Goal: Use online tool/utility: Utilize a website feature to perform a specific function

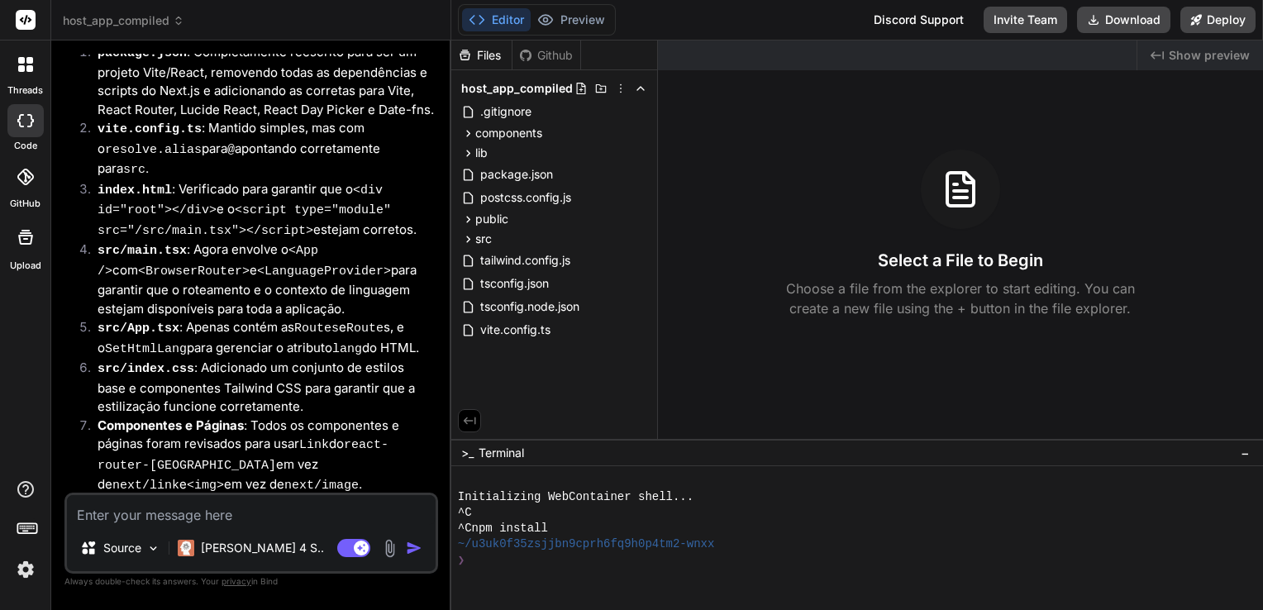
scroll to position [5833, 0]
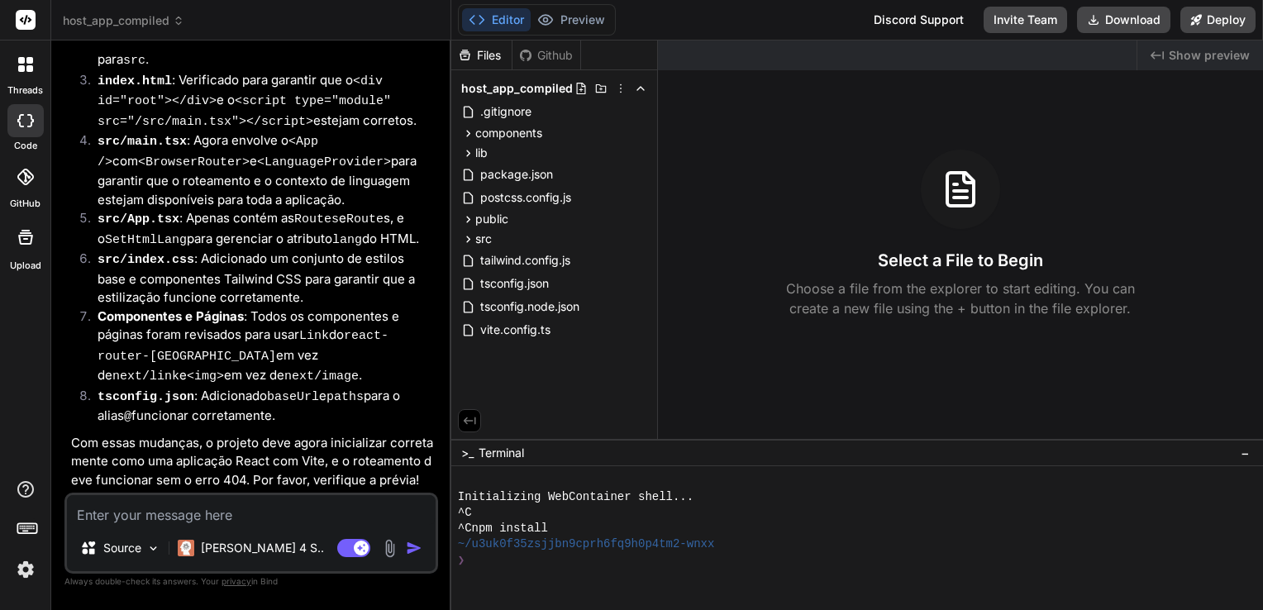
click at [281, 250] on li "src/App.tsx : Apenas contém as Routes e Route s, e o SetHtmlLang para gerenciar…" at bounding box center [259, 229] width 351 height 41
click at [205, 510] on textarea at bounding box center [251, 510] width 369 height 30
type textarea "x"
type textarea "q"
type textarea "x"
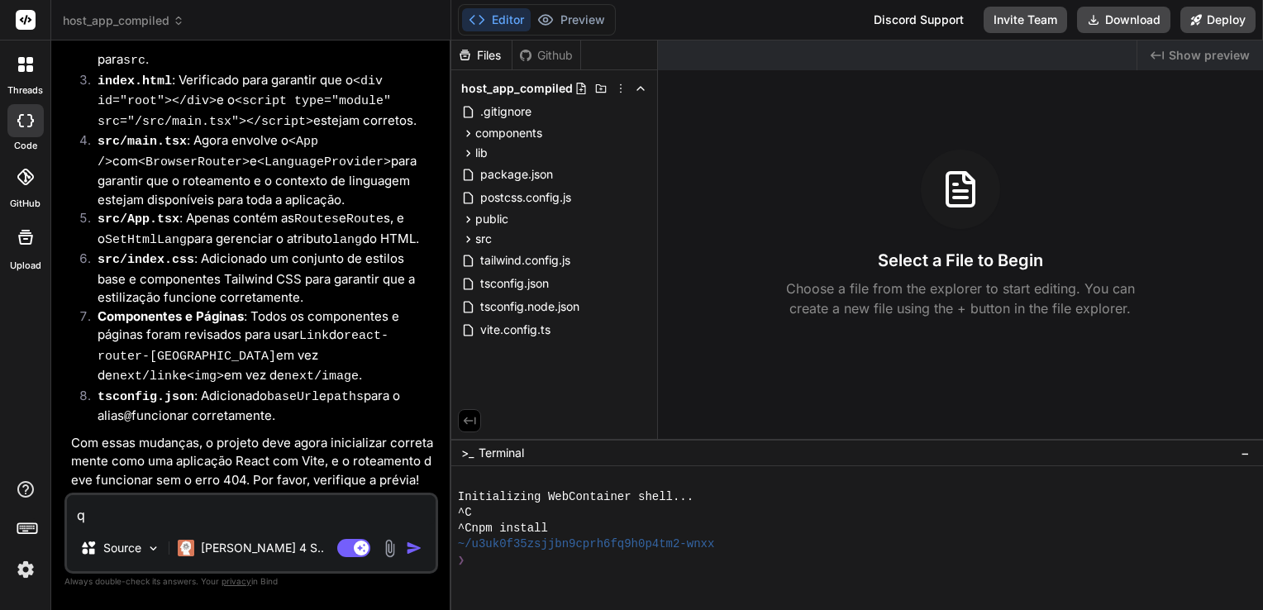
type textarea "qU"
type textarea "x"
type textarea "qUA"
type textarea "x"
type textarea "qUAI"
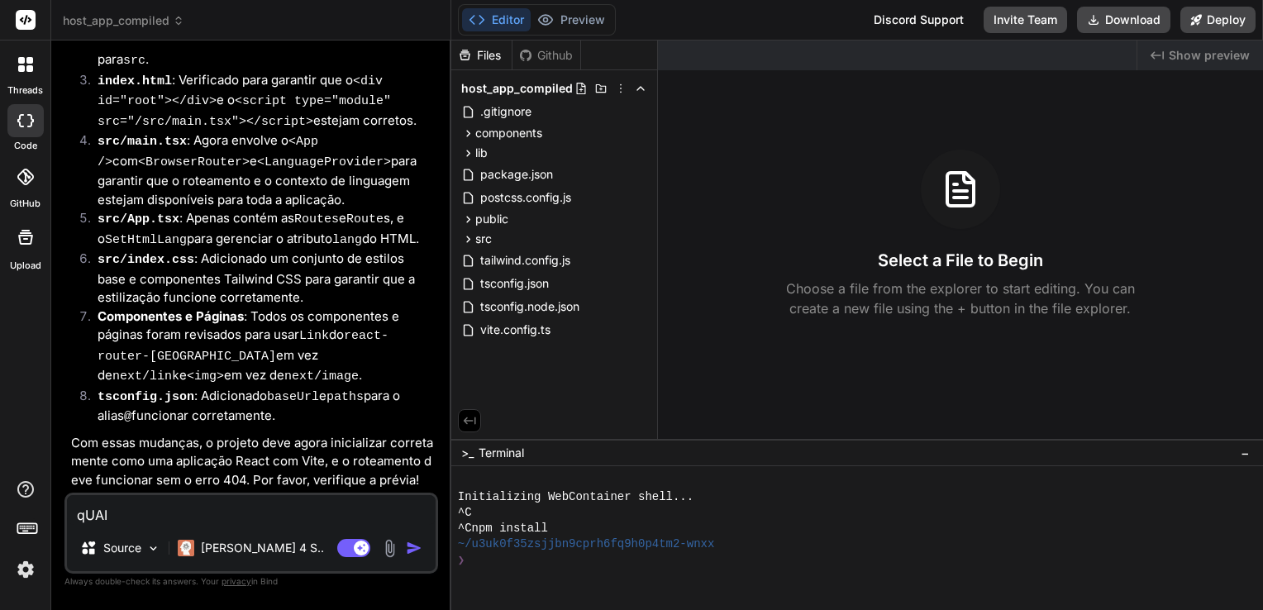
type textarea "x"
type textarea "qUAIS"
type textarea "x"
type textarea "qUAI"
type textarea "x"
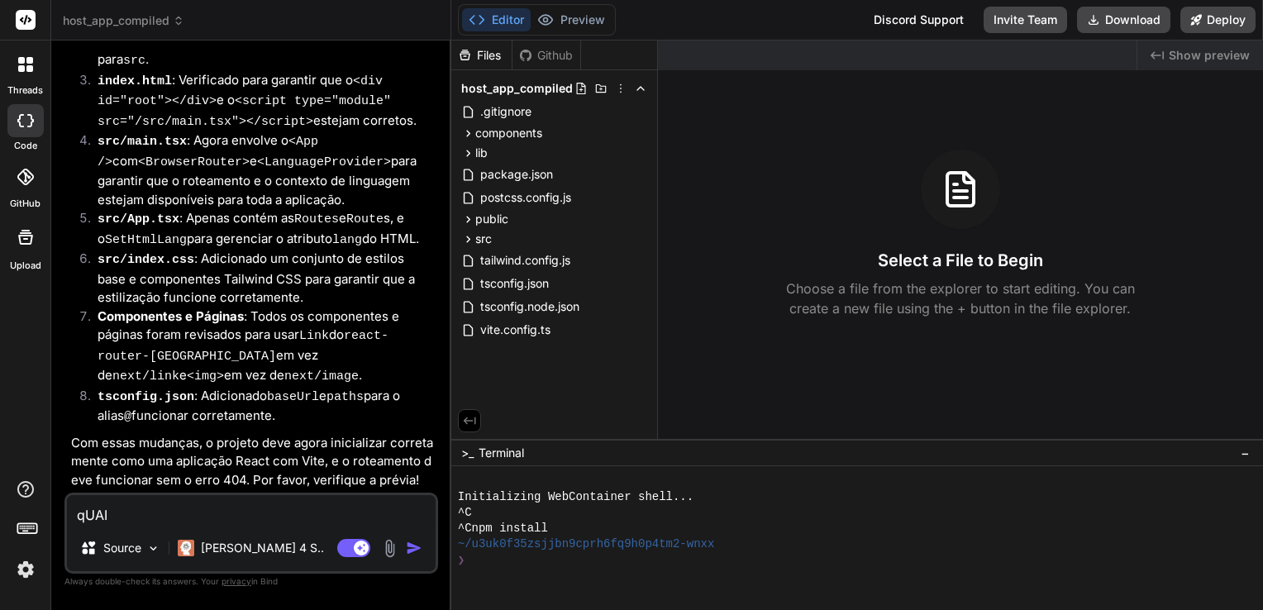
type textarea "qUA"
type textarea "x"
type textarea "qU"
type textarea "x"
type textarea "q"
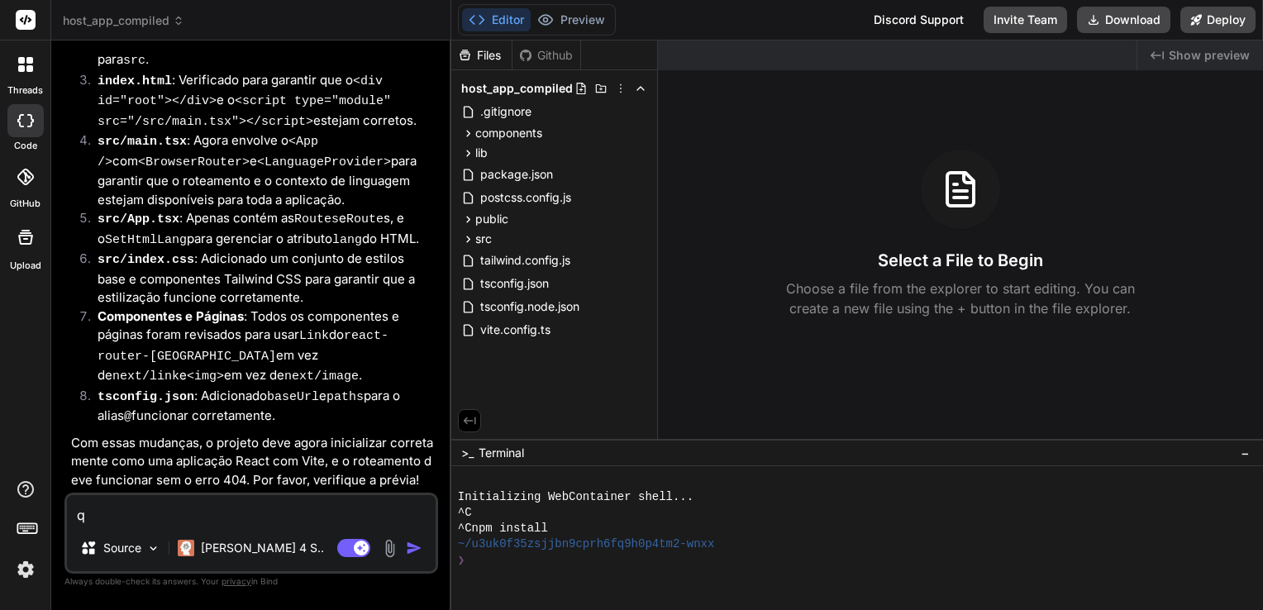
type textarea "x"
type textarea "Q"
type textarea "x"
type textarea "Qu"
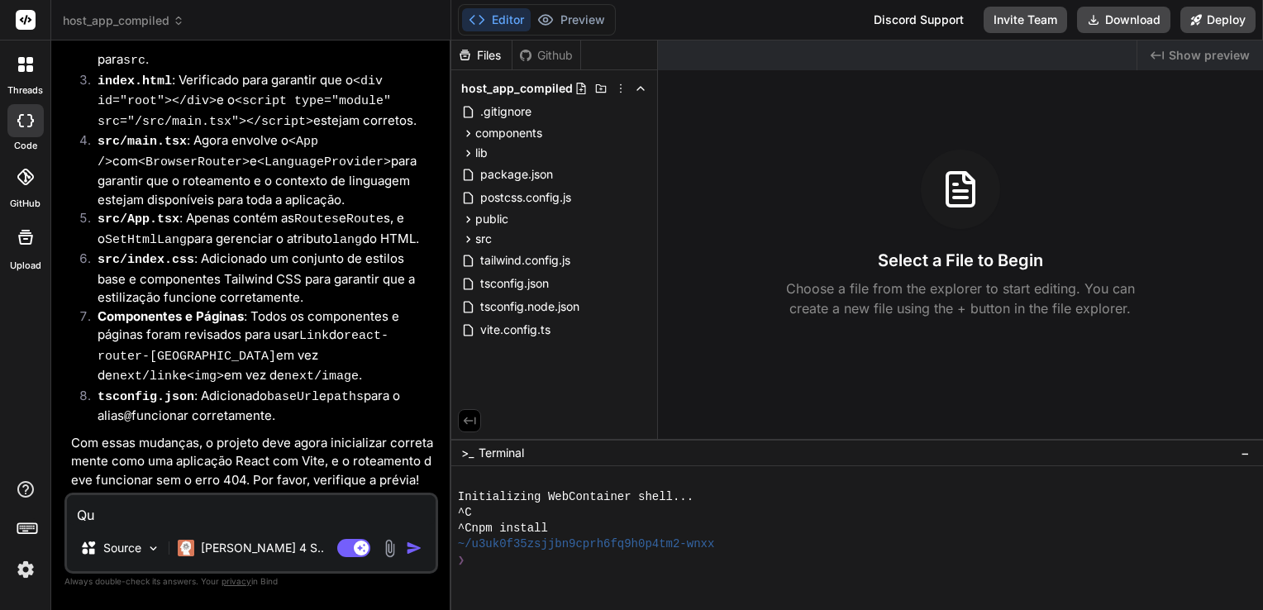
type textarea "x"
type textarea "Qua"
type textarea "x"
type textarea "Quai"
type textarea "x"
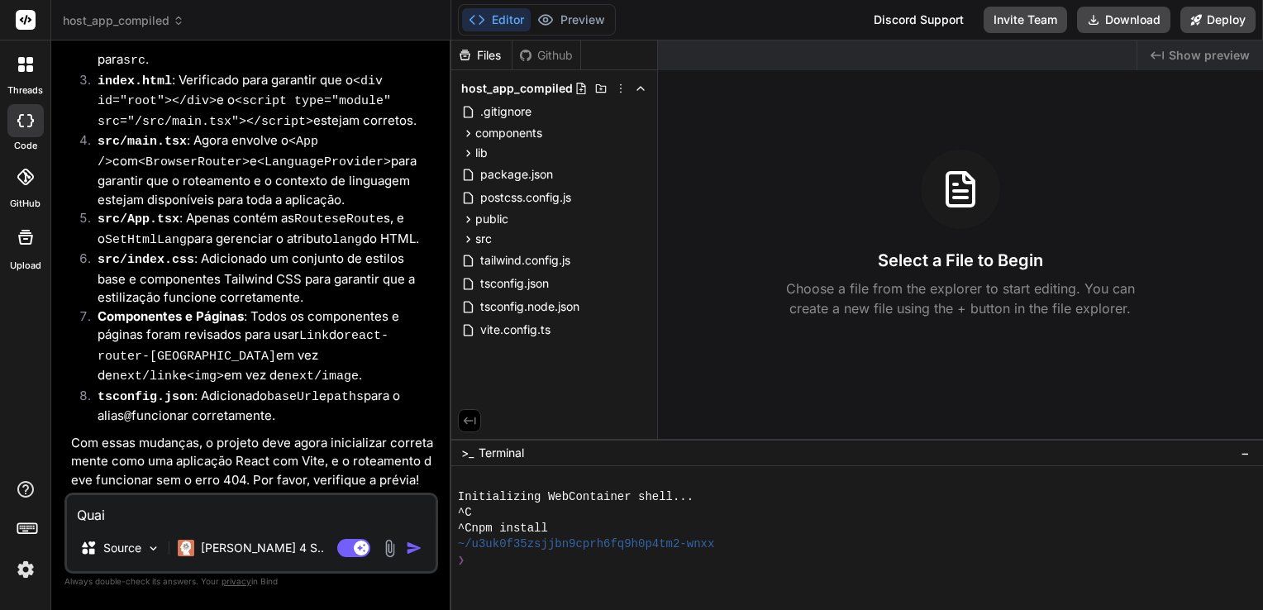
type textarea "Quais"
type textarea "x"
type textarea "Quais"
type textarea "x"
type textarea "Quais s"
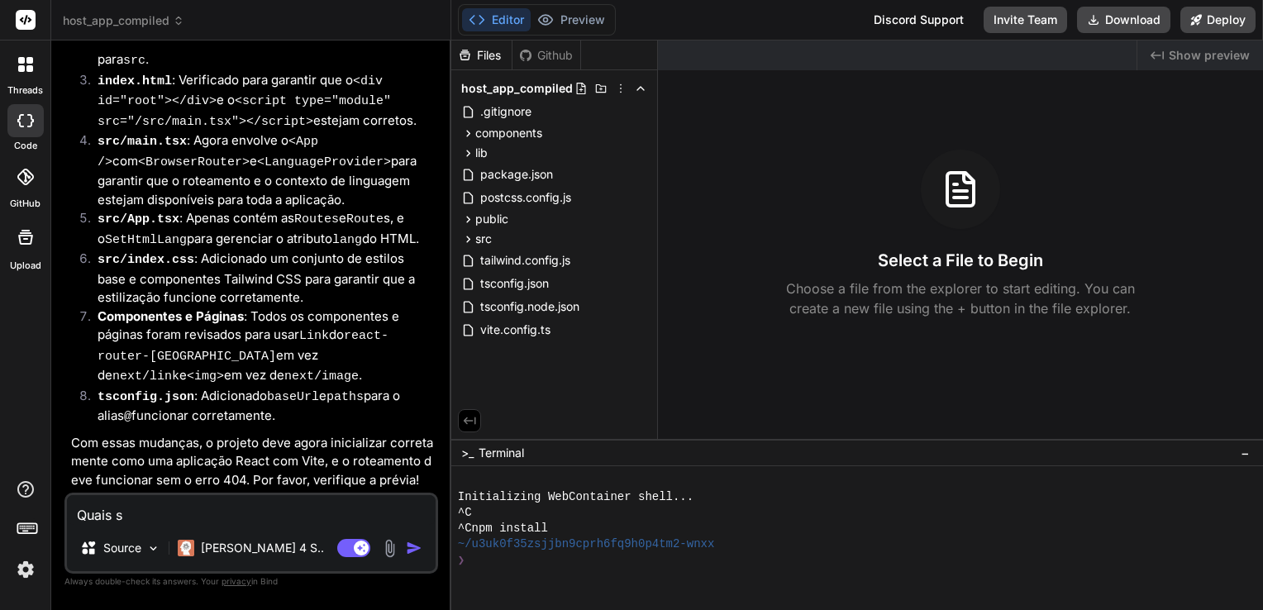
type textarea "x"
type textarea "Quais sã"
type textarea "x"
type textarea "Quais são"
type textarea "x"
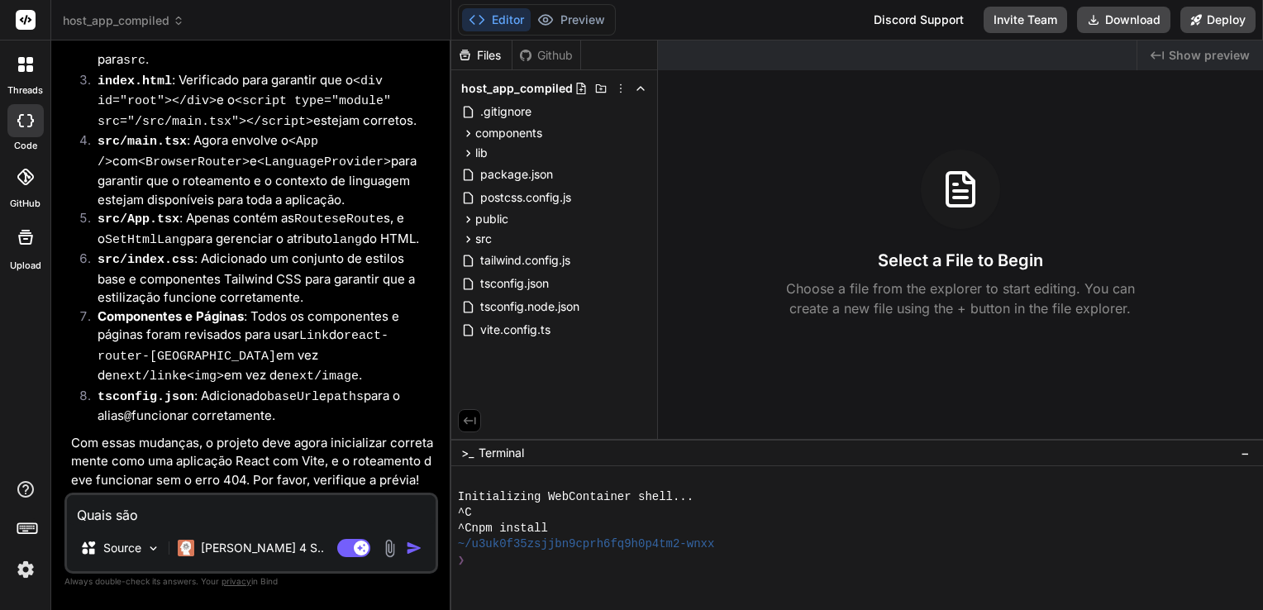
type textarea "Quais são"
type textarea "x"
type textarea "Quais são o"
type textarea "x"
type textarea "Quais são os"
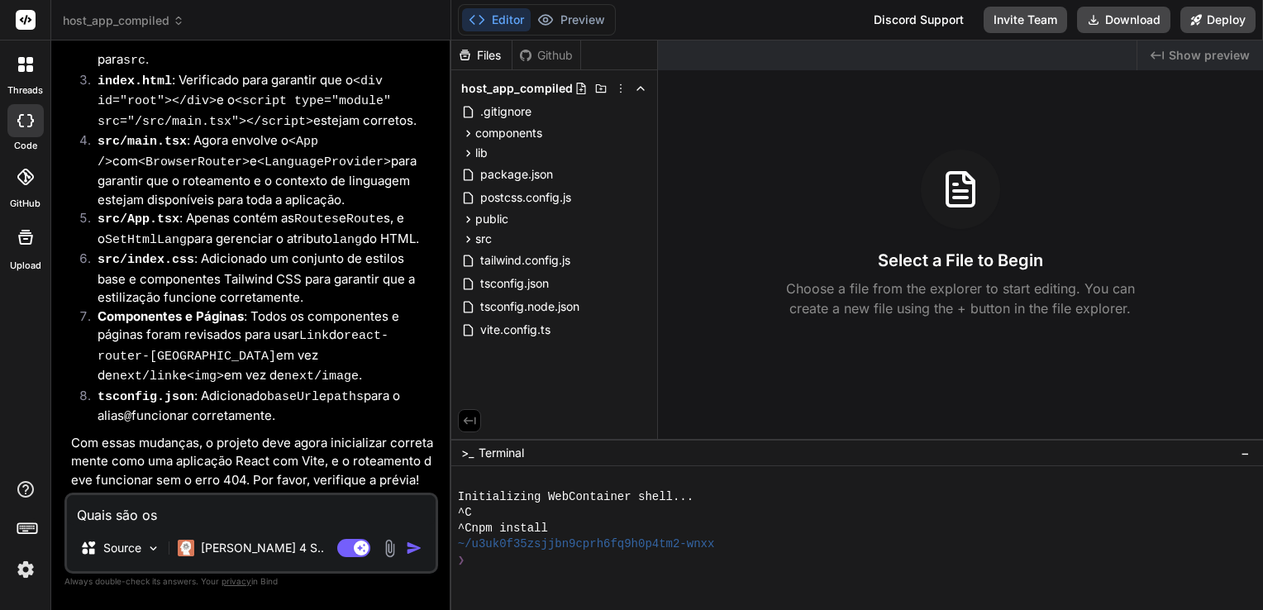
type textarea "x"
type textarea "Quais são os"
type textarea "x"
type textarea "Quais são os c"
type textarea "x"
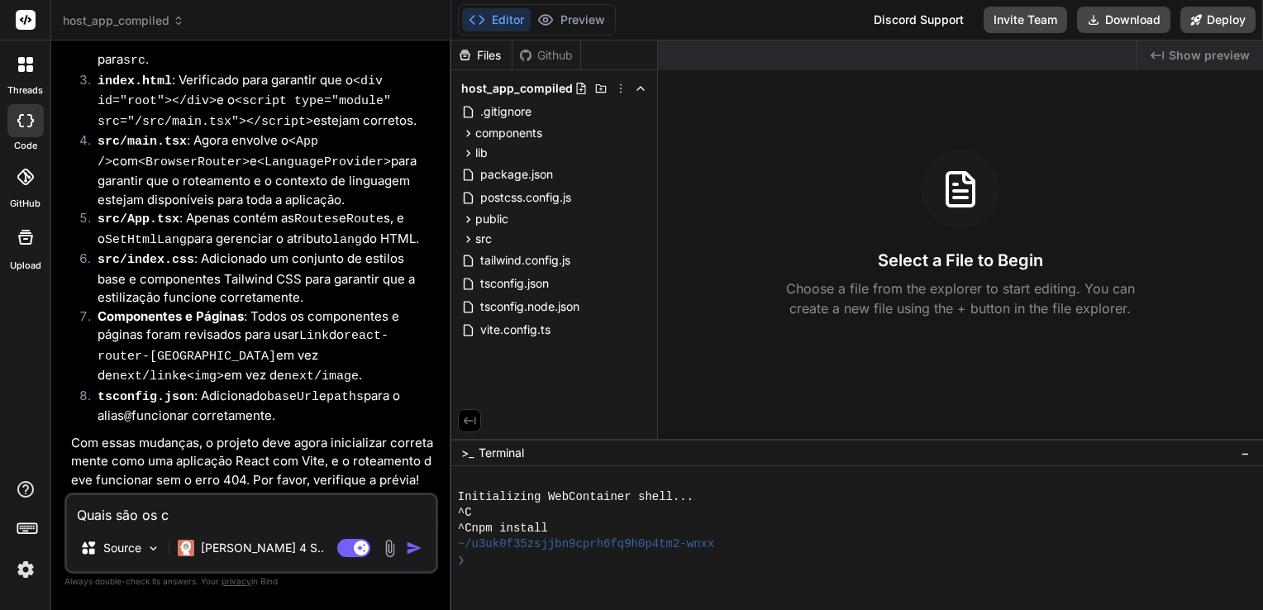
type textarea "Quais são os co"
type textarea "x"
type textarea "Quais são os com"
type textarea "x"
type textarea "Quais são os coma"
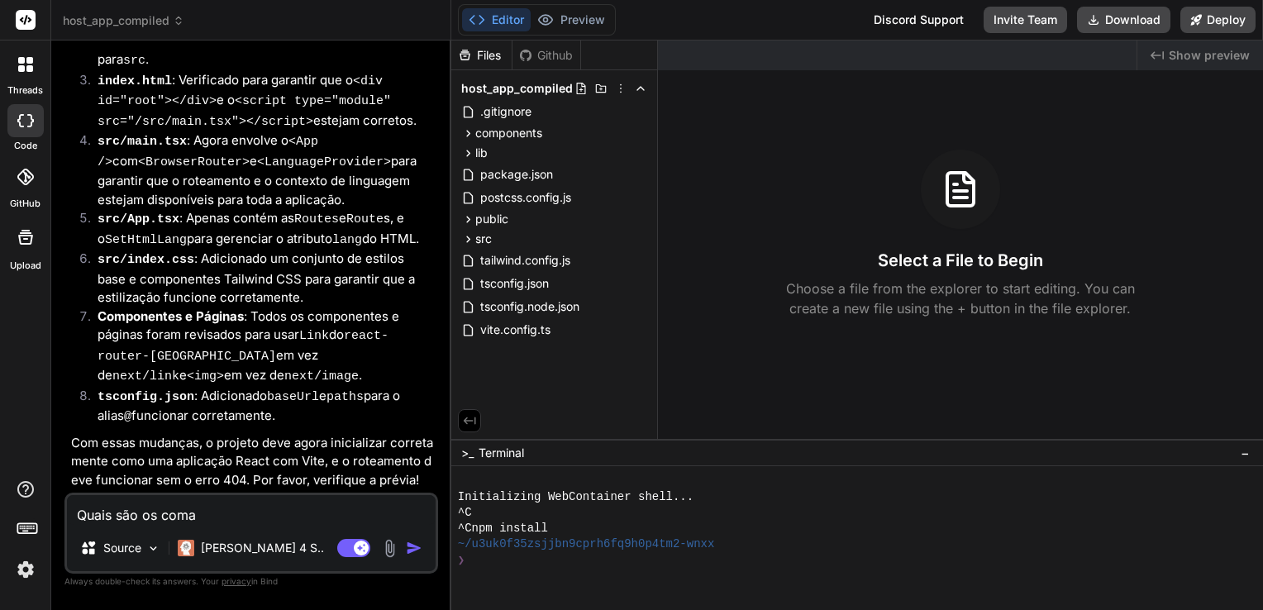
type textarea "x"
type textarea "Quais são os coman"
type textarea "x"
type textarea "Quais são os comand"
type textarea "x"
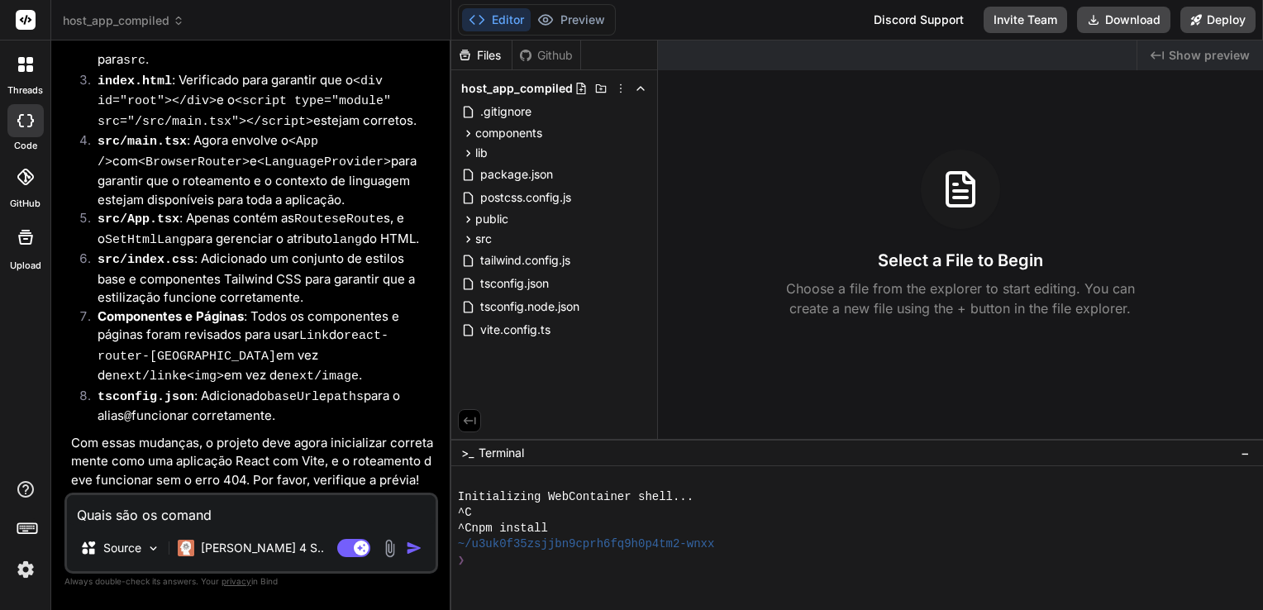
type textarea "Quais são os comando"
type textarea "x"
type textarea "Quais são os comandos"
type textarea "x"
type textarea "Quais são os comandos"
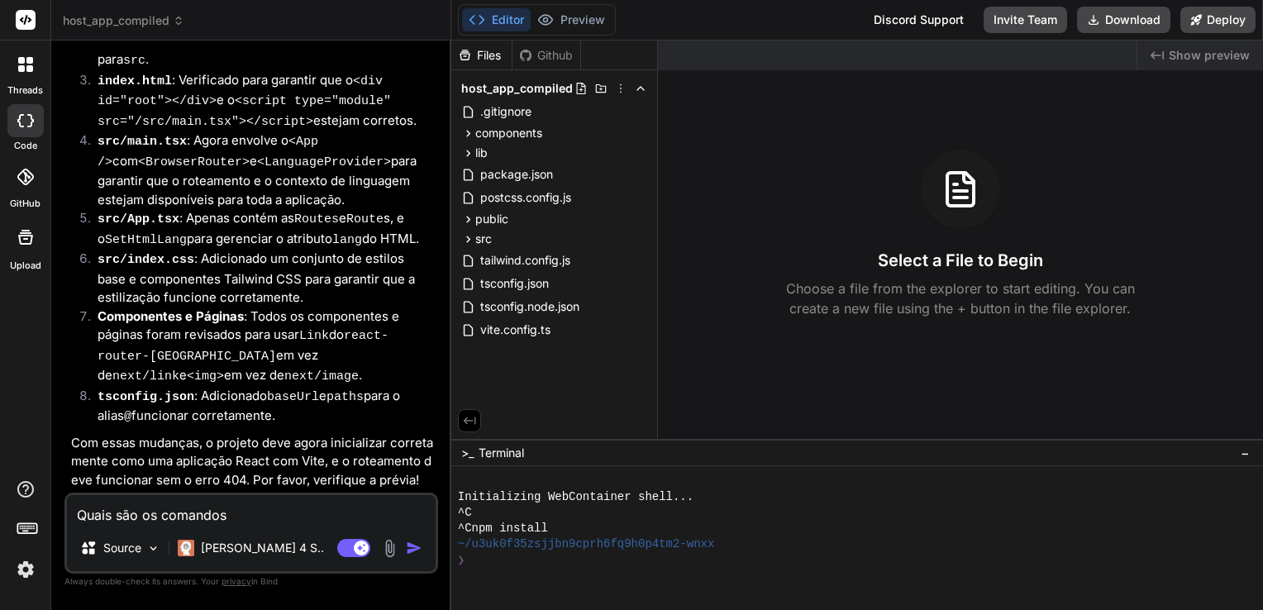
type textarea "x"
type textarea "Quais são os comandos p"
type textarea "x"
type textarea "Quais são os comandos pa"
type textarea "x"
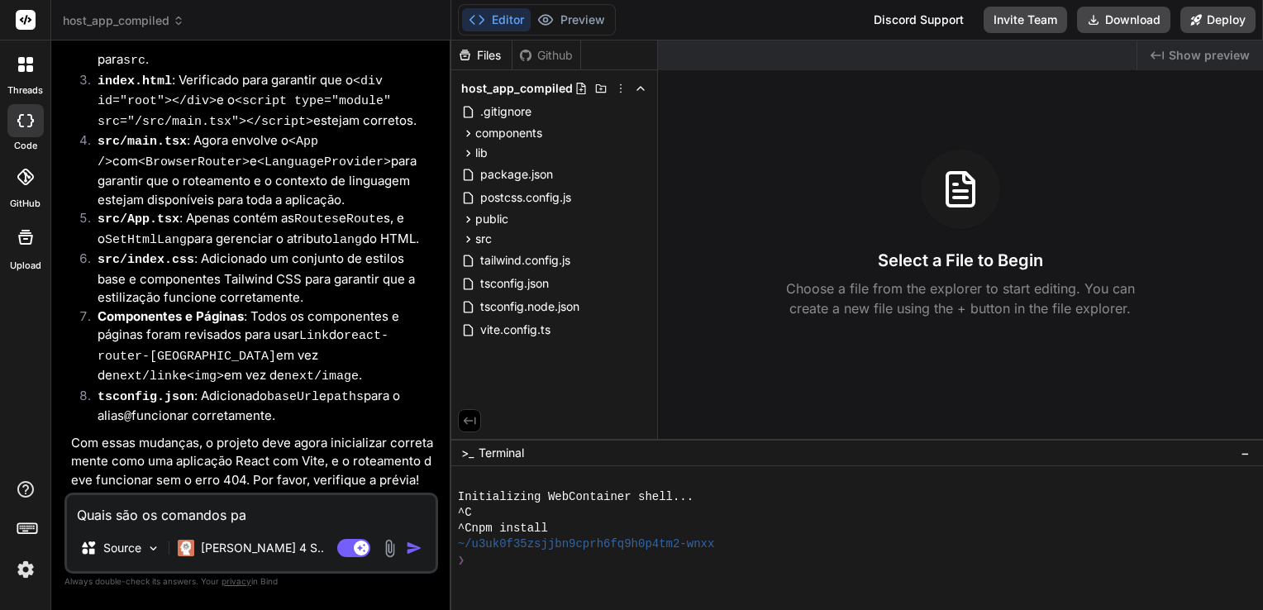
type textarea "Quais são os comandos par"
type textarea "x"
type textarea "Quais são os comandos para"
type textarea "x"
type textarea "Quais são os comandos para"
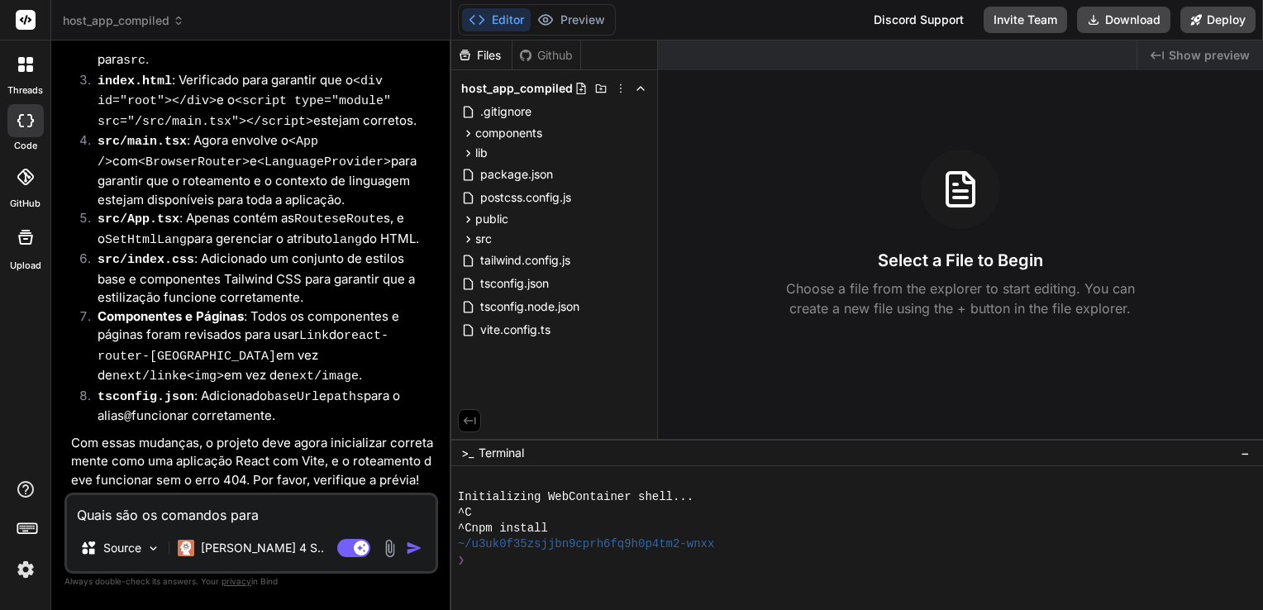
type textarea "x"
type textarea "Quais são os comandos para e"
type textarea "x"
type textarea "Quais são os comandos para ex"
type textarea "x"
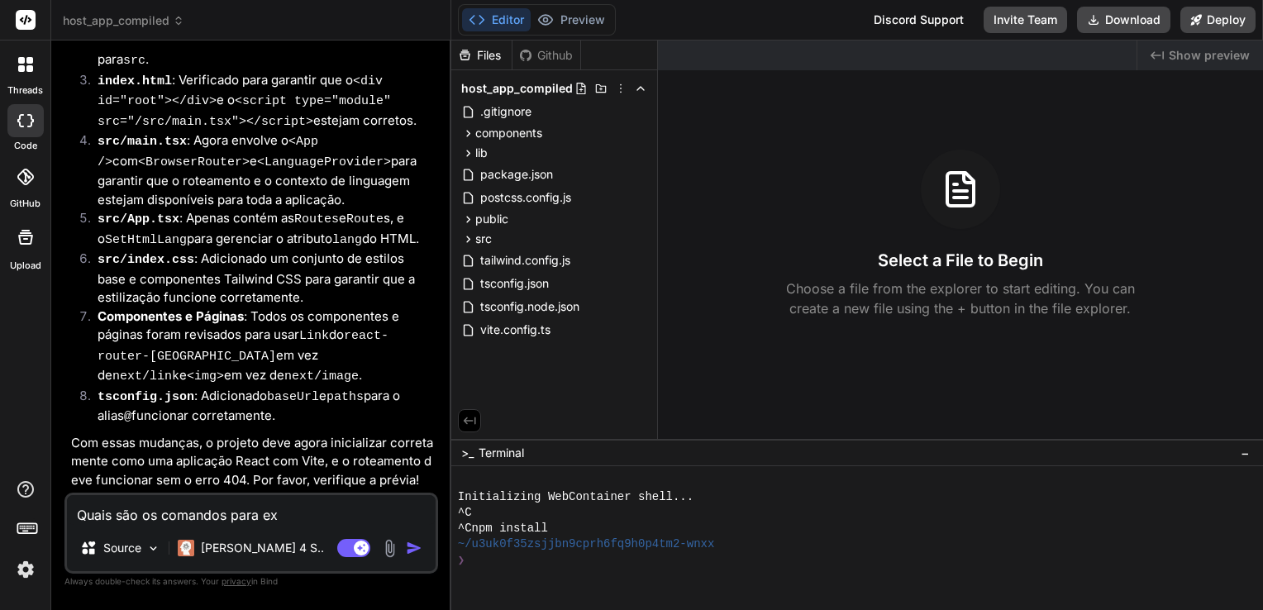
type textarea "Quais são os comandos para exe"
type textarea "x"
type textarea "Quais são os comandos para exec"
type textarea "x"
type textarea "Quais são os comandos para execu"
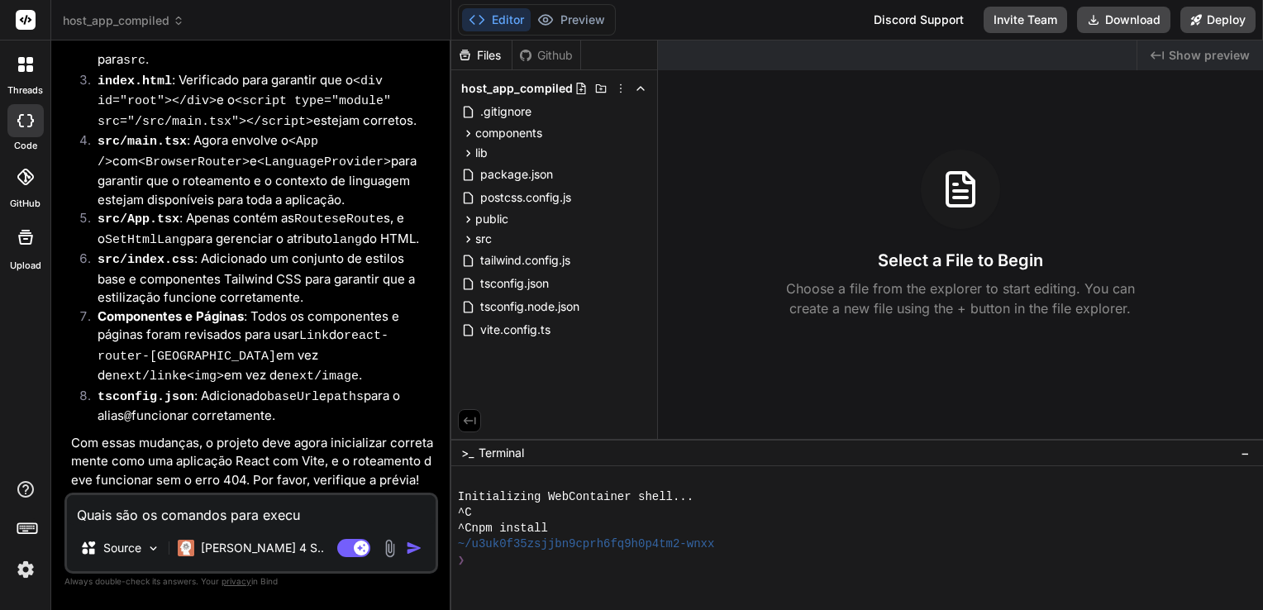
type textarea "x"
type textarea "Quais são os comandos para execut"
type textarea "x"
type textarea "Quais são os comandos para executa"
type textarea "x"
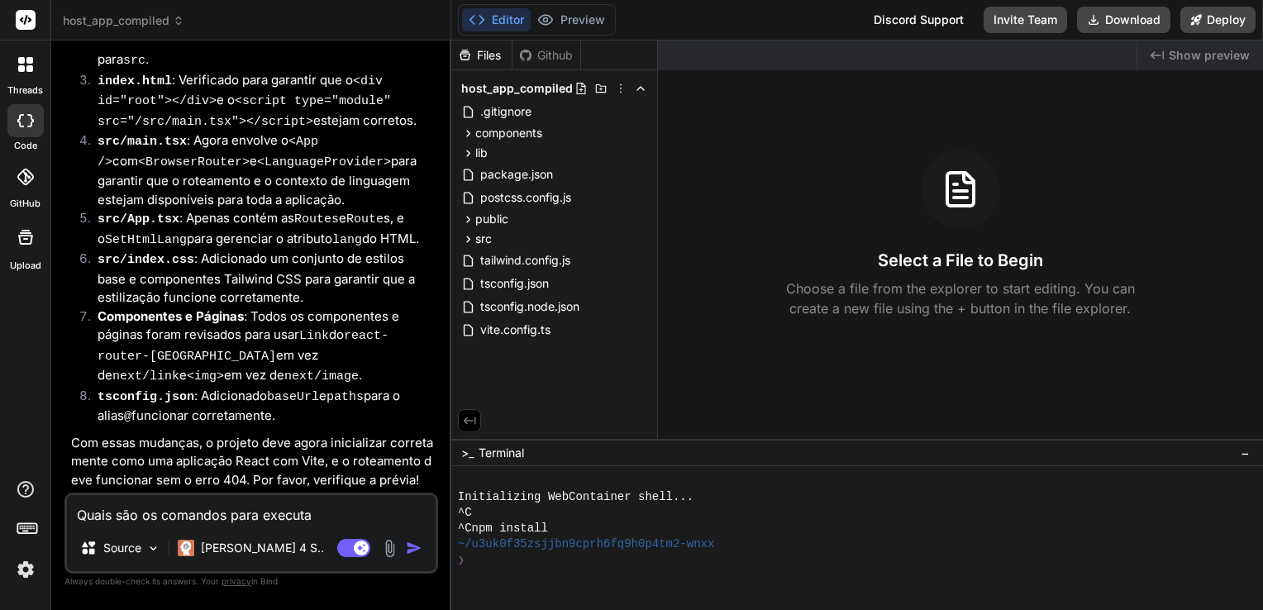
type textarea "Quais são os comandos para executar"
type textarea "x"
type textarea "Quais são os comandos para executa"
type textarea "x"
type textarea "Quais são os comandos para executar"
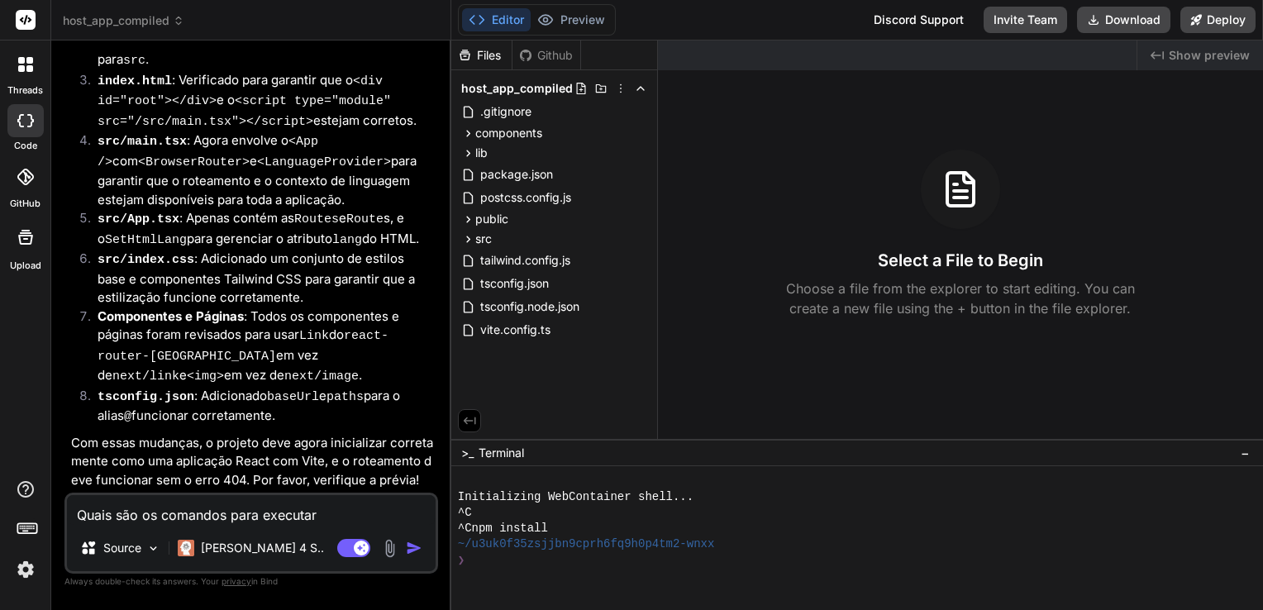
type textarea "x"
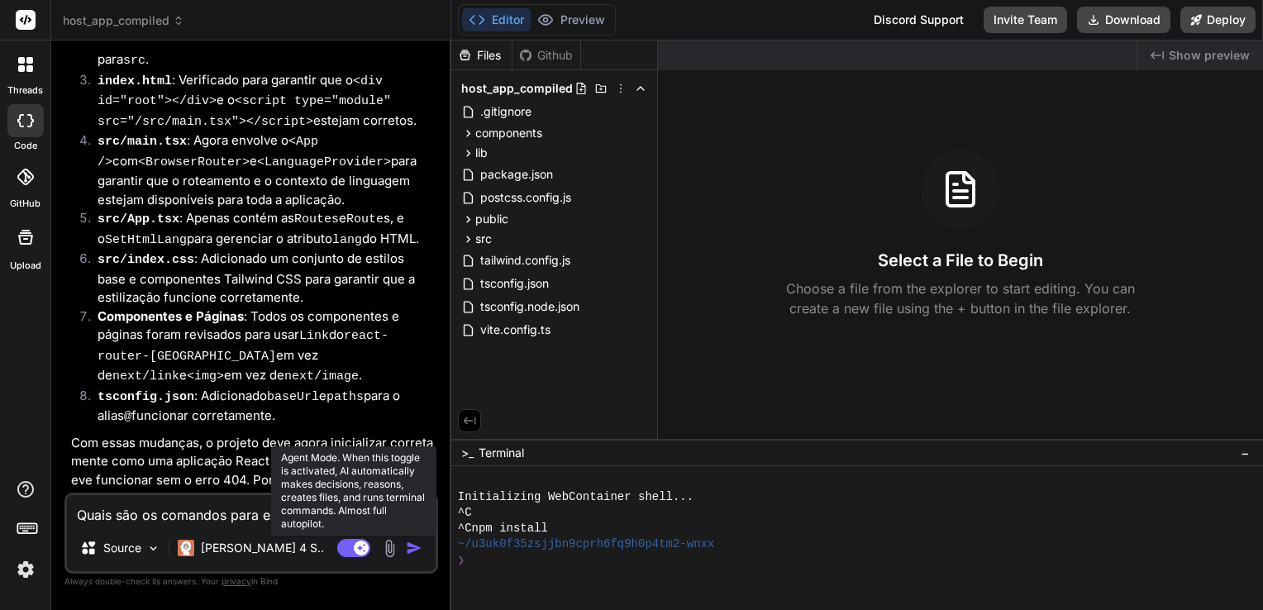
type textarea "Quais são os comandos para executar?"
click at [351, 555] on rect at bounding box center [353, 548] width 33 height 18
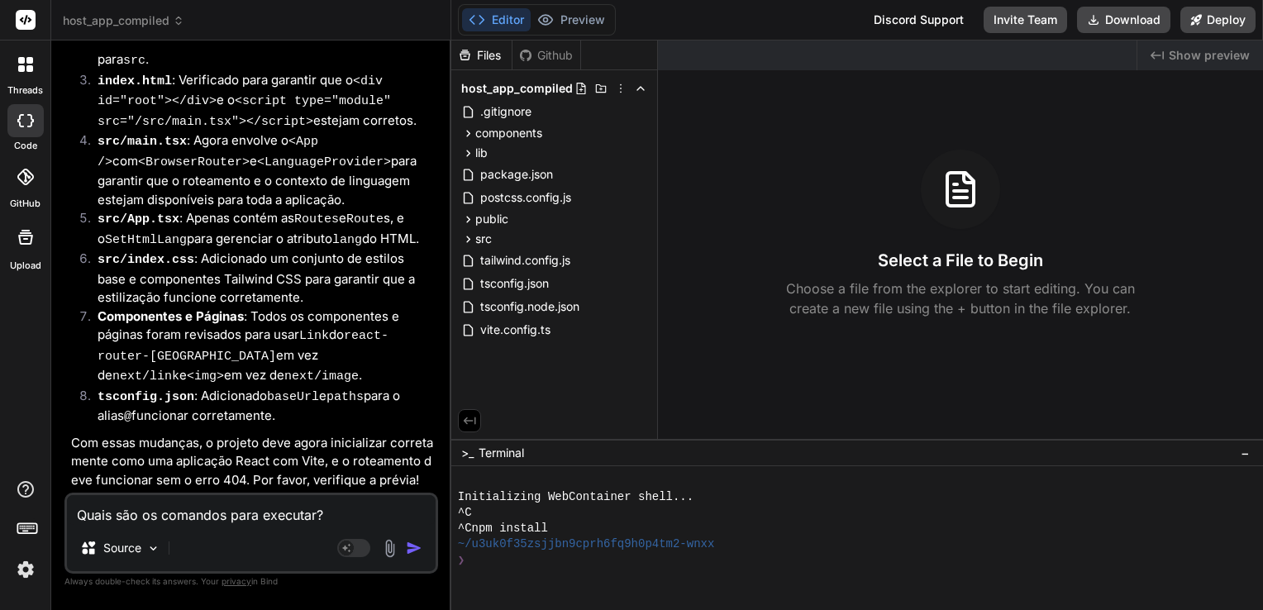
click at [413, 548] on img "button" at bounding box center [414, 548] width 17 height 17
type textarea "x"
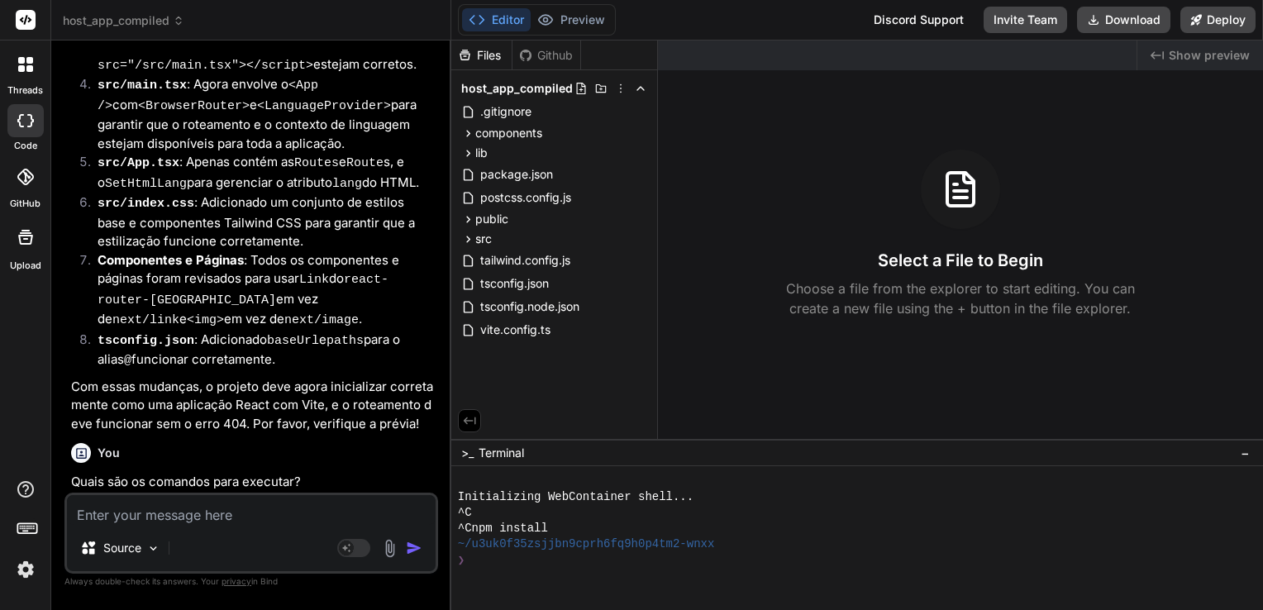
scroll to position [6005, 0]
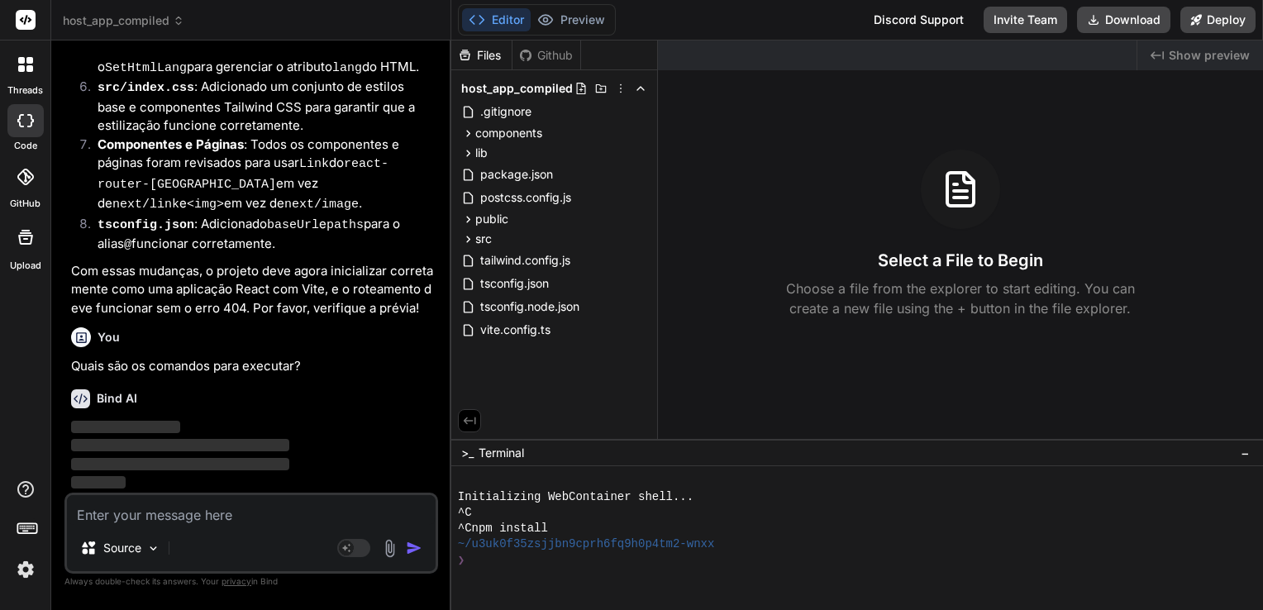
click at [30, 570] on img at bounding box center [26, 570] width 28 height 28
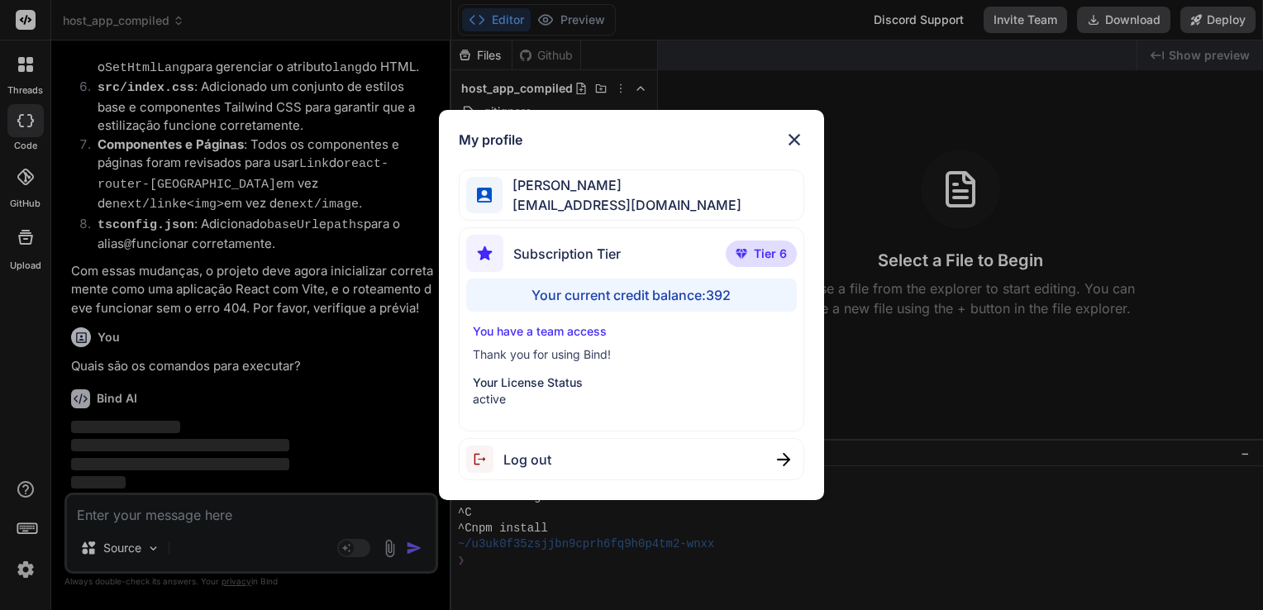
drag, startPoint x: 792, startPoint y: 134, endPoint x: 770, endPoint y: 160, distance: 34.0
click at [792, 134] on img at bounding box center [795, 140] width 20 height 20
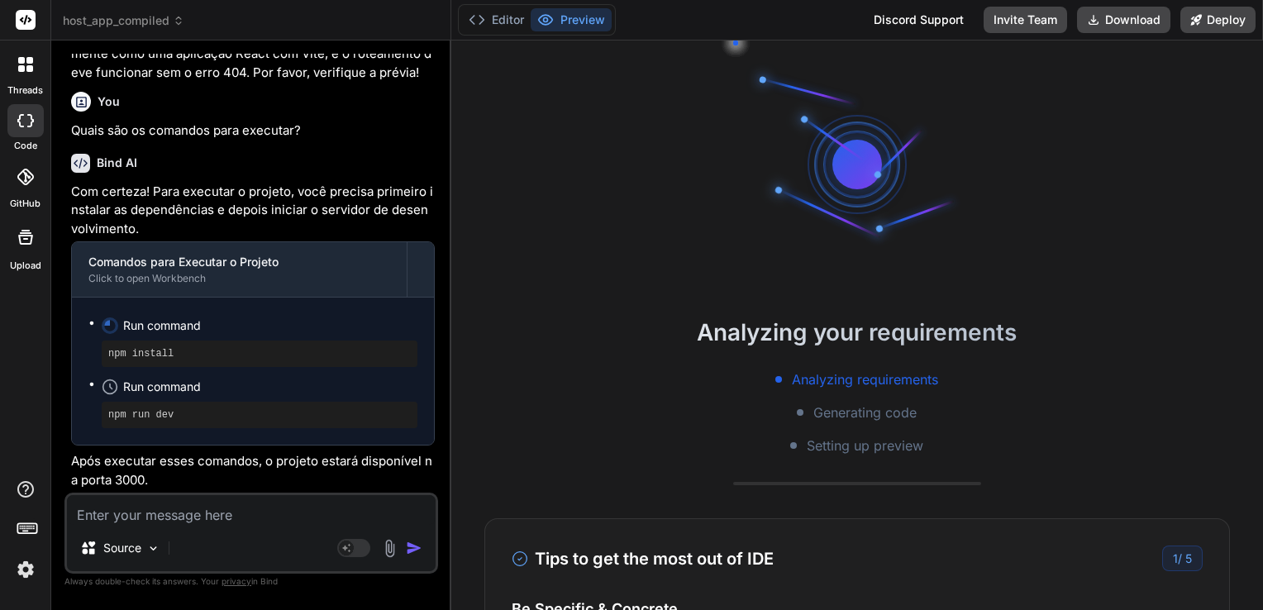
scroll to position [6240, 0]
click at [1112, 27] on button "Download" at bounding box center [1123, 20] width 93 height 26
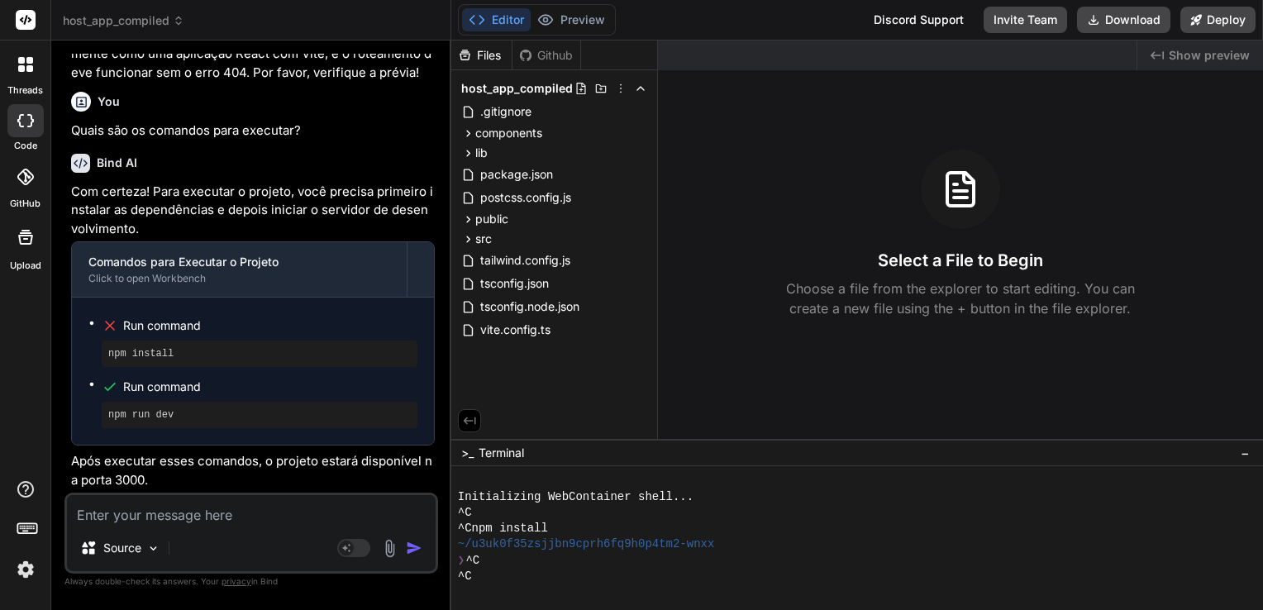
click at [251, 512] on textarea at bounding box center [251, 510] width 369 height 30
type textarea "x"
type textarea "r"
type textarea "x"
type textarea "re"
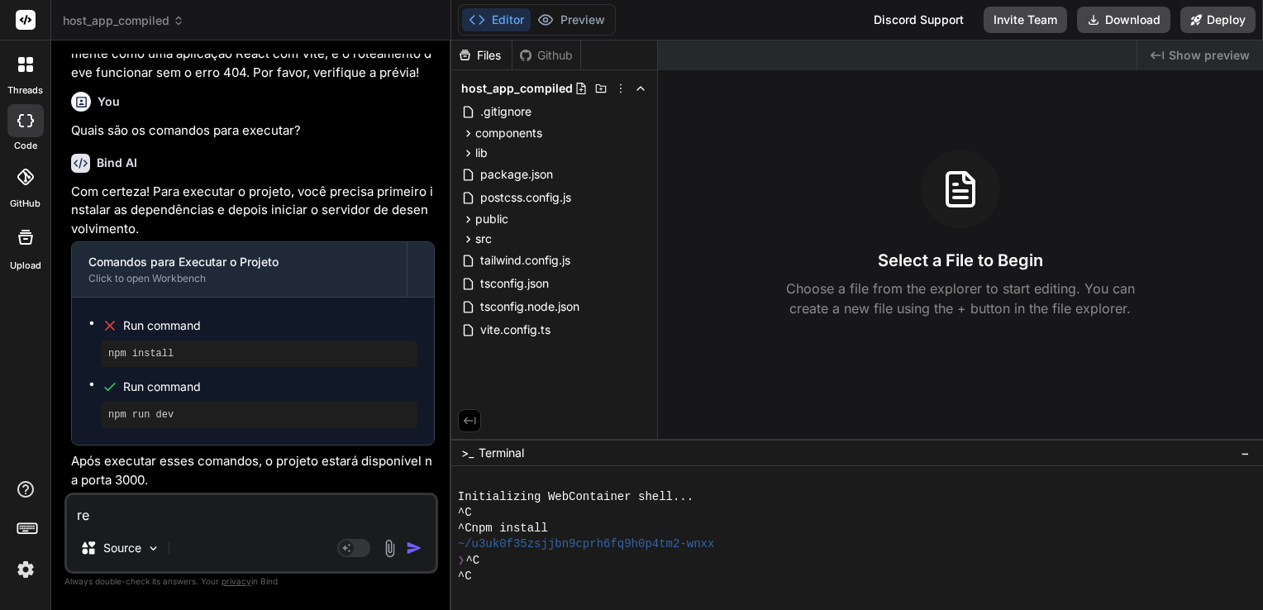
type textarea "x"
type textarea "res"
type textarea "x"
type textarea "rest"
type textarea "x"
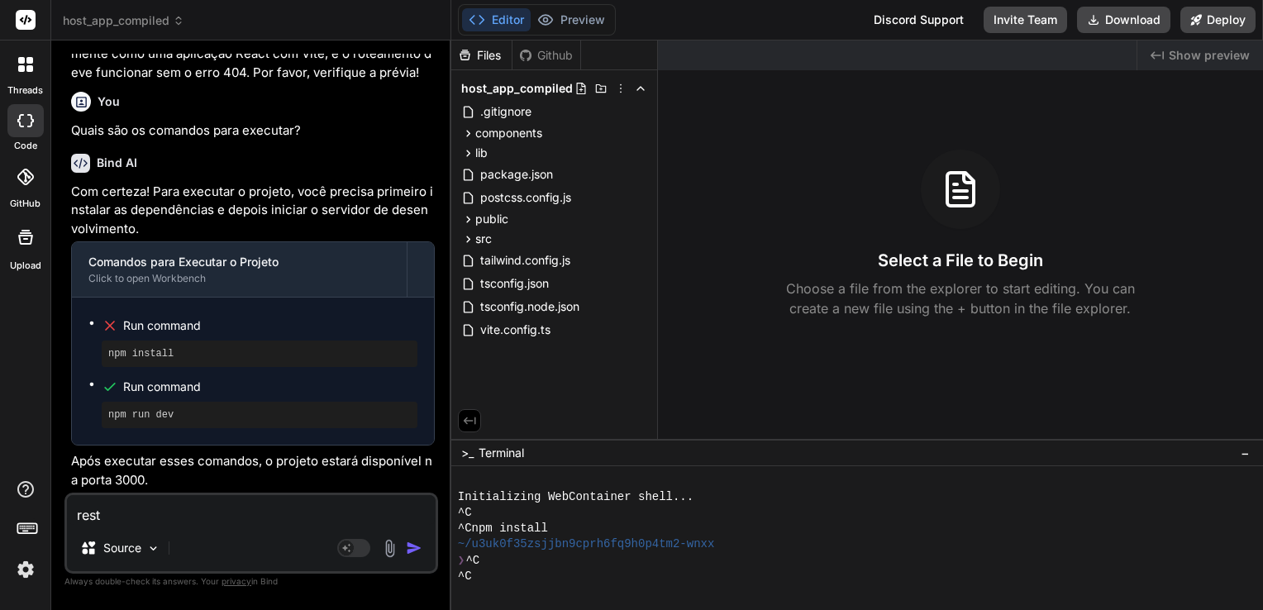
type textarea "resta"
type textarea "x"
type textarea "restau"
type textarea "x"
type textarea "restaur"
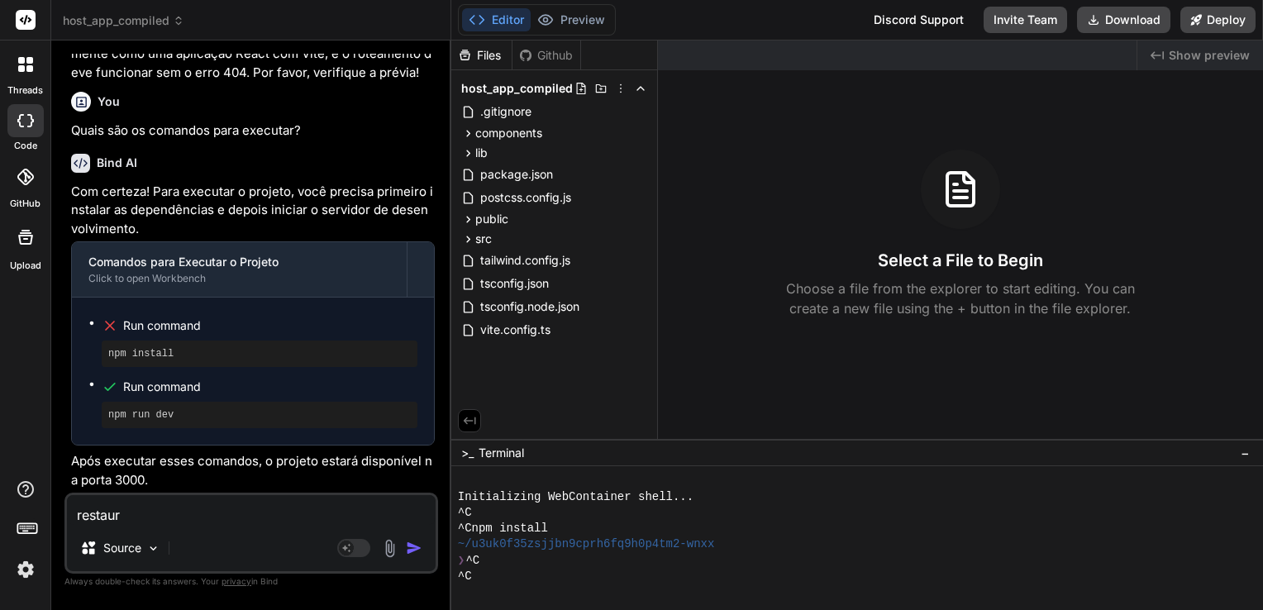
type textarea "x"
type textarea "restaure"
type textarea "x"
type textarea "restaure"
type textarea "x"
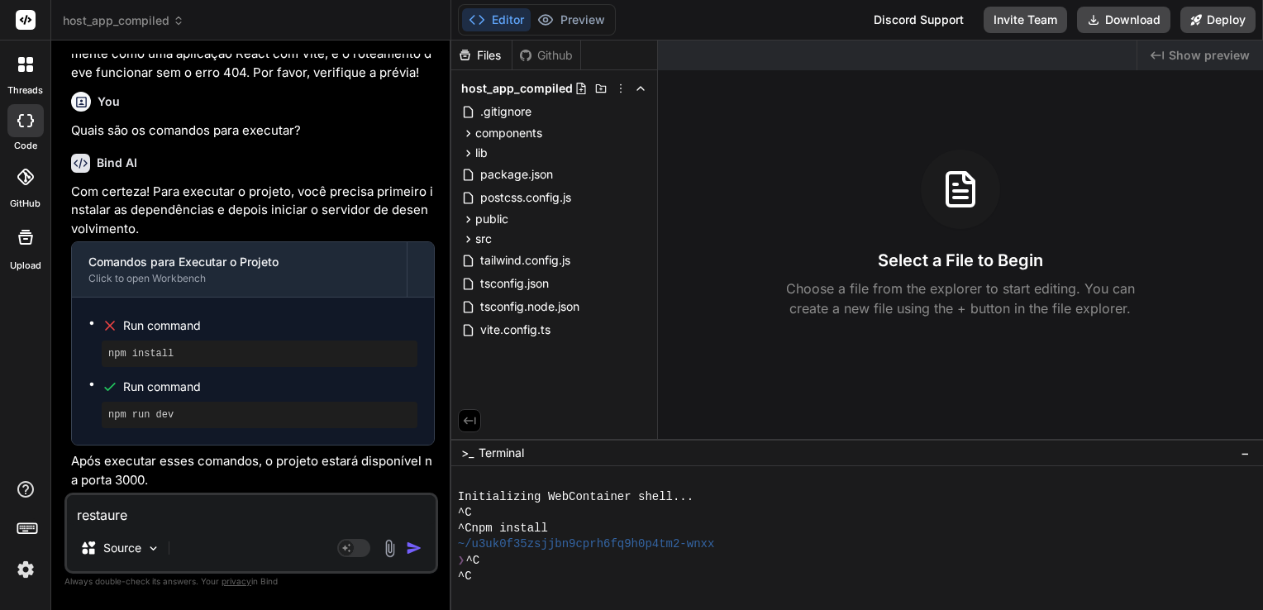
type textarea "restaure o"
type textarea "x"
type textarea "restaure o"
type textarea "x"
type textarea "restaure o c"
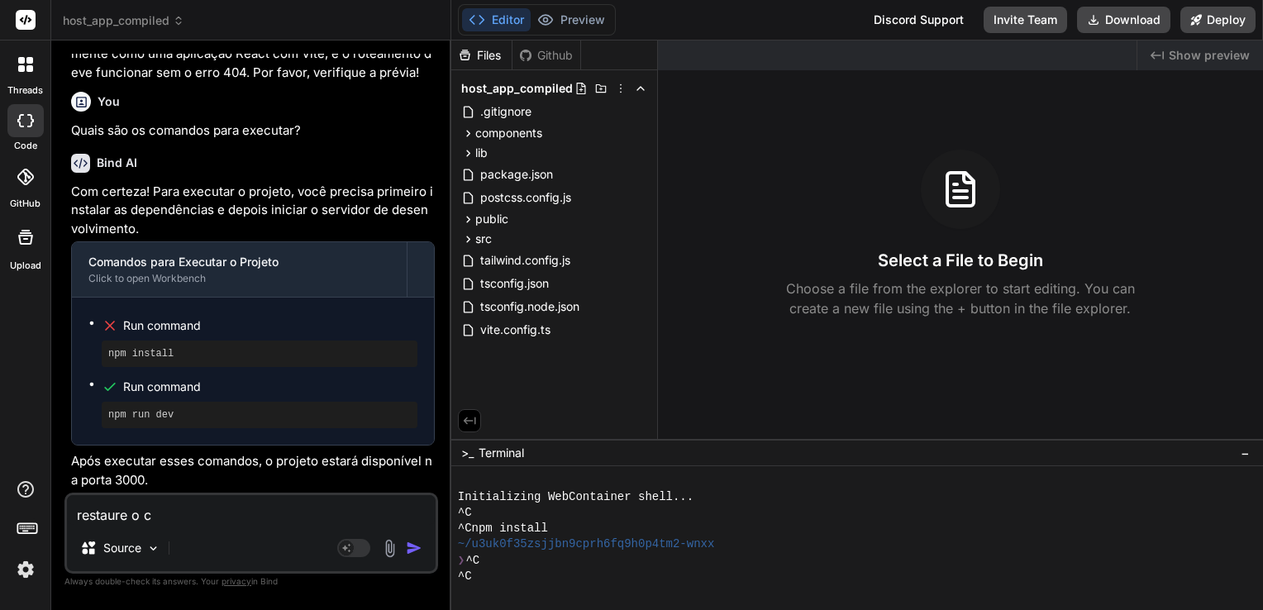
type textarea "x"
type textarea "restaure o có"
type textarea "x"
type textarea "restaure o cód"
type textarea "x"
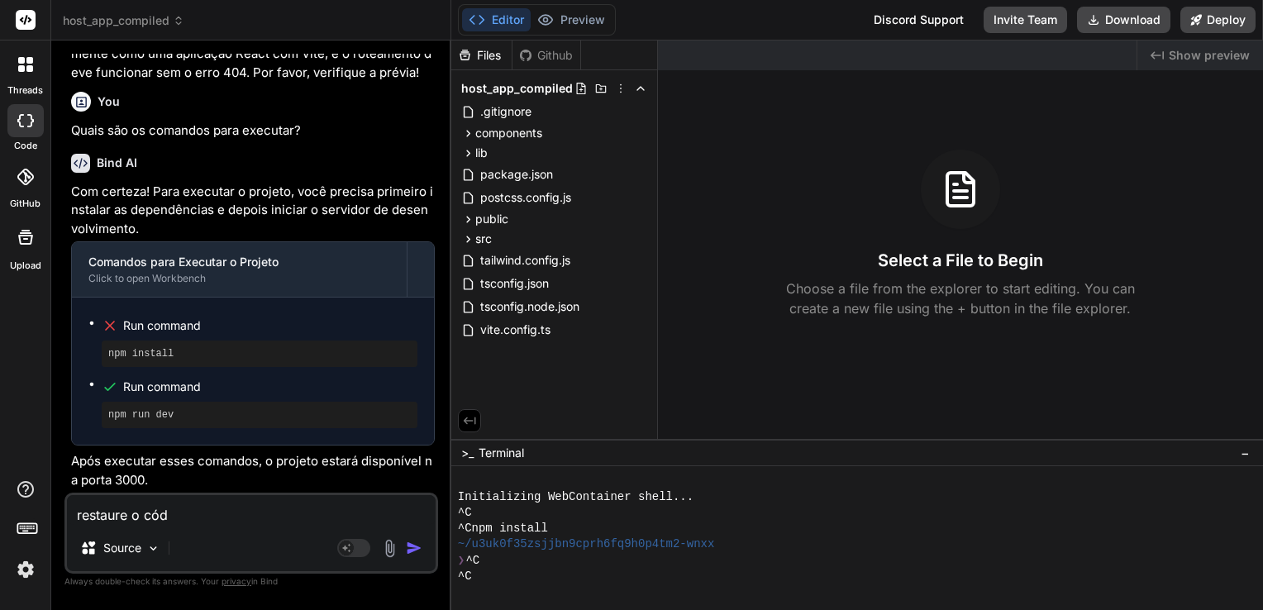
type textarea "restaure o códi"
type textarea "x"
type textarea "restaure o códig"
type textarea "x"
type textarea "restaure o código"
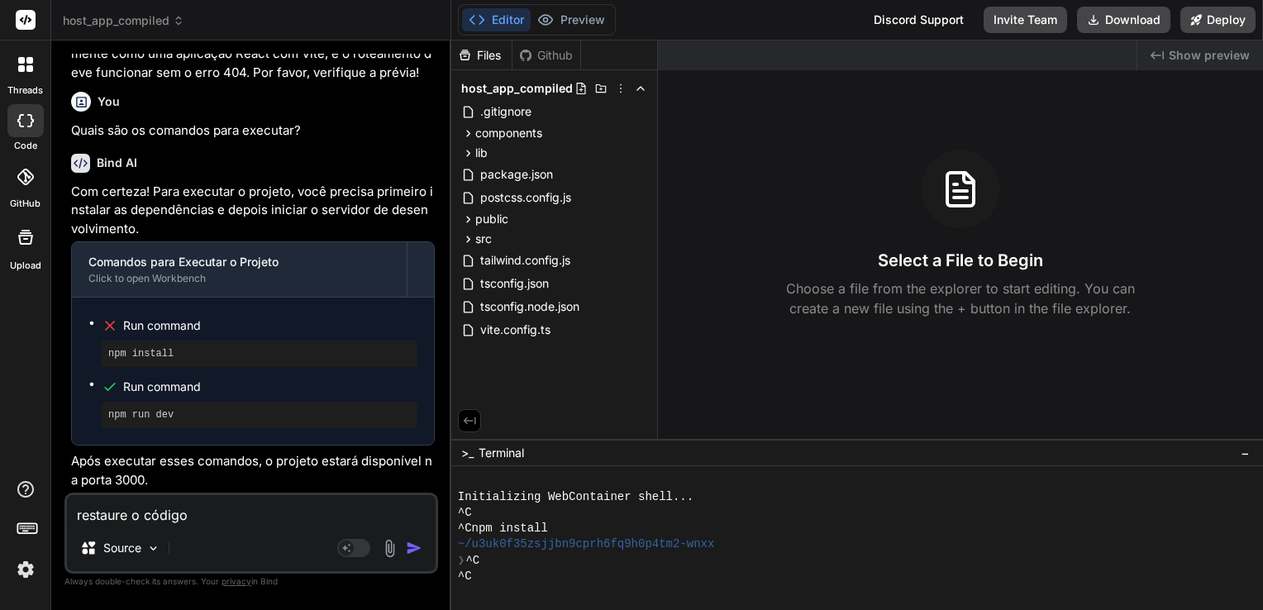
type textarea "x"
type textarea "restaure o código"
type textarea "x"
type textarea "restaure o código i"
type textarea "x"
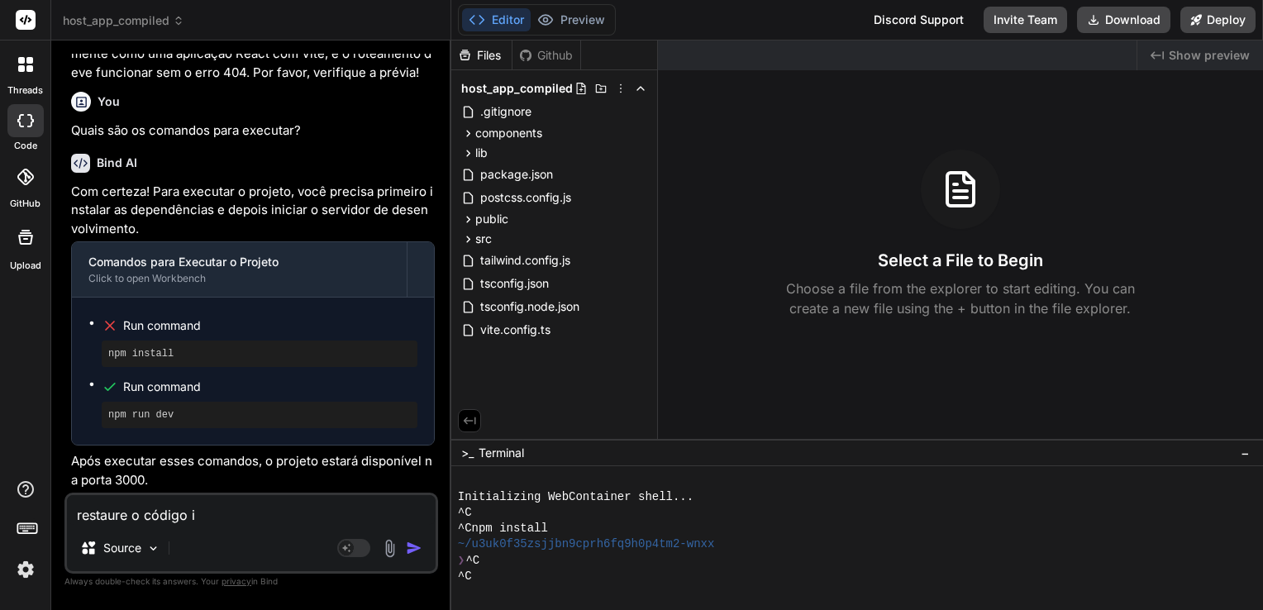
type textarea "restaure o código in"
type textarea "x"
type textarea "restaure o código ini"
type textarea "x"
type textarea "restaure o código in"
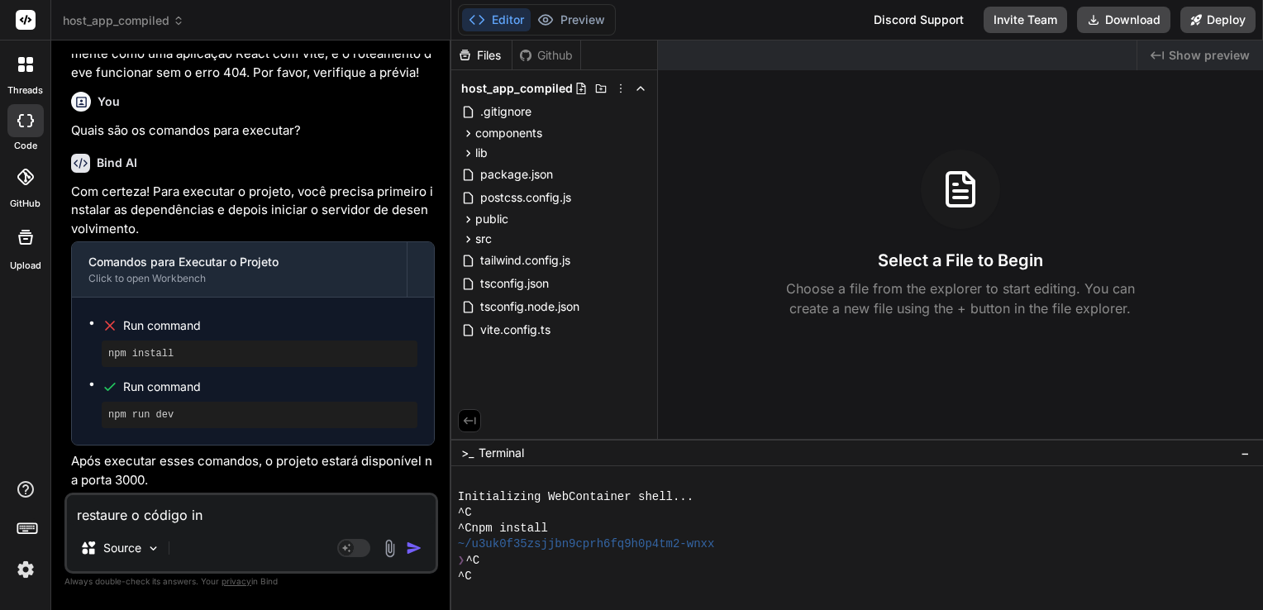
type textarea "x"
type textarea "restaure o código i"
type textarea "x"
type textarea "restaure o código"
type textarea "x"
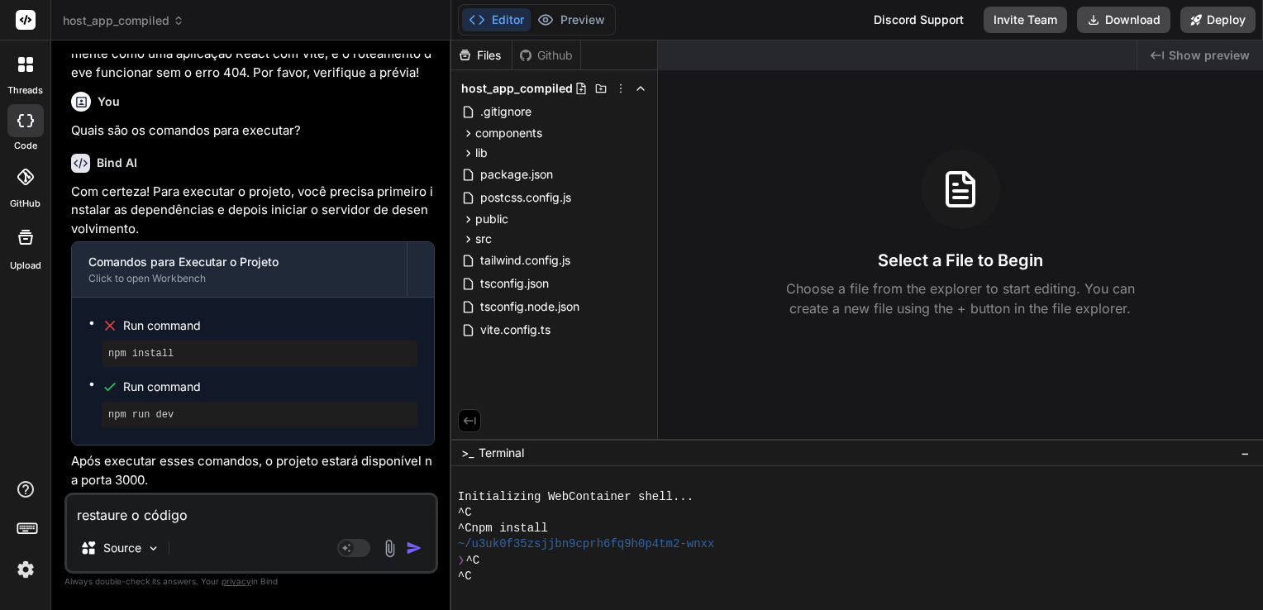
type textarea "restaure o código"
type textarea "x"
type textarea "restaure o códig"
type textarea "x"
type textarea "restaure o códi"
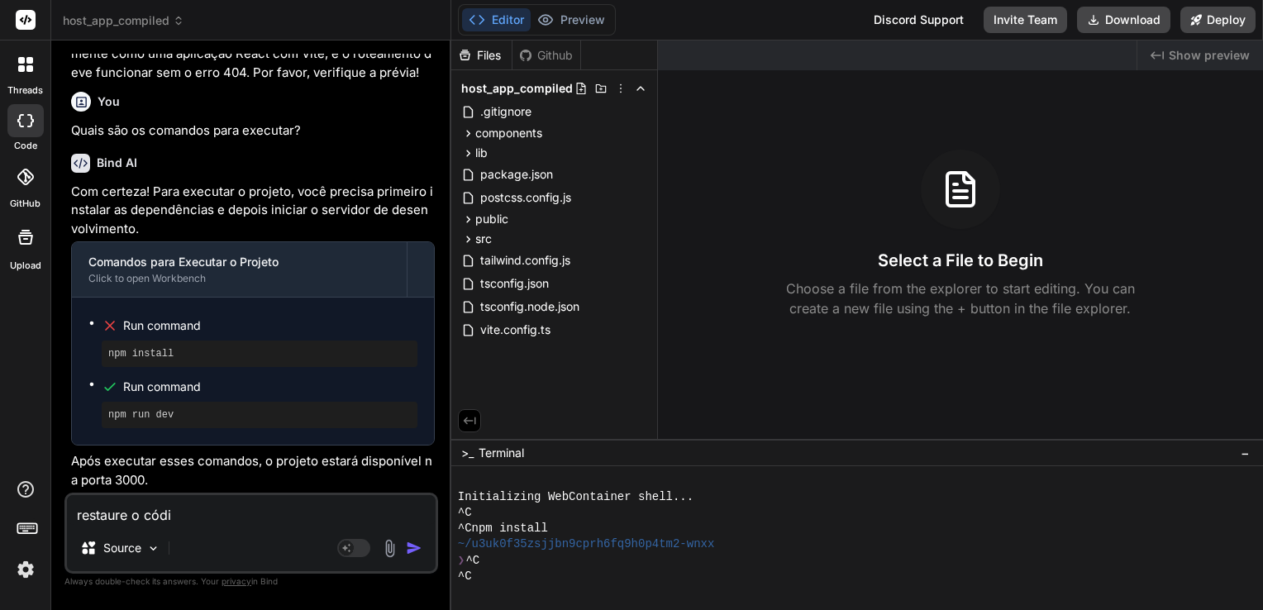
type textarea "x"
type textarea "restaure o cód"
type textarea "x"
type textarea "restaure o có"
type textarea "x"
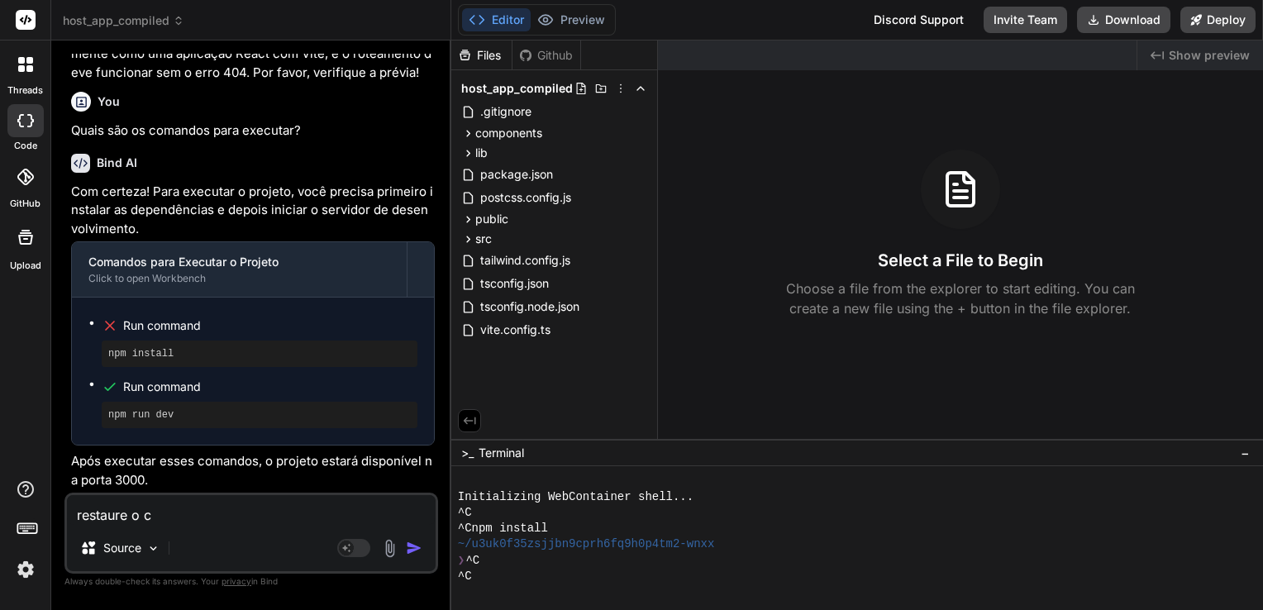
type textarea "restaure o"
type textarea "x"
type textarea "restaure o"
type textarea "x"
type textarea "restaure o"
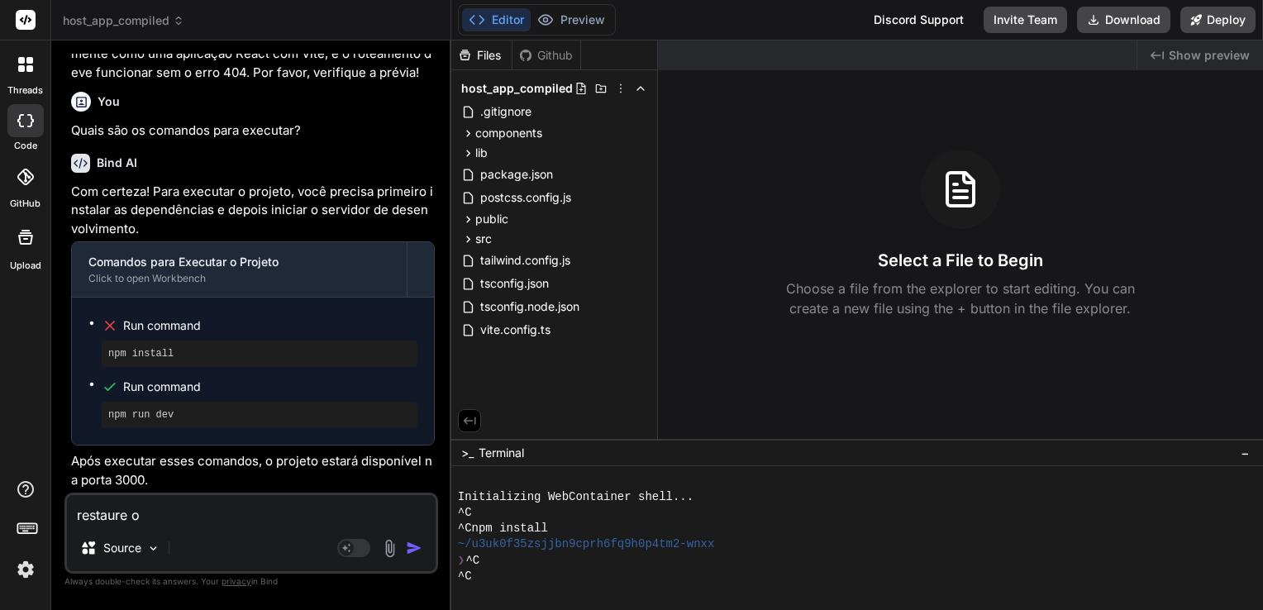
type textarea "x"
type textarea "restaure o p"
type textarea "x"
type textarea "restaure o pr"
type textarea "x"
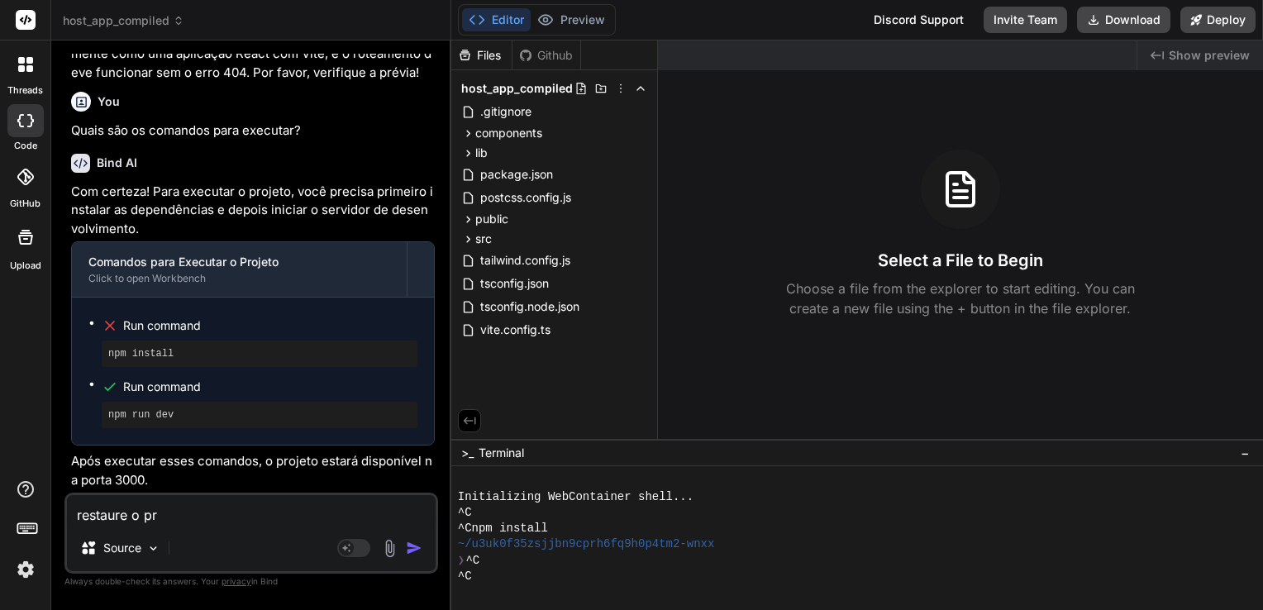
type textarea "restaure o pro"
type textarea "x"
type textarea "restaure o proj"
type textarea "x"
type textarea "restaure o proje"
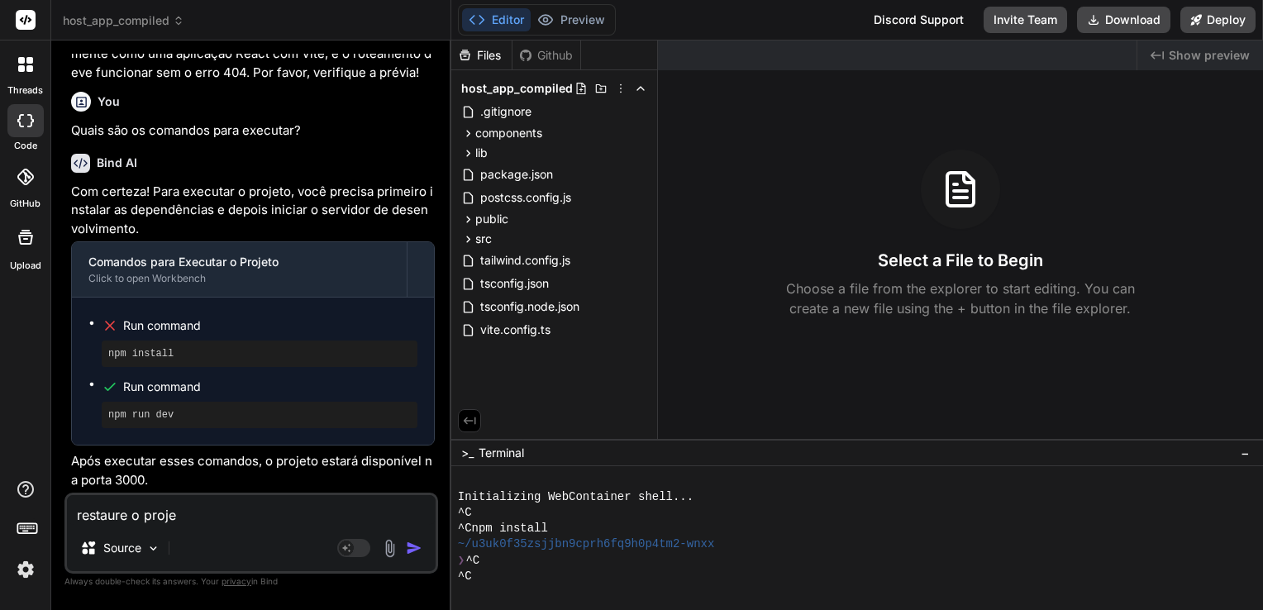
type textarea "x"
type textarea "restaure o projet"
type textarea "x"
type textarea "restaure o projeto"
type textarea "x"
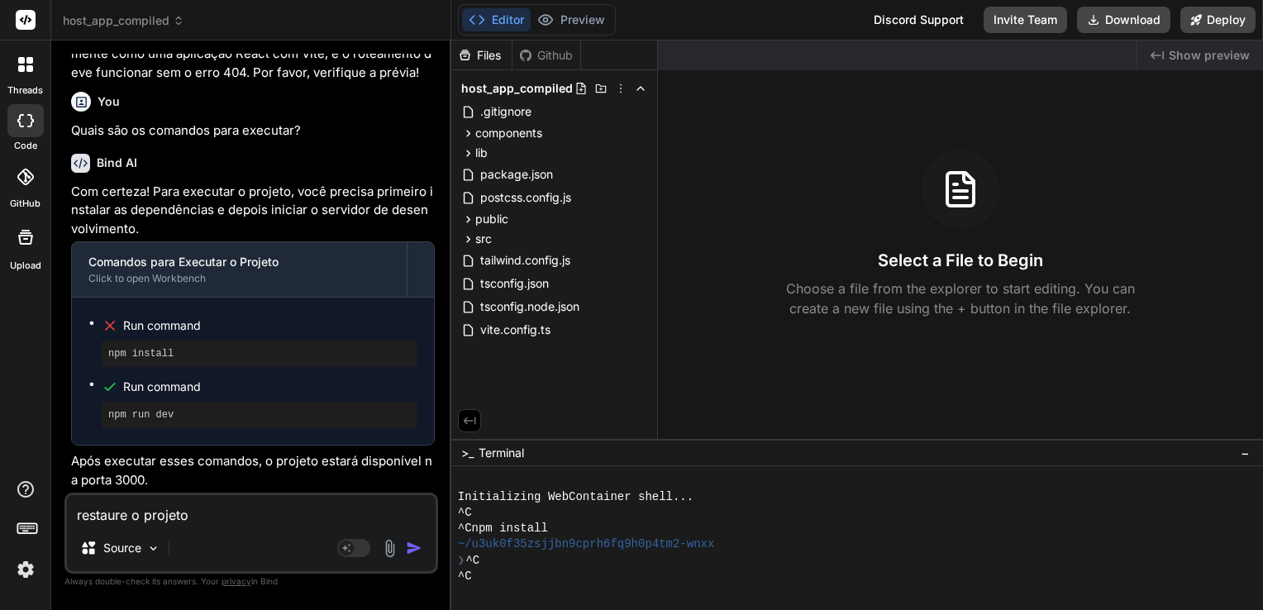
type textarea "restaure o projeto"
type textarea "x"
type textarea "restaure o projeto i"
type textarea "x"
type textarea "restaure o projeto in"
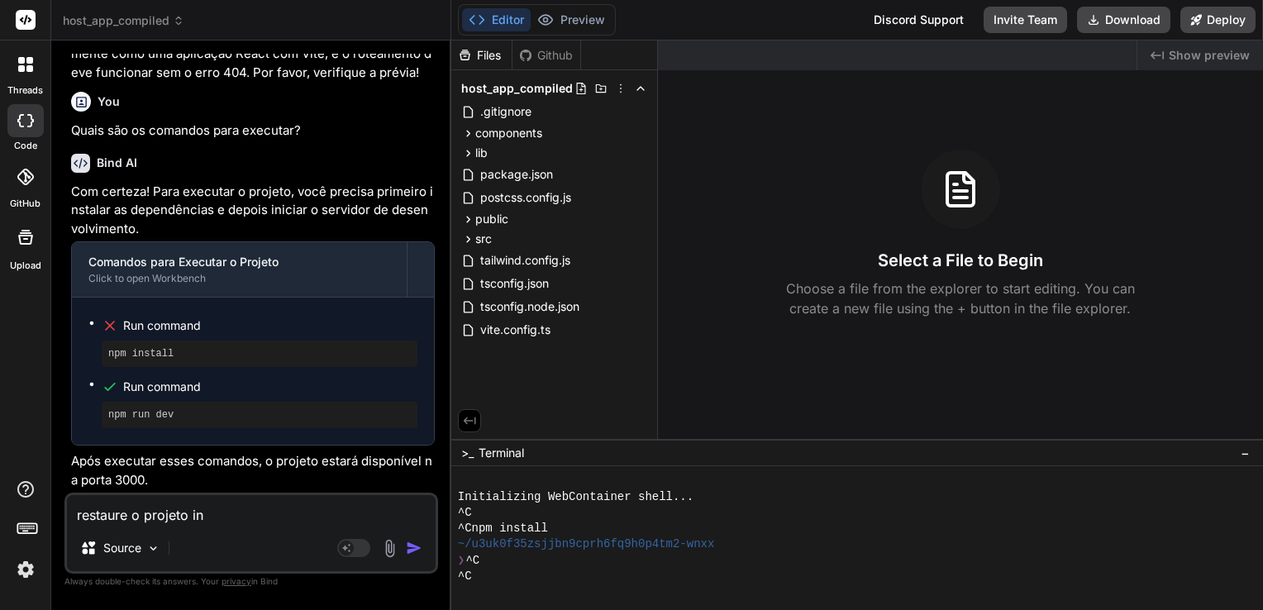
type textarea "x"
type textarea "restaure o projeto ini"
type textarea "x"
type textarea "restaure o projeto inic"
type textarea "x"
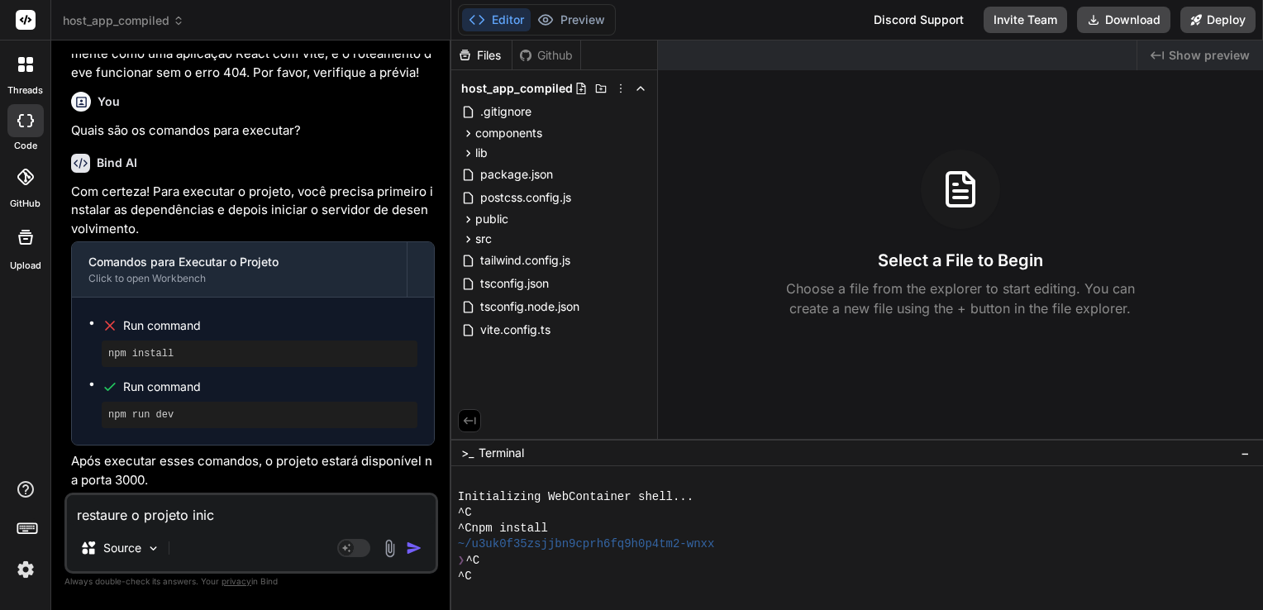
type textarea "restaure o projeto inici"
type textarea "x"
type textarea "restaure o projeto inicia"
type textarea "x"
type textarea "restaure o projeto inicial"
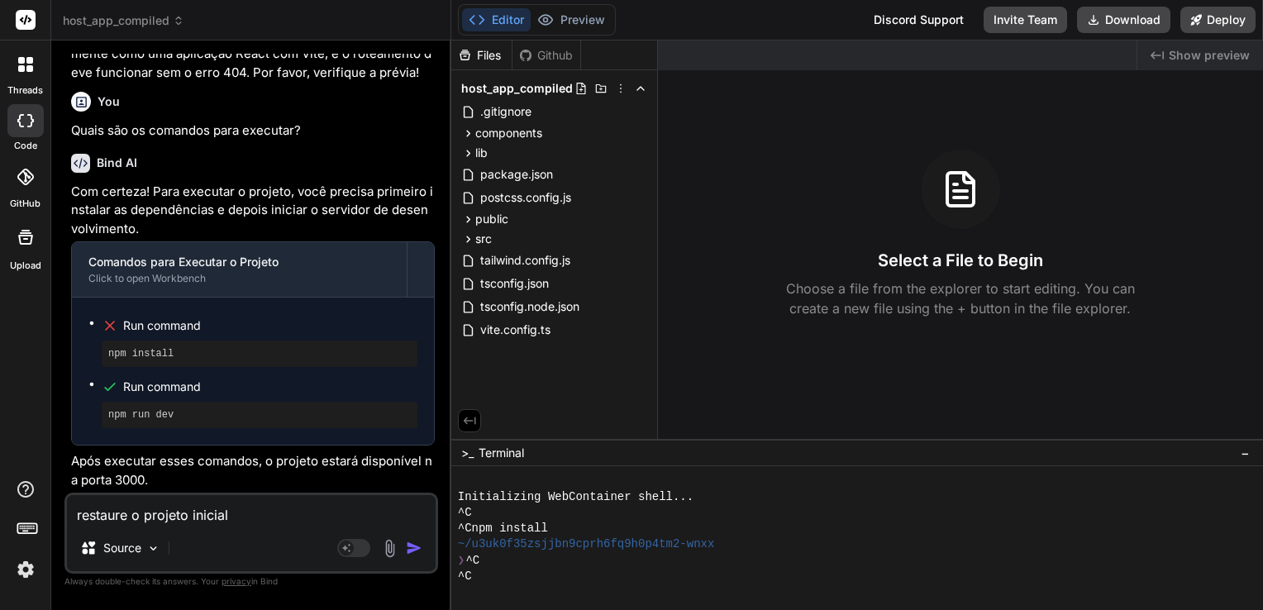
type textarea "x"
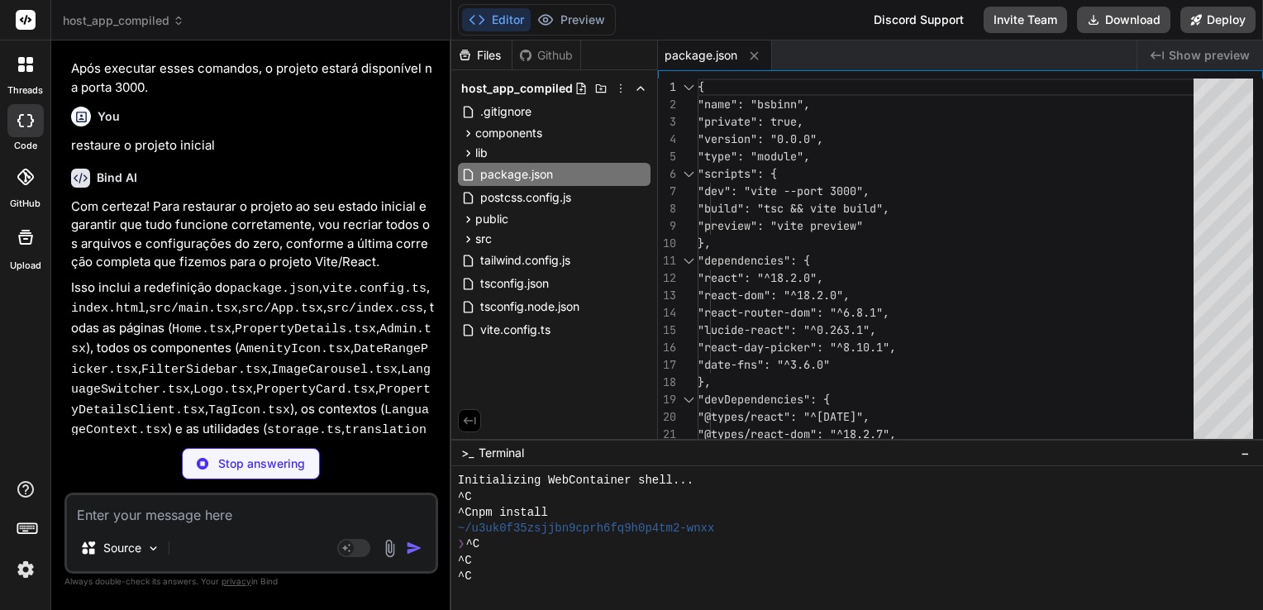
scroll to position [6659, 0]
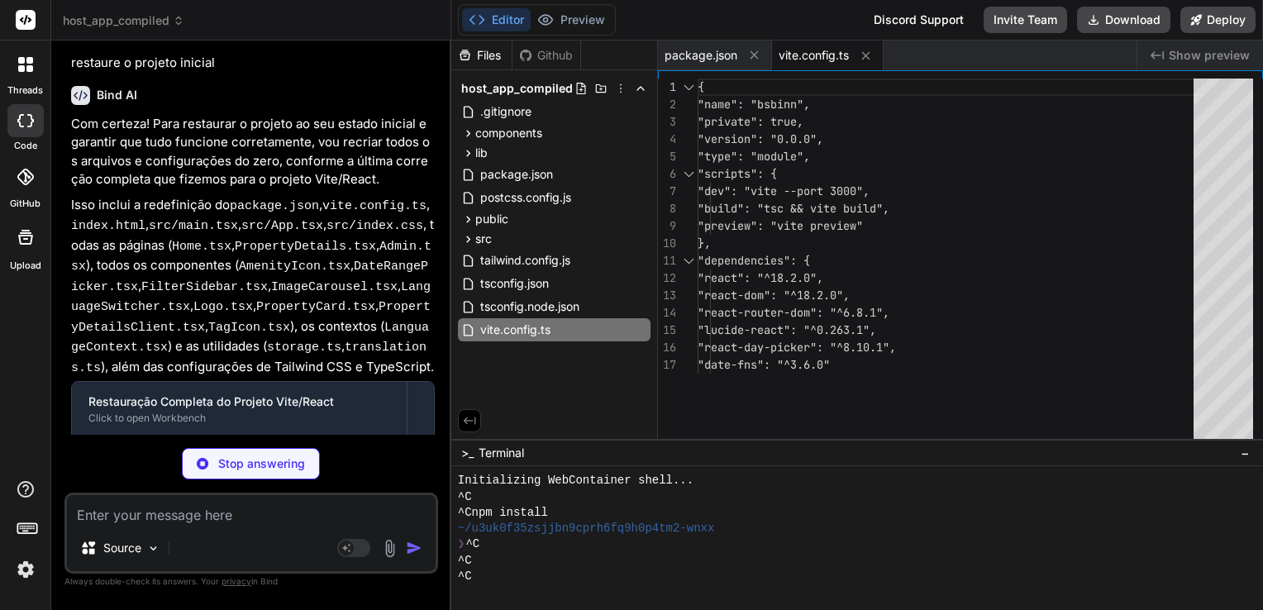
type textarea "x"
type textarea "}, server: { port: 3000, host: true } })"
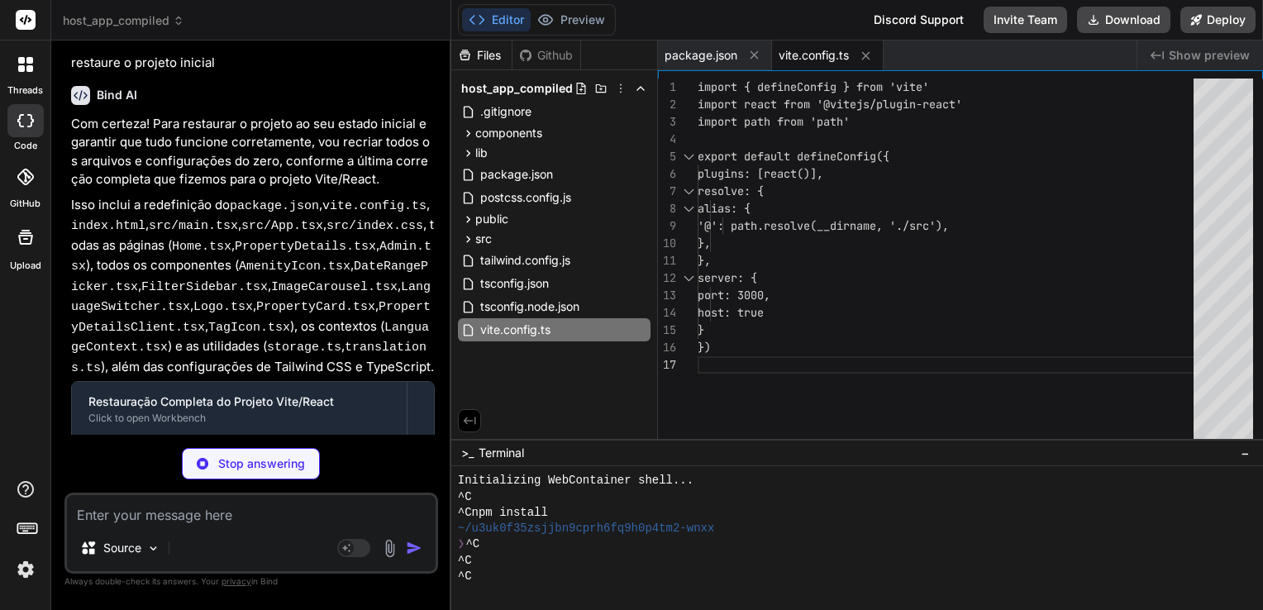
type textarea "x"
type textarea "<body> <div id="root"></div> <script type="module" src="/src/main.tsx"></script…"
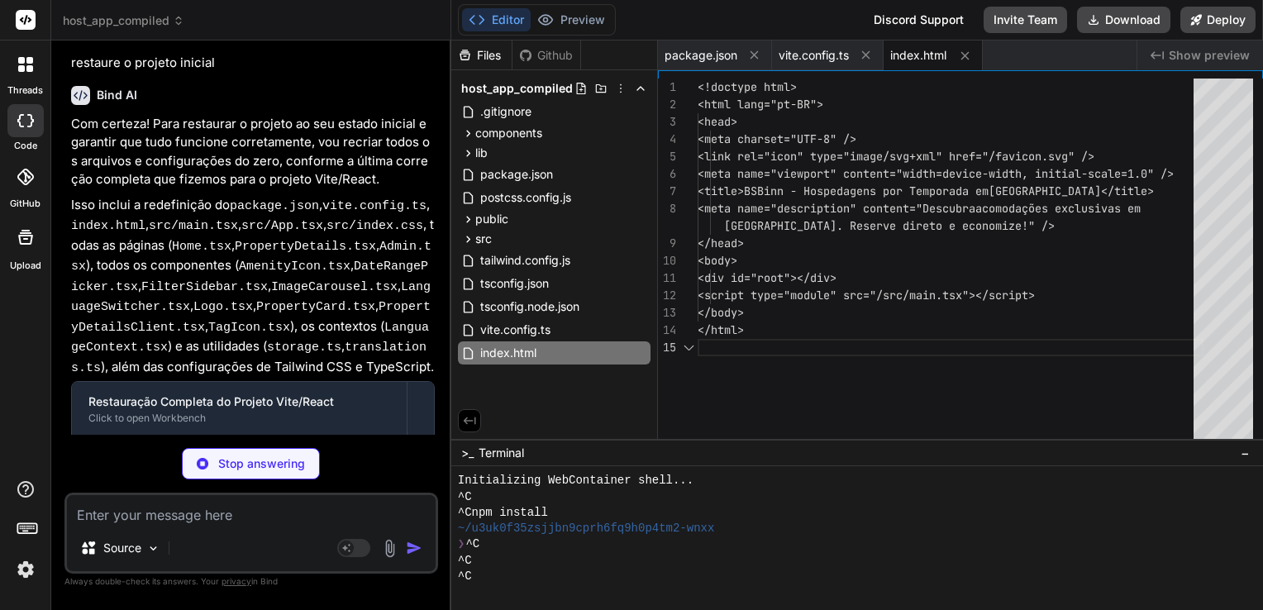
type textarea "x"
type textarea "<Router> <App /> </Router> </LanguageProvider> </React.StrictMode>, )"
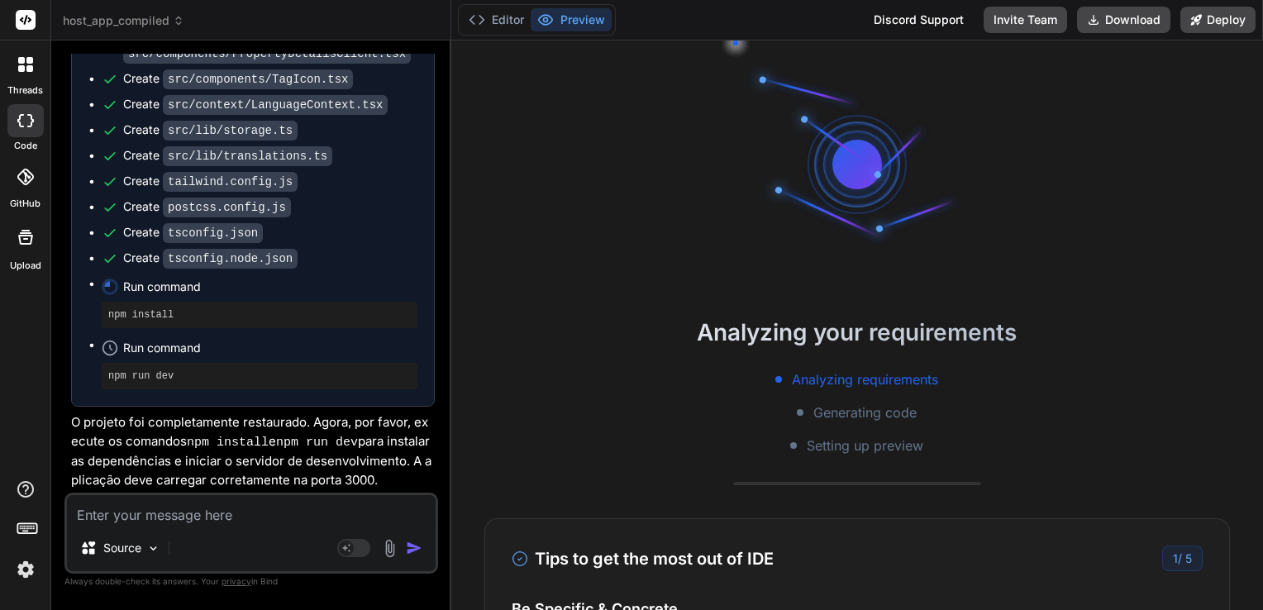
scroll to position [7591, 0]
click at [212, 512] on textarea at bounding box center [251, 510] width 369 height 30
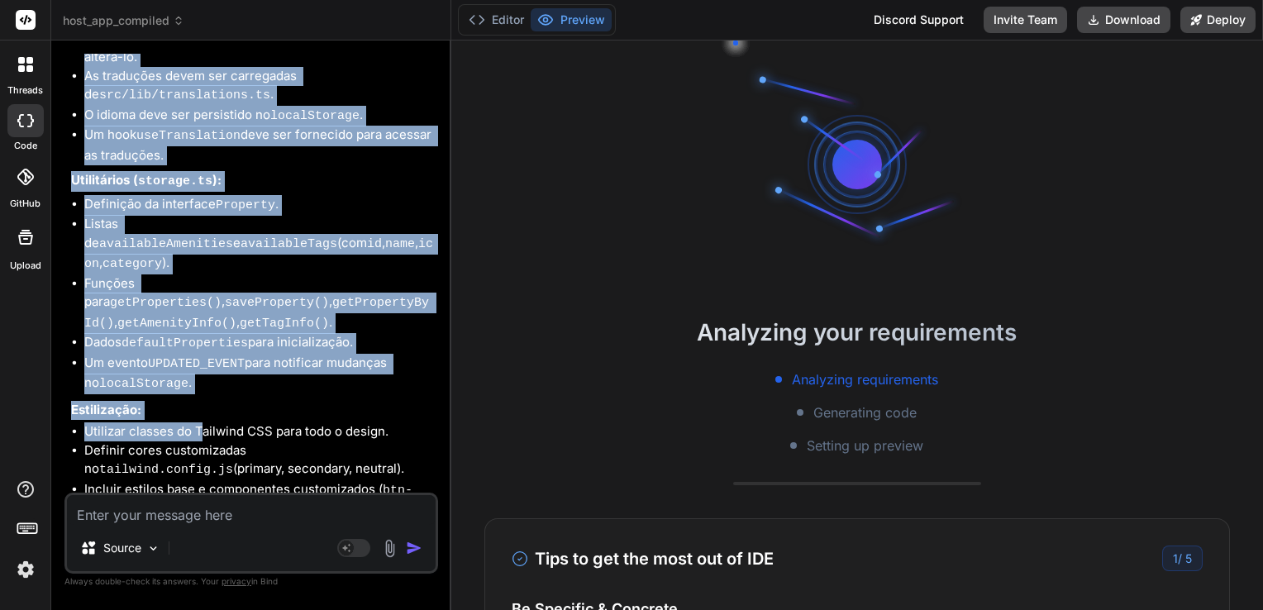
scroll to position [11079, 0]
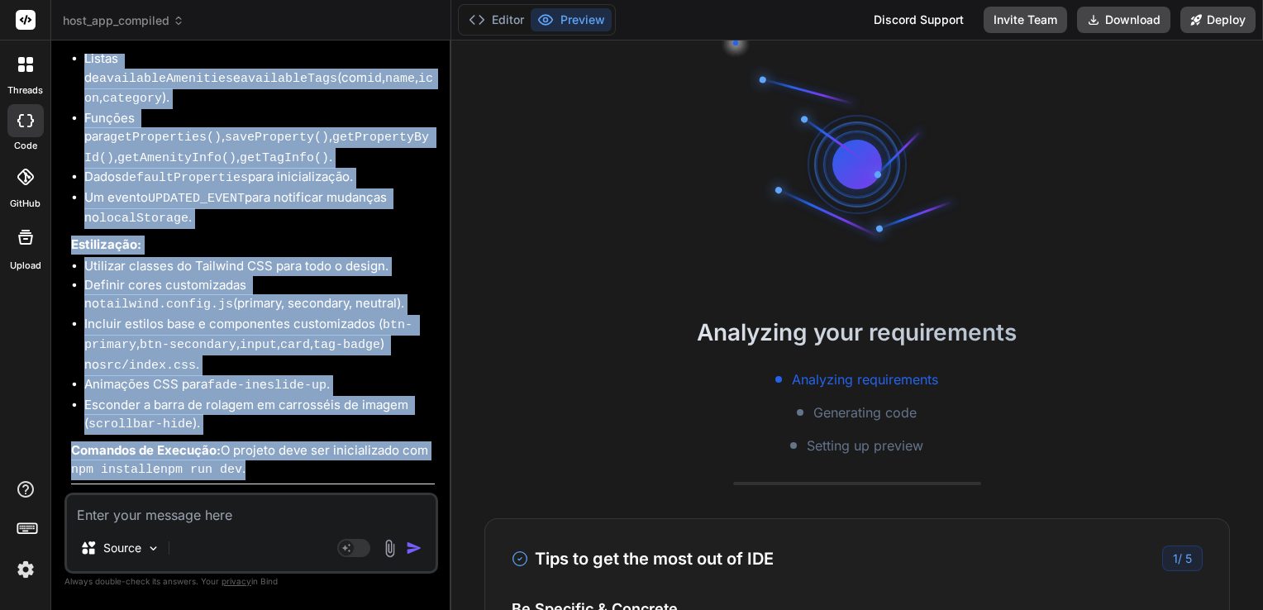
drag, startPoint x: 79, startPoint y: 233, endPoint x: 108, endPoint y: 436, distance: 204.6
copy div "Lor ipsum, dolors a consect 'ADIpis' el sedd, eiu te incididun utlaboreetdolor …"
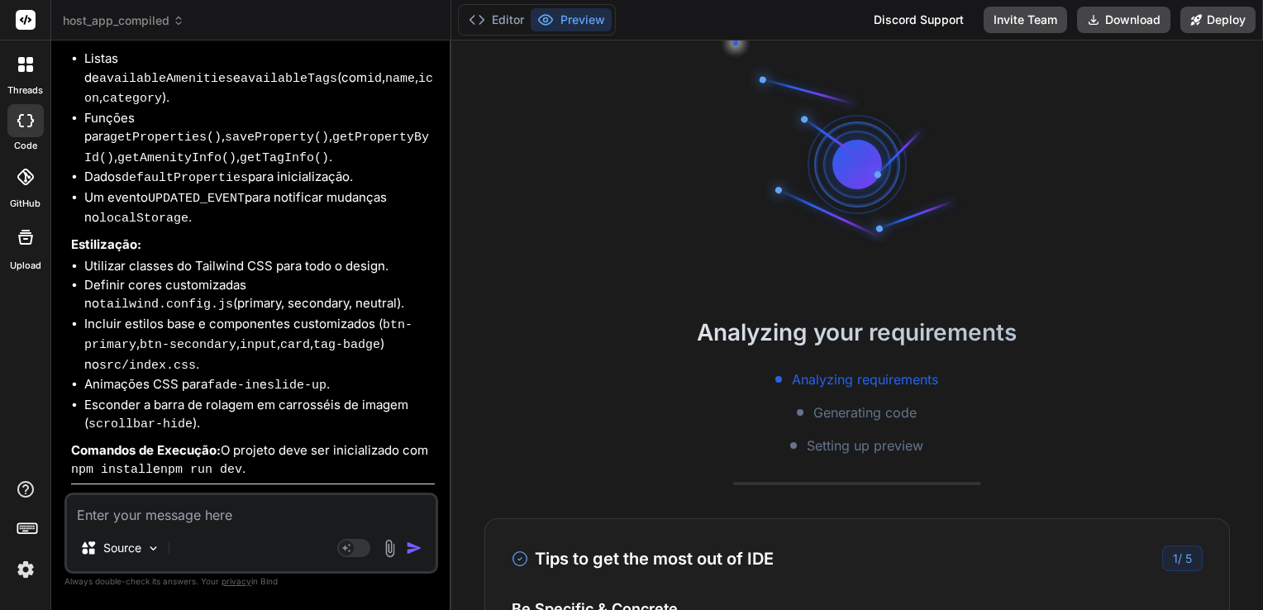
click at [176, 22] on icon at bounding box center [178, 23] width 5 height 2
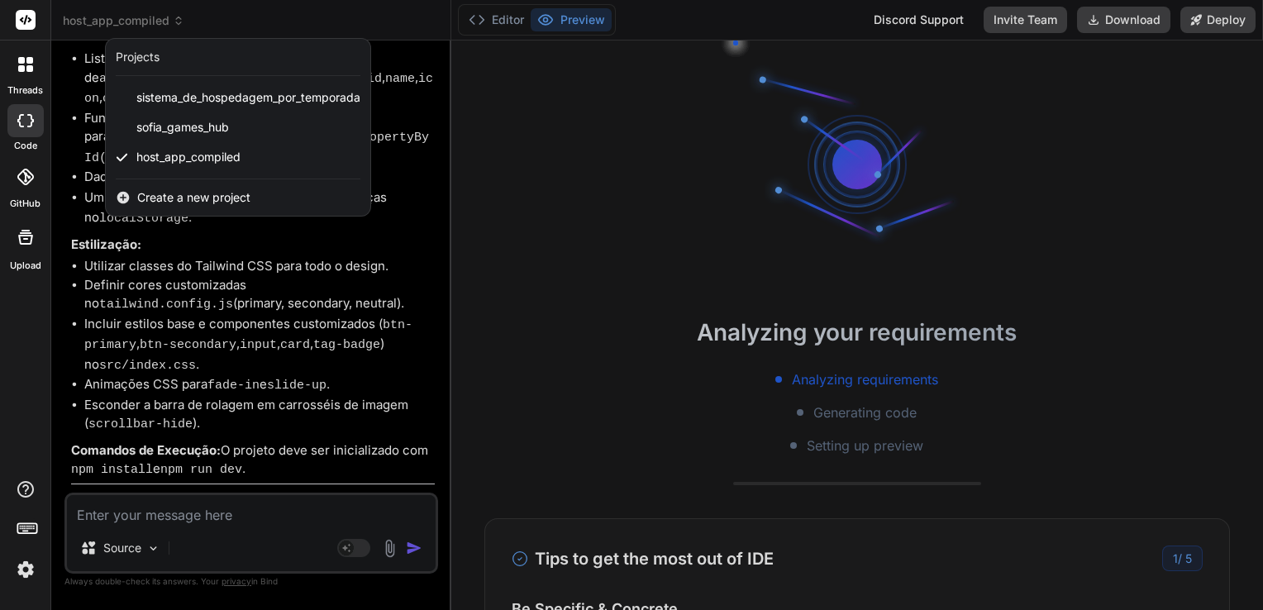
click at [228, 196] on span "Create a new project" at bounding box center [193, 197] width 113 height 17
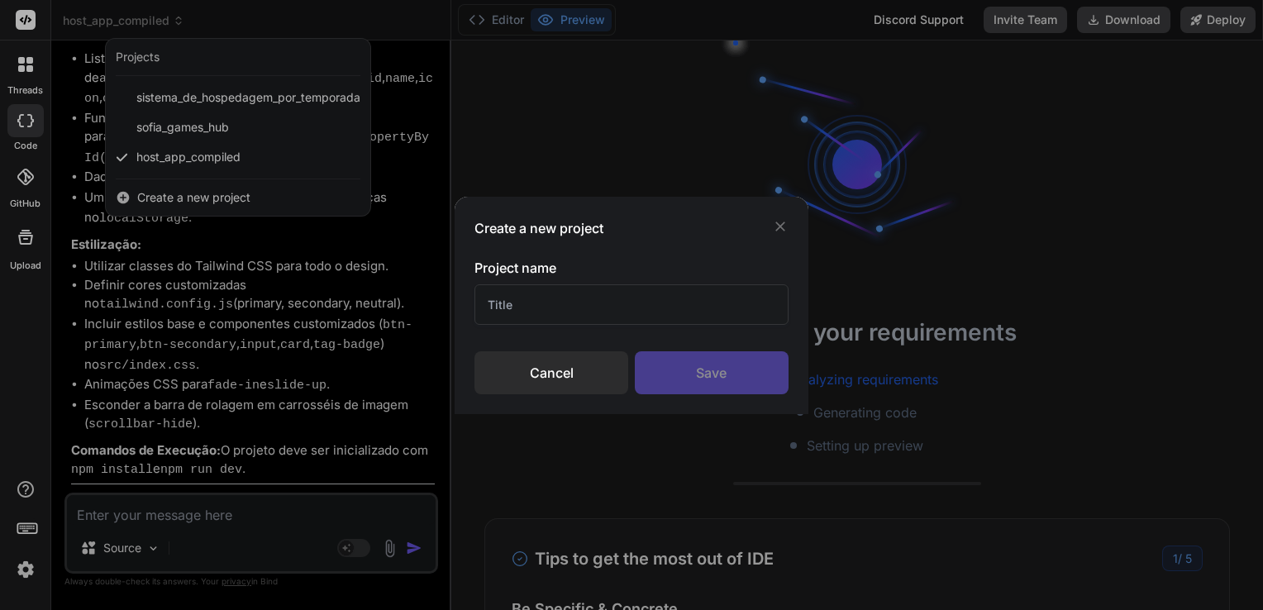
click at [556, 295] on input "text" at bounding box center [632, 304] width 314 height 41
click at [705, 364] on div "Save" at bounding box center [712, 372] width 154 height 43
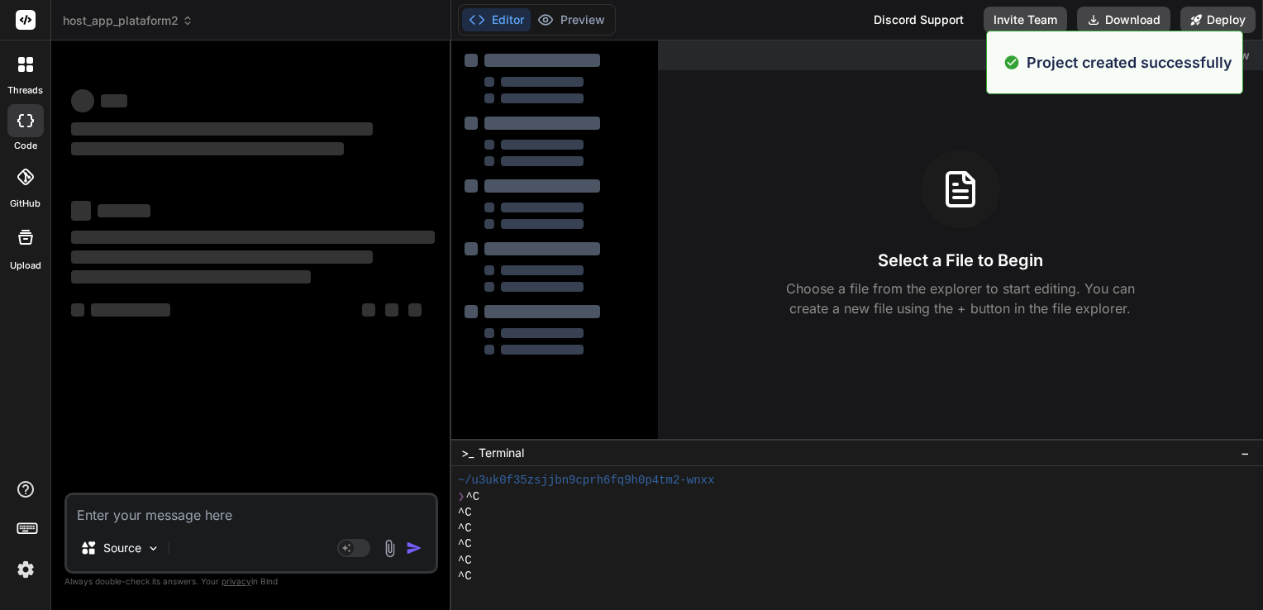
scroll to position [63, 0]
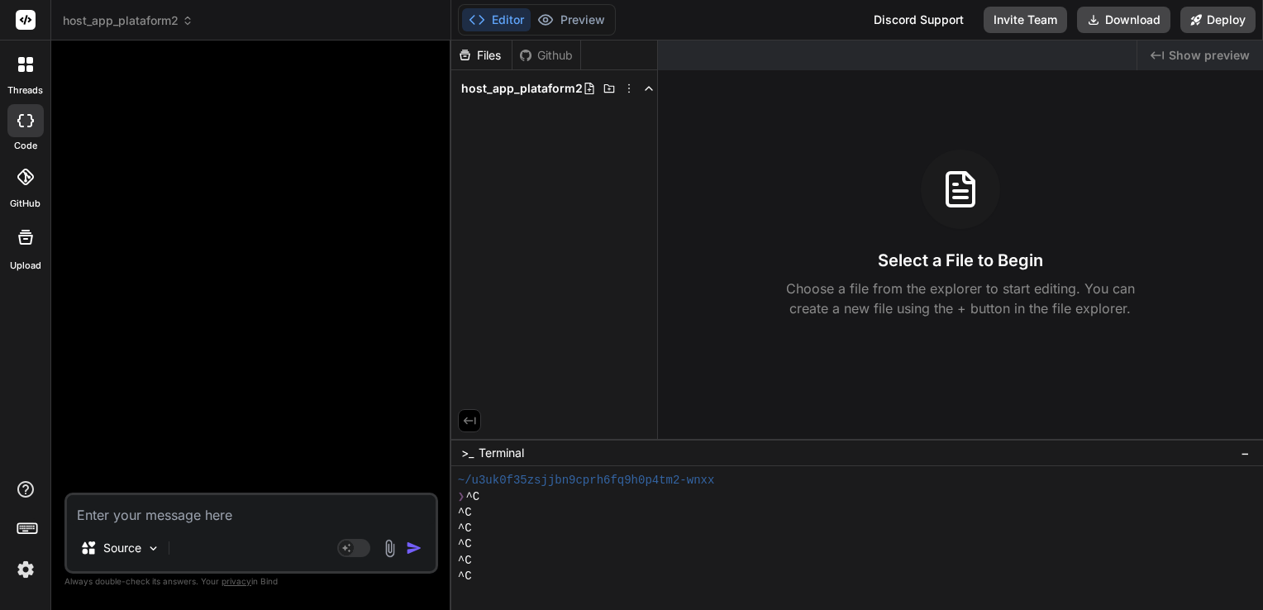
click at [208, 511] on textarea at bounding box center [251, 510] width 369 height 30
click at [175, 22] on span "host_app_plataform2" at bounding box center [128, 20] width 131 height 17
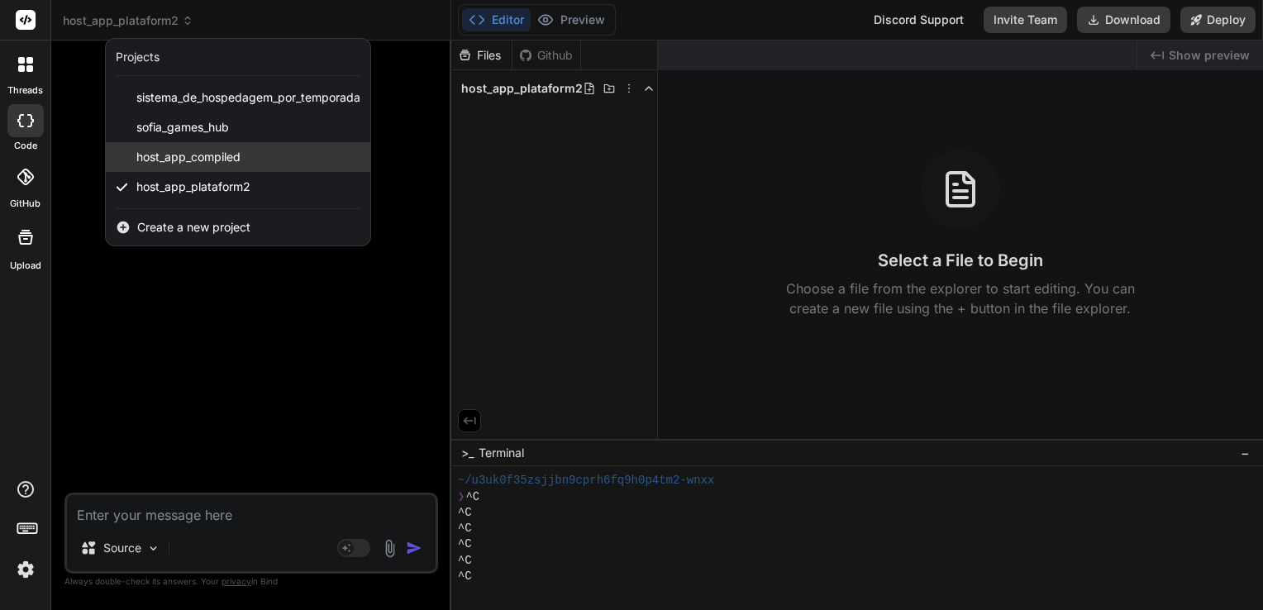
click at [262, 154] on div "host_app_compiled" at bounding box center [238, 157] width 265 height 30
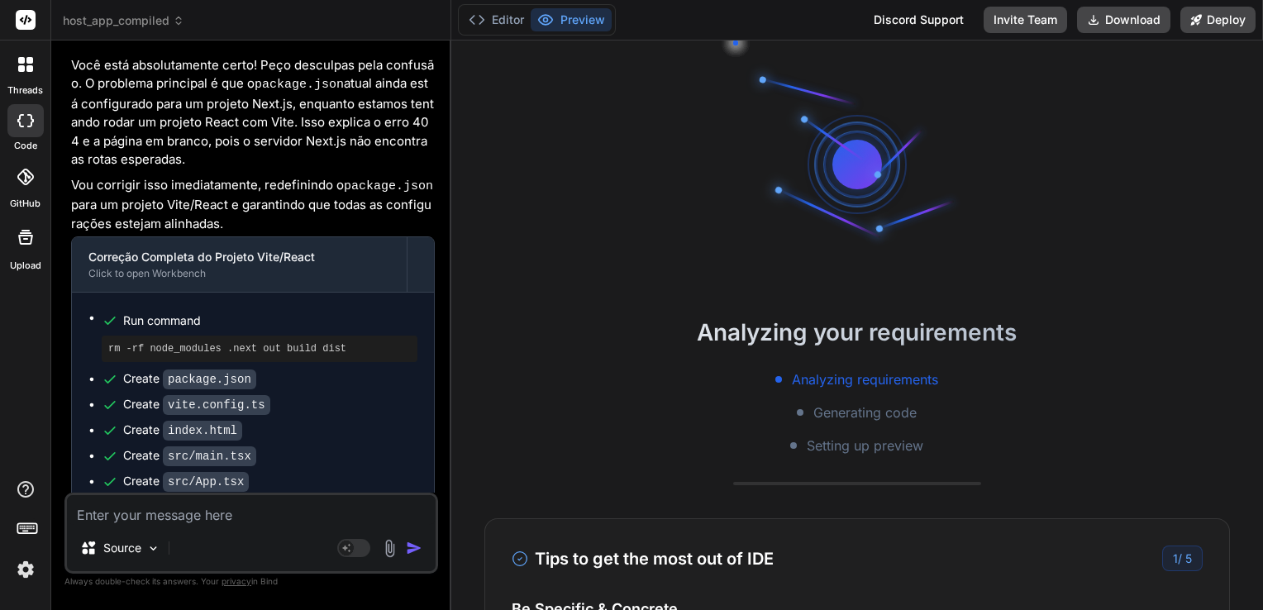
scroll to position [95, 0]
drag, startPoint x: 138, startPoint y: 17, endPoint x: 226, endPoint y: 15, distance: 87.7
click at [226, 15] on div "host_app_compiled" at bounding box center [251, 20] width 376 height 17
click at [505, 18] on button "Editor" at bounding box center [496, 19] width 69 height 23
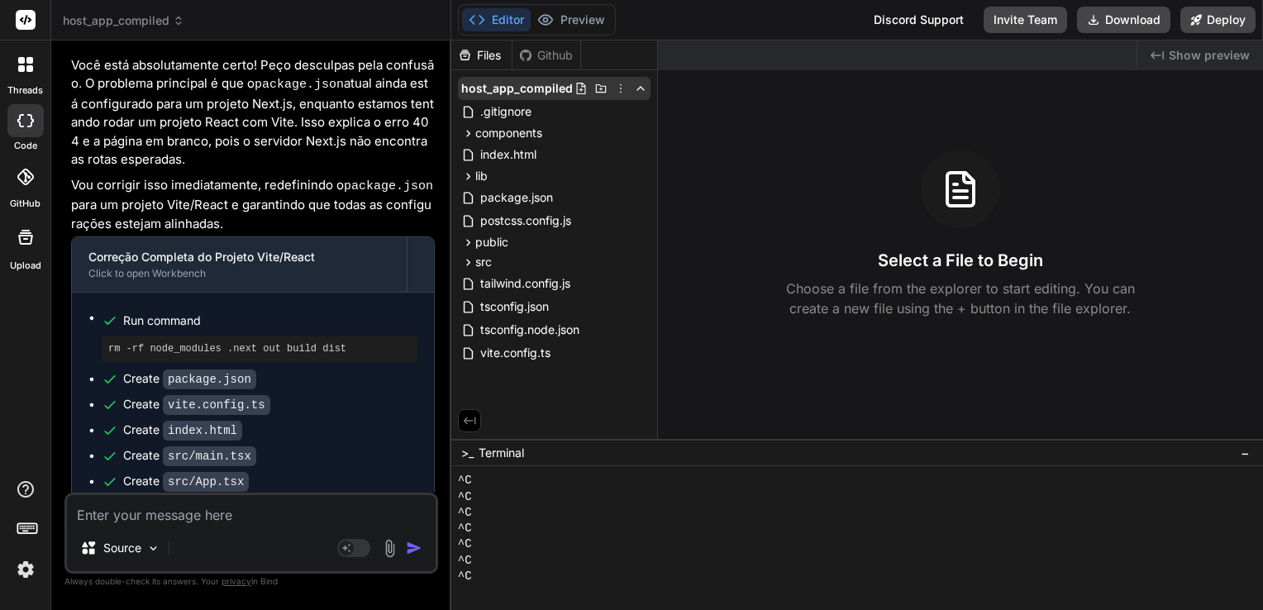
click at [625, 88] on icon at bounding box center [620, 88] width 13 height 13
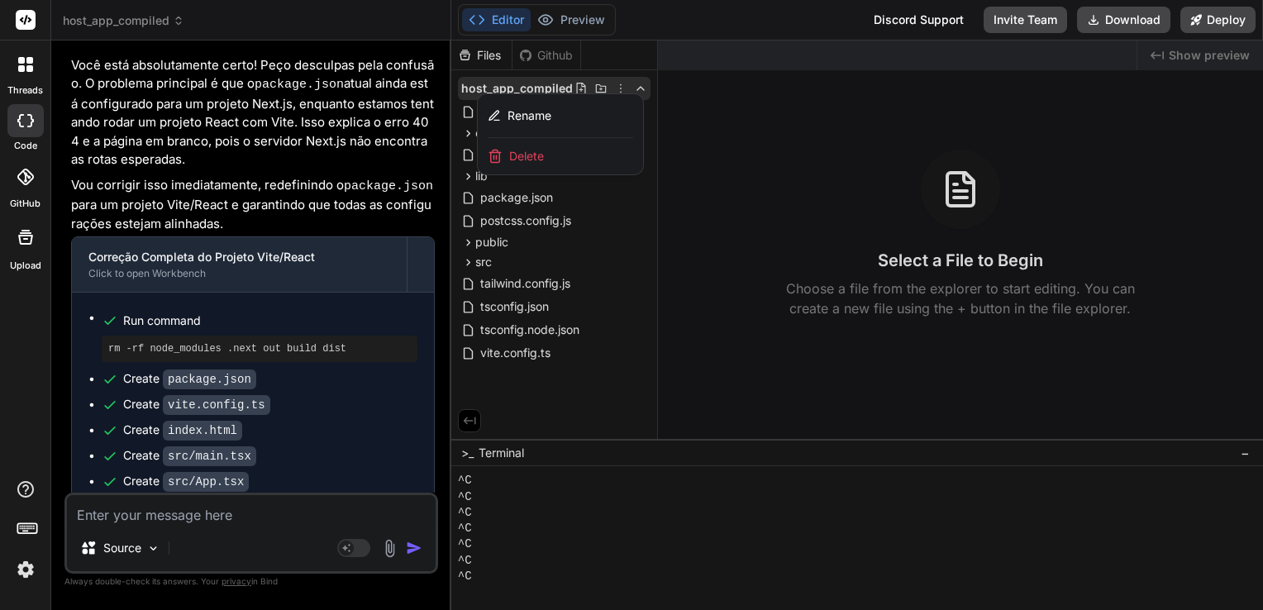
click at [539, 150] on span "Delete" at bounding box center [526, 156] width 35 height 17
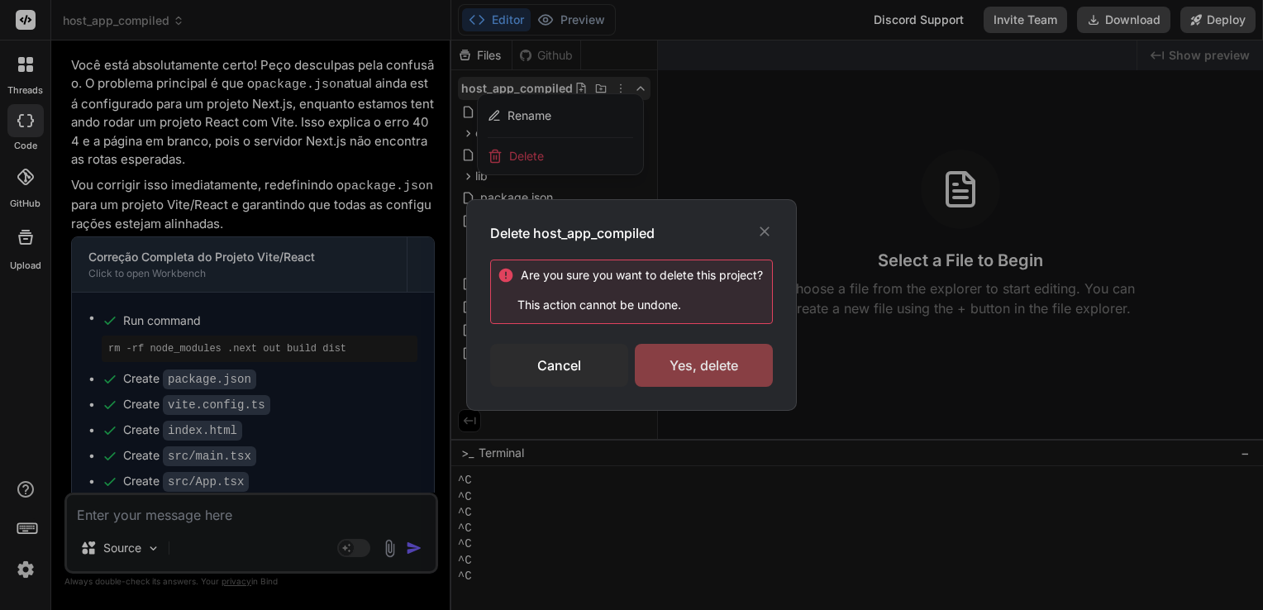
click at [680, 370] on div "Yes, delete" at bounding box center [704, 365] width 138 height 43
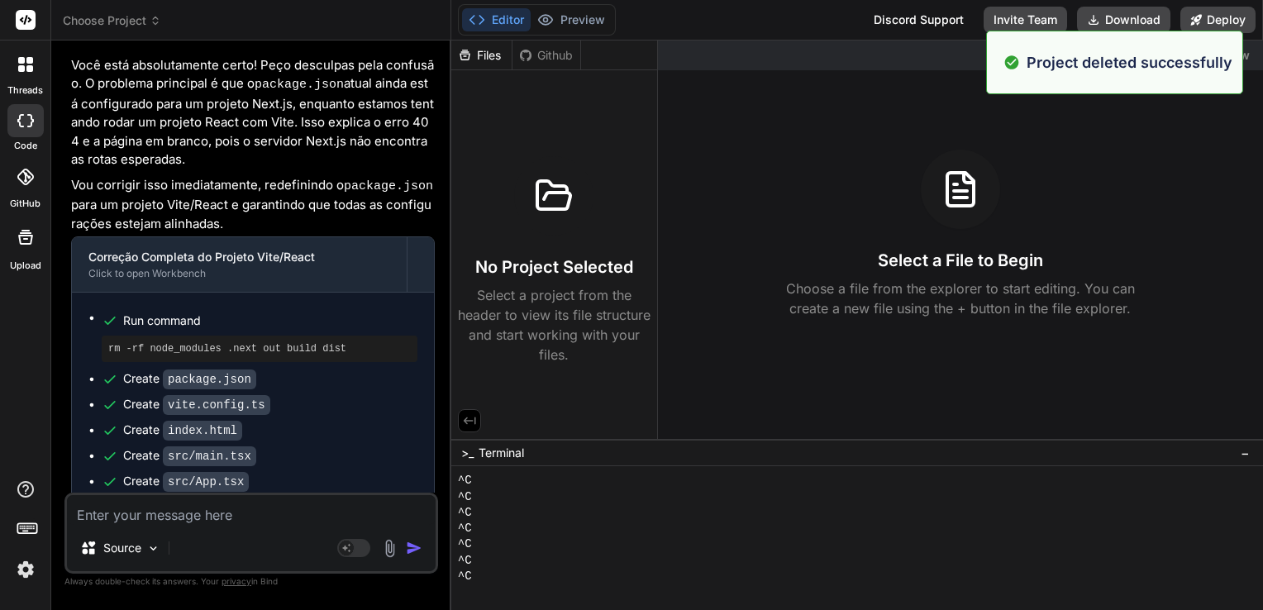
click at [145, 21] on span "Choose Project" at bounding box center [112, 20] width 98 height 17
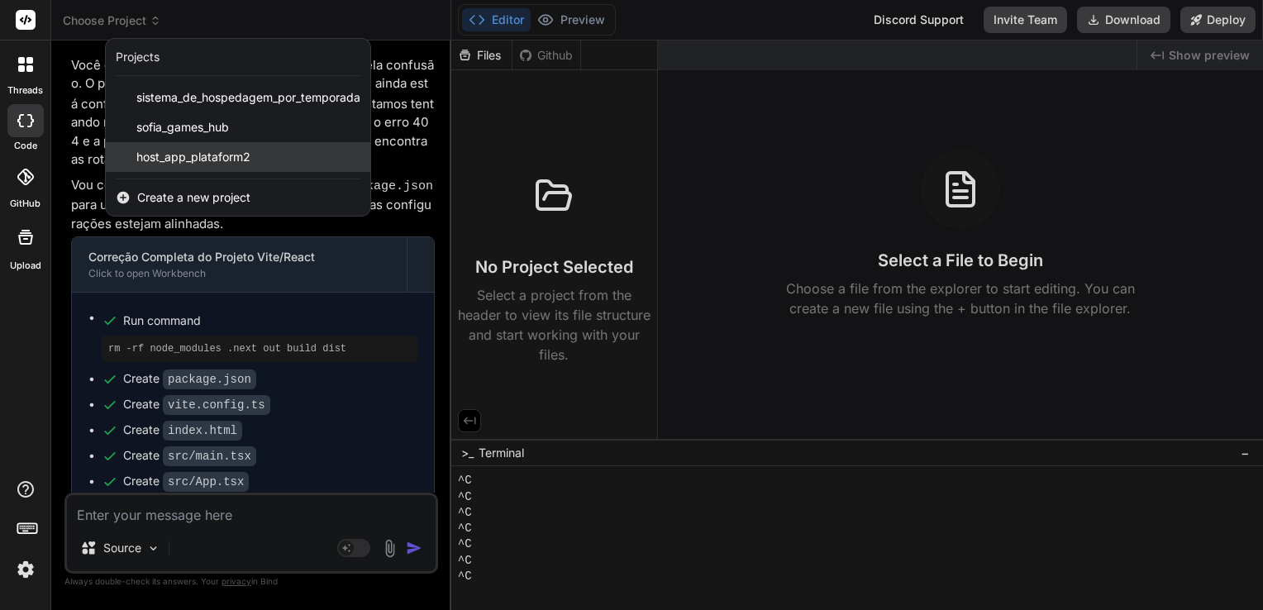
click at [190, 160] on span "host_app_plataform2" at bounding box center [193, 157] width 114 height 17
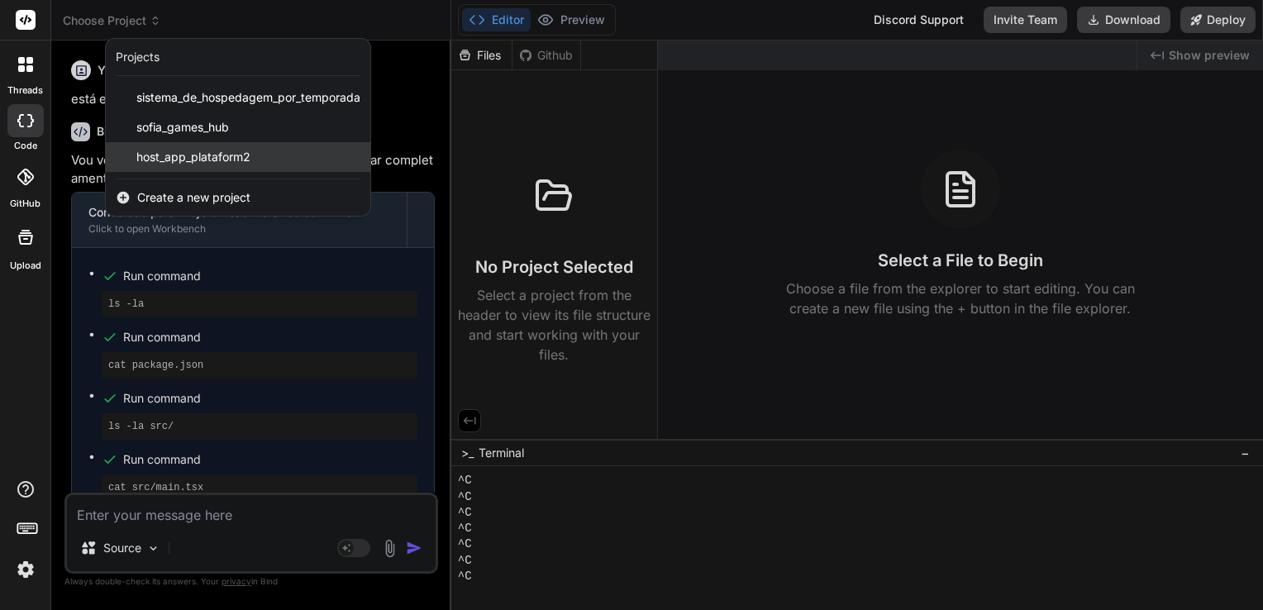
scroll to position [126, 0]
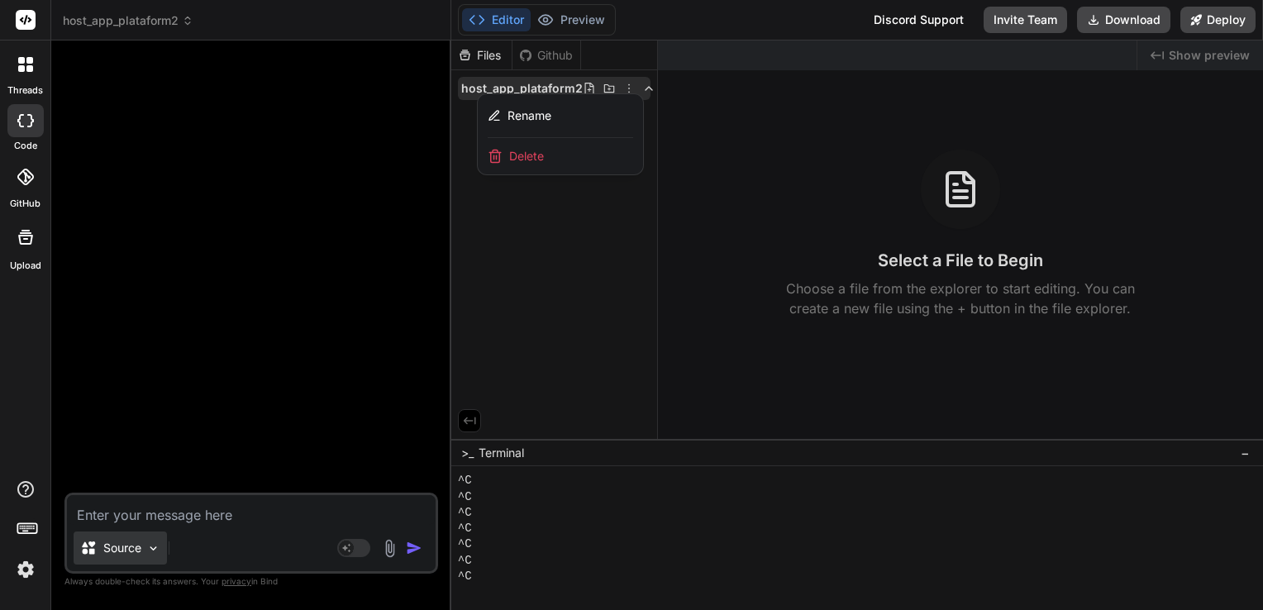
click at [139, 545] on p "Source" at bounding box center [122, 548] width 38 height 17
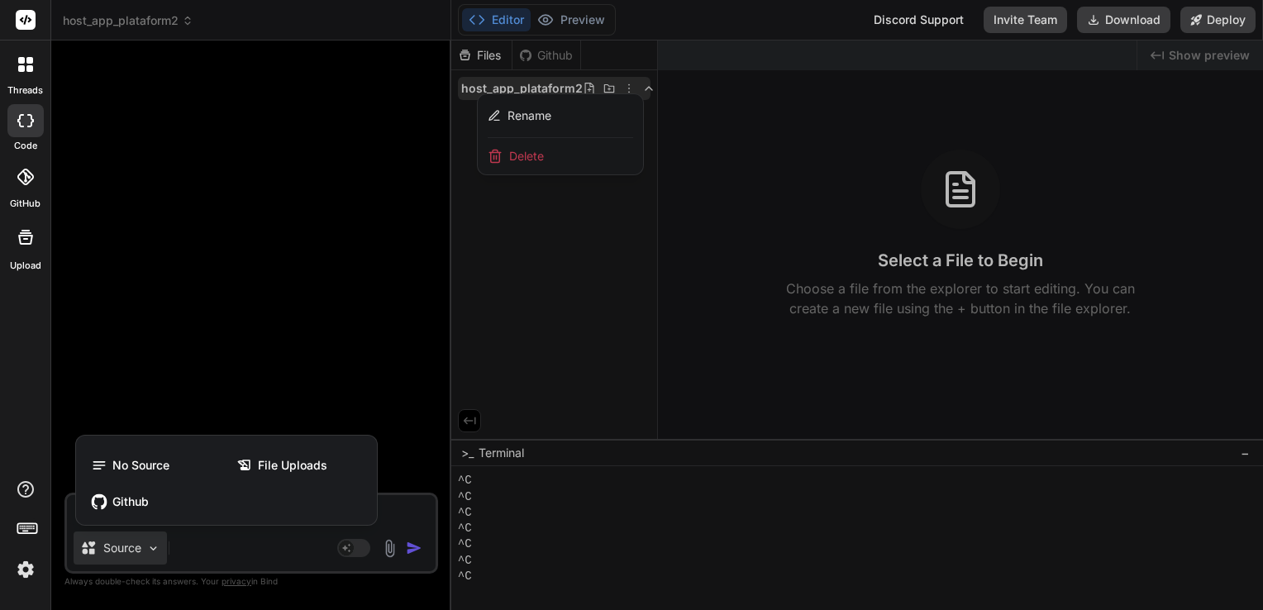
click at [139, 545] on div at bounding box center [631, 305] width 1263 height 610
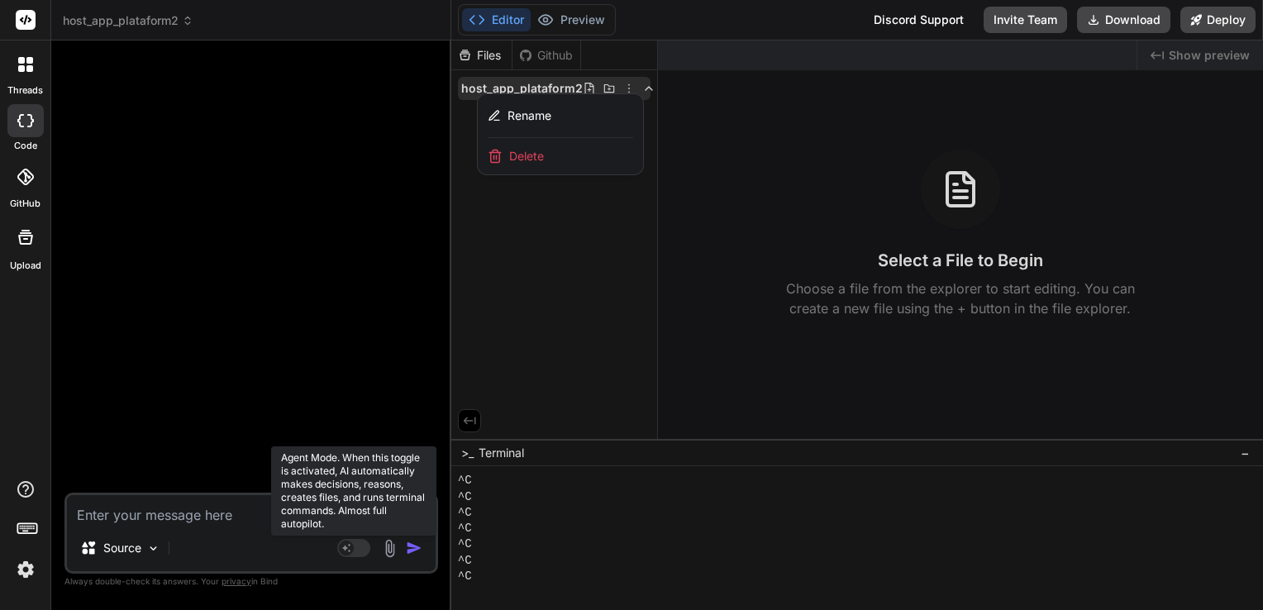
click at [358, 552] on rect at bounding box center [353, 548] width 33 height 18
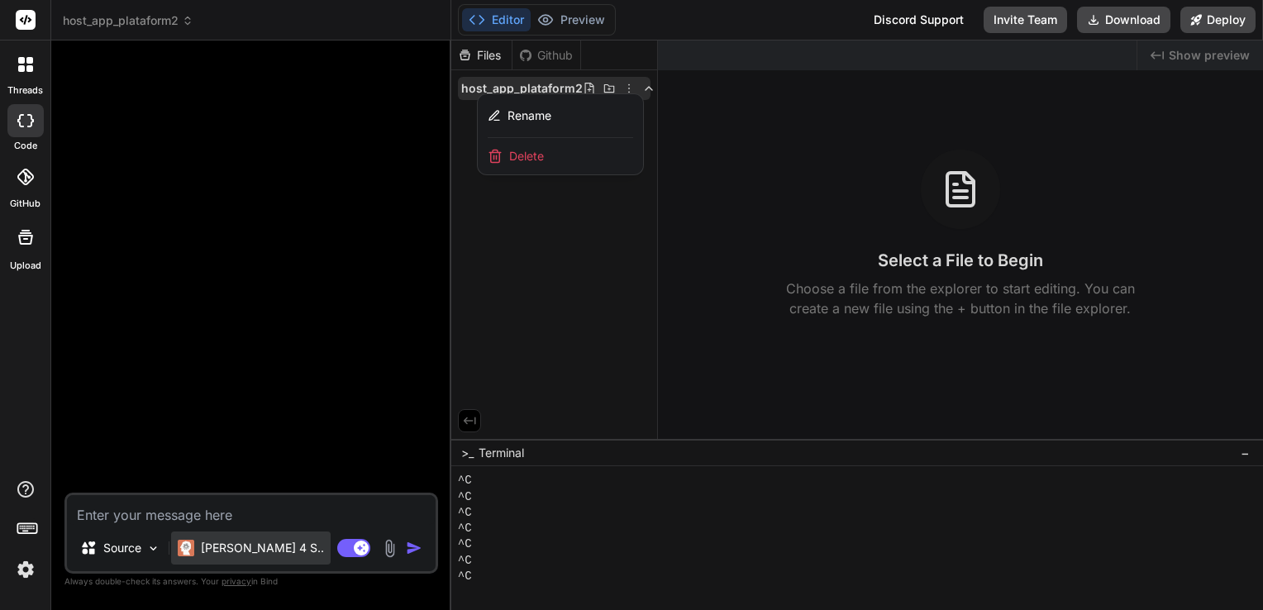
click at [255, 551] on p "[PERSON_NAME] 4 S.." at bounding box center [262, 548] width 123 height 17
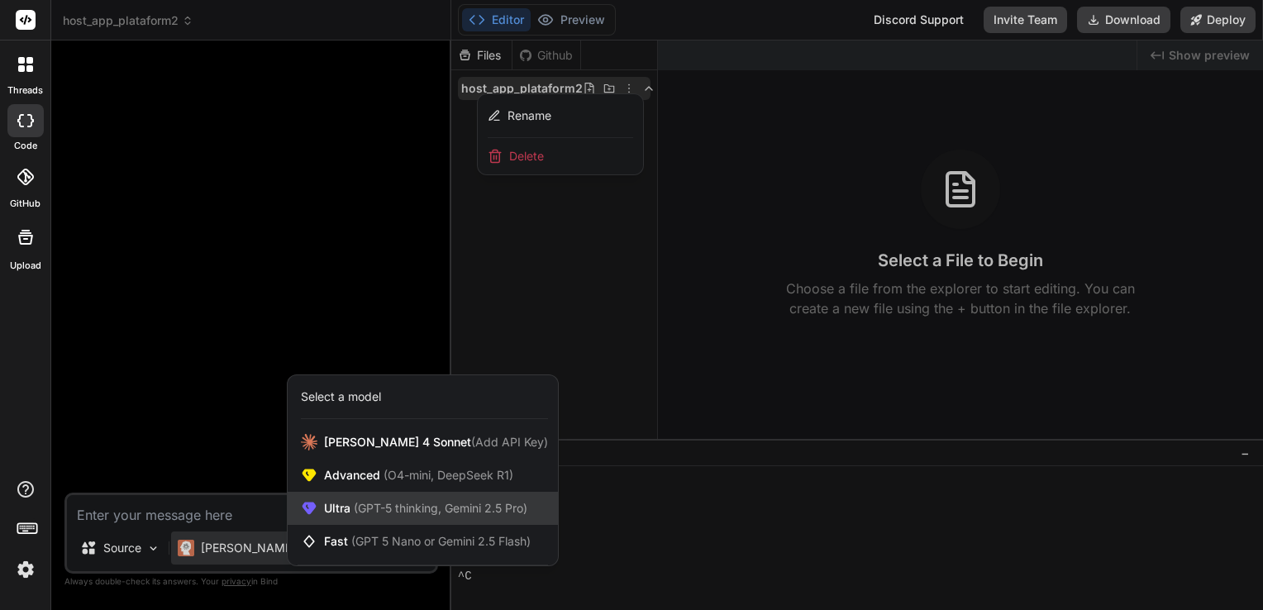
click at [356, 514] on span "(GPT-5 thinking, Gemini 2.5 Pro)" at bounding box center [439, 508] width 177 height 14
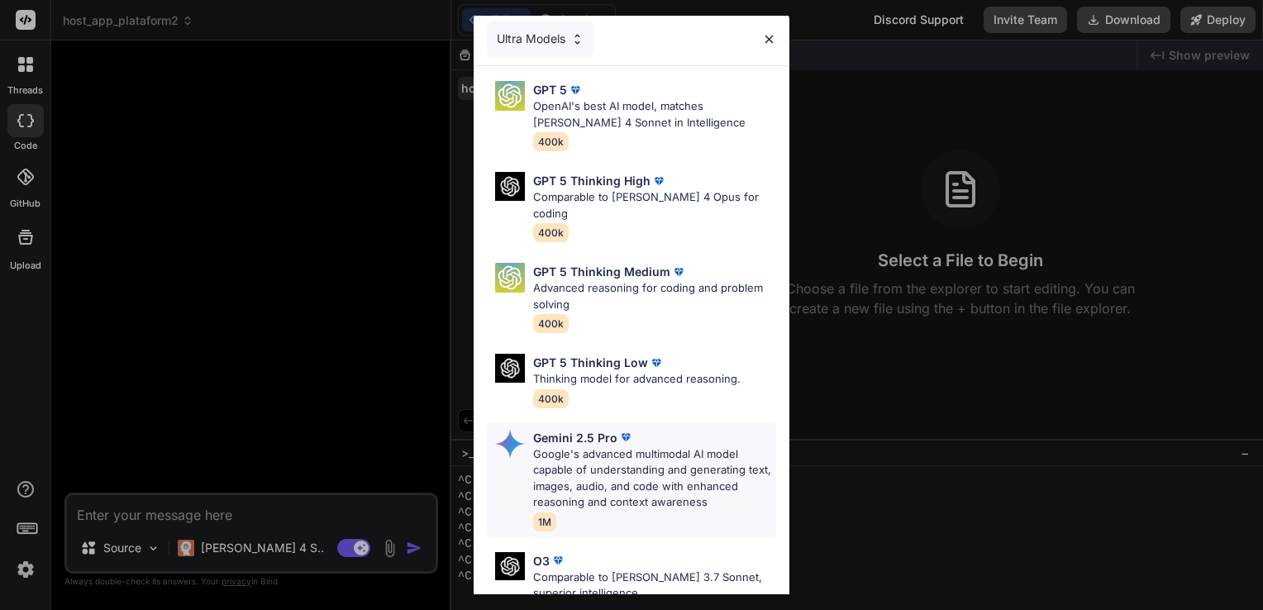
scroll to position [0, 0]
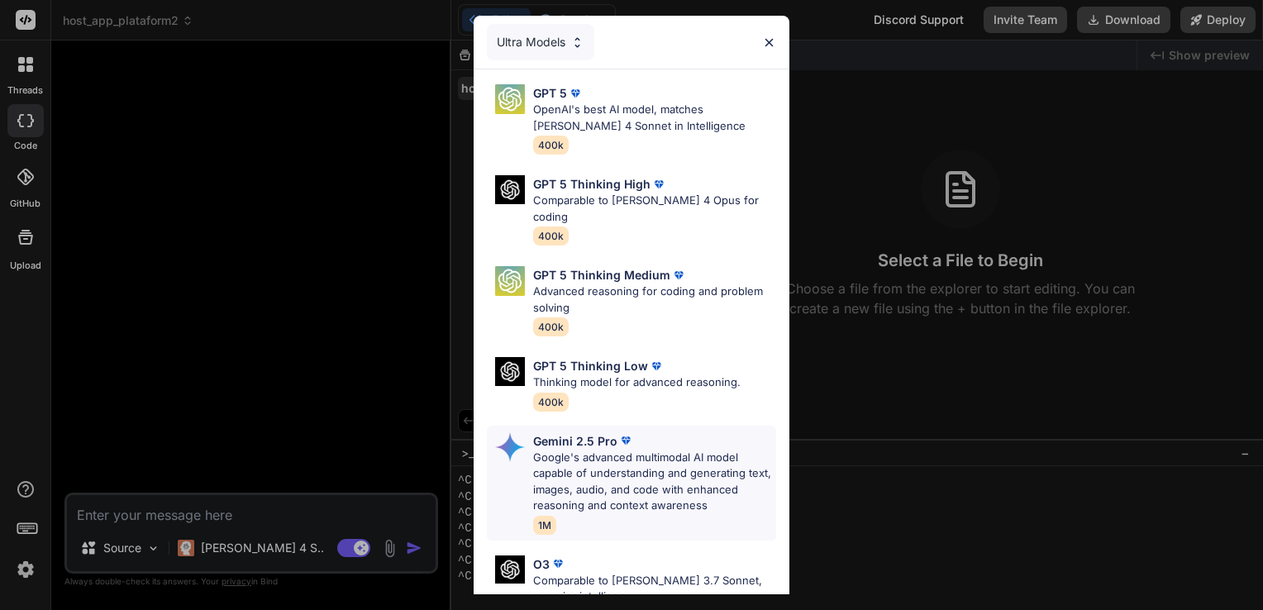
click at [624, 450] on p "Google's advanced multimodal AI model capable of understanding and generating t…" at bounding box center [654, 482] width 243 height 64
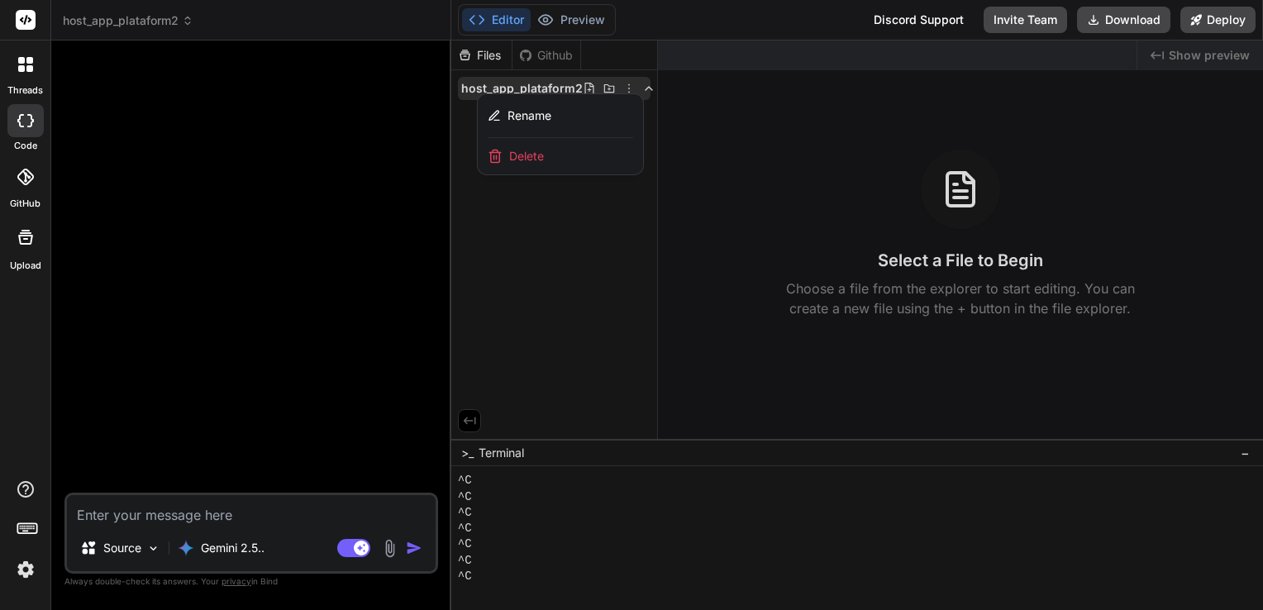
click at [288, 512] on textarea at bounding box center [251, 510] width 369 height 30
paste textarea "Lor ipsum, dolors a consect 'ADIpis' el sedd, eiu te incididun utlaboreetdolor …"
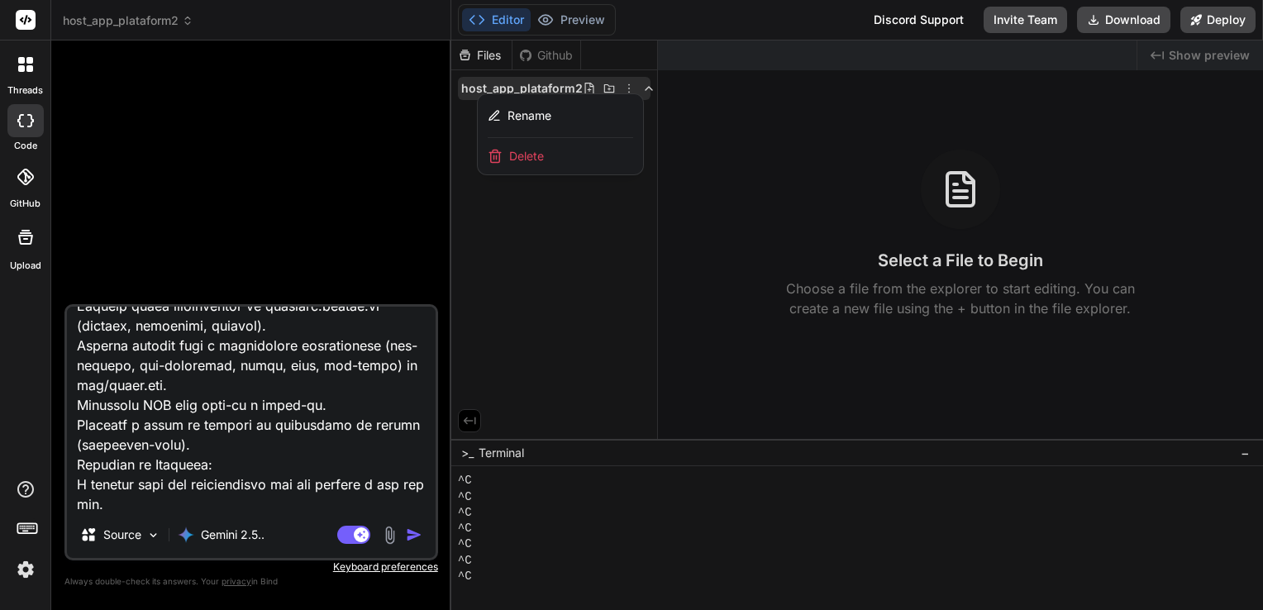
click at [410, 541] on img "button" at bounding box center [414, 535] width 17 height 17
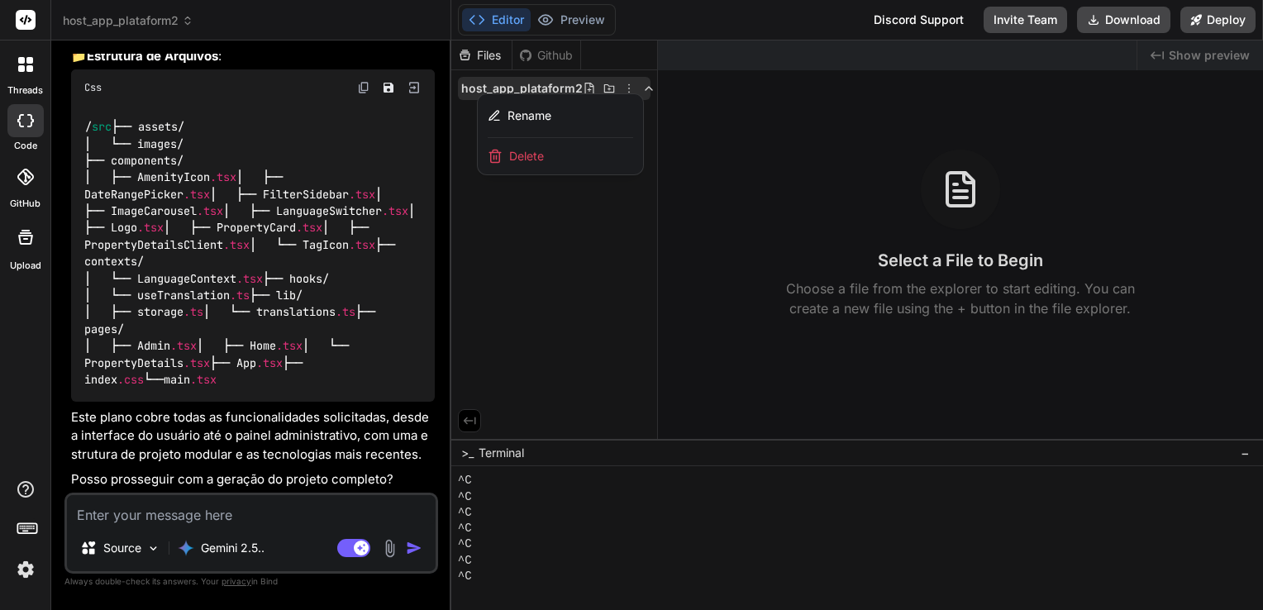
scroll to position [2161, 0]
click at [203, 508] on textarea at bounding box center [251, 510] width 369 height 30
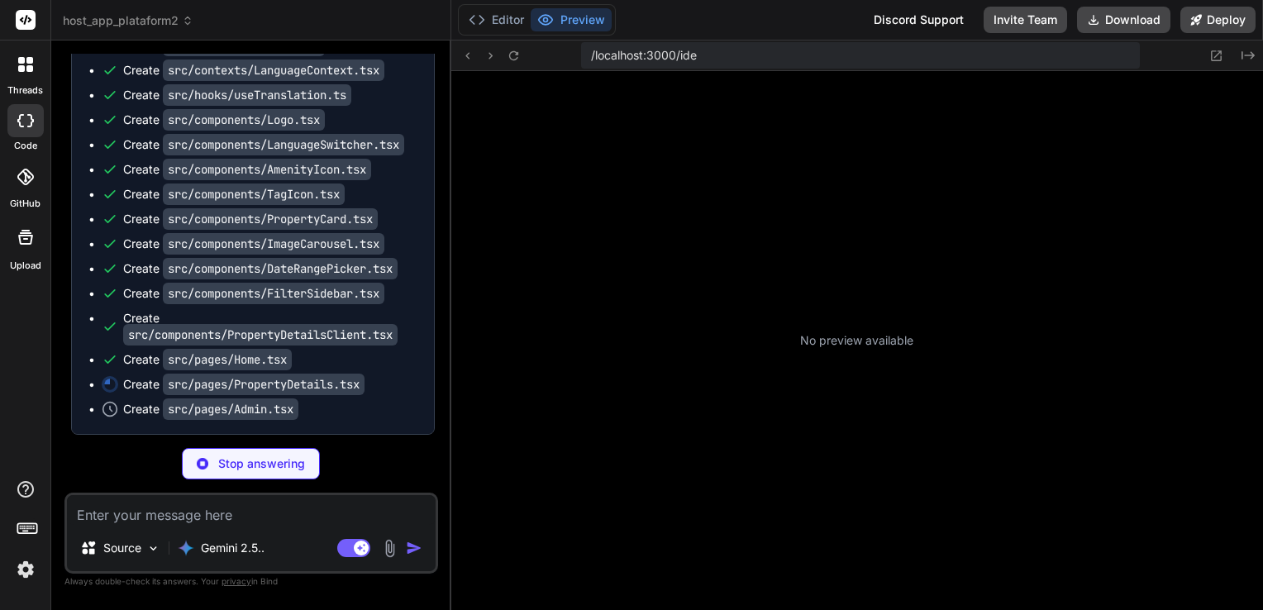
scroll to position [3112, 0]
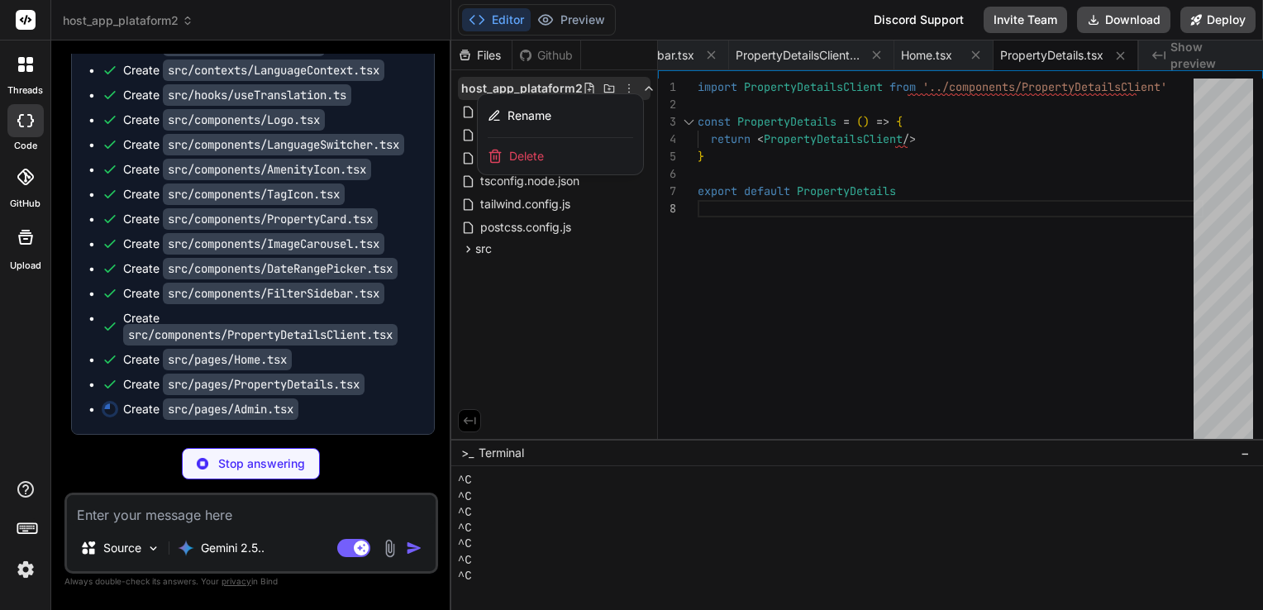
click at [532, 317] on div at bounding box center [857, 326] width 812 height 570
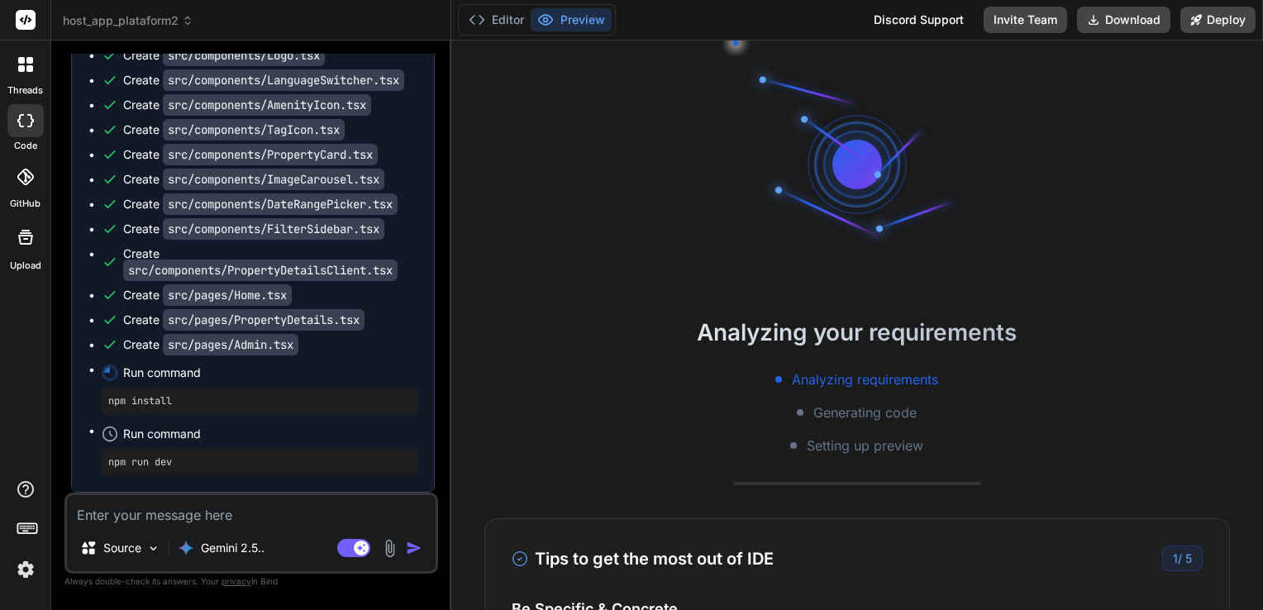
scroll to position [3176, 0]
click at [160, 551] on div "Source" at bounding box center [120, 548] width 93 height 33
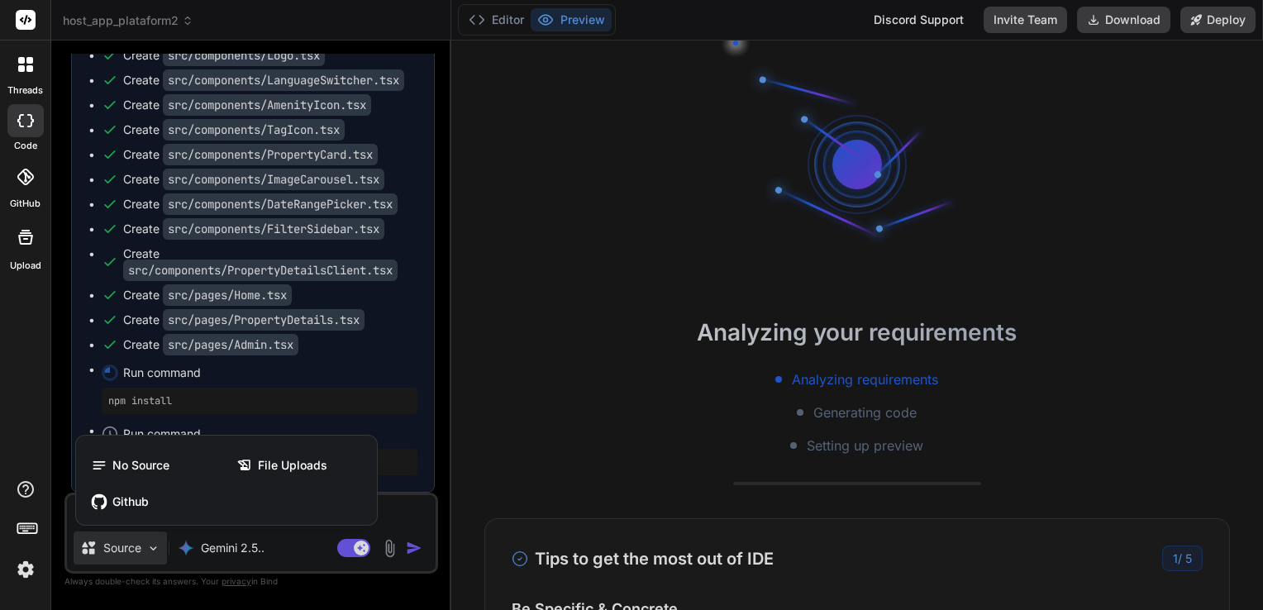
click at [154, 552] on div at bounding box center [631, 305] width 1263 height 610
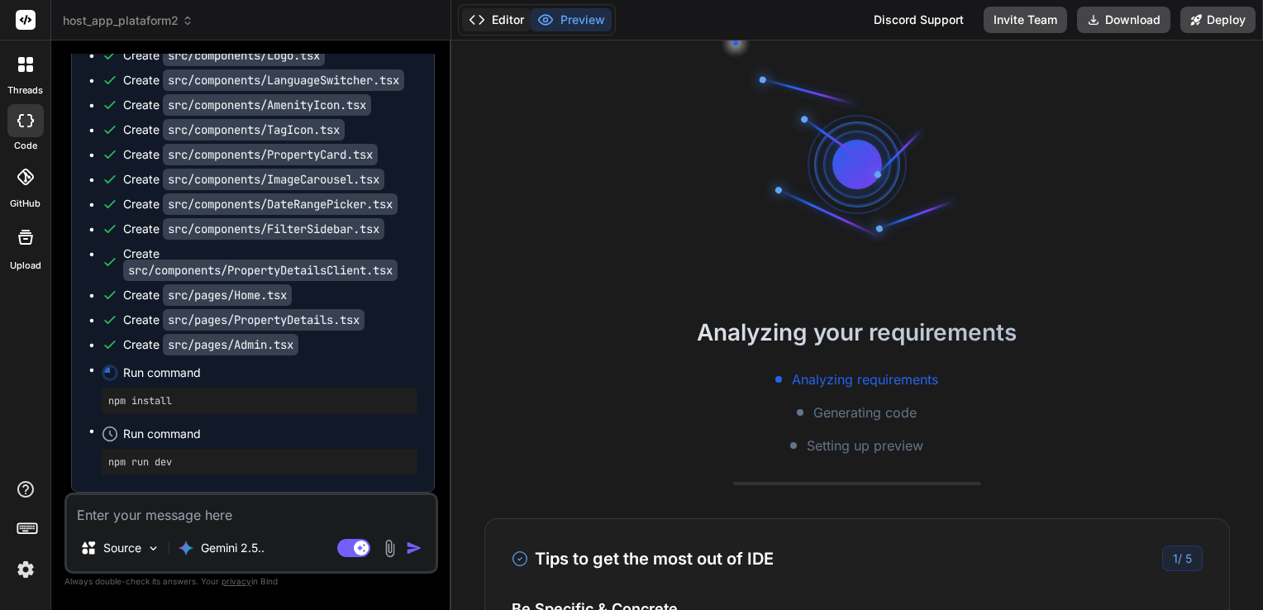
click at [500, 26] on button "Editor" at bounding box center [496, 19] width 69 height 23
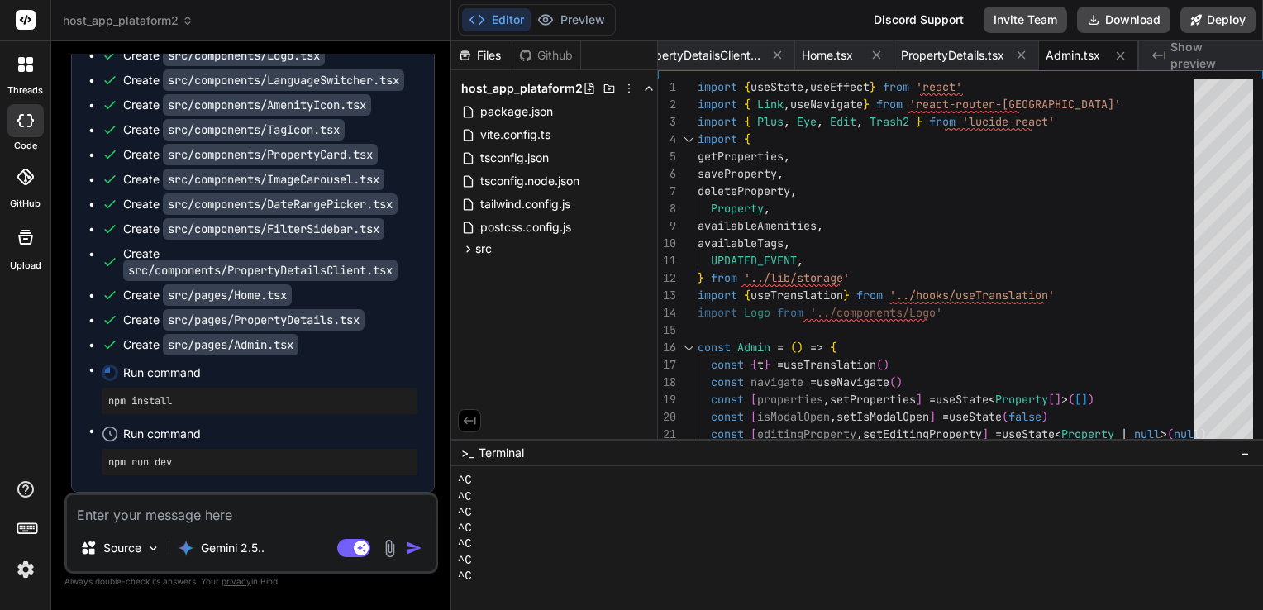
scroll to position [159, 0]
click at [570, 20] on button "Preview" at bounding box center [571, 19] width 81 height 23
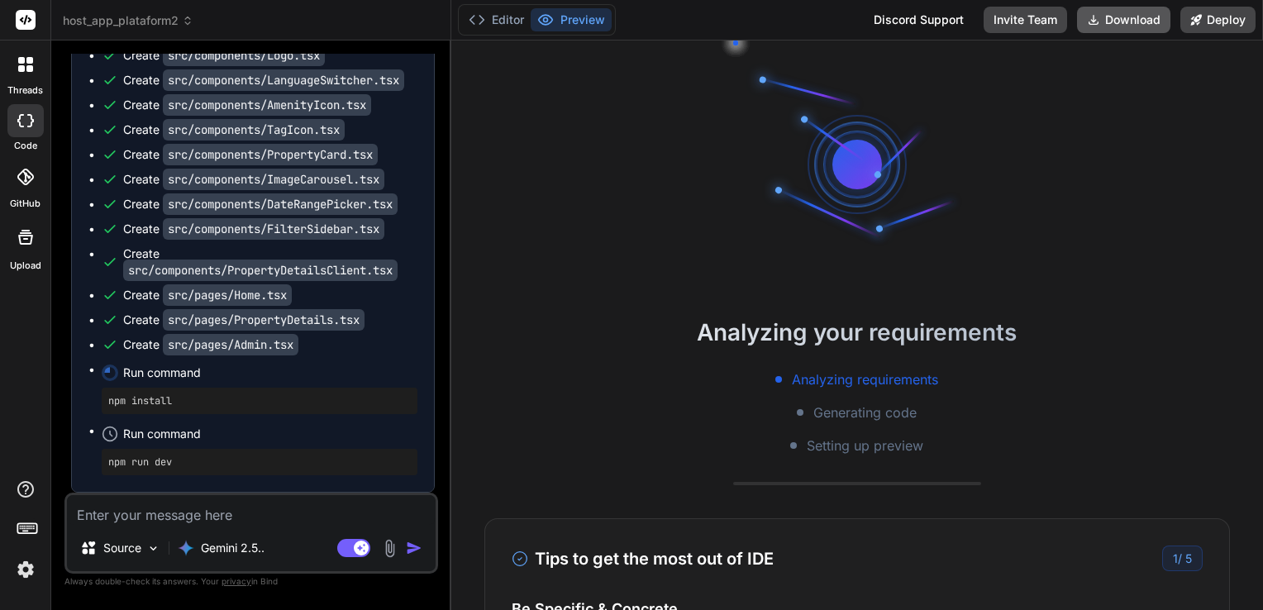
click at [1120, 18] on button "Download" at bounding box center [1123, 20] width 93 height 26
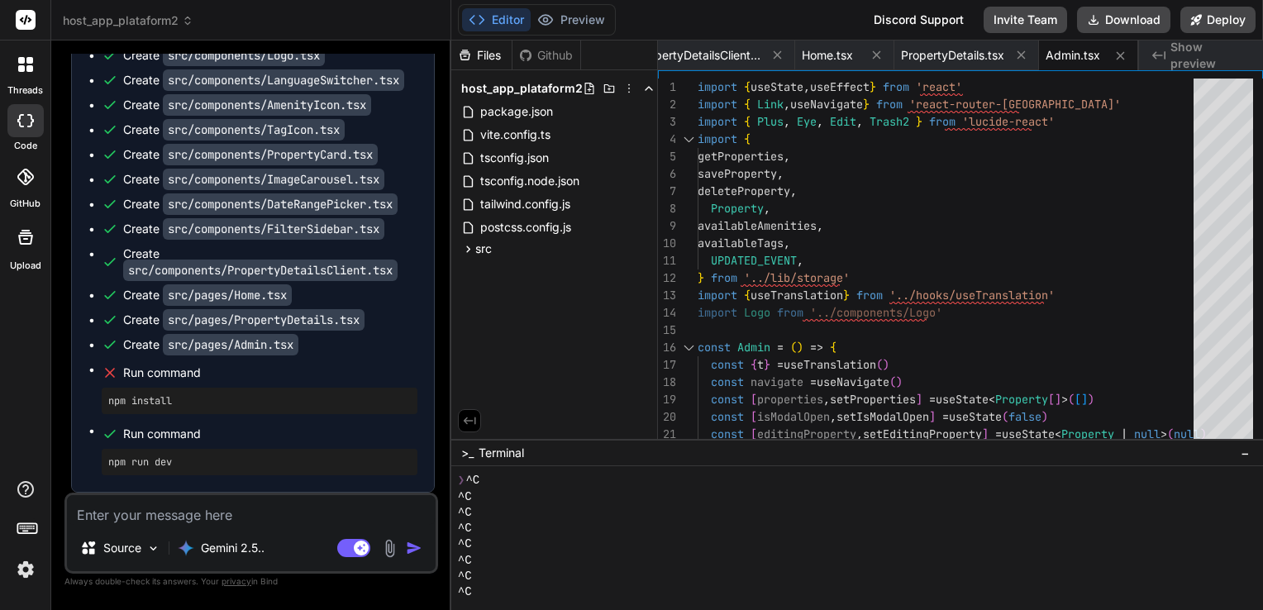
scroll to position [174, 0]
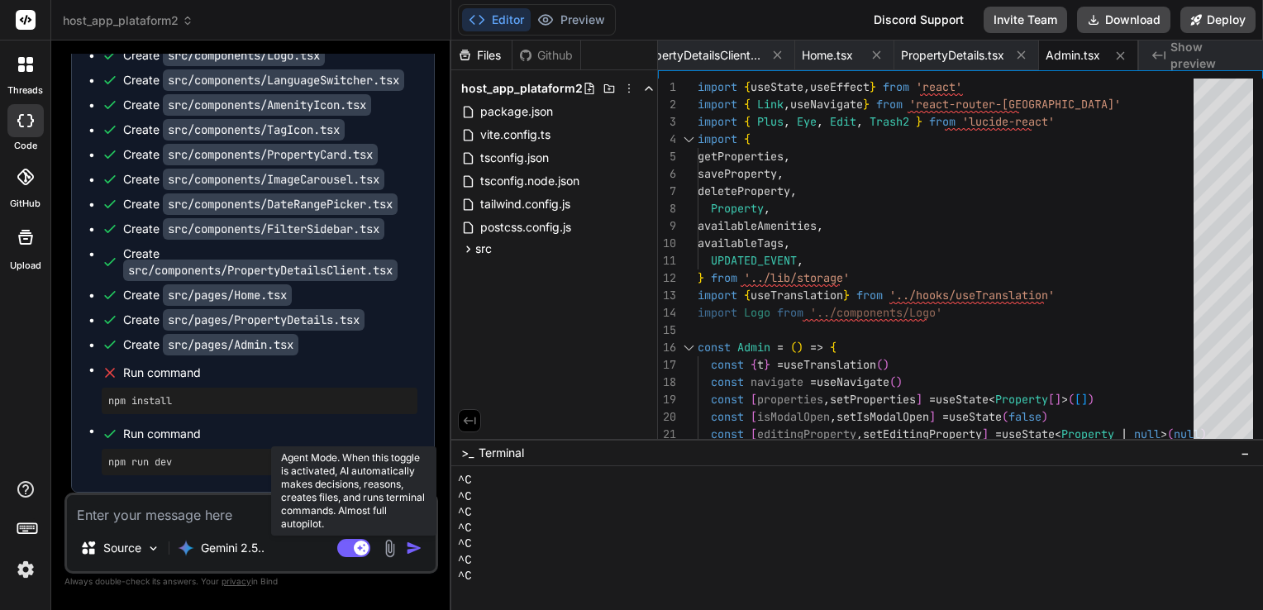
click at [351, 549] on rect at bounding box center [353, 548] width 33 height 18
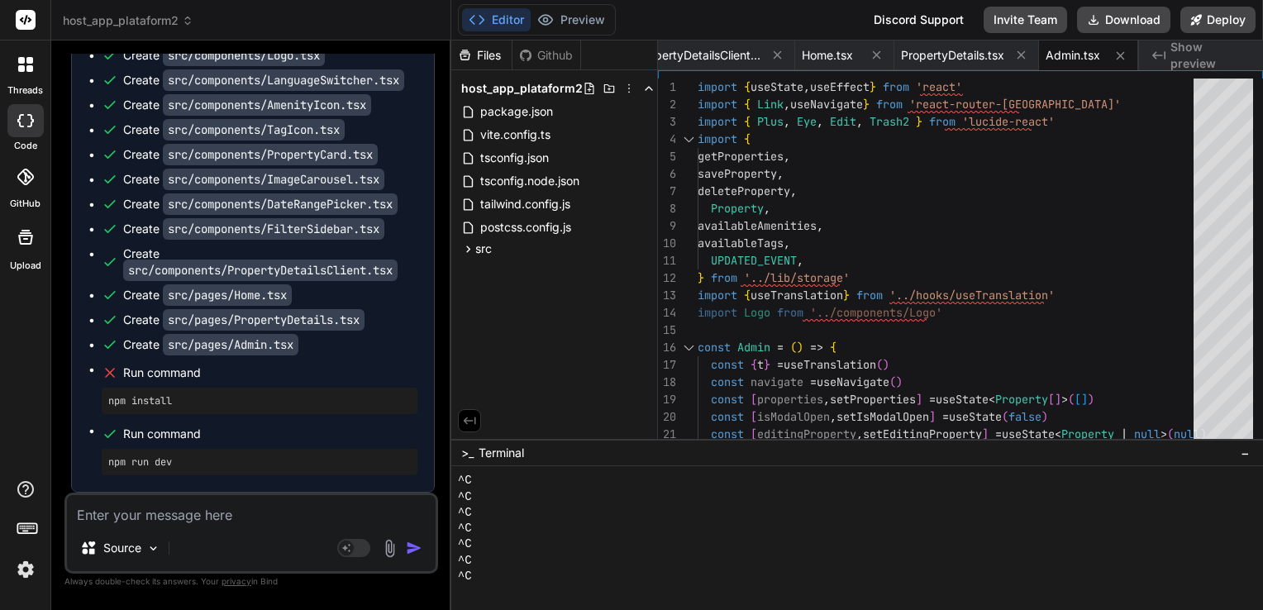
click at [249, 511] on textarea at bounding box center [251, 510] width 369 height 30
paste textarea "VITE v5.4.20 ready in 2542 ms ➜ Local: [URL] ➜ Network: use --host to expose ➜ …"
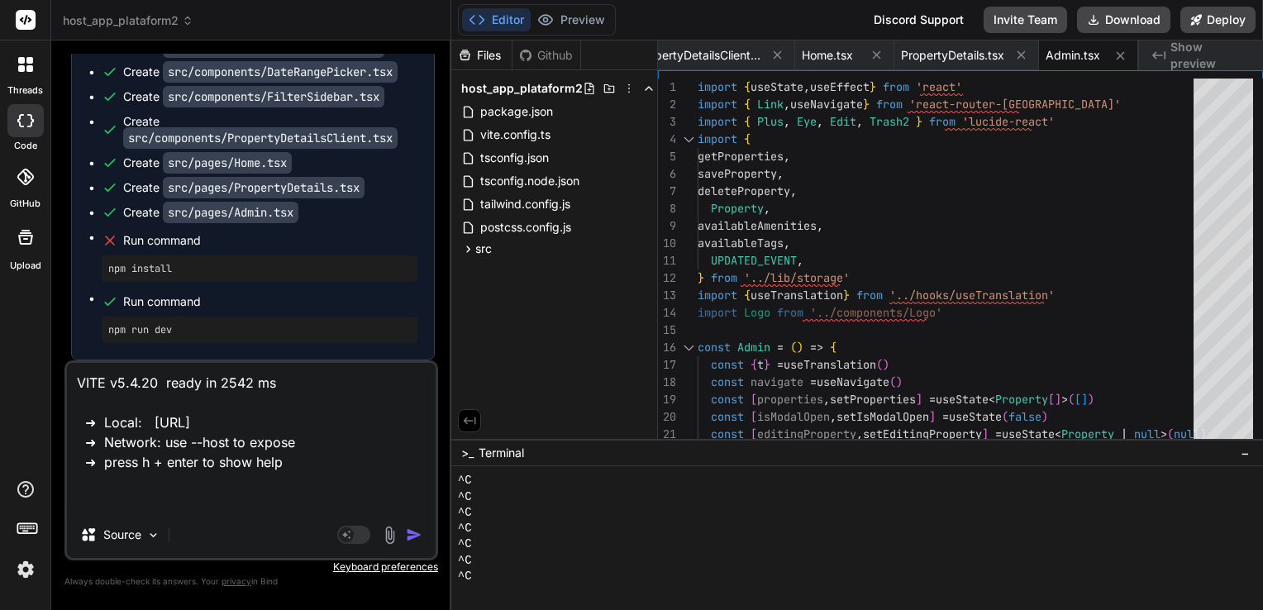
paste textarea "Não foi possível encontrar a página deste localhost Nenhuma página da web foi e…"
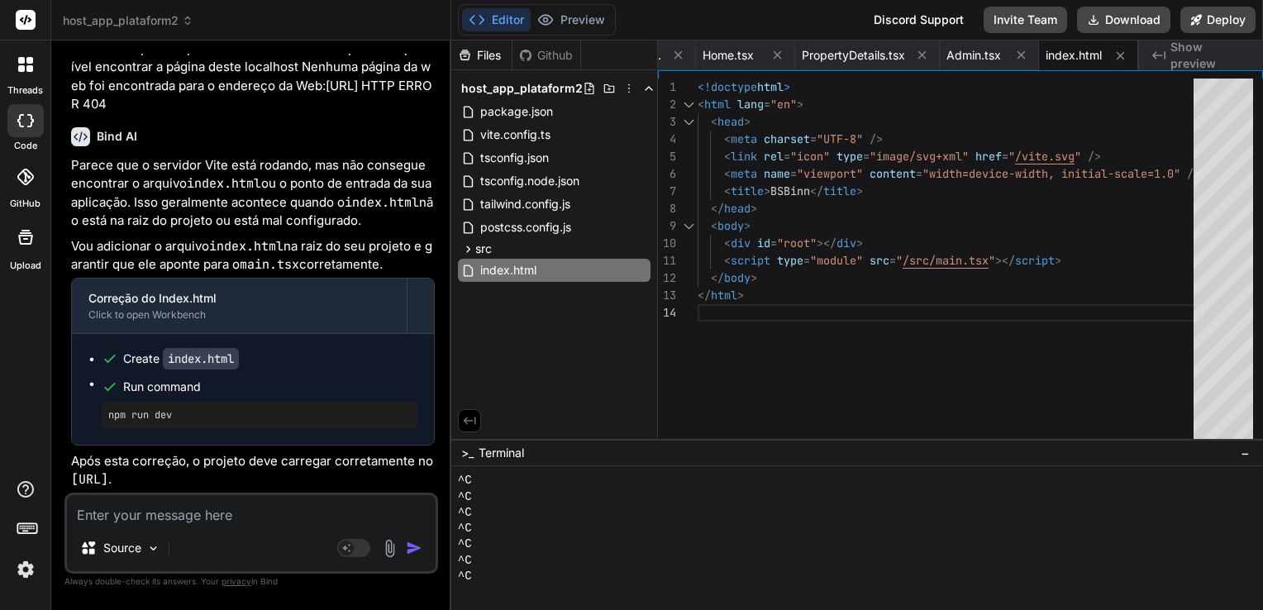
scroll to position [0, 0]
click at [939, 321] on div "< link rel = "icon" type = "image/svg+xml" href = " /vite.svg " /> < meta name …" at bounding box center [951, 263] width 506 height 369
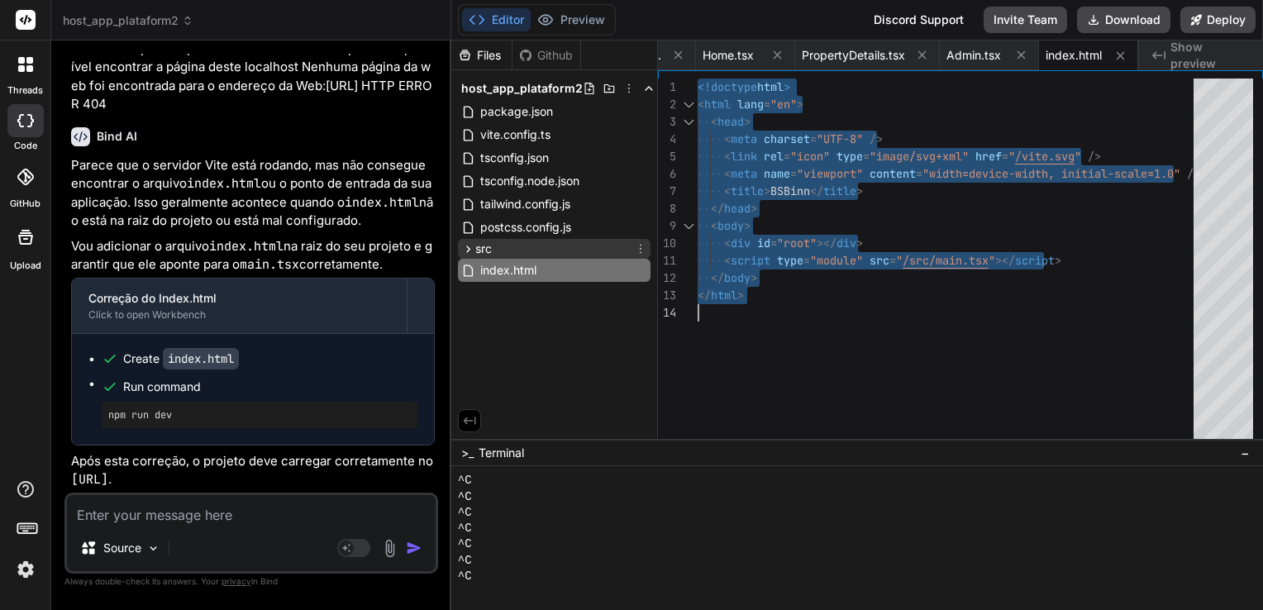
click at [466, 243] on icon at bounding box center [468, 249] width 14 height 14
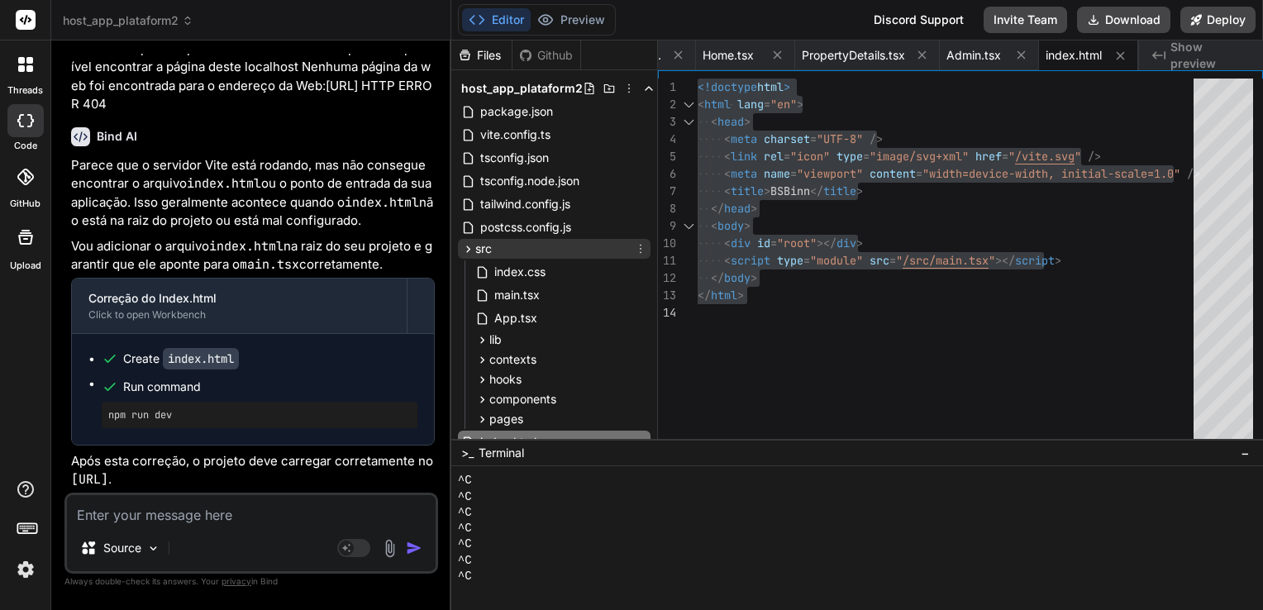
click at [466, 243] on icon at bounding box center [468, 249] width 14 height 14
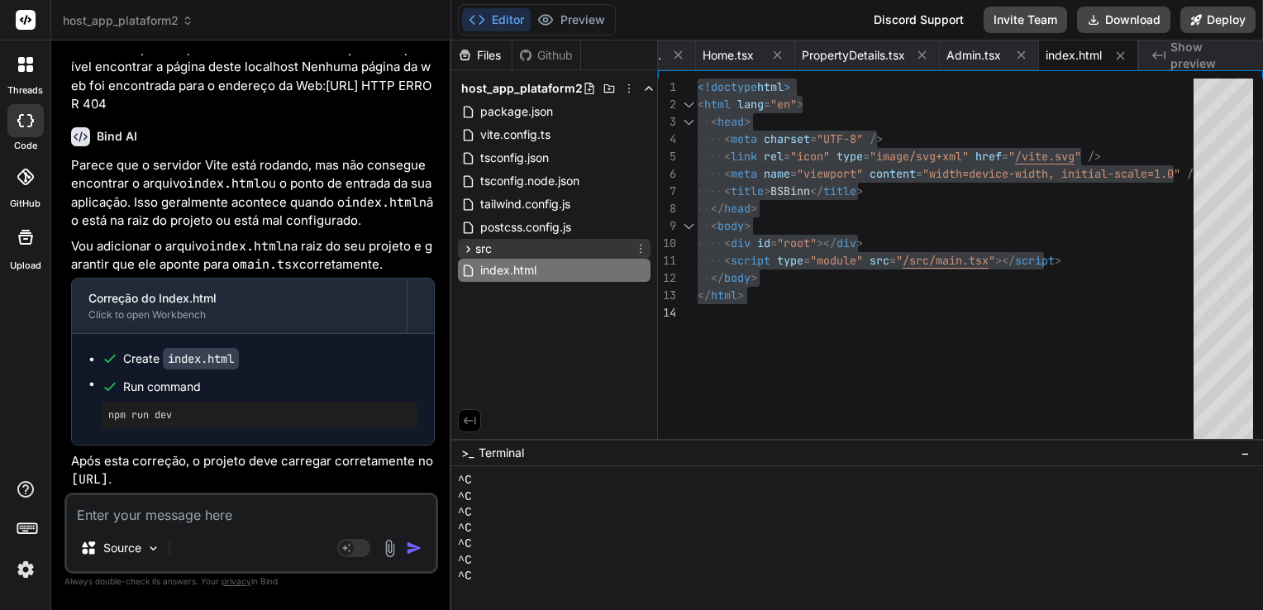
click at [466, 243] on icon at bounding box center [468, 249] width 14 height 14
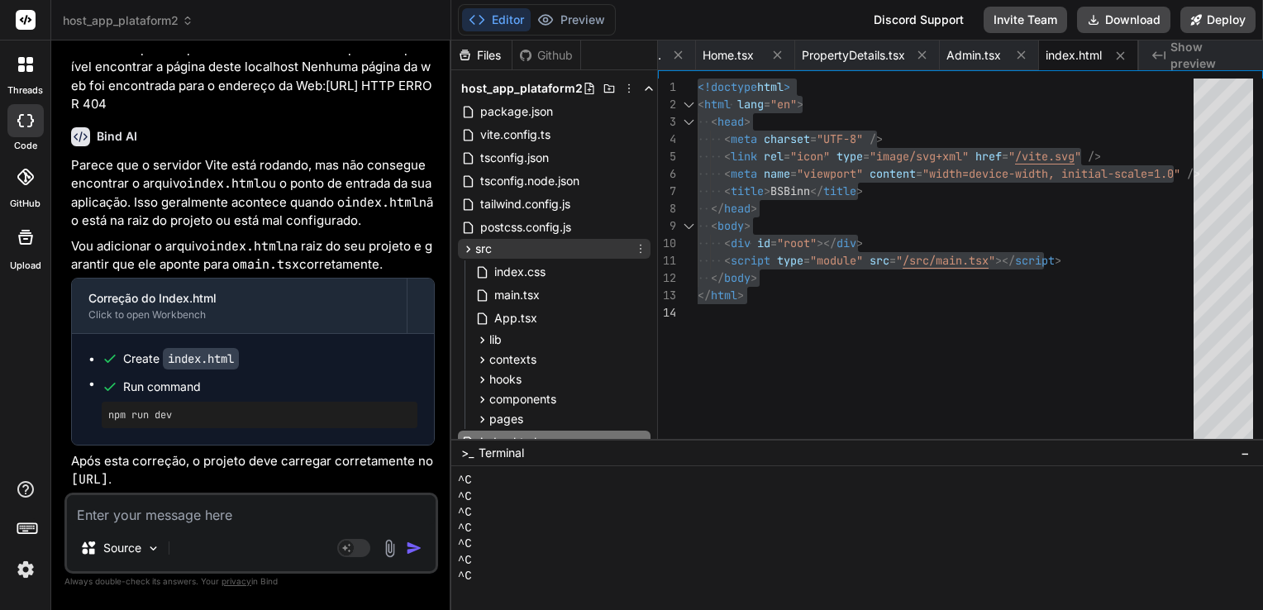
click at [466, 243] on icon at bounding box center [468, 249] width 14 height 14
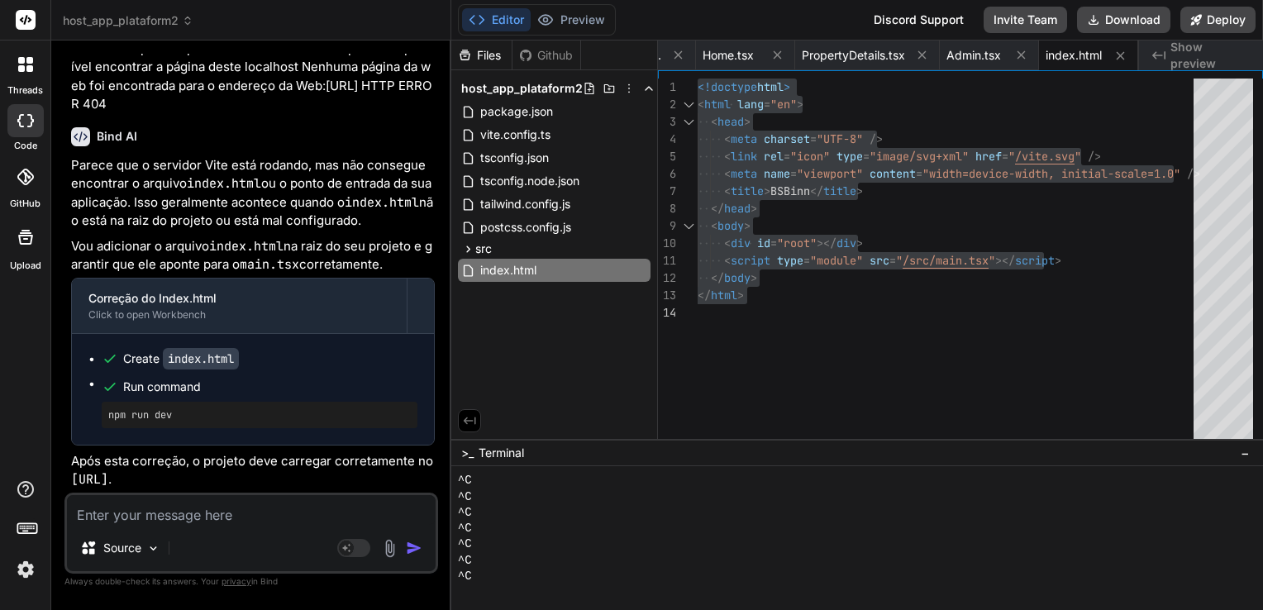
click at [215, 516] on textarea at bounding box center [251, 510] width 369 height 30
paste textarea "[plugin:vite:css] [postcss] C:/Users/angel/Downloads/host_app_plataform2/src/in…"
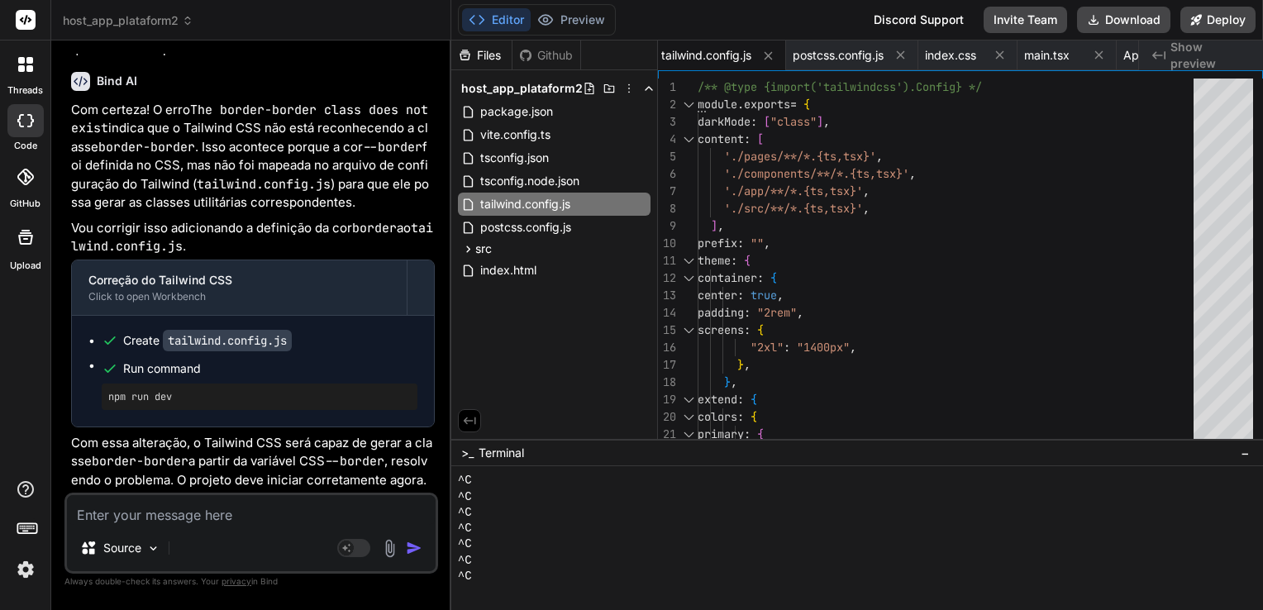
scroll to position [4750, 0]
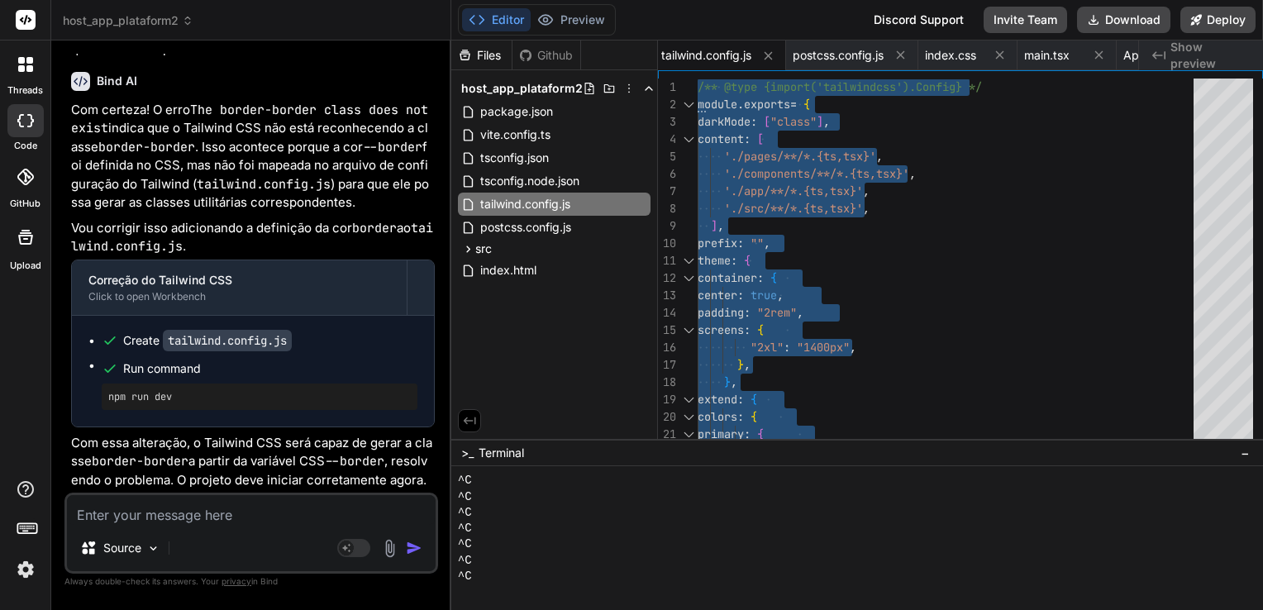
click at [273, 514] on textarea at bounding box center [251, 510] width 369 height 30
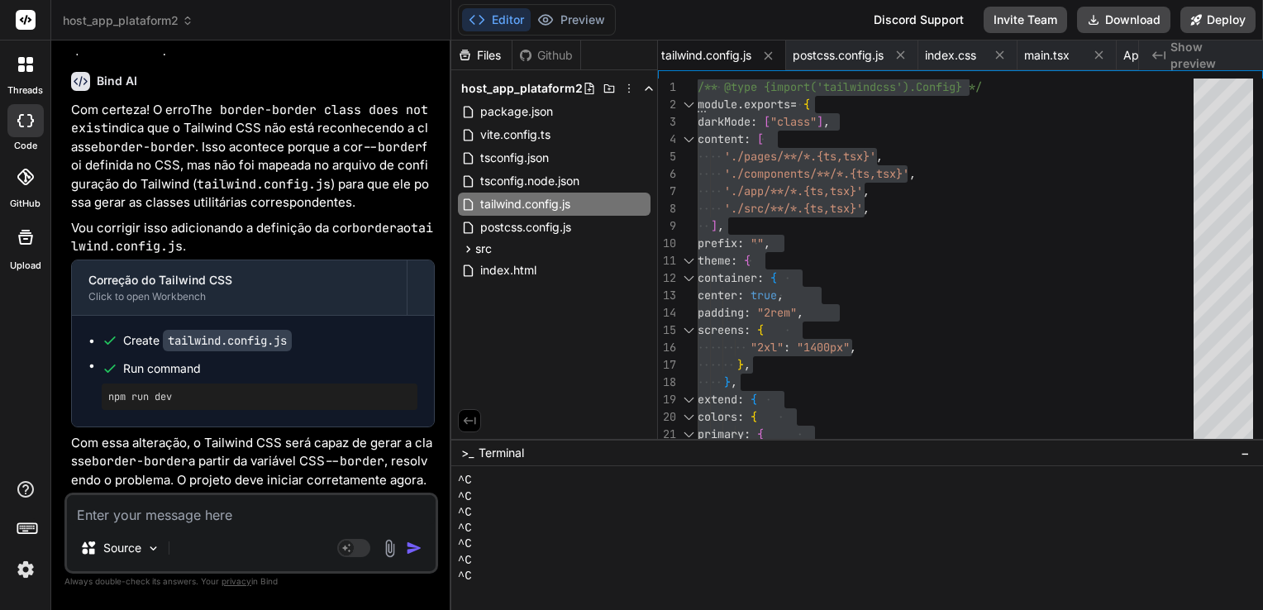
paste textarea "[plugin:vite:css] [postcss] C:/Users/angel/Downloads/host_app_plataform2/src/in…"
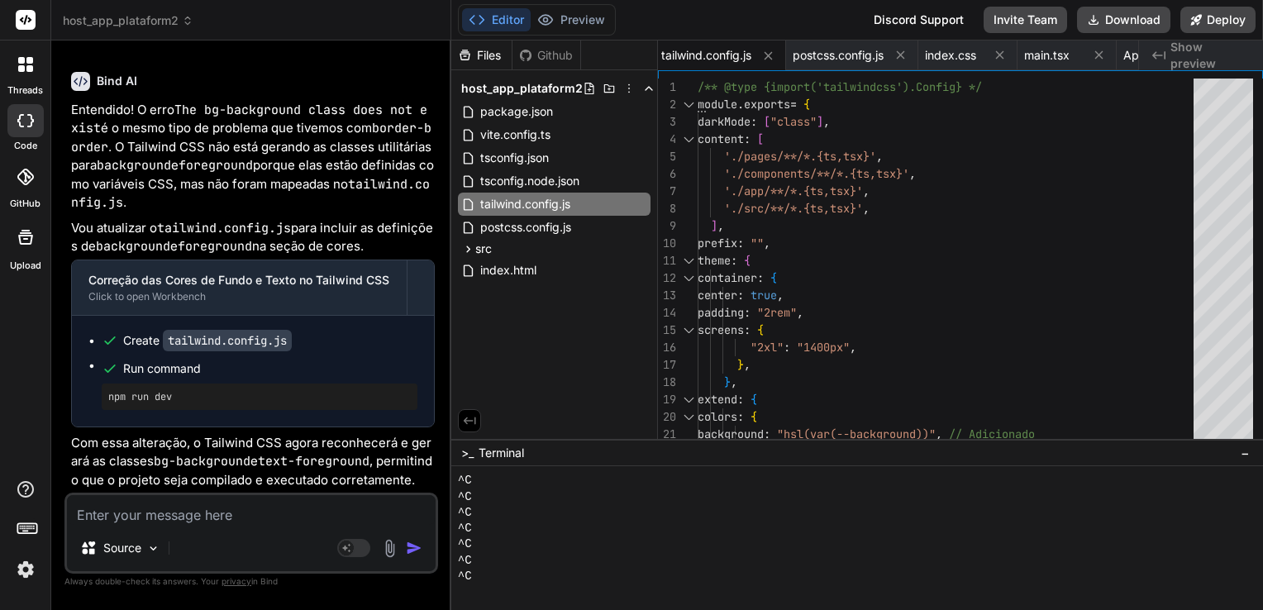
scroll to position [5871, 0]
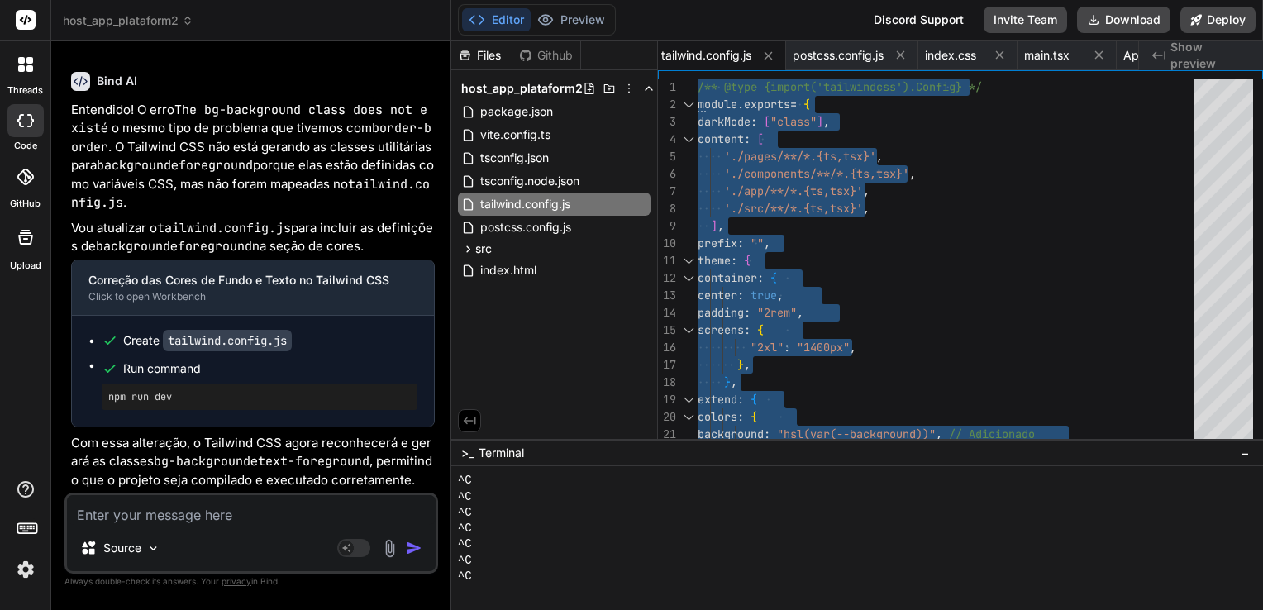
click at [330, 507] on textarea at bounding box center [251, 510] width 369 height 30
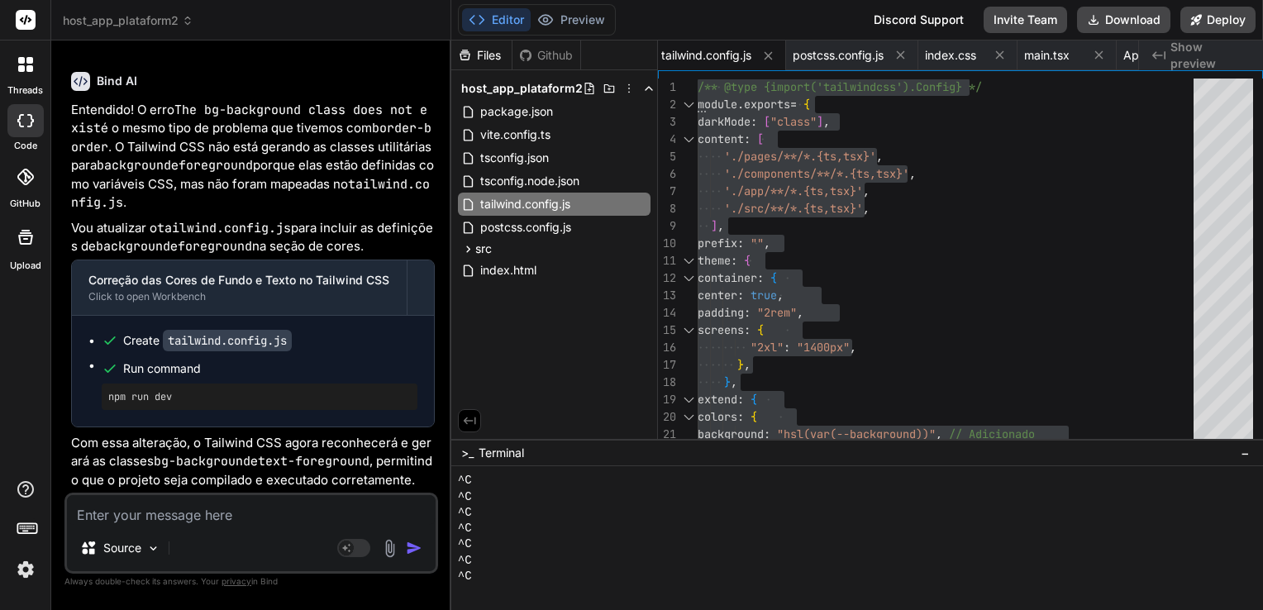
paste textarea "[plugin:vite:react-babel] C:\Users\angel\Downloads\host_app_plataform2\src\comp…"
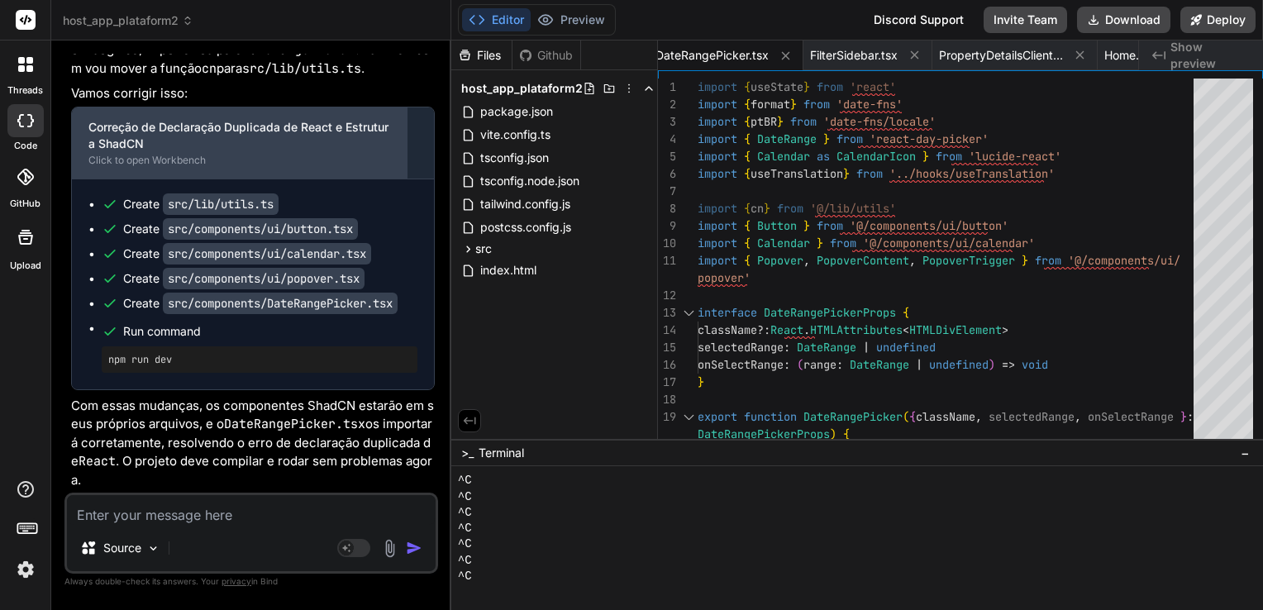
scroll to position [6706, 0]
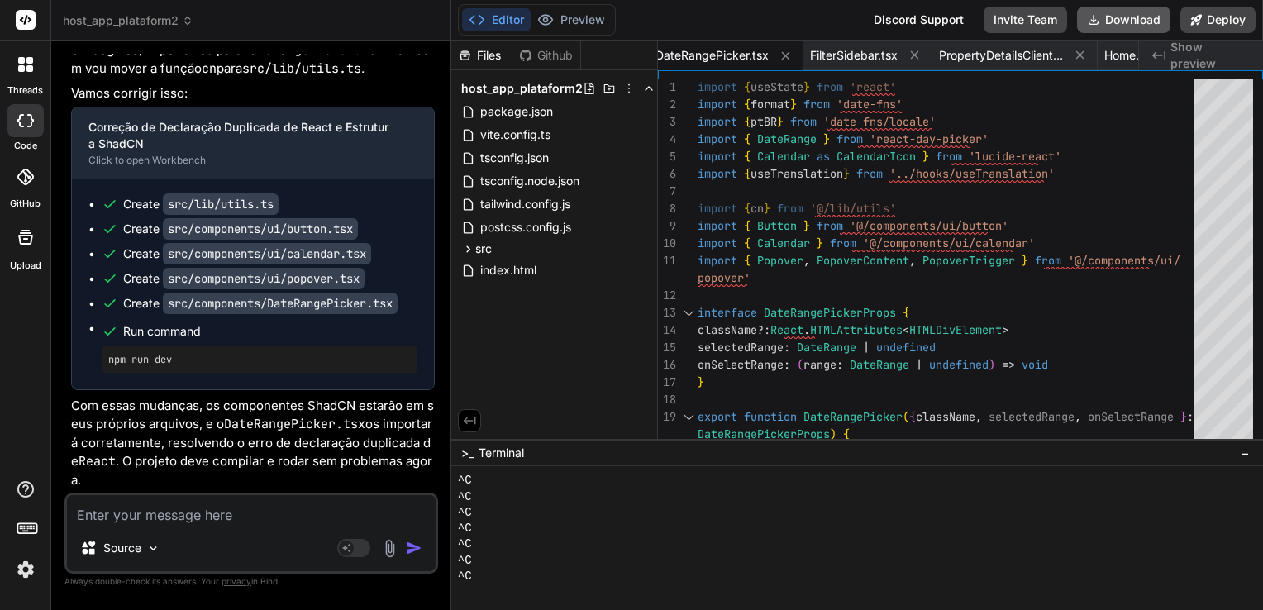
click at [1124, 18] on button "Download" at bounding box center [1123, 20] width 93 height 26
click at [313, 516] on textarea at bounding box center [251, 510] width 369 height 30
paste textarea "[plugin:vite:import-analysis] Failed to resolve import "@radix-ui/react-popover…"
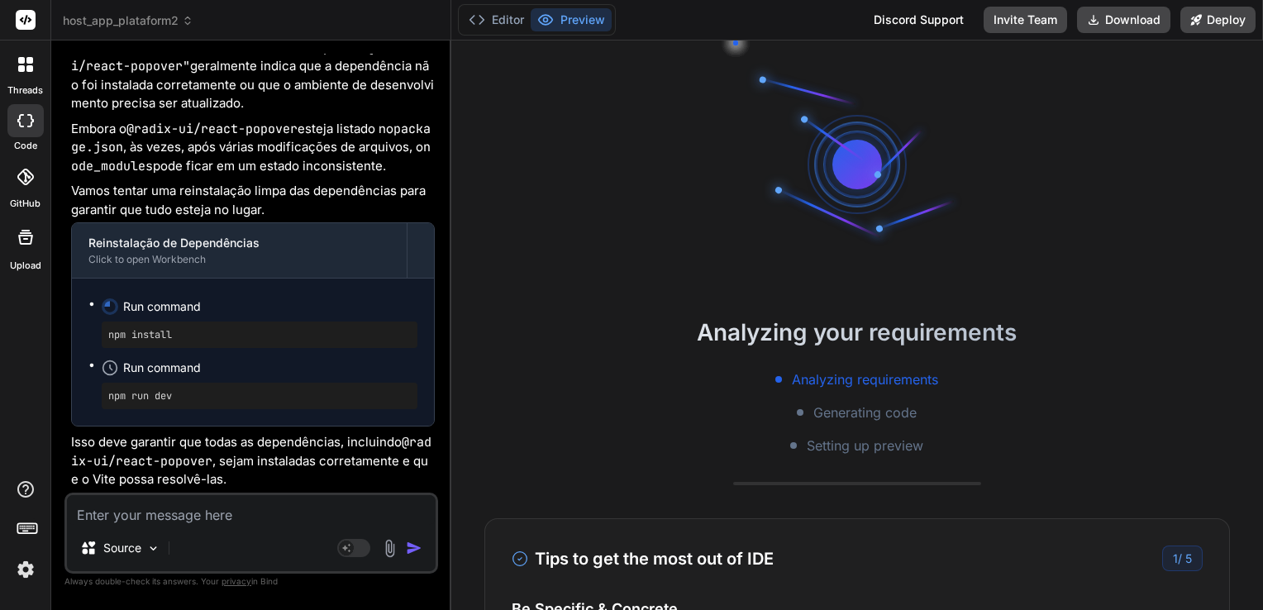
scroll to position [7368, 0]
click at [339, 518] on textarea at bounding box center [251, 510] width 369 height 30
paste textarea "PS C:\Users\angel\Downloads\host_app_plataform2> npm run dev > bsbinn@0.0.0 dev…"
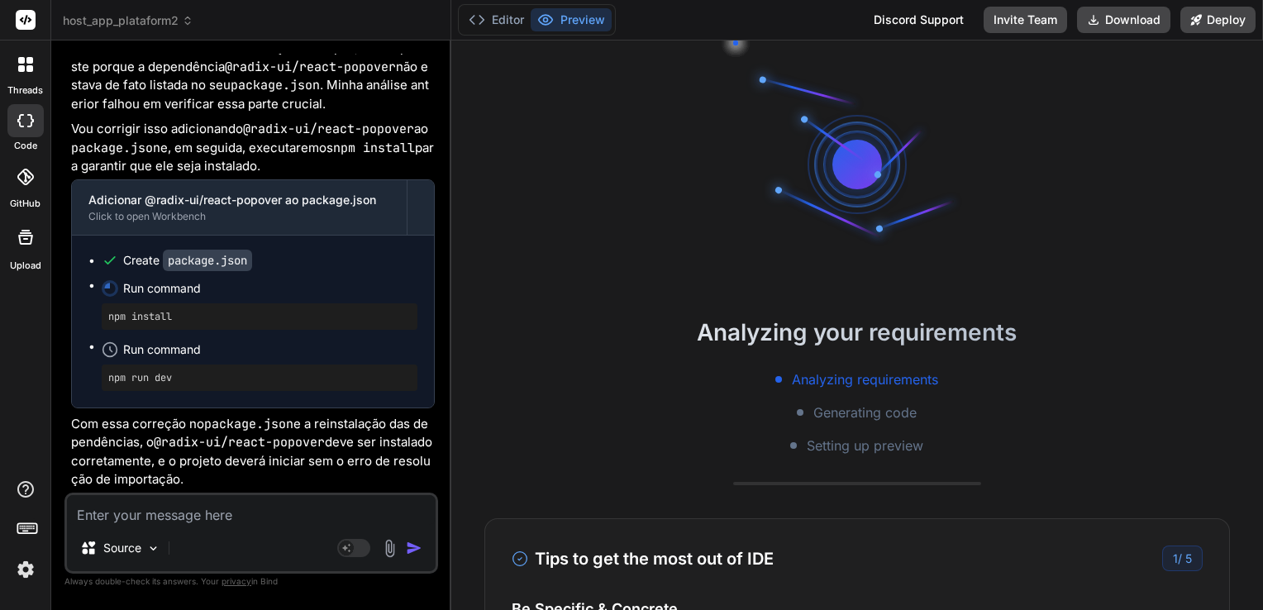
scroll to position [8056, 0]
click at [493, 16] on button "Editor" at bounding box center [496, 19] width 69 height 23
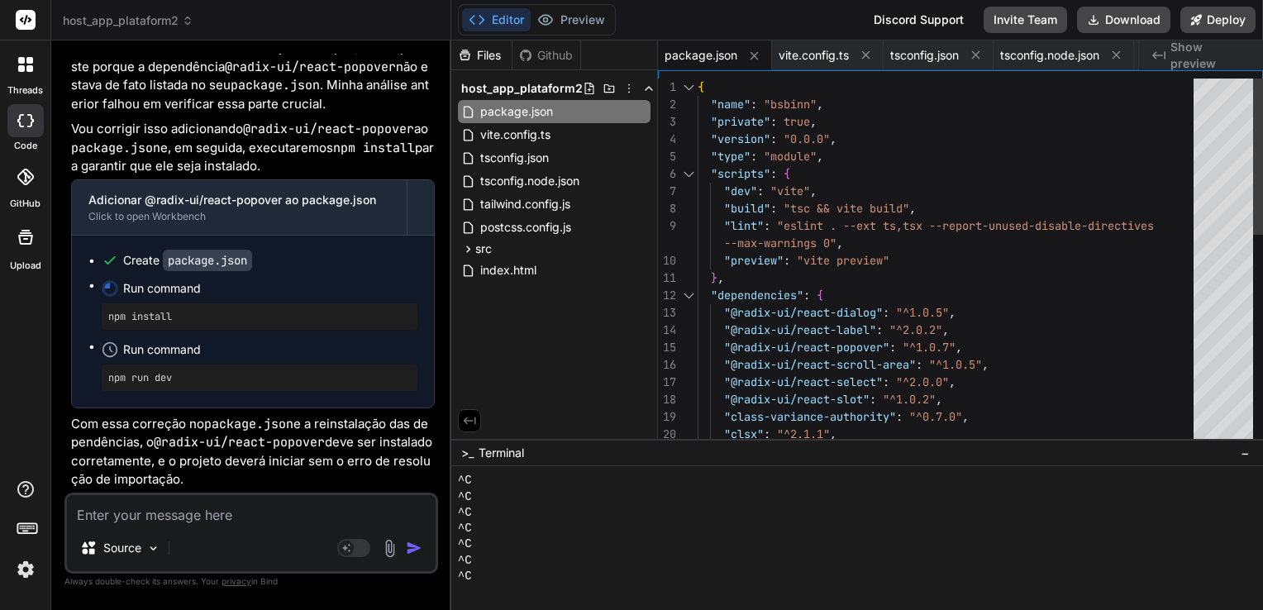
click at [866, 239] on div ""date-fns" : "^3.6.0" , "class-variance-authority" : "^0.7.0" , "clsx" : "^2.1.…" at bounding box center [951, 513] width 506 height 868
click at [920, 240] on div ""date-fns" : "^3.6.0" , "class-variance-authority" : "^0.7.0" , "clsx" : "^2.1.…" at bounding box center [951, 513] width 506 height 868
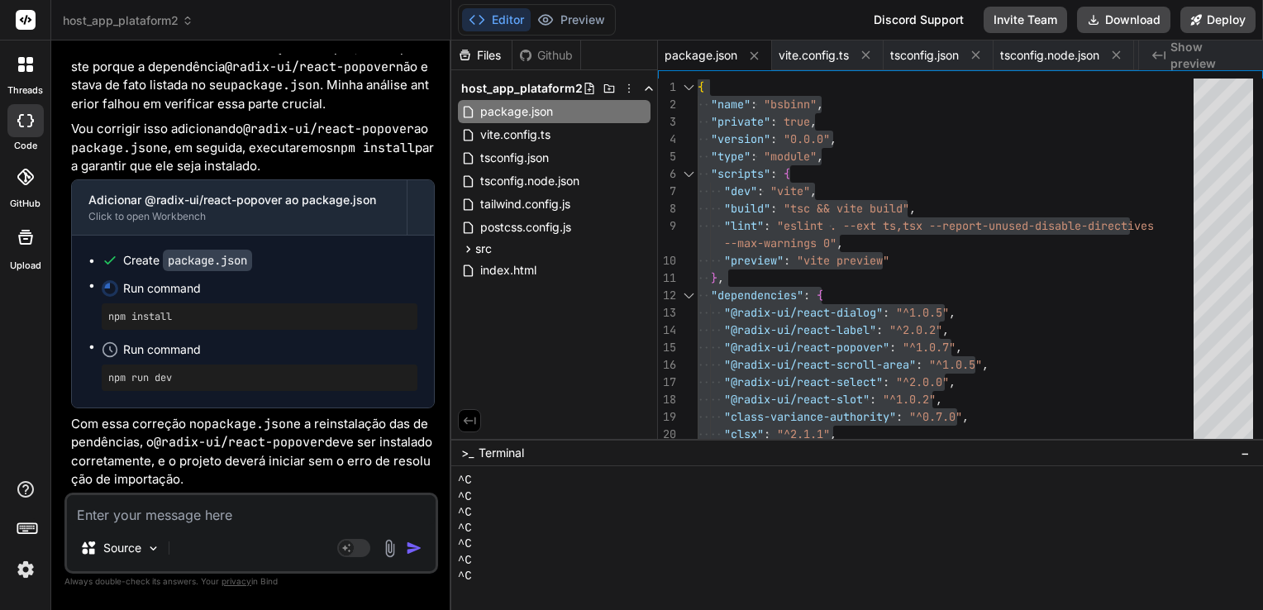
scroll to position [8104, 0]
click at [234, 511] on textarea at bounding box center [251, 510] width 369 height 30
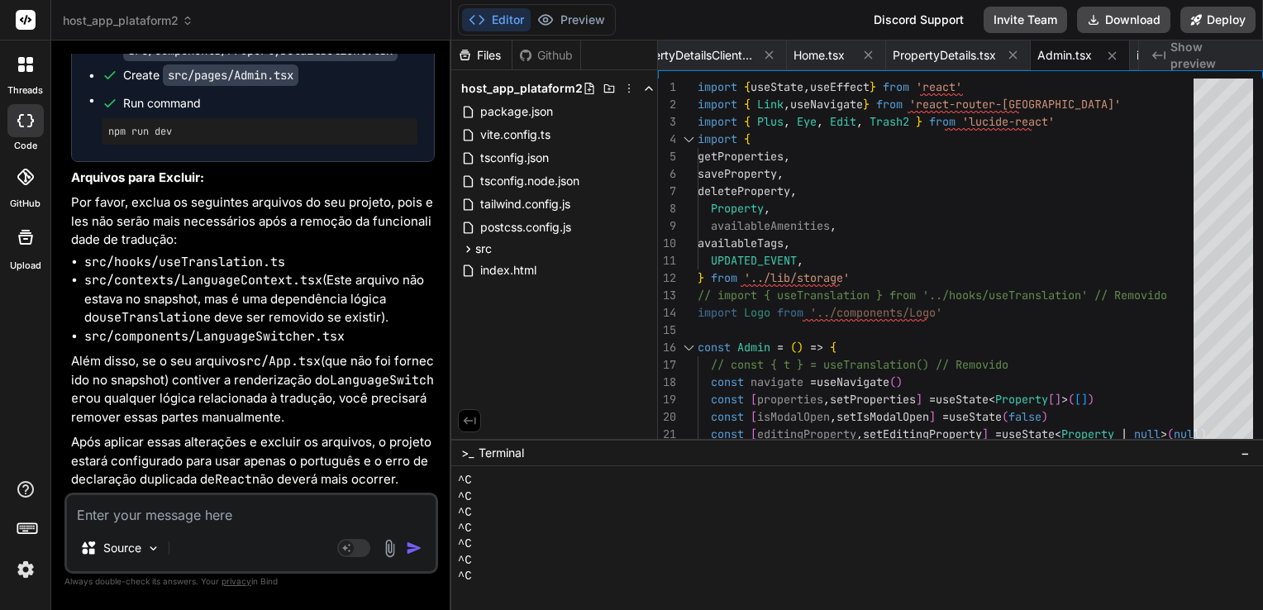
scroll to position [8972, 0]
click at [468, 250] on icon at bounding box center [468, 249] width 4 height 7
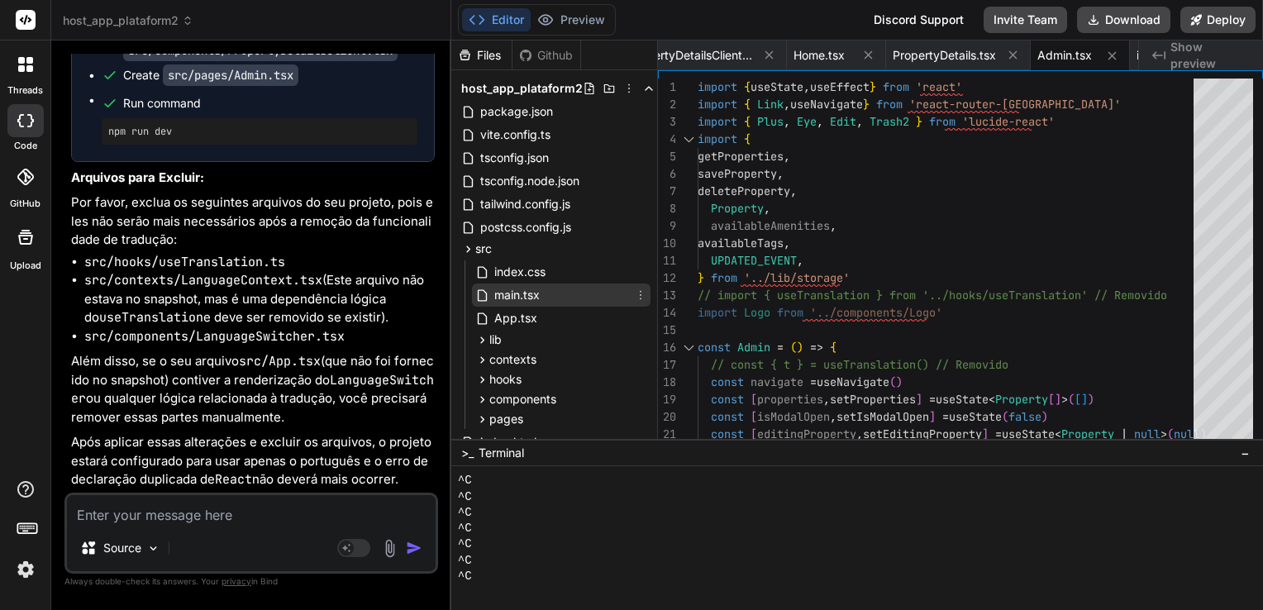
scroll to position [50, 0]
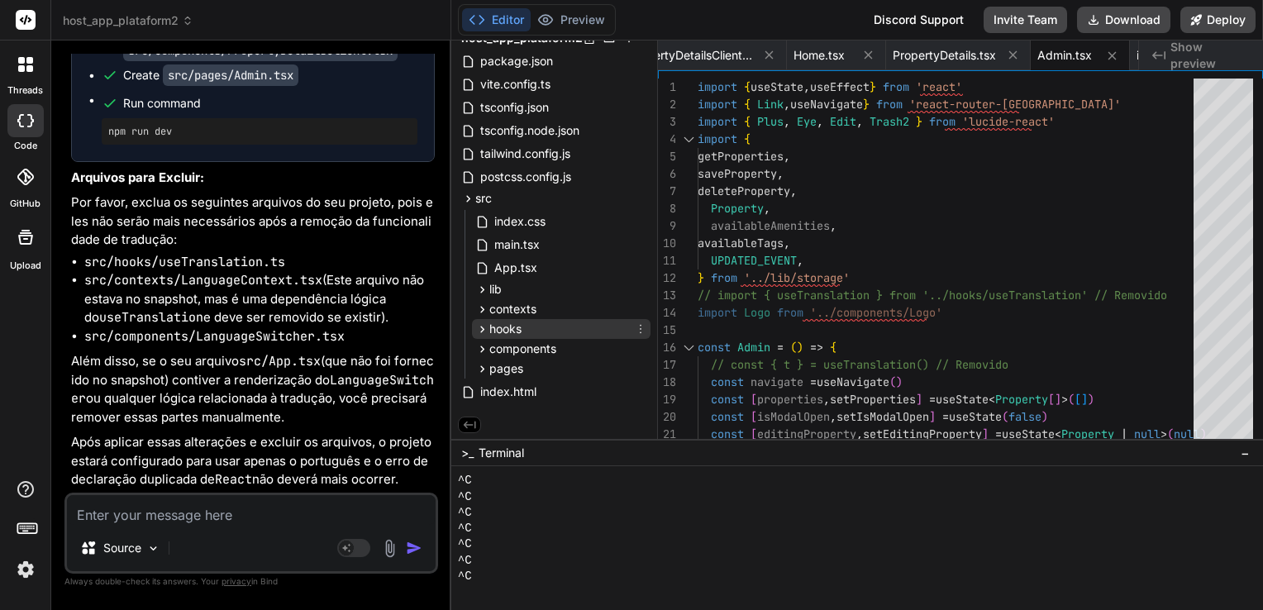
click at [484, 327] on icon at bounding box center [482, 329] width 14 height 14
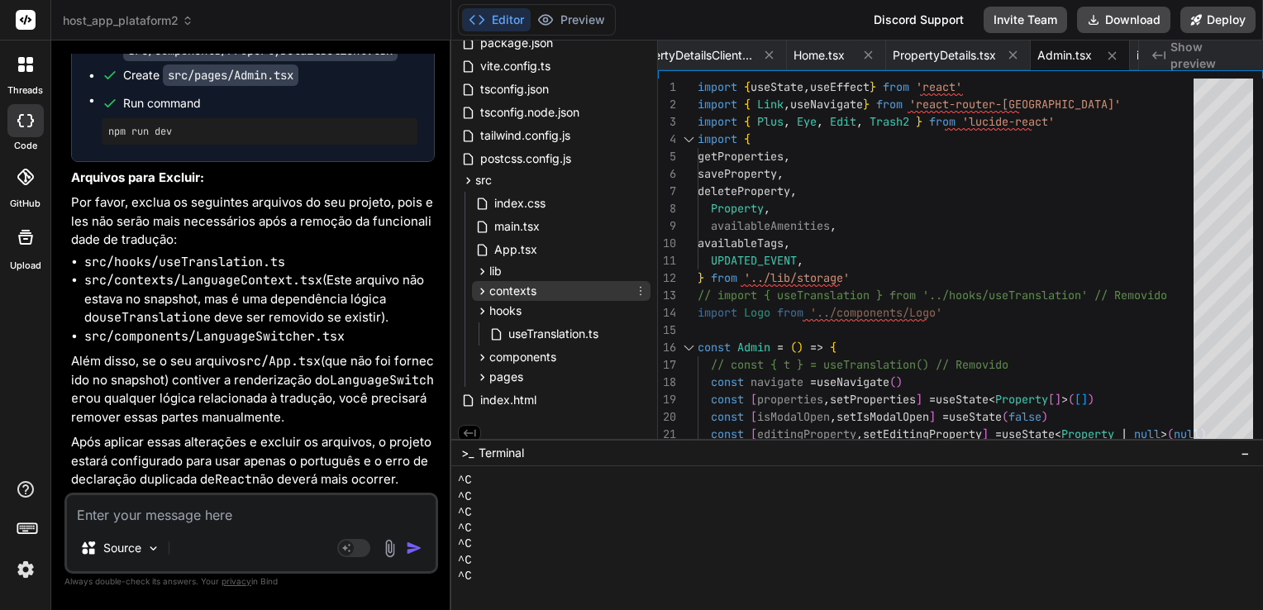
scroll to position [77, 0]
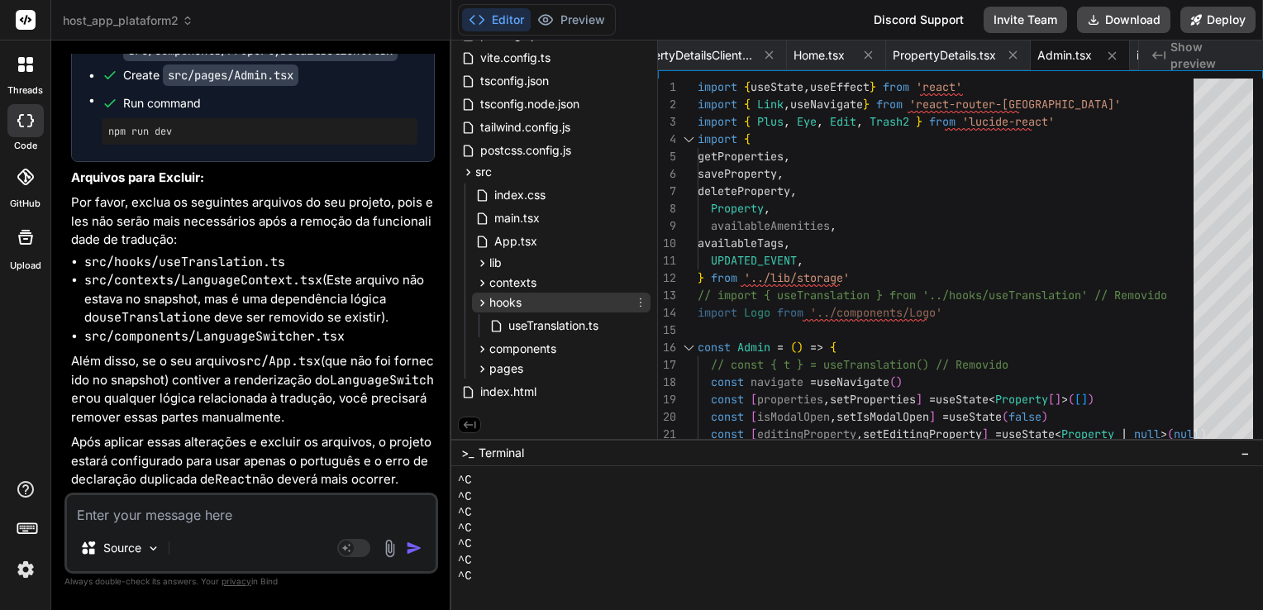
click at [637, 303] on icon at bounding box center [640, 302] width 13 height 13
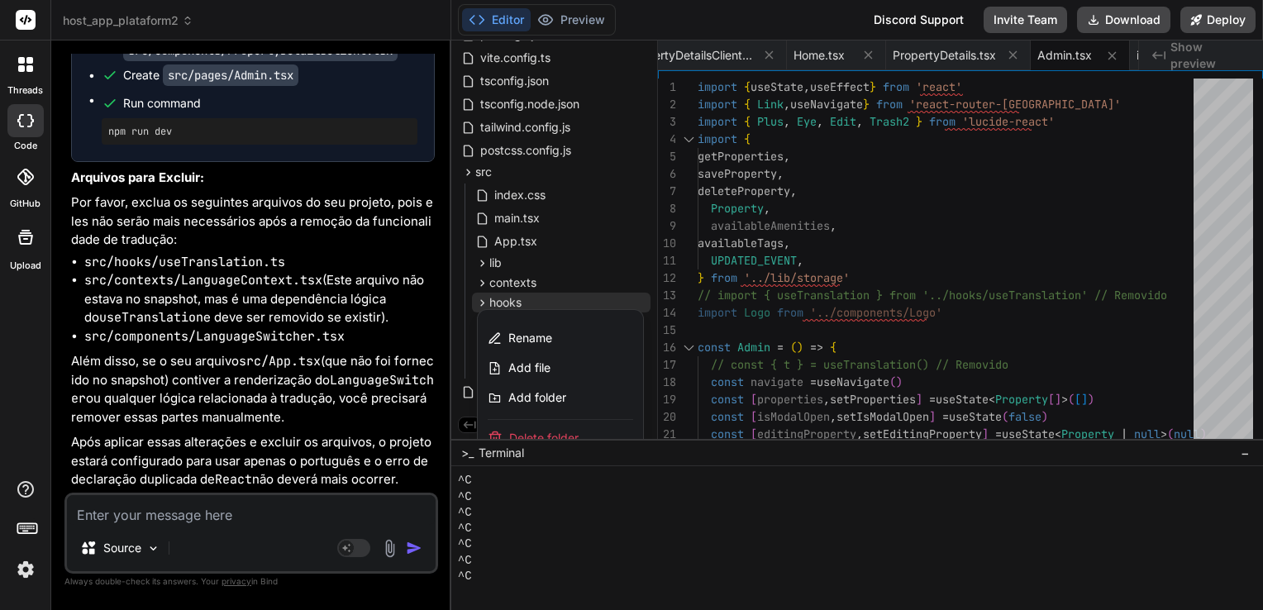
click at [546, 430] on span "Delete folder" at bounding box center [543, 438] width 69 height 17
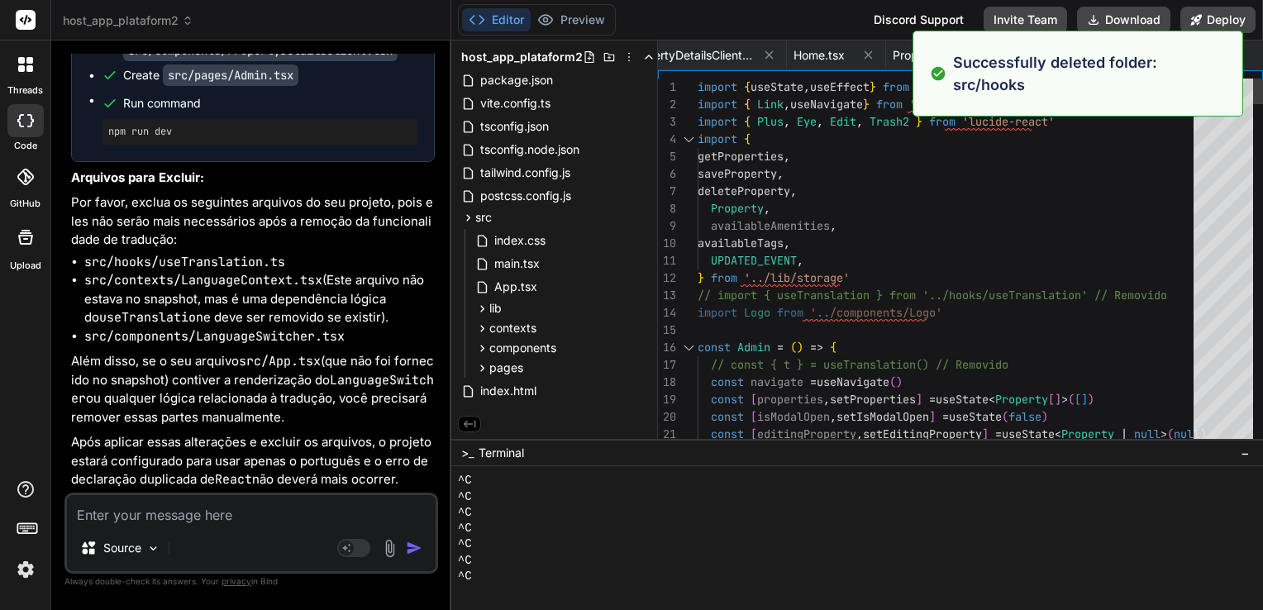
scroll to position [31, 0]
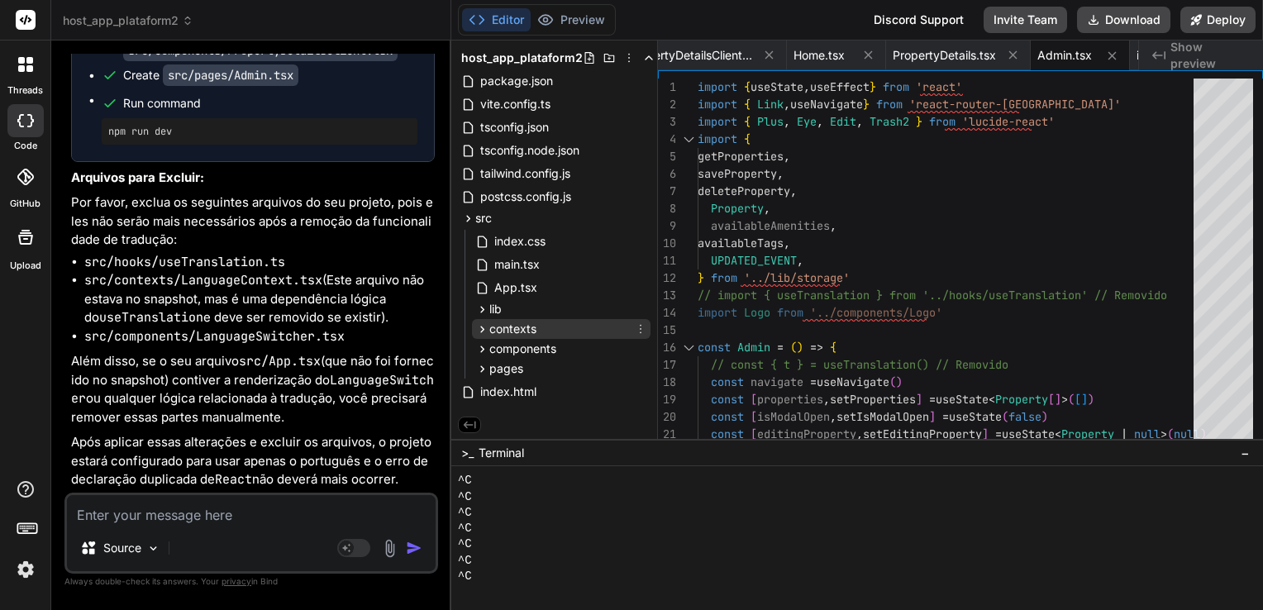
click at [502, 330] on span "contexts" at bounding box center [512, 329] width 47 height 17
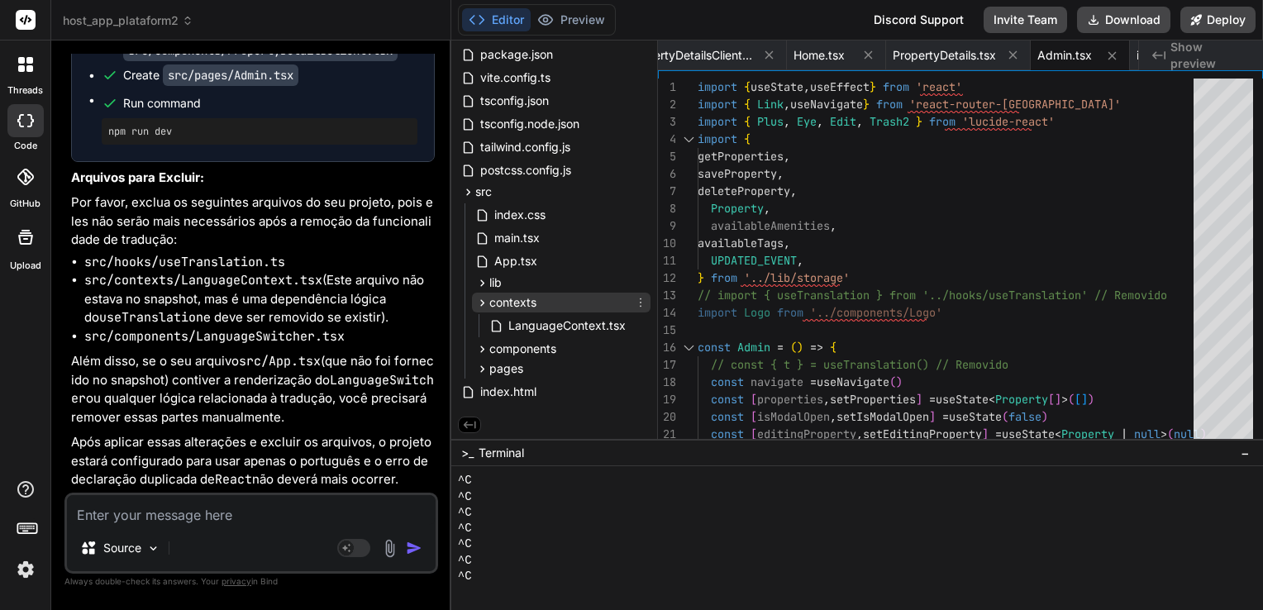
click at [636, 303] on icon at bounding box center [640, 302] width 13 height 13
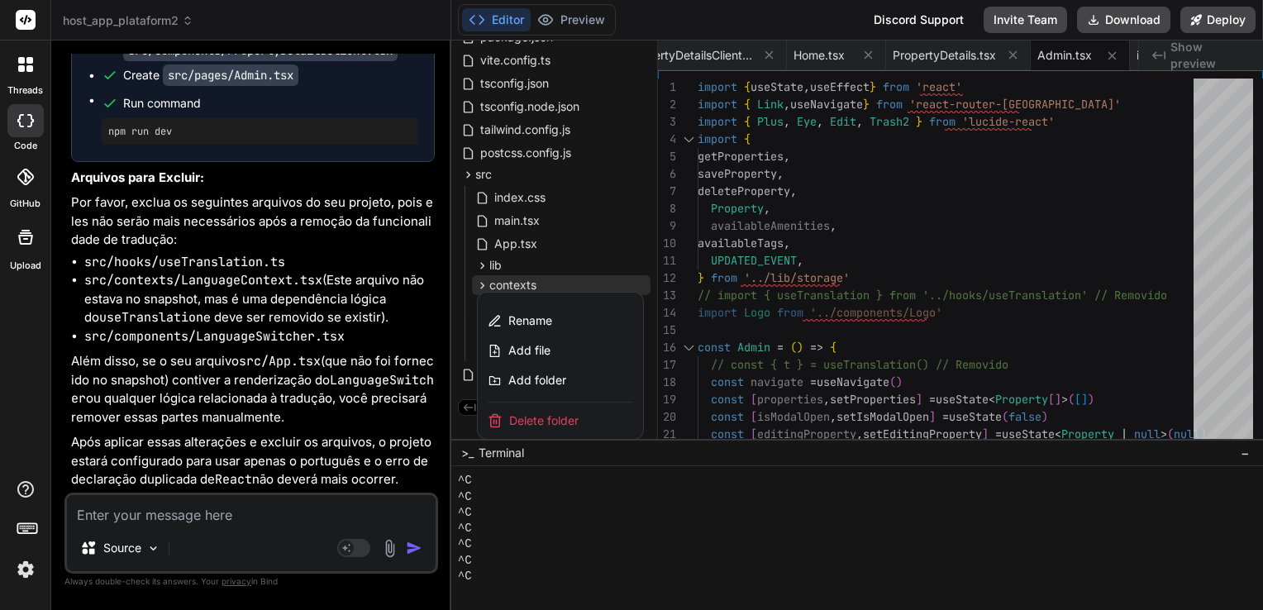
click at [556, 423] on span "Delete folder" at bounding box center [543, 421] width 69 height 17
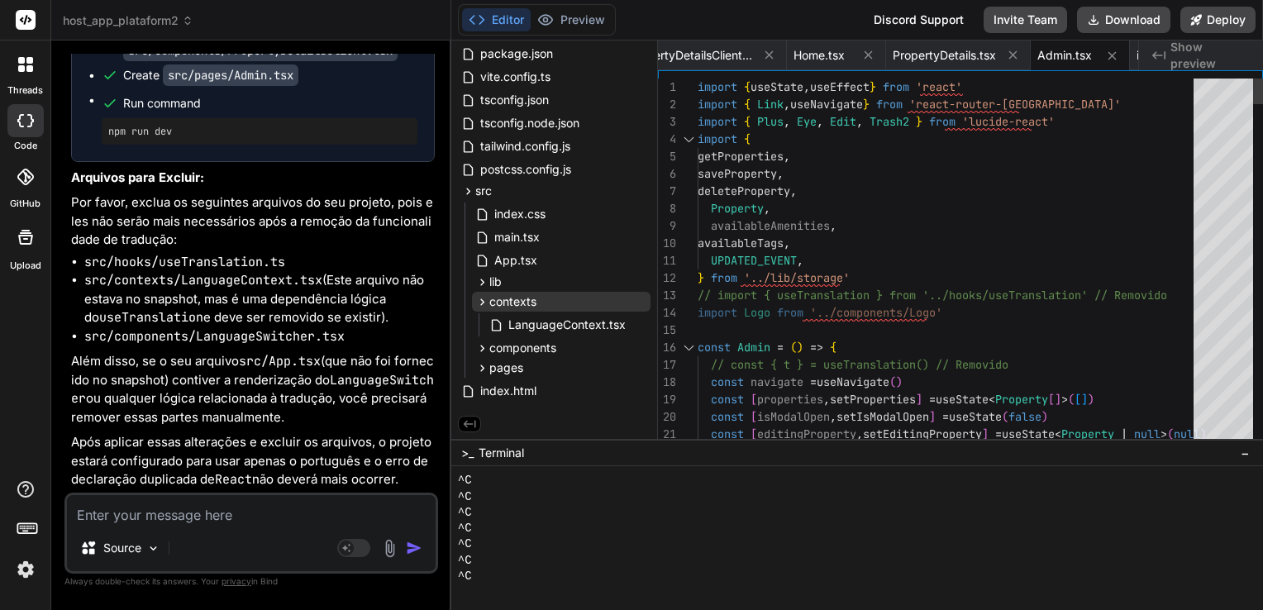
scroll to position [11, 0]
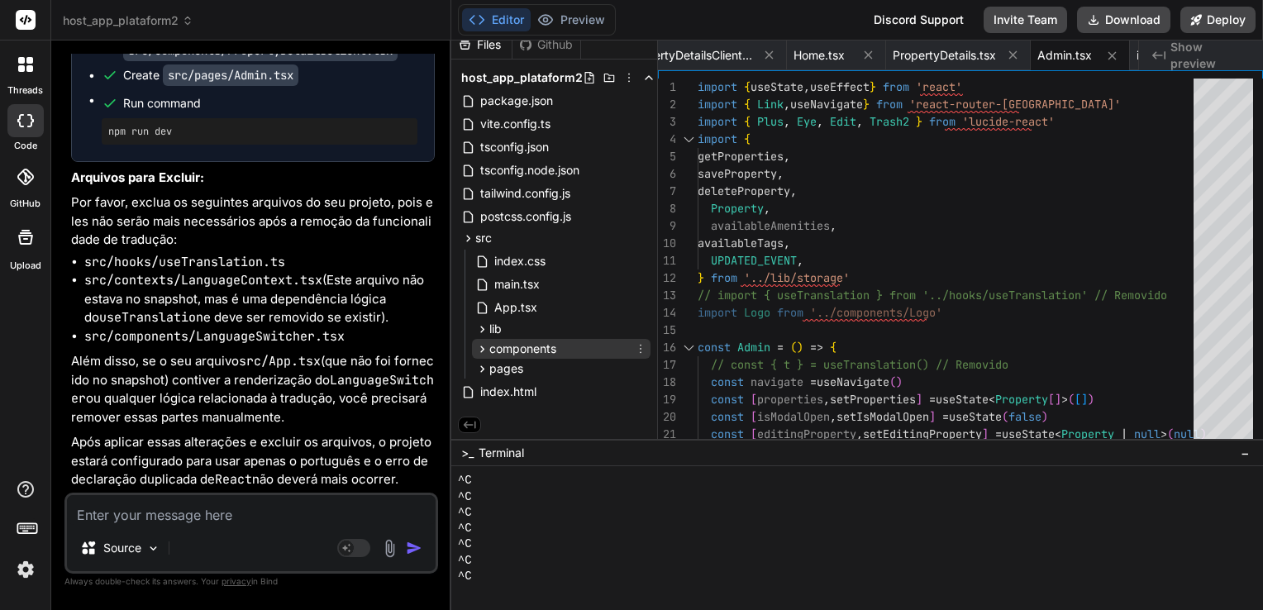
click at [482, 346] on icon at bounding box center [482, 349] width 4 height 7
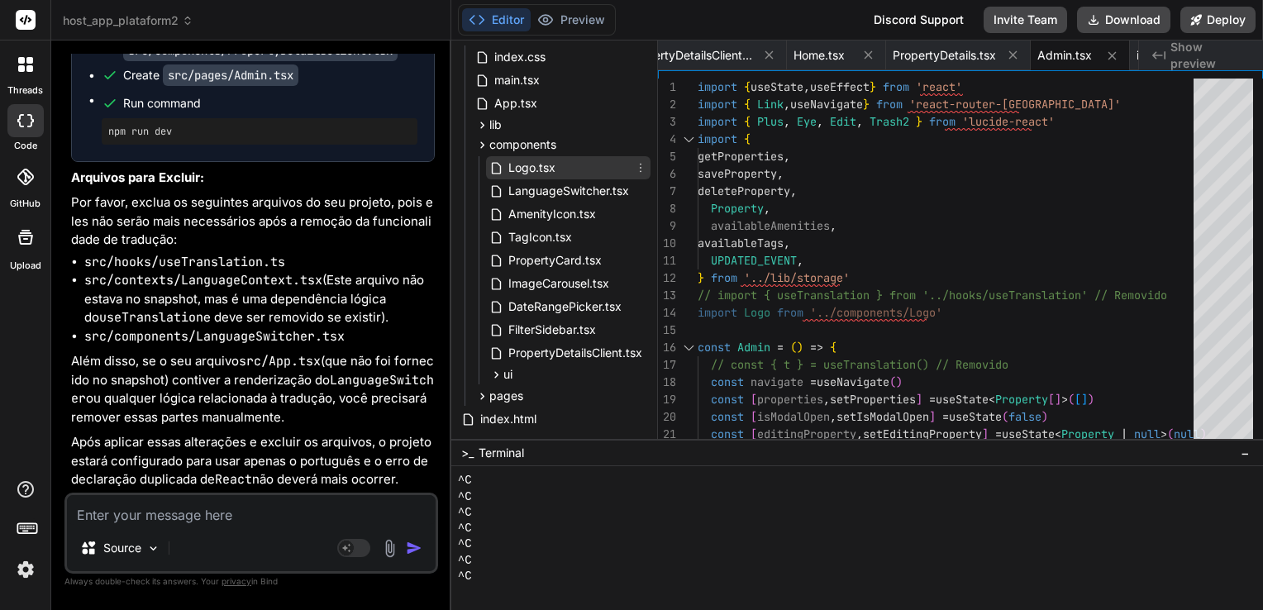
scroll to position [242, 0]
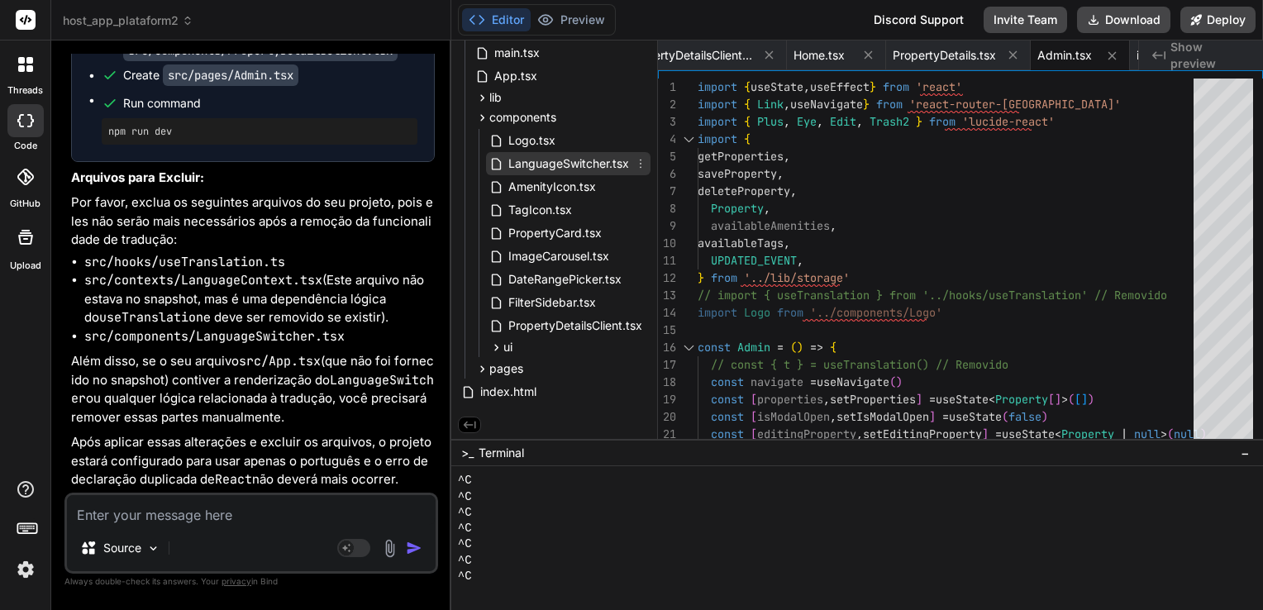
click at [639, 162] on icon at bounding box center [640, 163] width 13 height 13
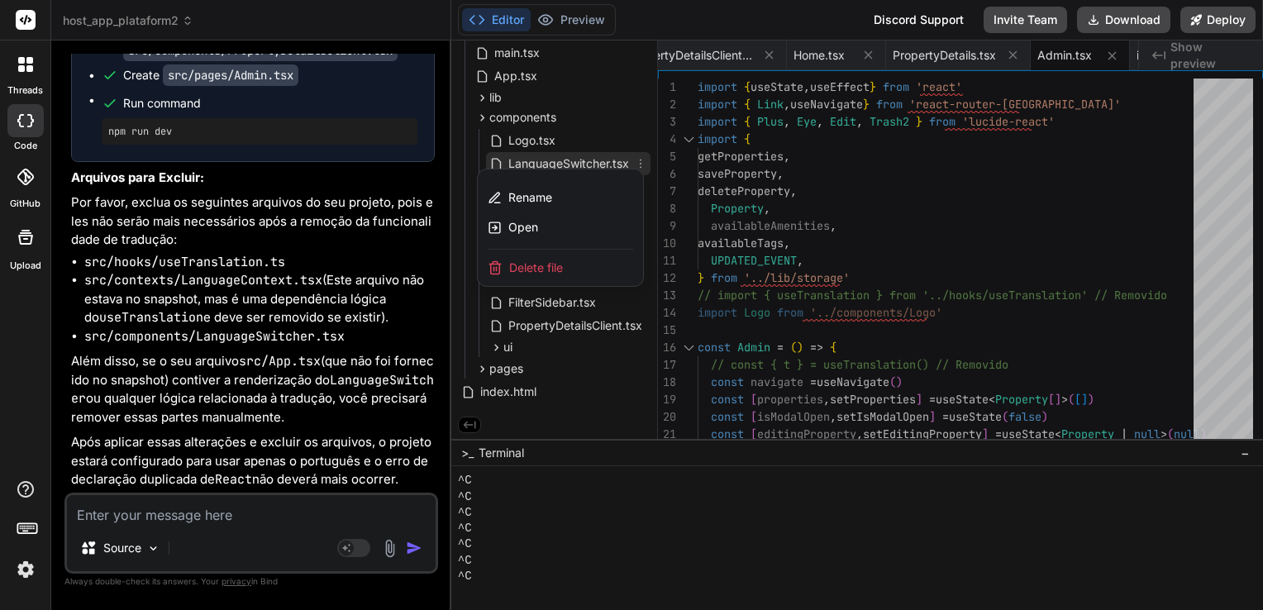
click at [559, 266] on span "Delete file" at bounding box center [536, 268] width 54 height 17
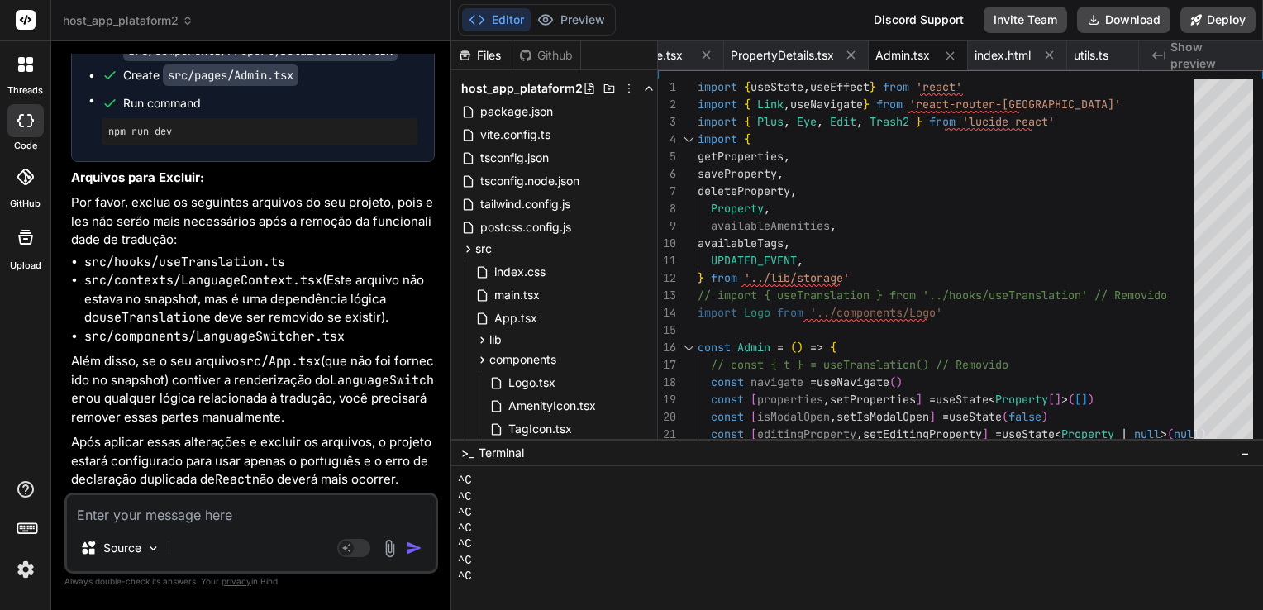
scroll to position [8972, 0]
click at [240, 508] on textarea at bounding box center [251, 510] width 369 height 30
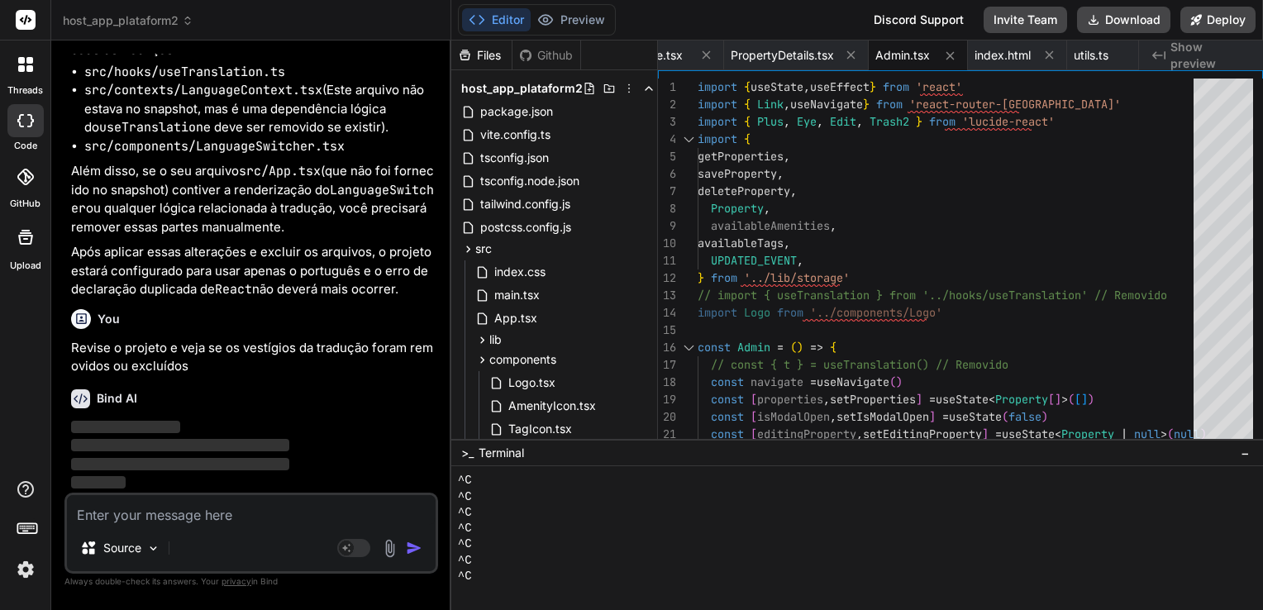
scroll to position [9161, 0]
click at [711, 55] on icon at bounding box center [706, 55] width 14 height 14
click at [756, 57] on icon at bounding box center [751, 55] width 8 height 8
click at [837, 54] on icon at bounding box center [830, 55] width 14 height 14
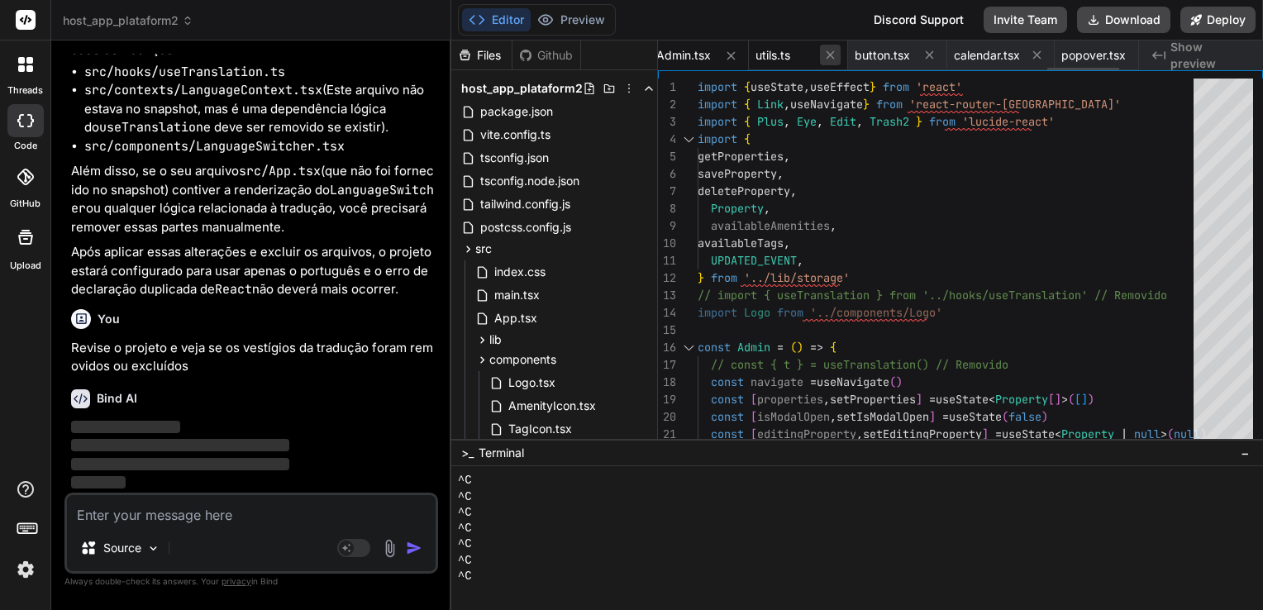
click at [837, 56] on icon at bounding box center [830, 55] width 14 height 14
click at [905, 55] on icon at bounding box center [907, 55] width 14 height 14
click at [910, 56] on icon at bounding box center [907, 56] width 14 height 14
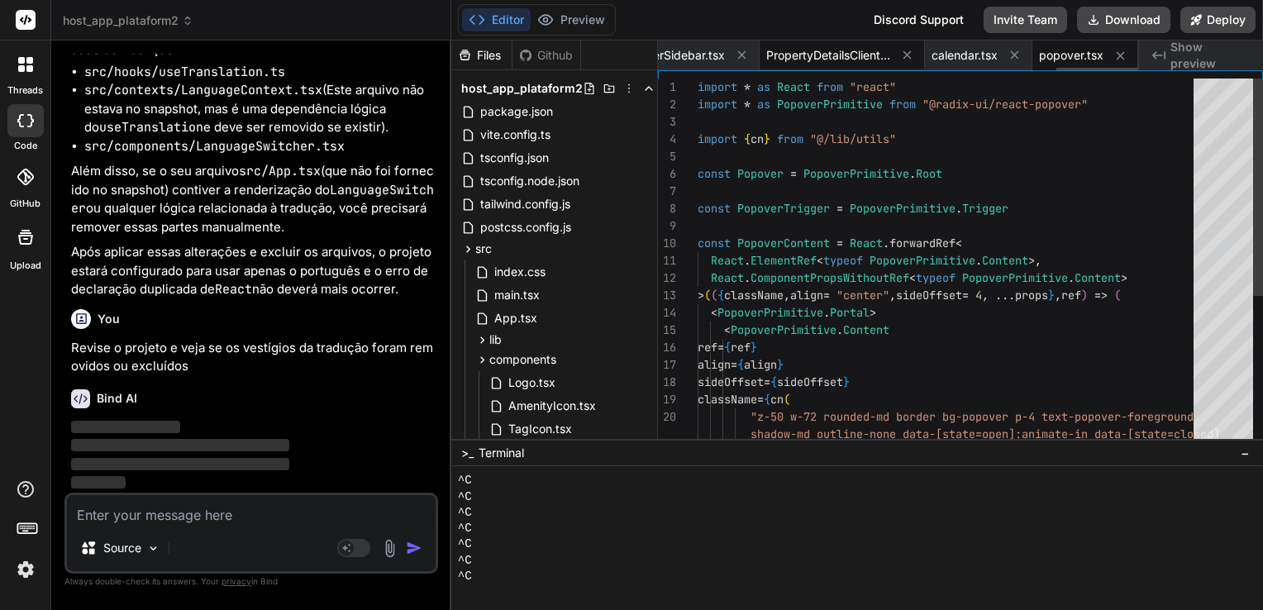
scroll to position [0, 2343]
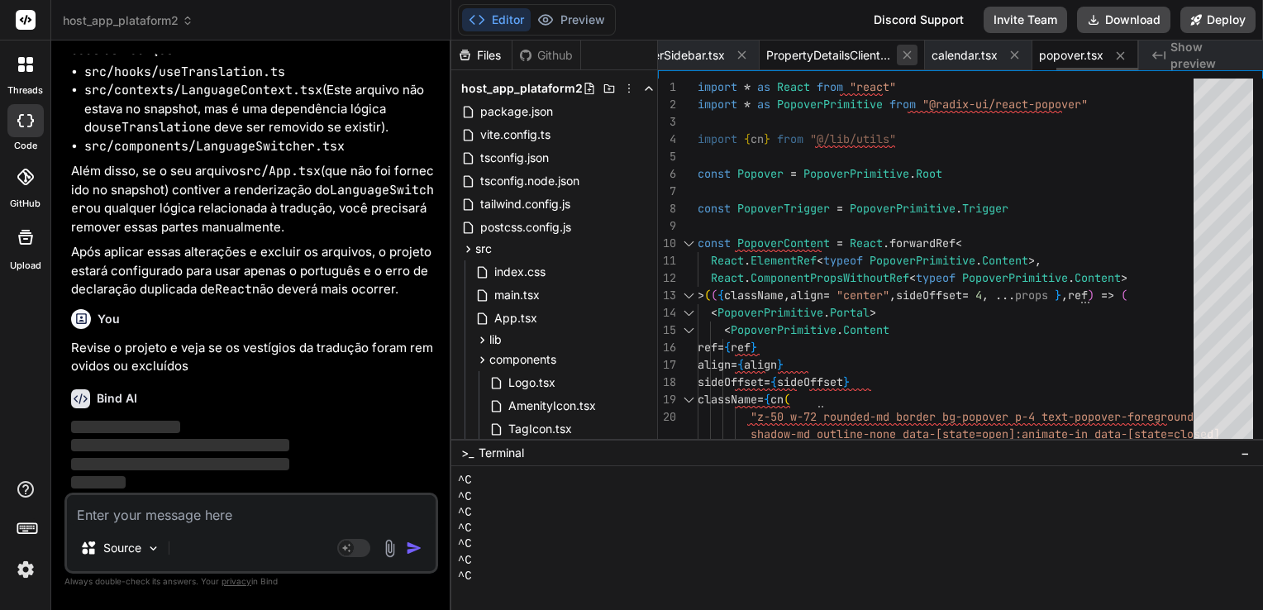
click at [905, 55] on icon at bounding box center [907, 55] width 14 height 14
click at [906, 57] on icon at bounding box center [907, 55] width 8 height 8
click at [904, 56] on icon at bounding box center [907, 55] width 14 height 14
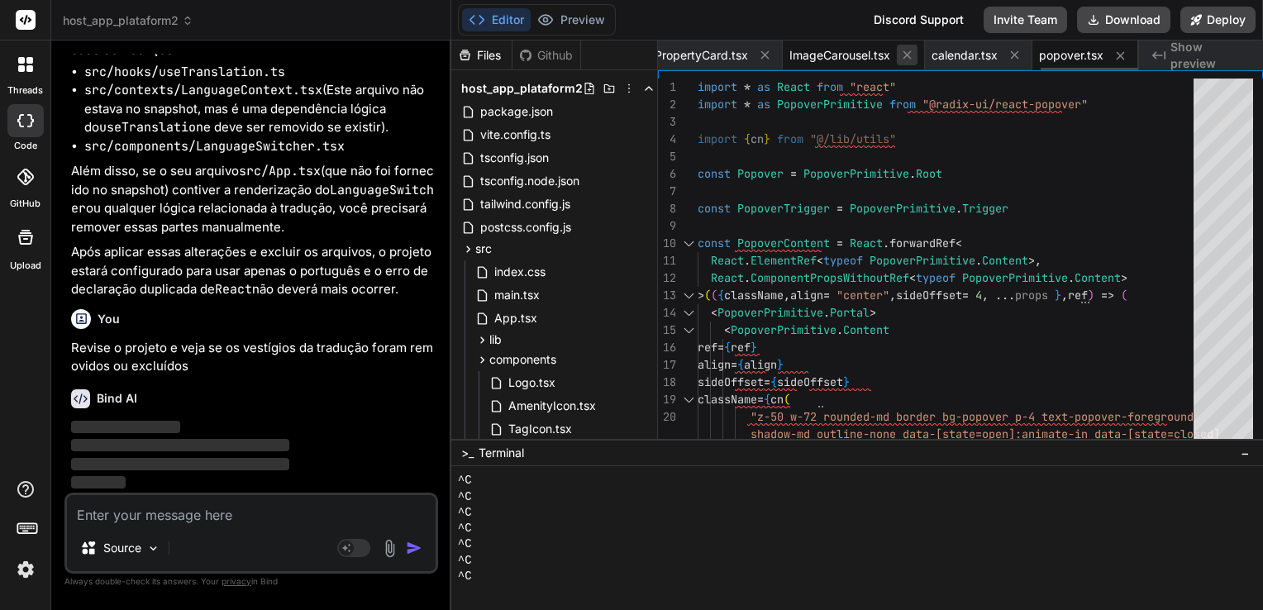
click at [904, 55] on icon at bounding box center [907, 55] width 14 height 14
click at [908, 54] on icon at bounding box center [907, 55] width 14 height 14
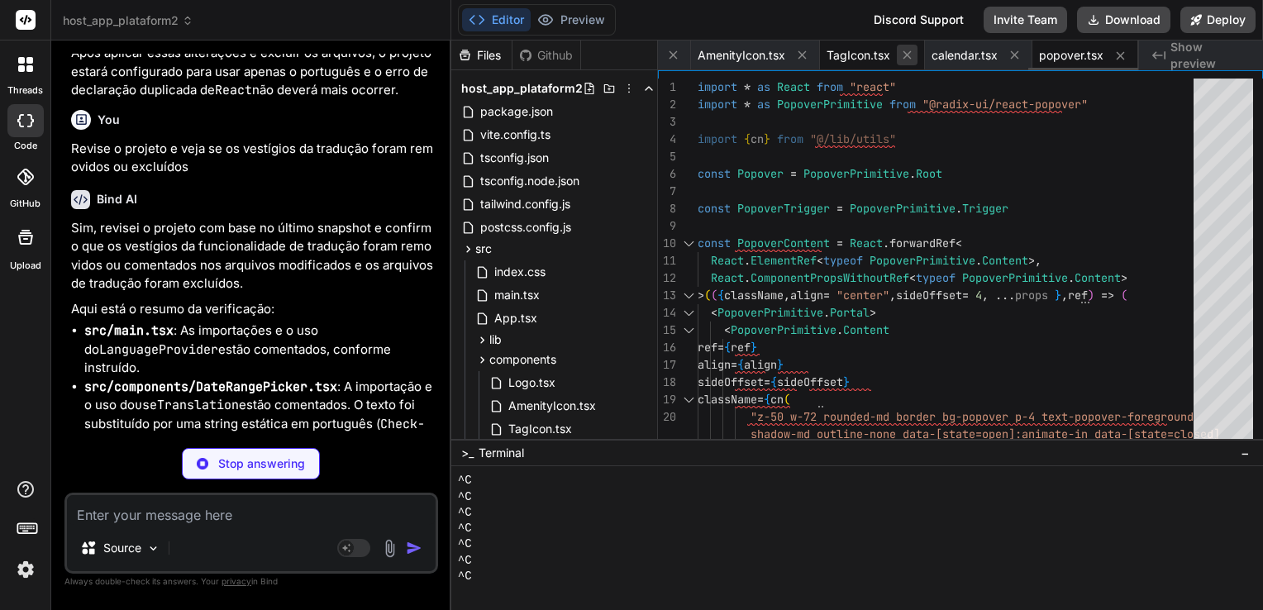
click at [899, 55] on button at bounding box center [907, 55] width 21 height 21
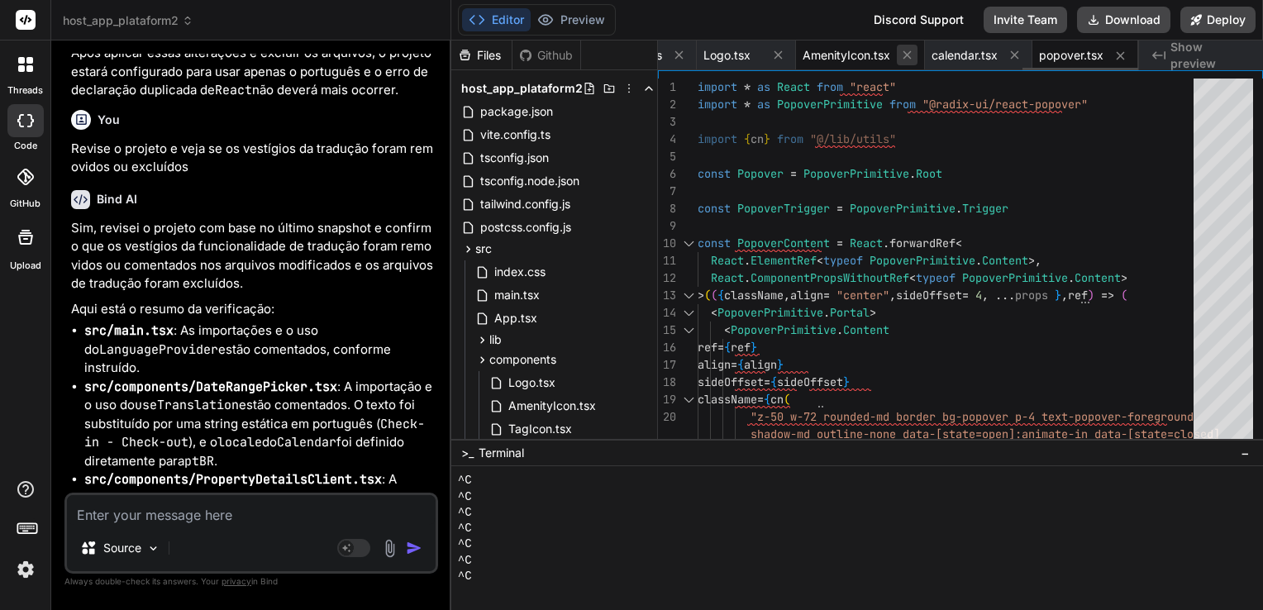
click at [905, 56] on icon at bounding box center [907, 55] width 14 height 14
click at [905, 55] on icon at bounding box center [907, 55] width 14 height 14
click at [904, 55] on icon at bounding box center [907, 55] width 14 height 14
click at [899, 56] on button at bounding box center [907, 55] width 21 height 21
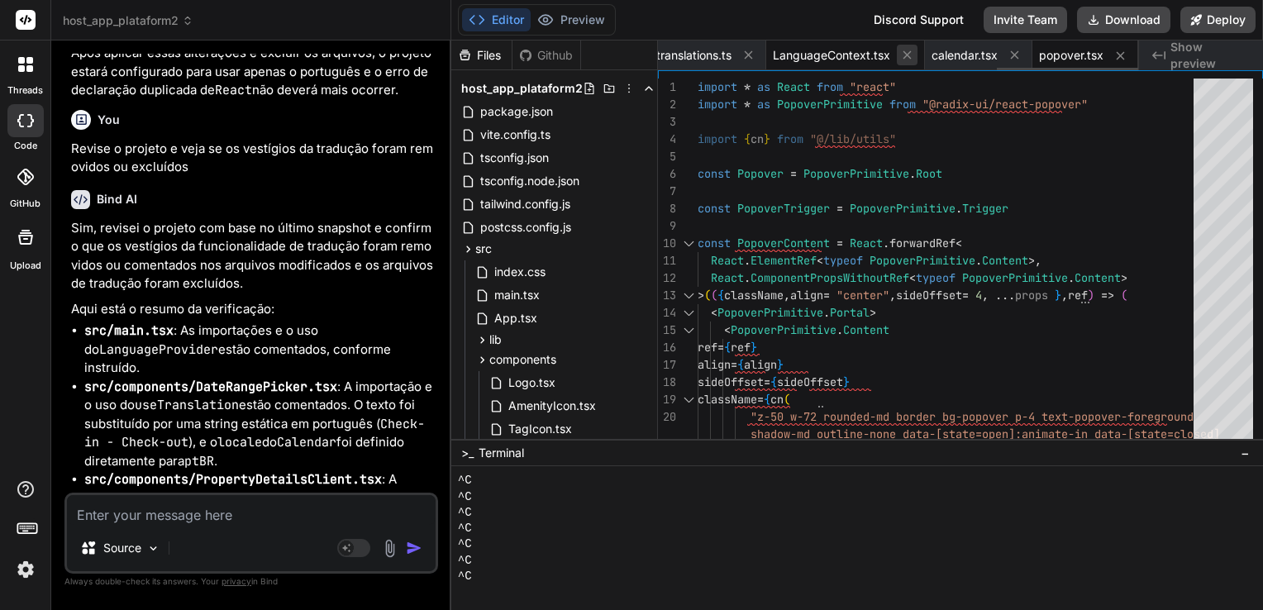
scroll to position [0, 994]
click at [905, 55] on icon at bounding box center [907, 55] width 14 height 14
click at [815, 54] on icon at bounding box center [808, 55] width 14 height 14
click at [810, 55] on icon at bounding box center [808, 55] width 14 height 14
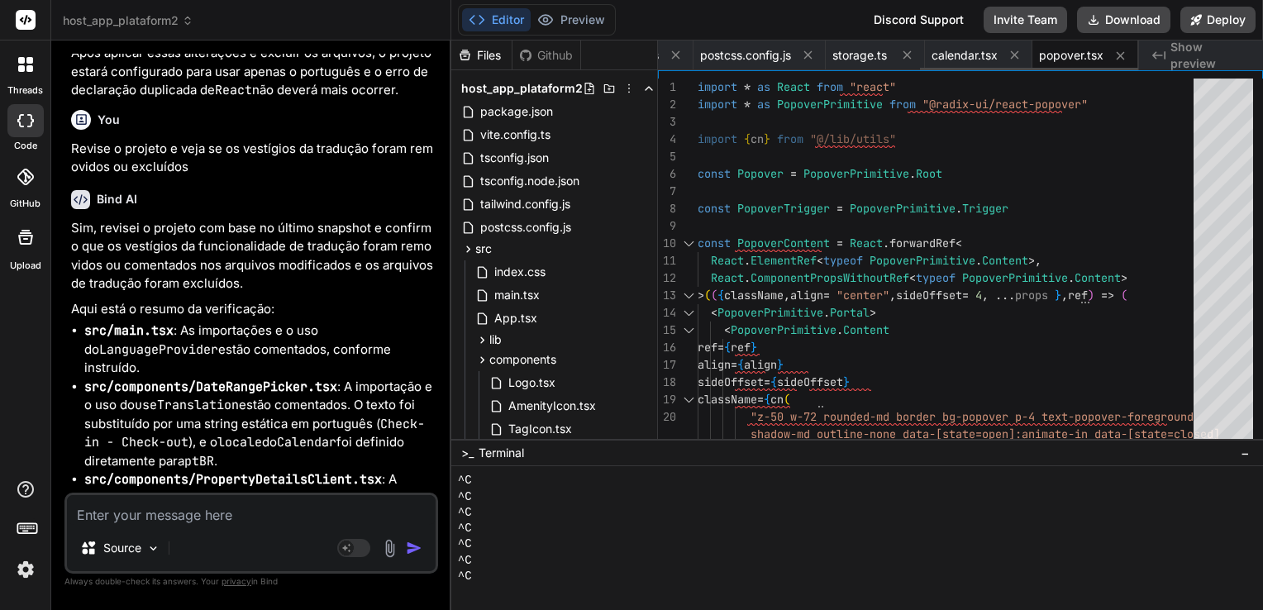
click at [810, 55] on icon at bounding box center [808, 55] width 14 height 14
click at [810, 55] on icon at bounding box center [808, 55] width 8 height 8
click at [810, 55] on icon at bounding box center [808, 55] width 14 height 14
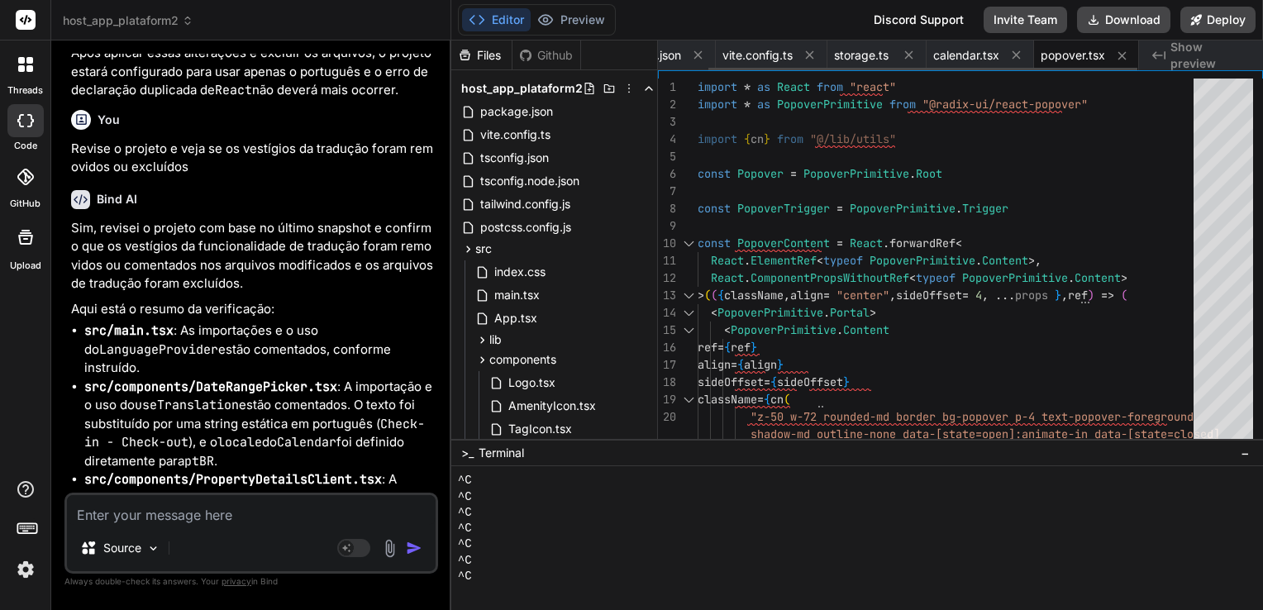
click at [810, 55] on icon at bounding box center [809, 55] width 8 height 8
click at [761, 56] on icon at bounding box center [754, 55] width 14 height 14
click at [739, 58] on icon at bounding box center [739, 55] width 14 height 14
click at [746, 55] on icon at bounding box center [748, 55] width 14 height 14
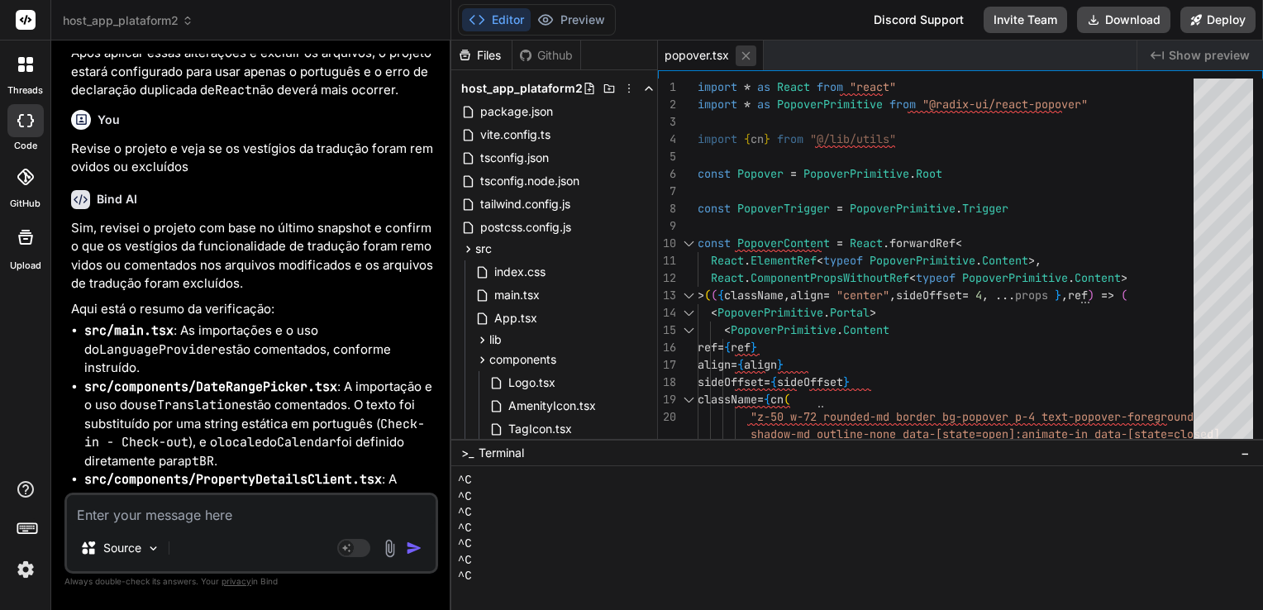
click at [746, 55] on icon at bounding box center [746, 55] width 8 height 8
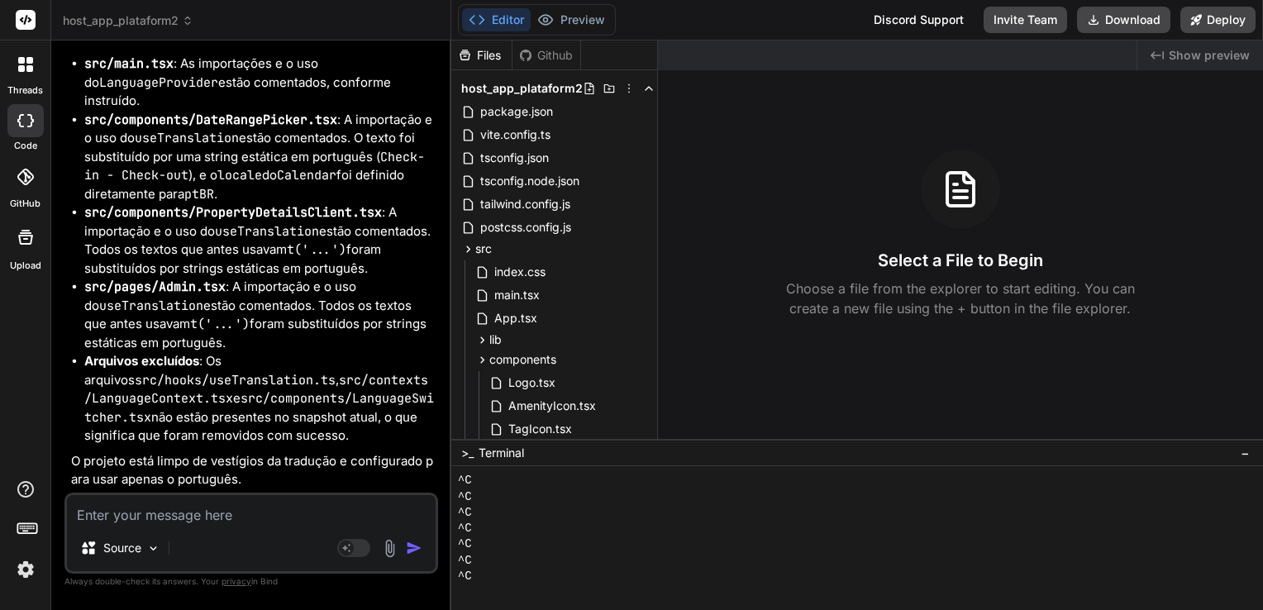
scroll to position [9646, 0]
click at [212, 518] on textarea at bounding box center [251, 510] width 369 height 30
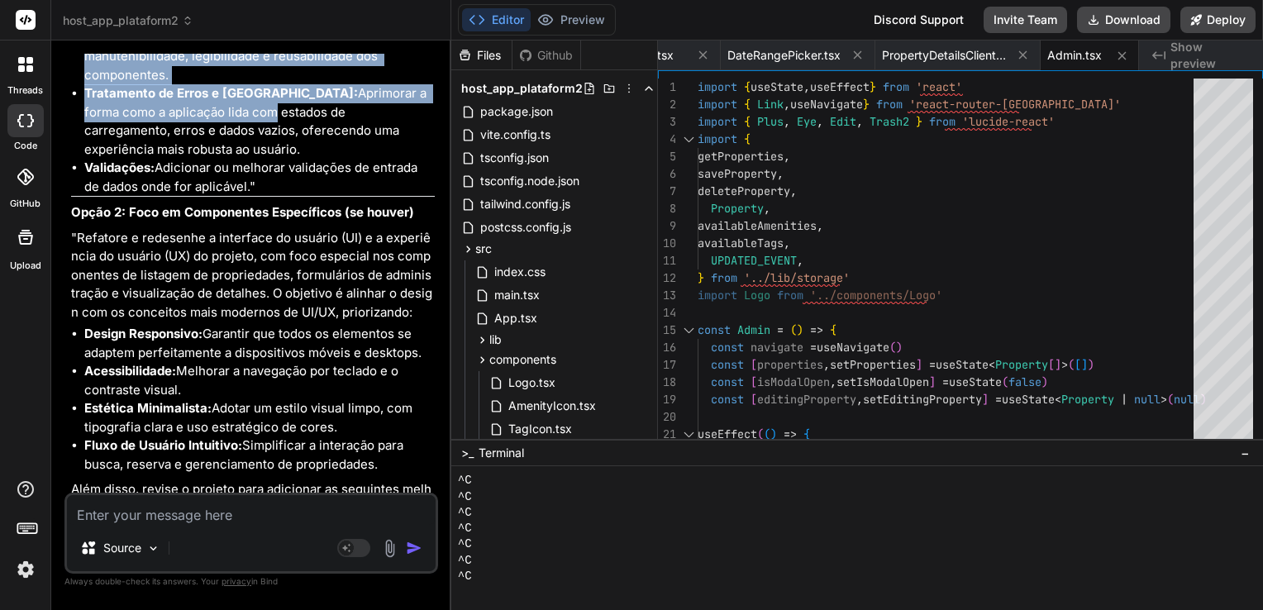
scroll to position [11225, 0]
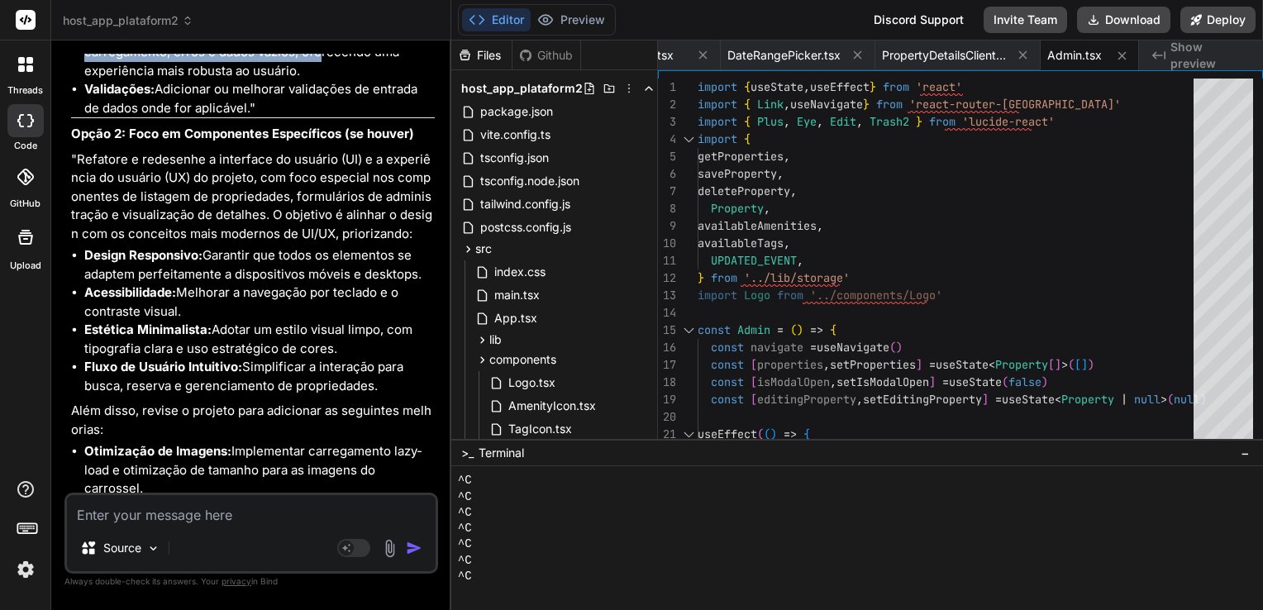
drag, startPoint x: 79, startPoint y: 252, endPoint x: 182, endPoint y: 273, distance: 104.6
click at [182, 273] on div "O prompt original é um bom ponto de partida, mas pode ser aprimorado para ser m…" at bounding box center [253, 213] width 364 height 1681
drag, startPoint x: 182, startPoint y: 273, endPoint x: 241, endPoint y: 291, distance: 62.2
click at [241, 80] on li "Tratamento de Erros e Estados: Aprimorar a forma como a aplicação lida com esta…" at bounding box center [259, 43] width 351 height 74
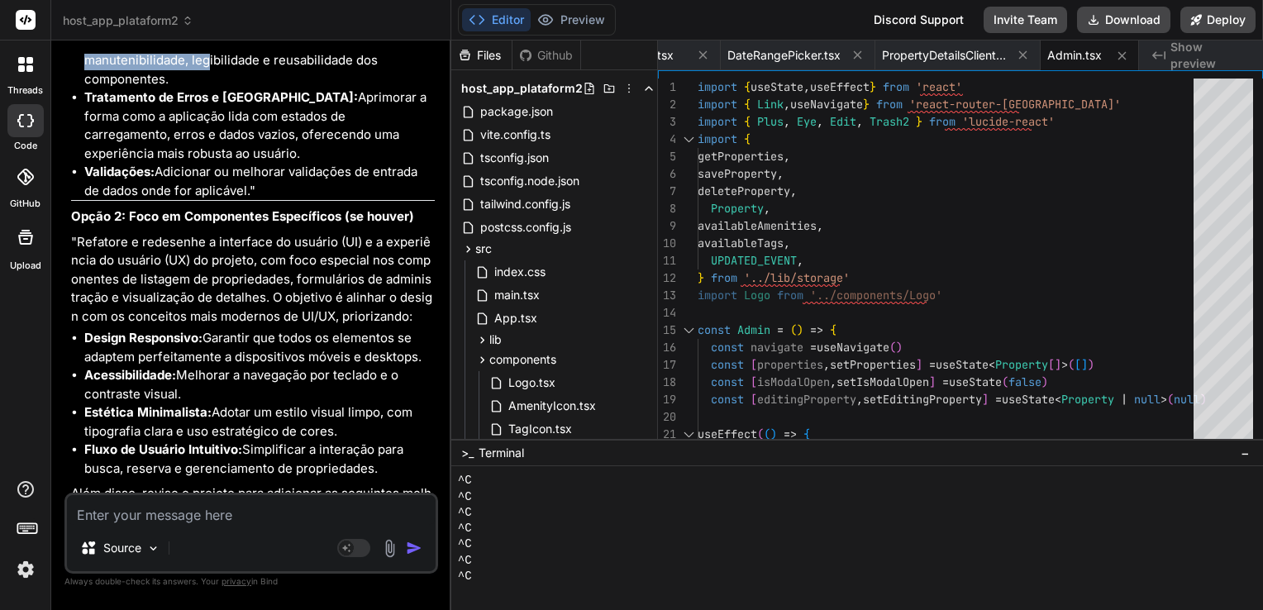
scroll to position [11059, 0]
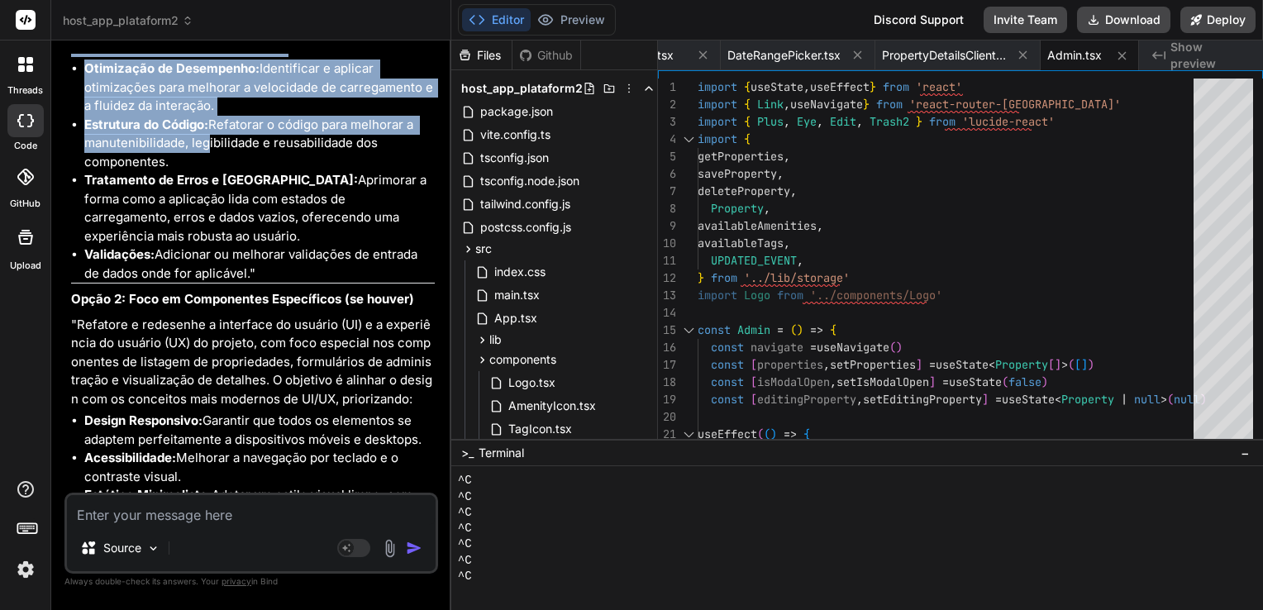
drag, startPoint x: 79, startPoint y: 170, endPoint x: 204, endPoint y: 230, distance: 138.3
click at [204, 230] on div "O prompt original é um bom ponto de partida, mas pode ser aprimorado para ser m…" at bounding box center [253, 379] width 364 height 1681
copy div "Por favor, refatore e redesenhe a interface do usuário (UI) e a experiência do …"
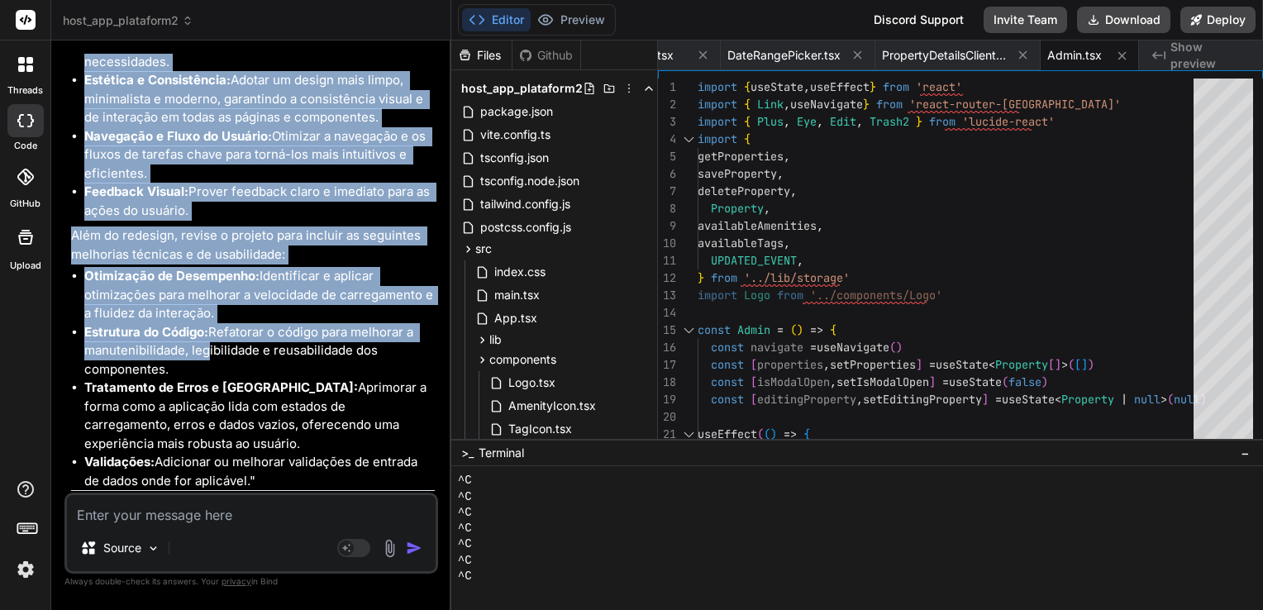
scroll to position [10811, 0]
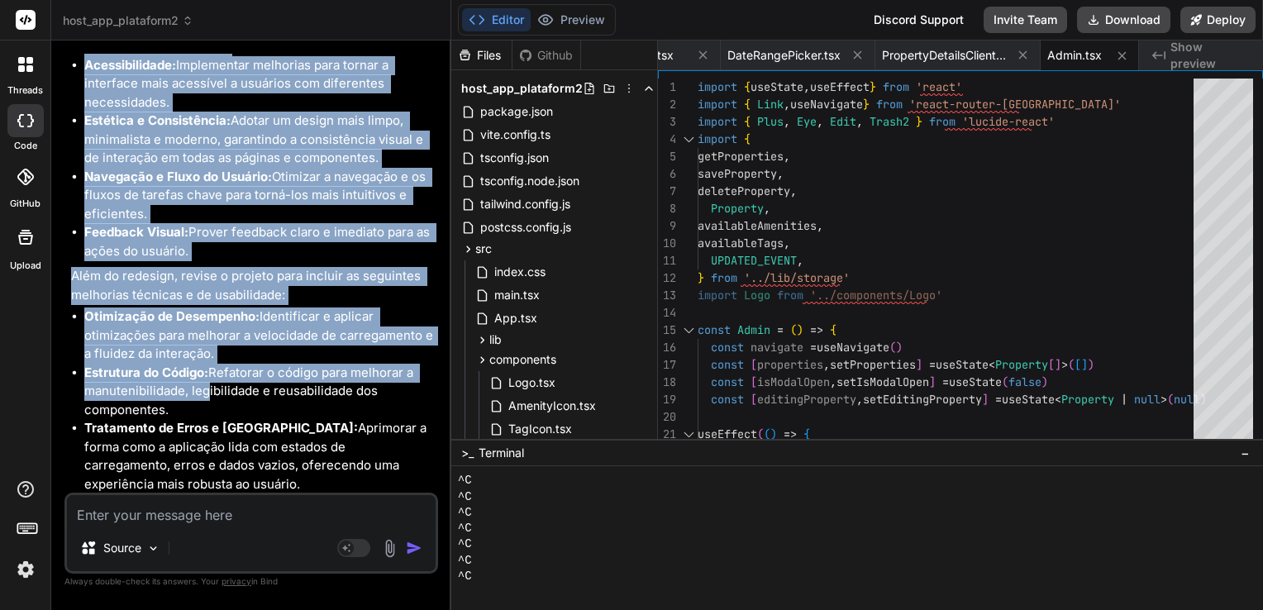
click at [135, 17] on strong "Responsividade:" at bounding box center [133, 9] width 99 height 16
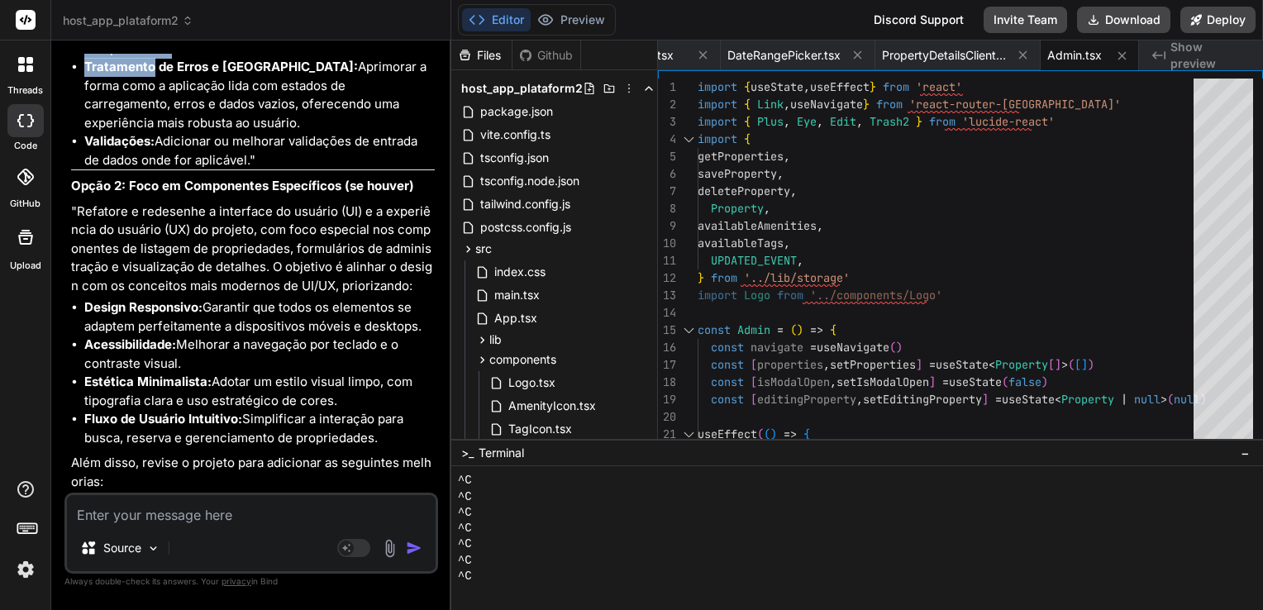
scroll to position [11225, 0]
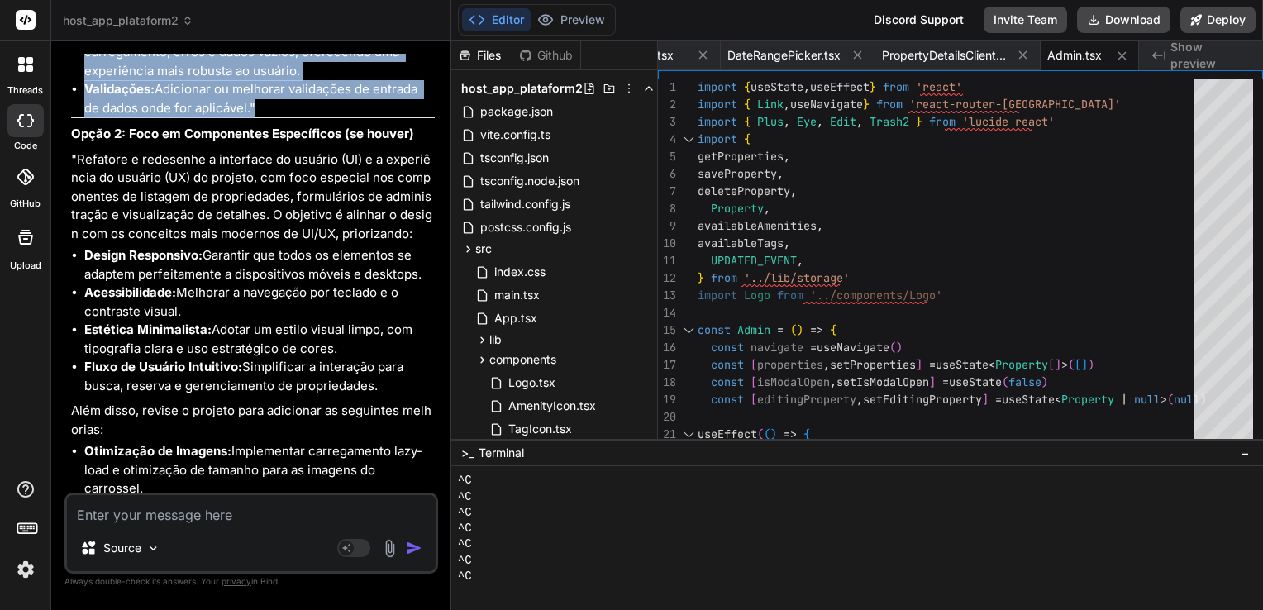
drag, startPoint x: 78, startPoint y: 165, endPoint x: 249, endPoint y: 331, distance: 238.5
click at [249, 331] on div "O prompt original é um bom ponto de partida, mas pode ser aprimorado para ser m…" at bounding box center [253, 213] width 364 height 1681
copy div "Lor ipsum, dolorsit a consectet a elitseddo ei tempori (UT) l e doloremagna al …"
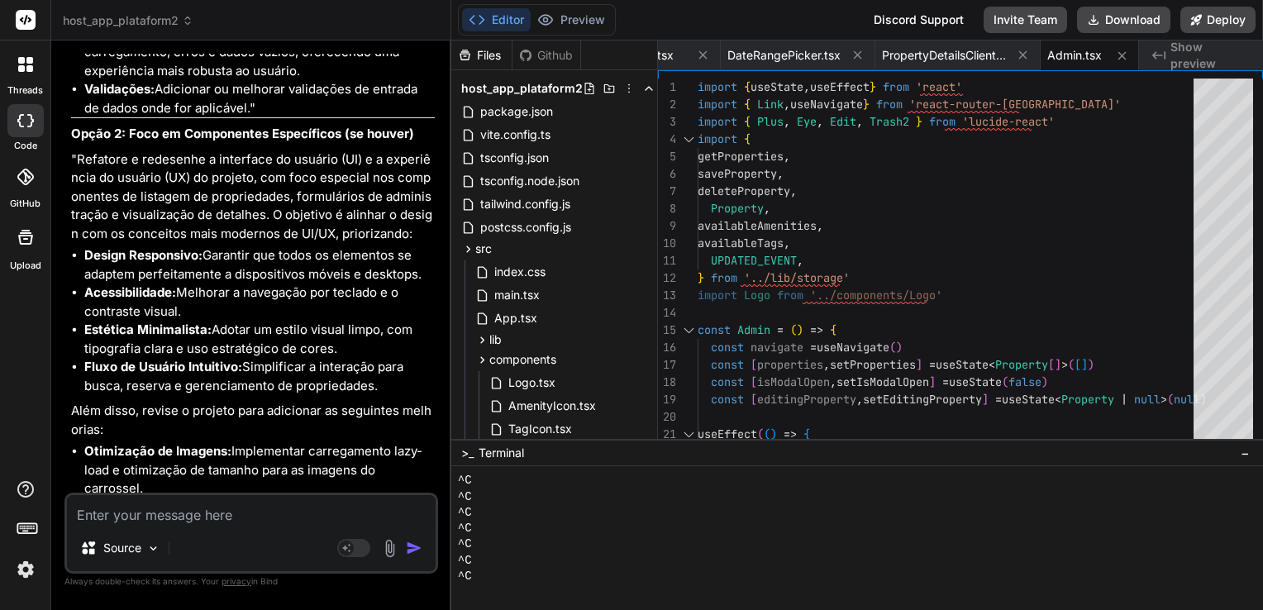
click at [265, 516] on textarea at bounding box center [251, 510] width 369 height 30
paste textarea "Lor ipsum, dolorsit a consectet a elitseddo ei tempori (UT) l e doloremagna al …"
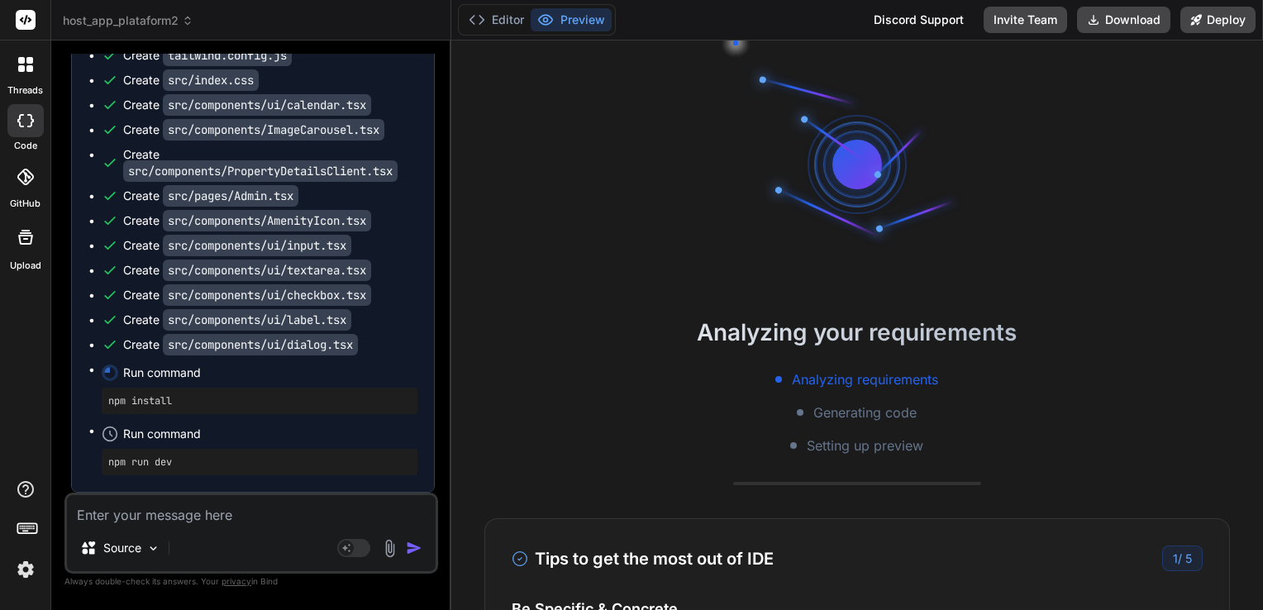
scroll to position [13609, 0]
click at [1118, 18] on button "Download" at bounding box center [1123, 20] width 93 height 26
click at [294, 511] on textarea at bounding box center [251, 510] width 369 height 30
paste textarea "LO I:\Dolor\sitam\Consectet\adip_eli_seddoeius6> tem inc utl > etdolo@5.1.9 mag…"
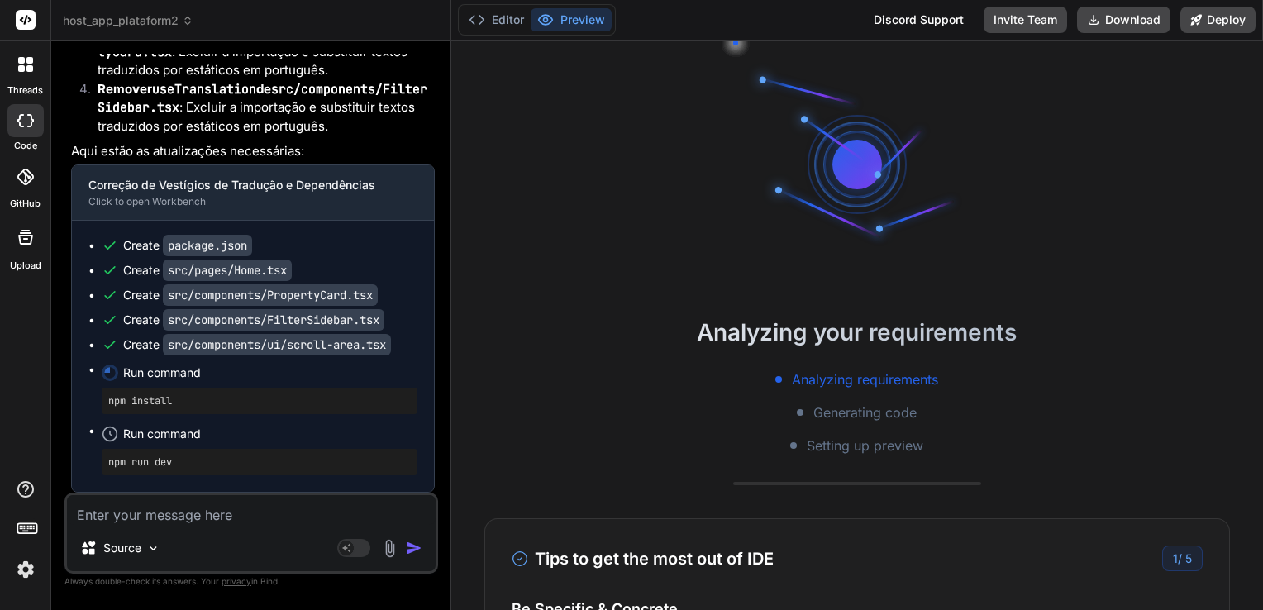
scroll to position [15356, 0]
click at [1125, 23] on button "Download" at bounding box center [1123, 20] width 93 height 26
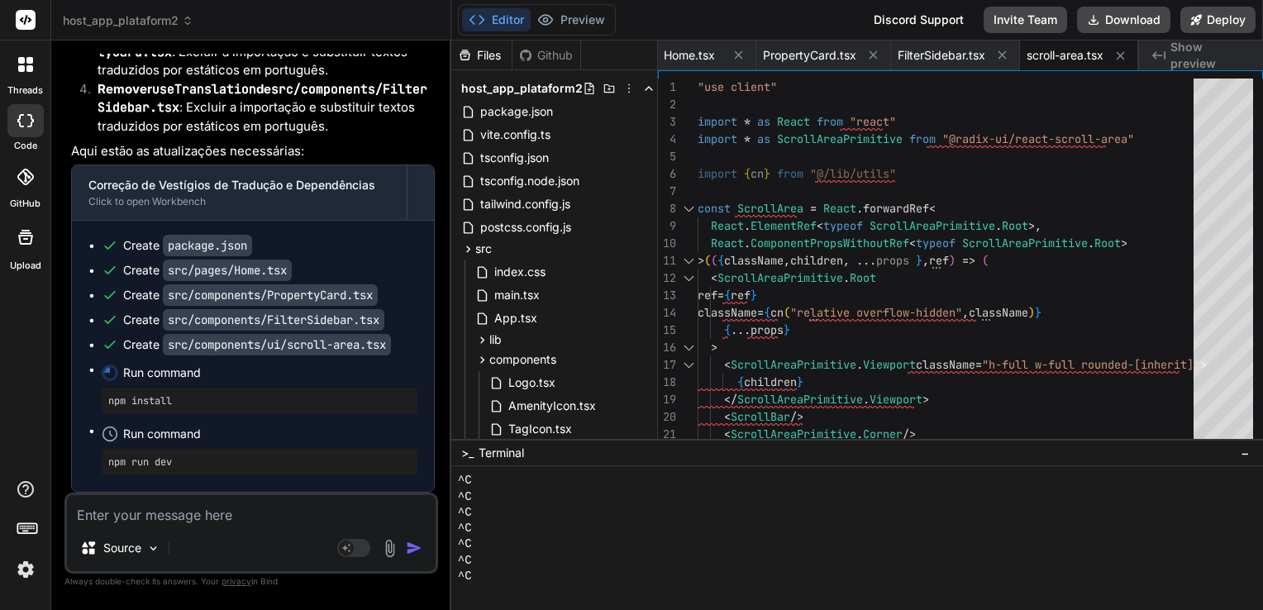
scroll to position [380, 0]
click at [296, 522] on textarea at bounding box center [251, 510] width 369 height 30
paste textarea "[plugin:vite:import-analysis] Failed to resolve import "@/components/ui/sheet" …"
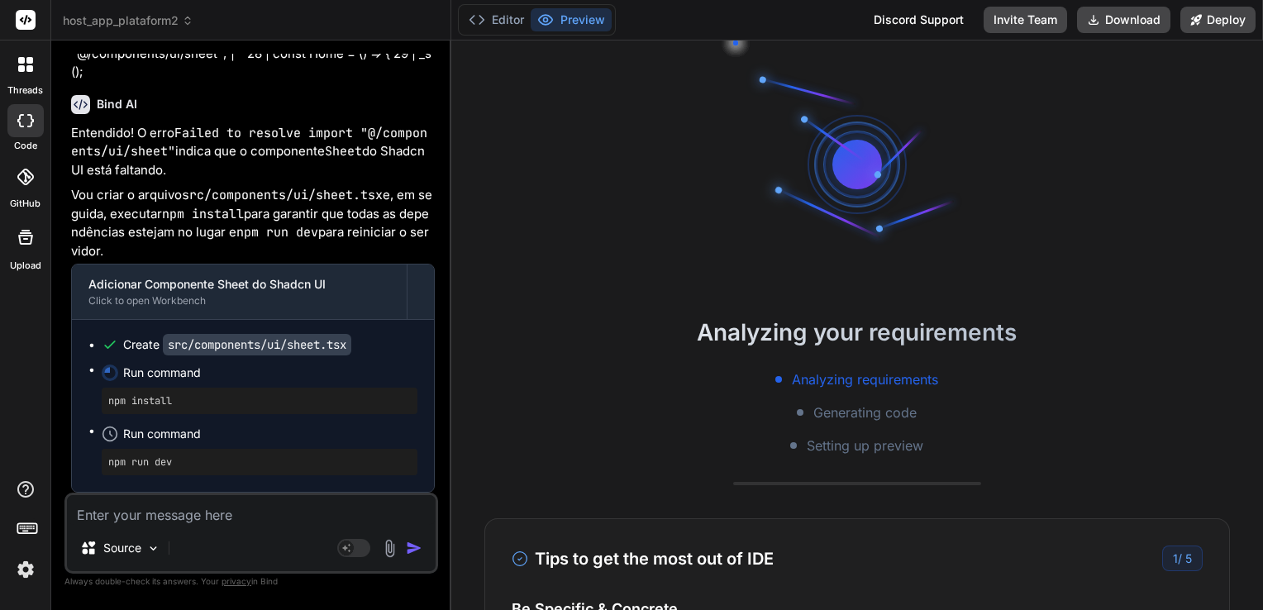
scroll to position [15906, 0]
click at [489, 18] on button "Editor" at bounding box center [496, 19] width 69 height 23
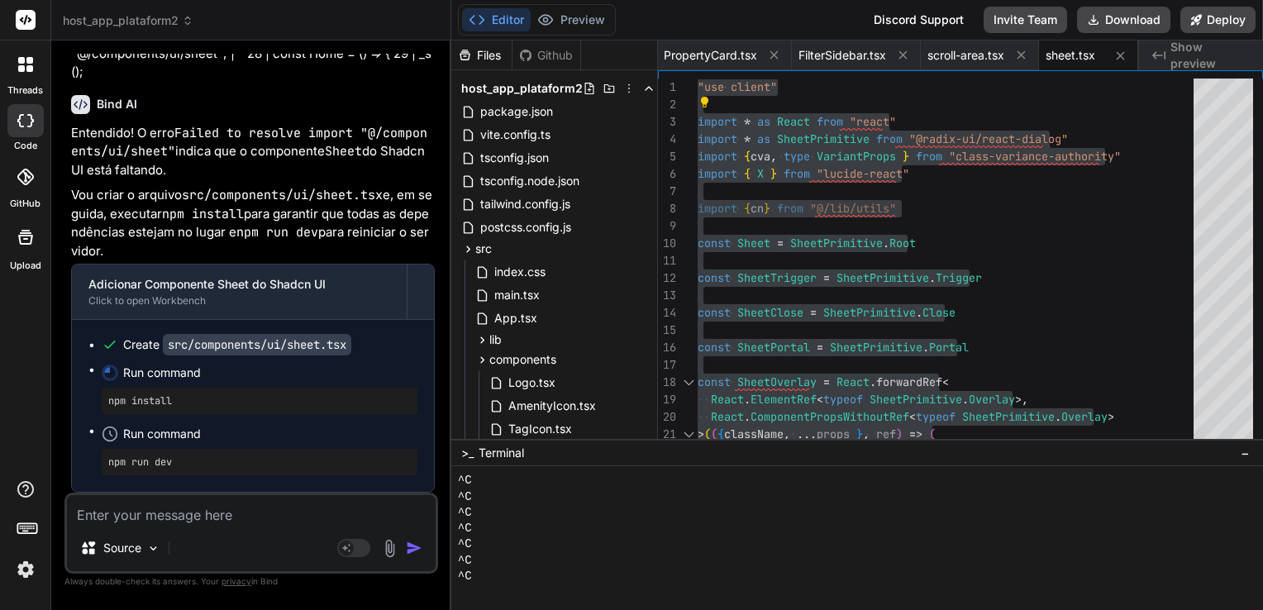
click at [258, 508] on textarea at bounding box center [251, 510] width 369 height 30
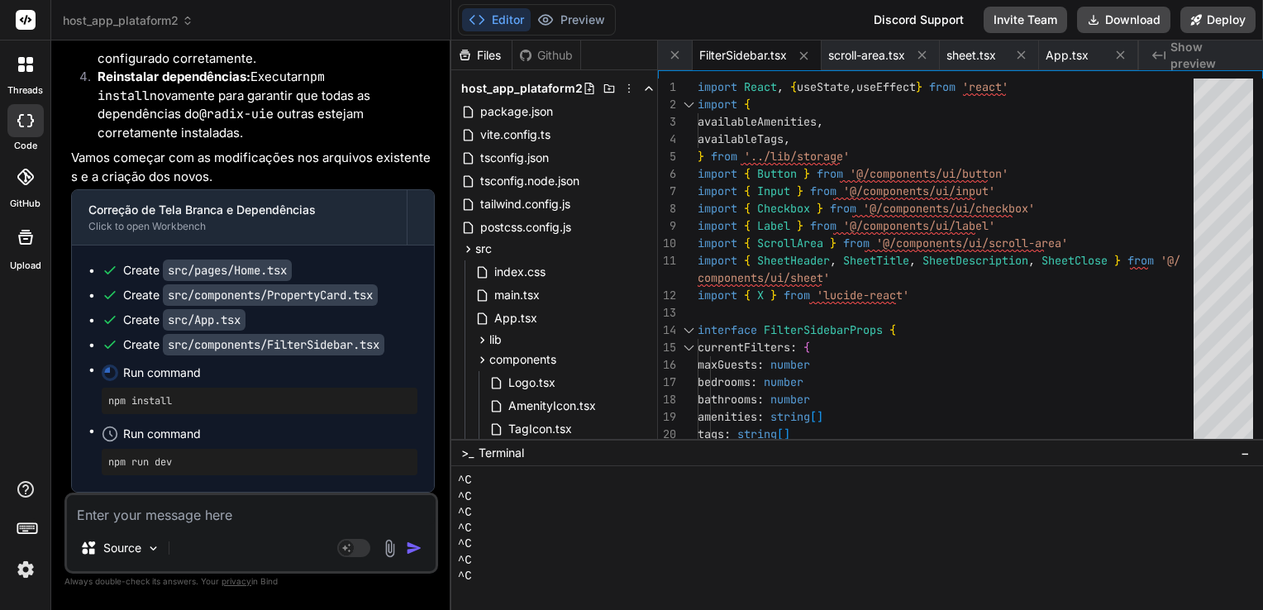
scroll to position [444, 0]
click at [1109, 14] on button "Download" at bounding box center [1123, 20] width 93 height 26
click at [292, 528] on div "Source Agent Mode. When this toggle is activated, AI automatically makes decisi…" at bounding box center [251, 533] width 374 height 81
click at [292, 513] on textarea at bounding box center [251, 510] width 369 height 30
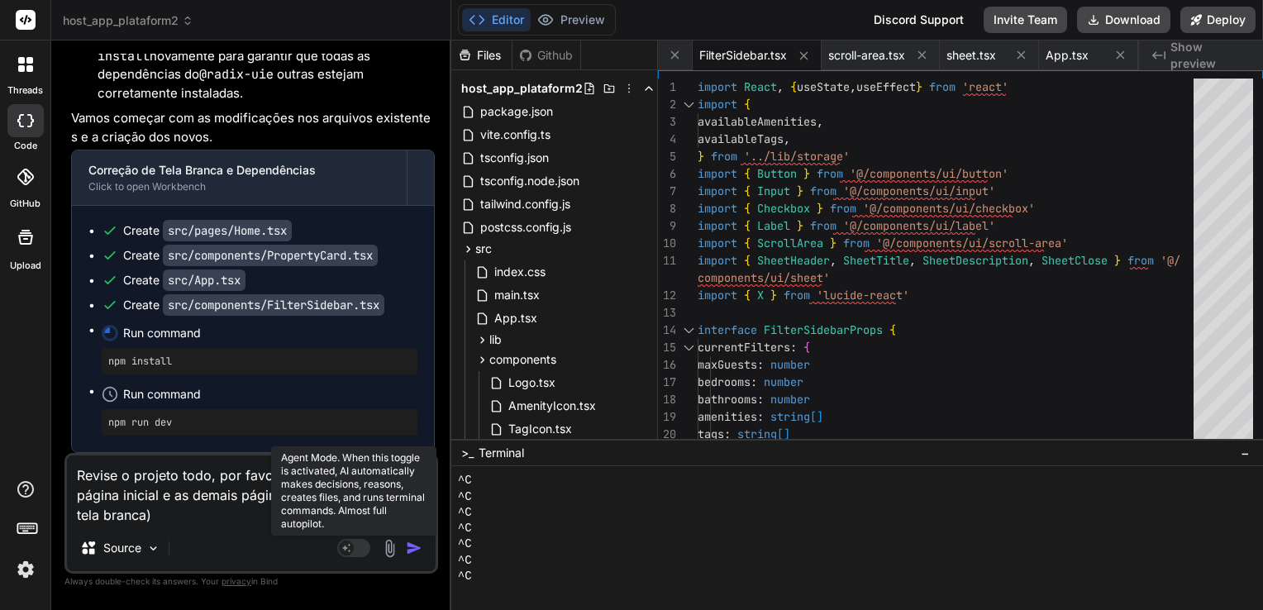
click at [356, 542] on rect at bounding box center [353, 548] width 33 height 18
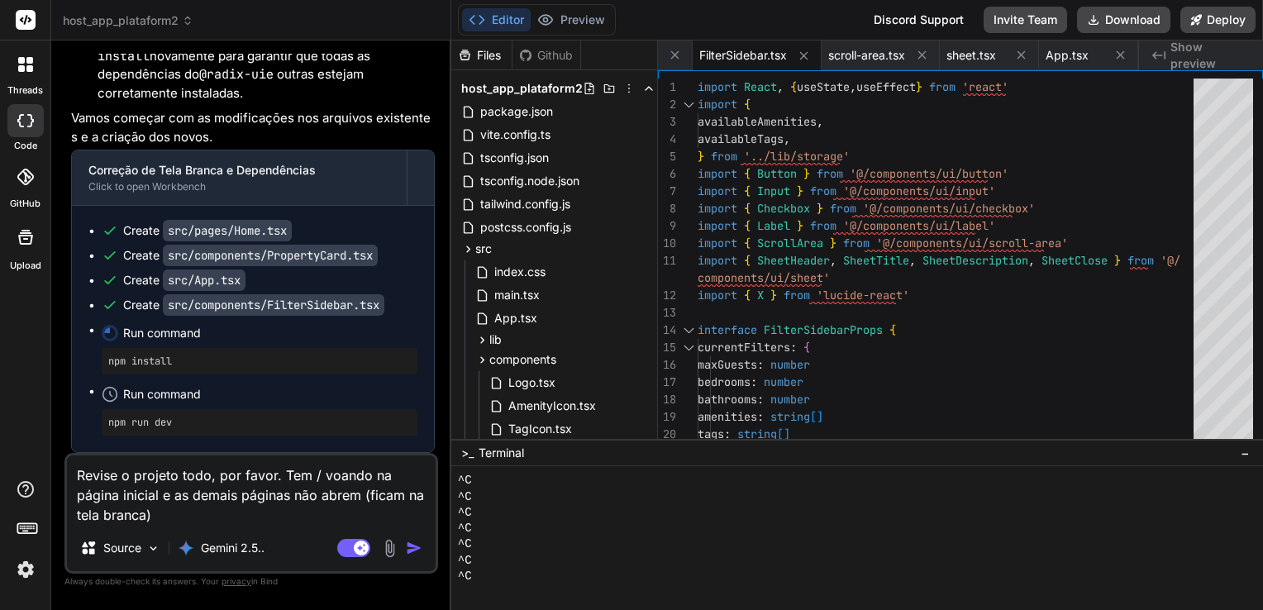
click at [246, 517] on textarea "Revise o projeto todo, por favor. Tem / voando na página inicial e as demais pá…" at bounding box center [251, 490] width 369 height 69
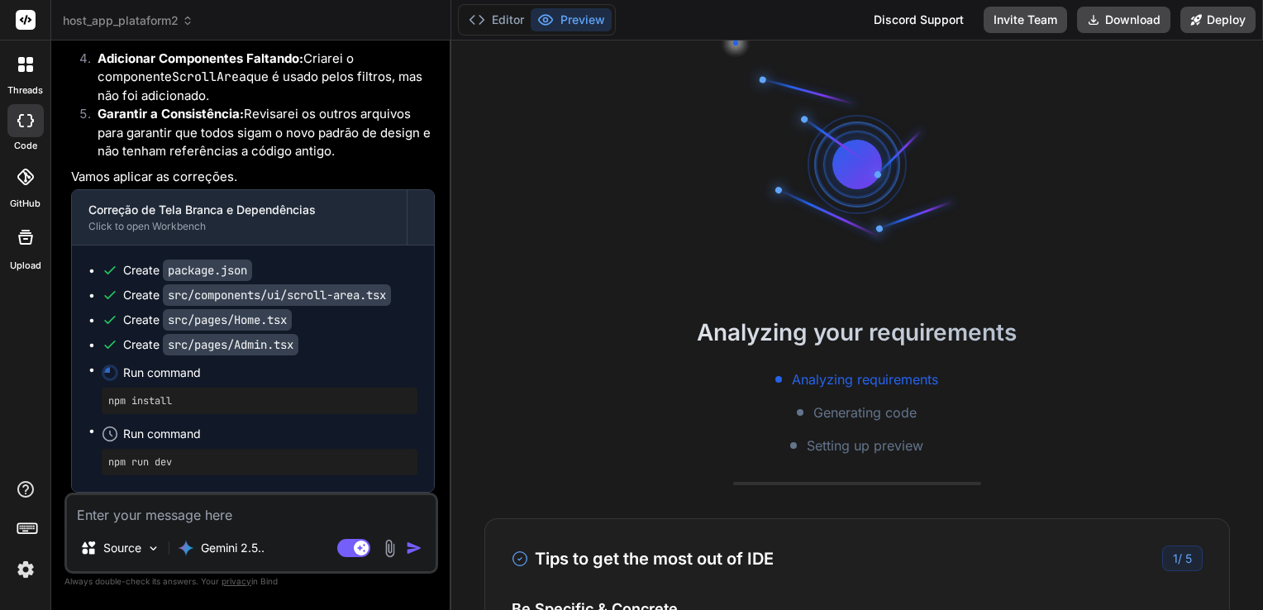
scroll to position [17685, 0]
click at [500, 22] on button "Editor" at bounding box center [496, 19] width 69 height 23
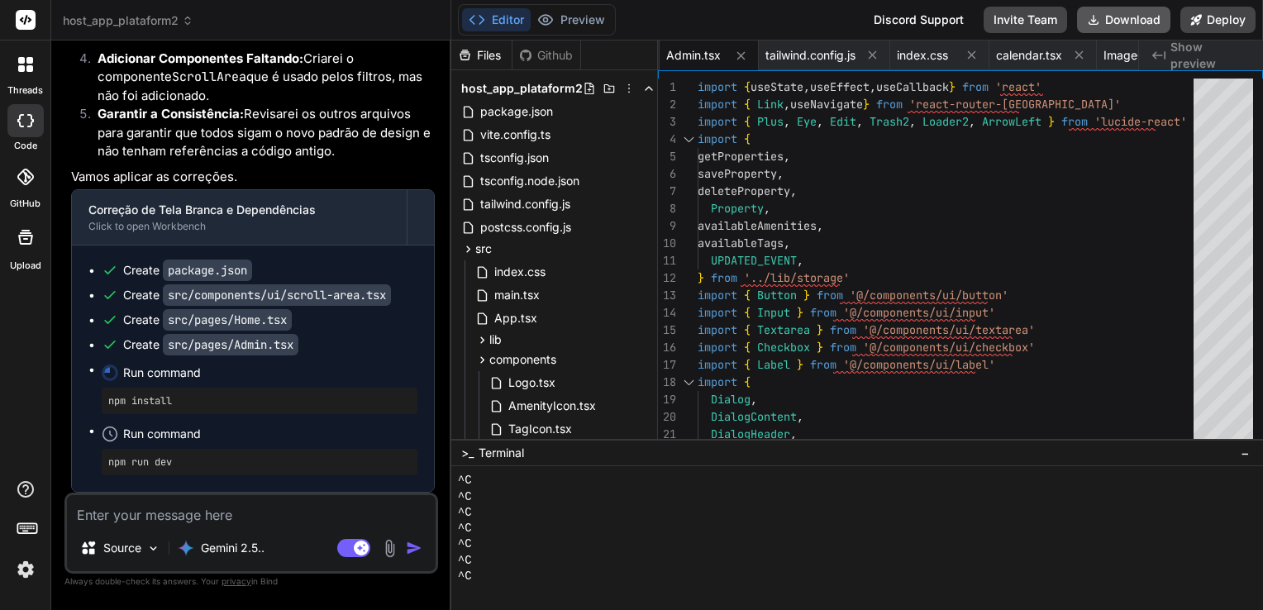
click at [1105, 18] on button "Download" at bounding box center [1123, 20] width 93 height 26
click at [585, 17] on button "Preview" at bounding box center [571, 19] width 81 height 23
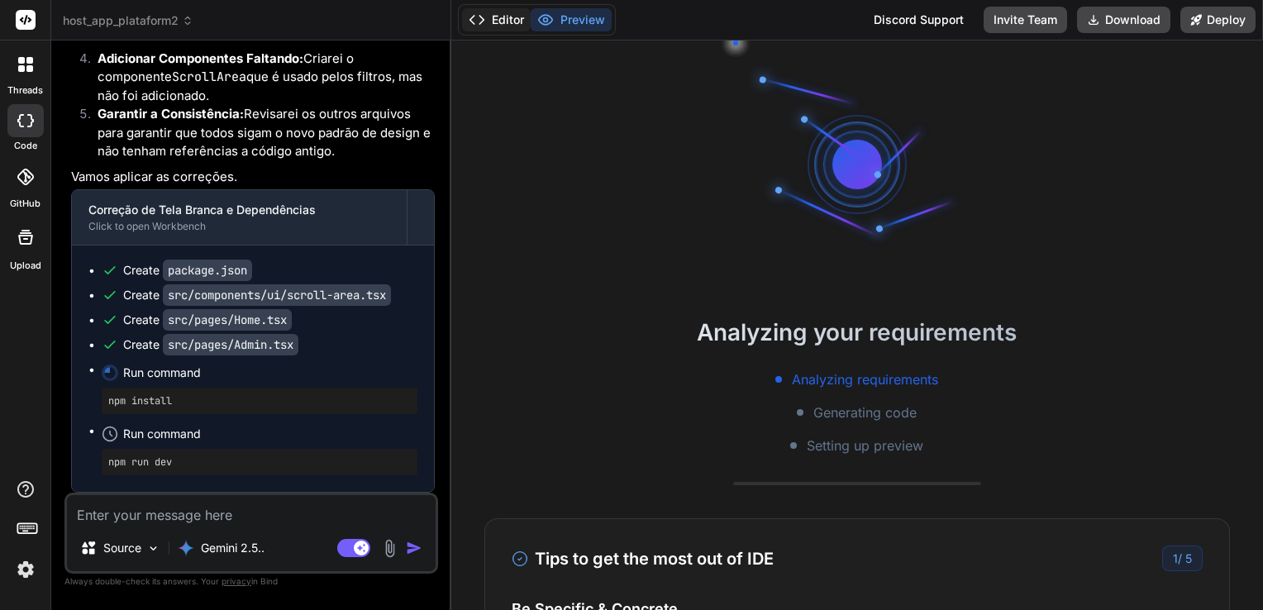
click at [504, 14] on button "Editor" at bounding box center [496, 19] width 69 height 23
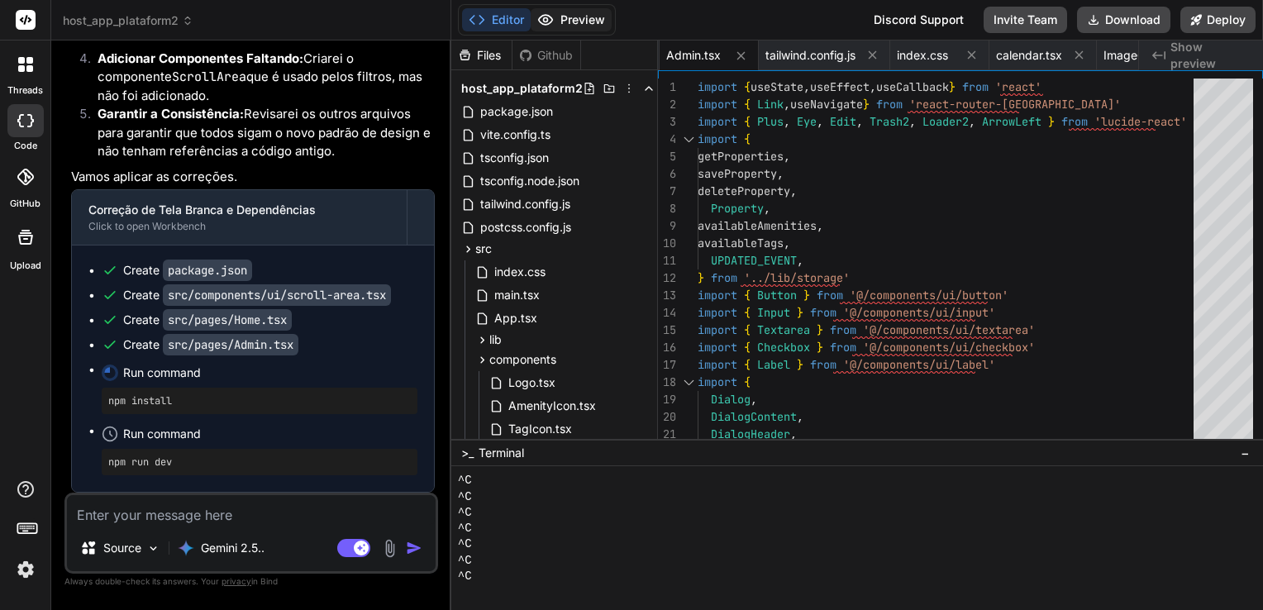
click at [565, 12] on button "Preview" at bounding box center [571, 19] width 81 height 23
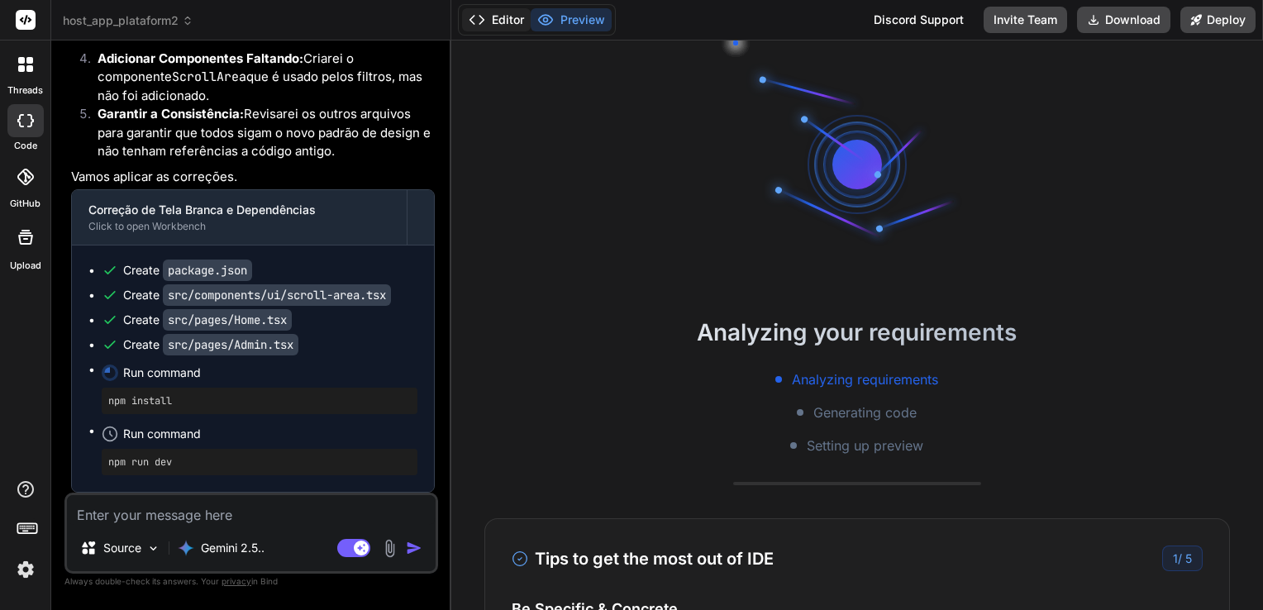
click at [506, 18] on button "Editor" at bounding box center [496, 19] width 69 height 23
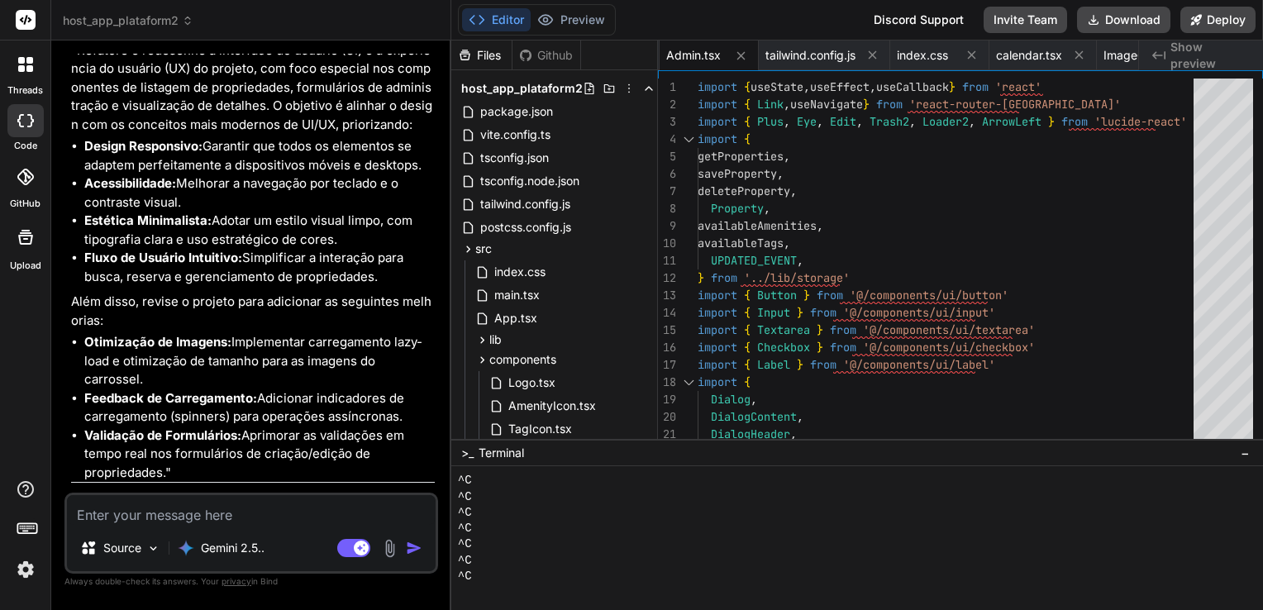
scroll to position [11402, 0]
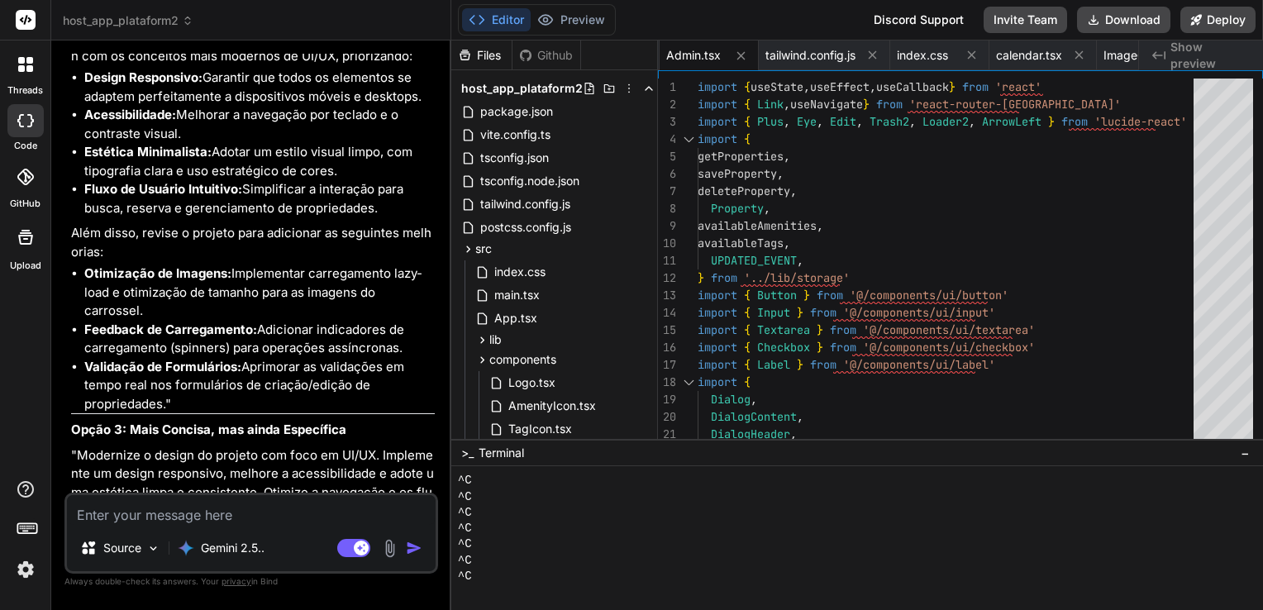
click at [208, 508] on textarea at bounding box center [251, 510] width 369 height 30
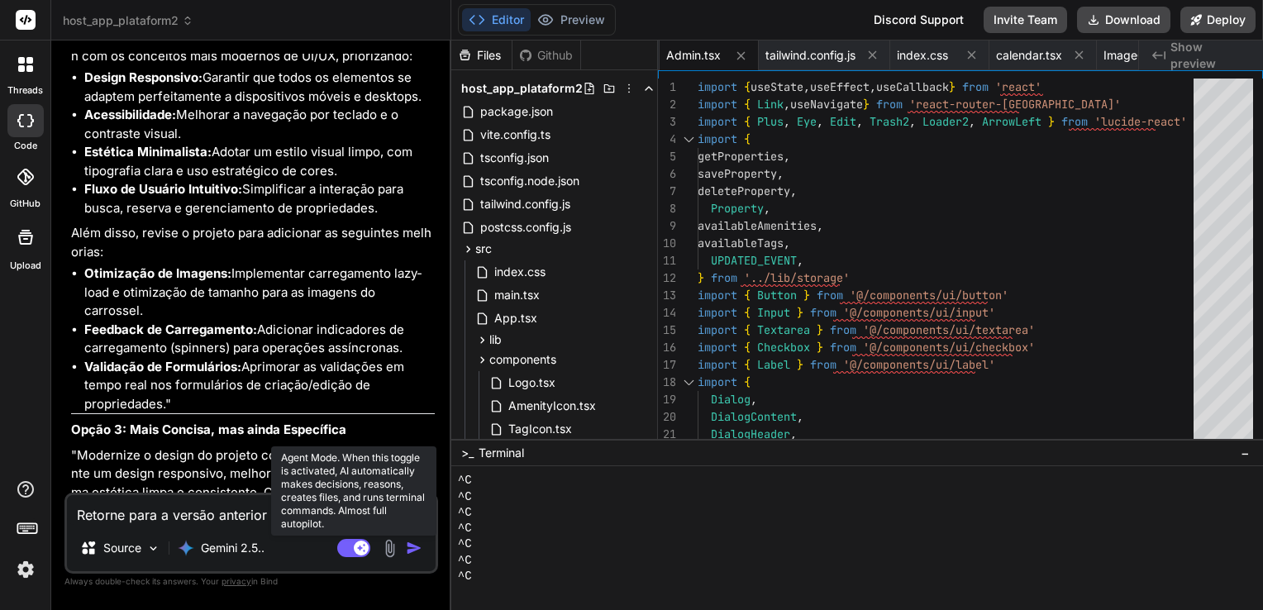
click at [347, 551] on rect at bounding box center [353, 548] width 33 height 18
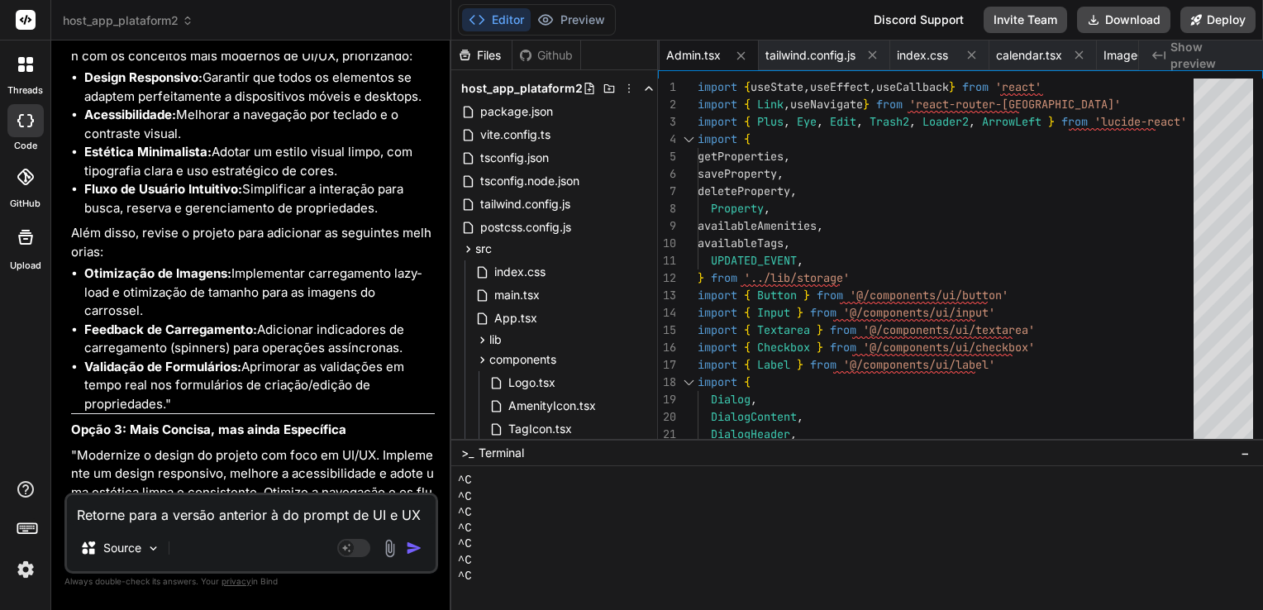
click at [415, 546] on img "button" at bounding box center [414, 548] width 17 height 17
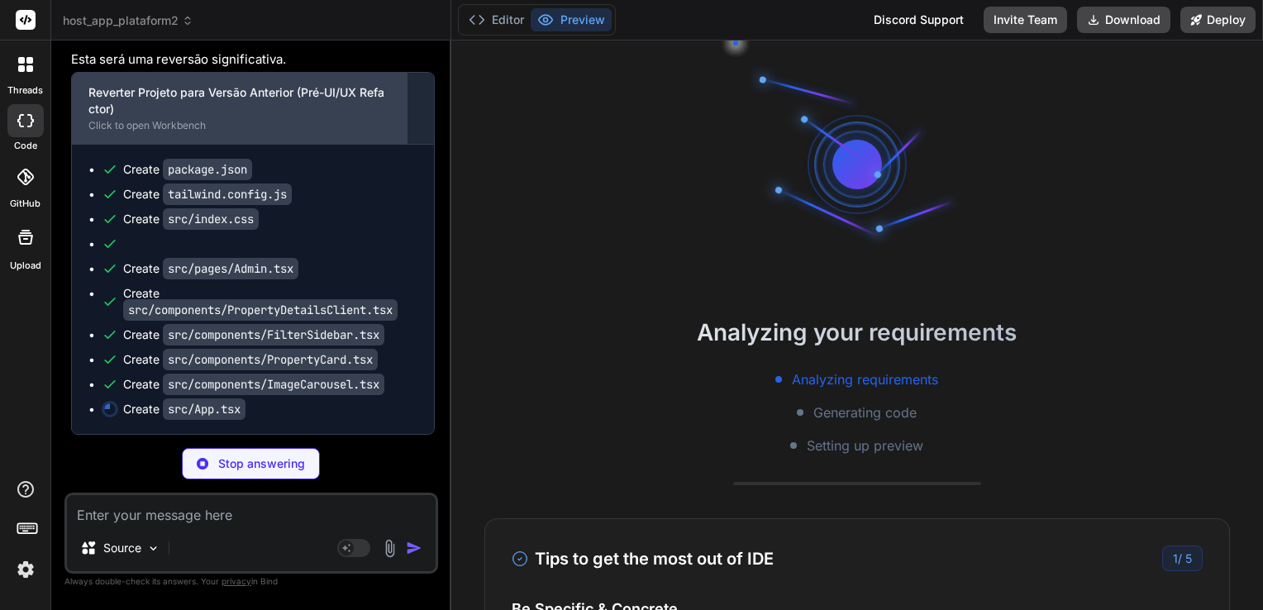
scroll to position [508, 0]
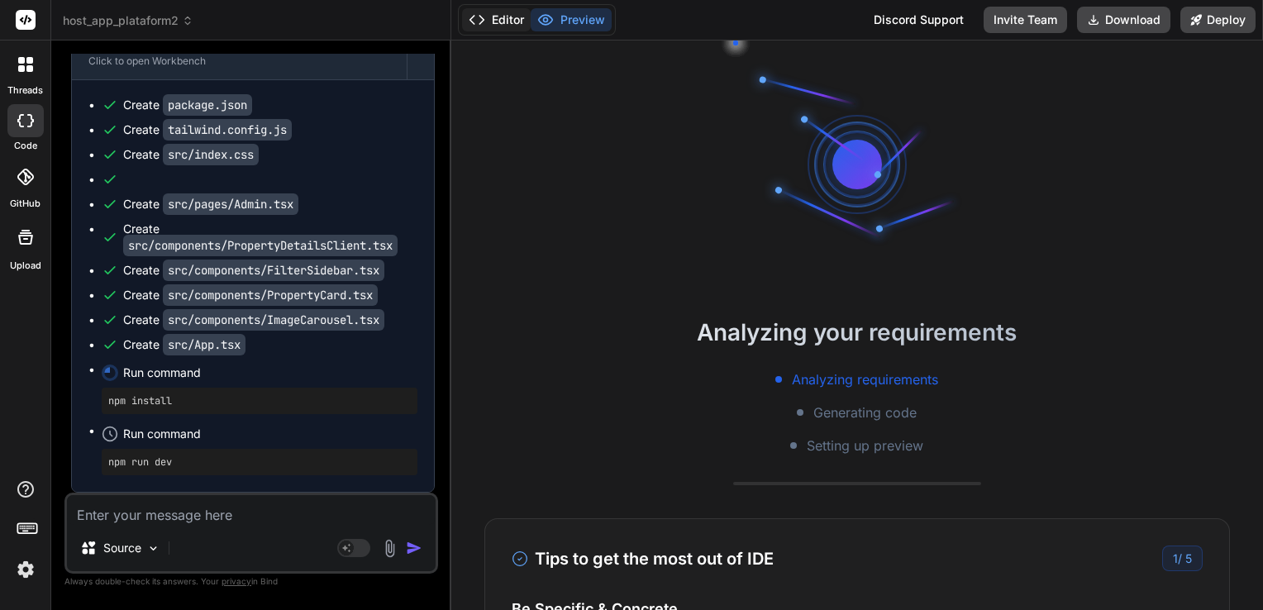
click at [476, 15] on icon at bounding box center [477, 20] width 17 height 17
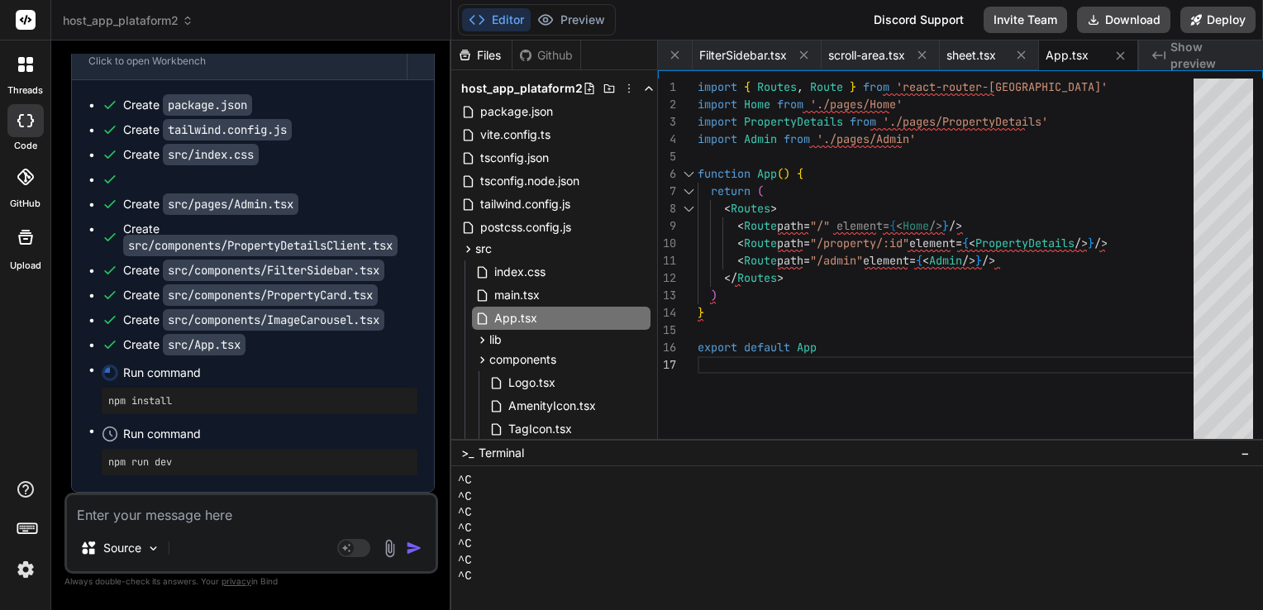
scroll to position [18906, 0]
click at [243, 508] on textarea at bounding box center [251, 510] width 369 height 30
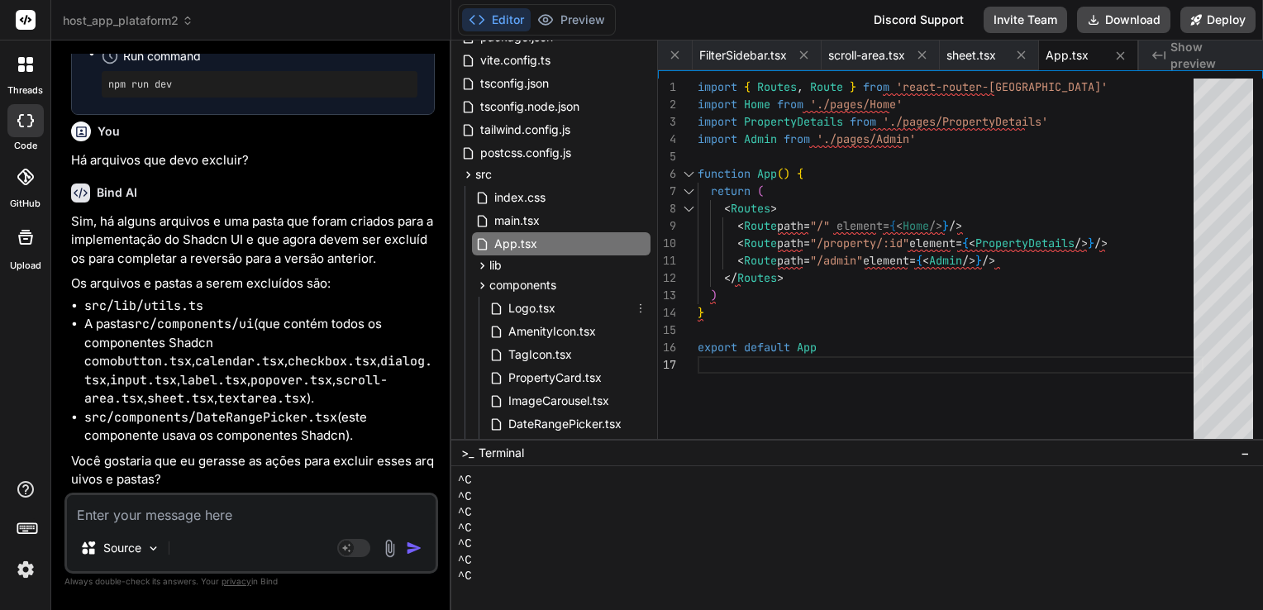
scroll to position [0, 0]
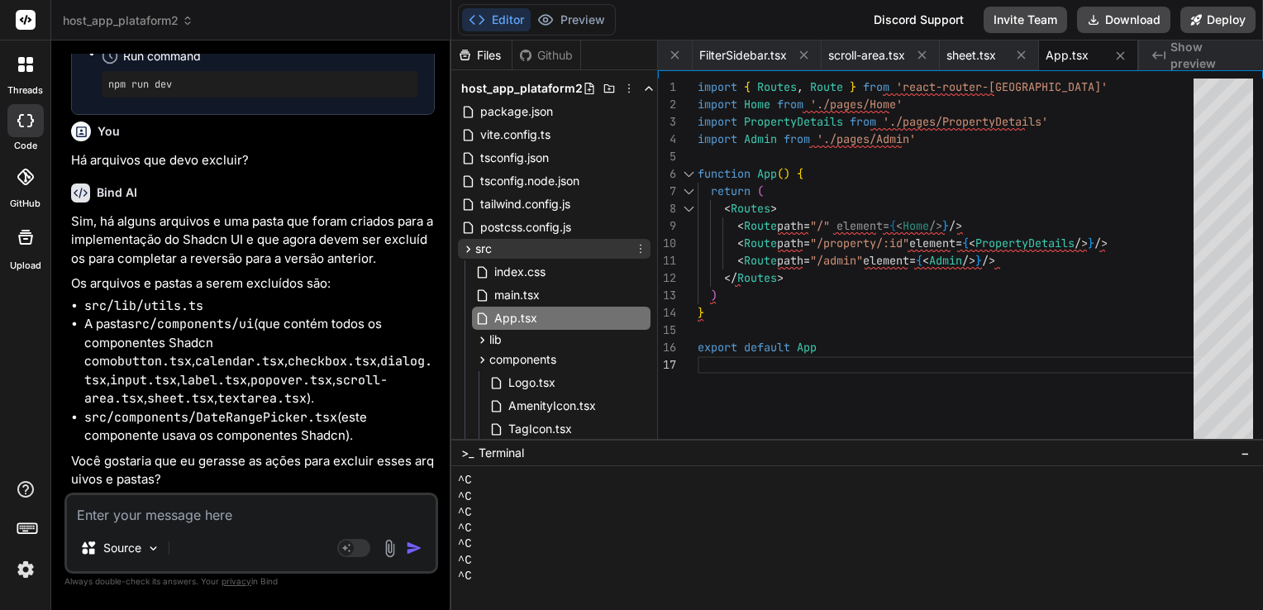
click at [502, 247] on div "src" at bounding box center [554, 249] width 193 height 20
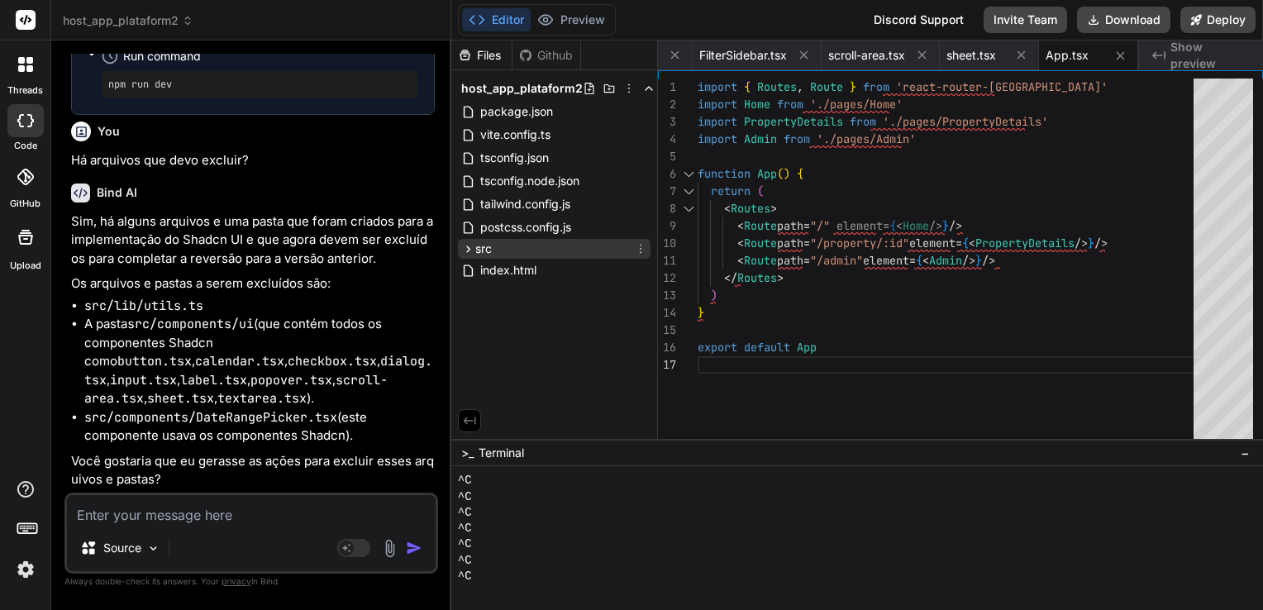
click at [502, 247] on div "src" at bounding box center [554, 249] width 193 height 20
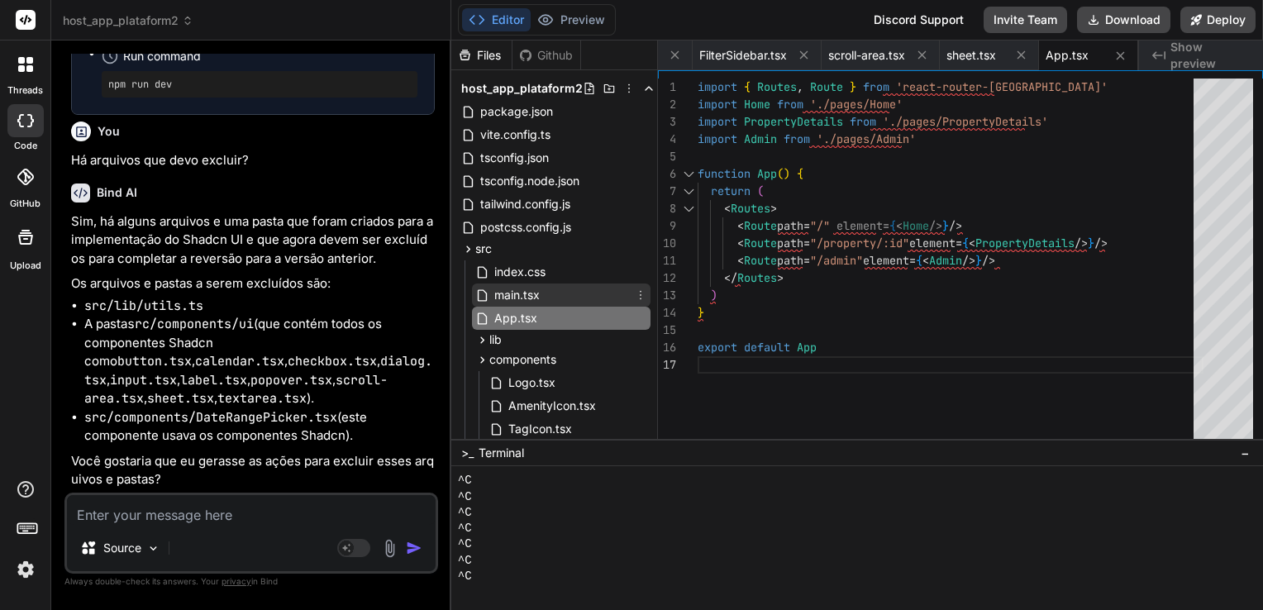
scroll to position [83, 0]
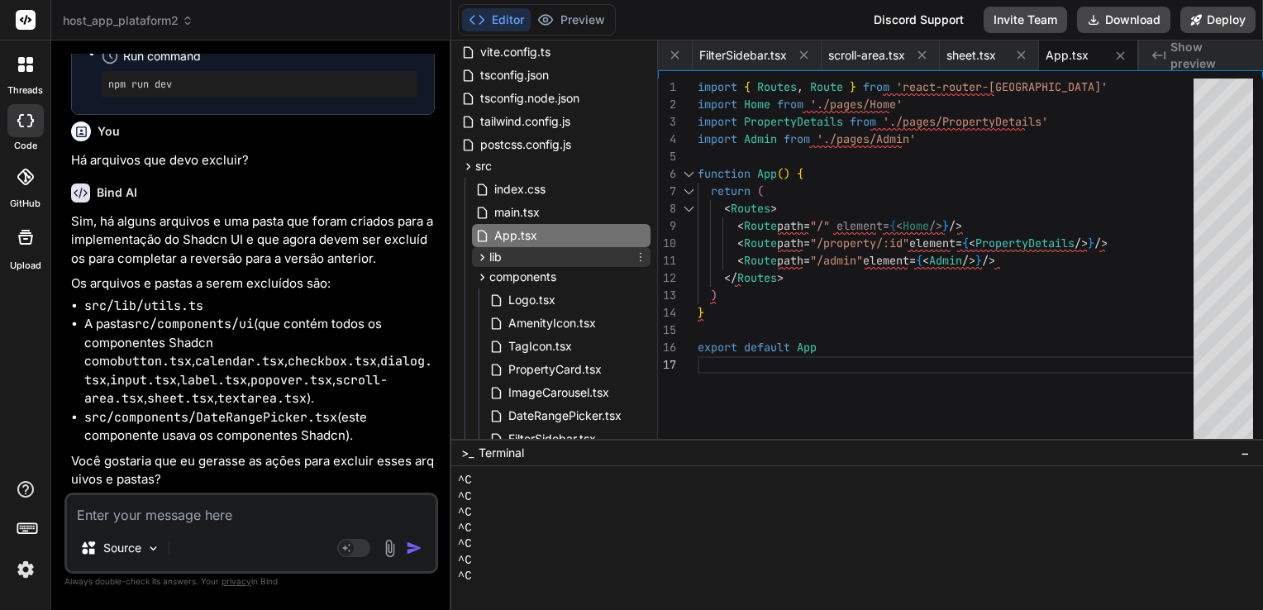
click at [498, 258] on span "lib" at bounding box center [495, 257] width 12 height 17
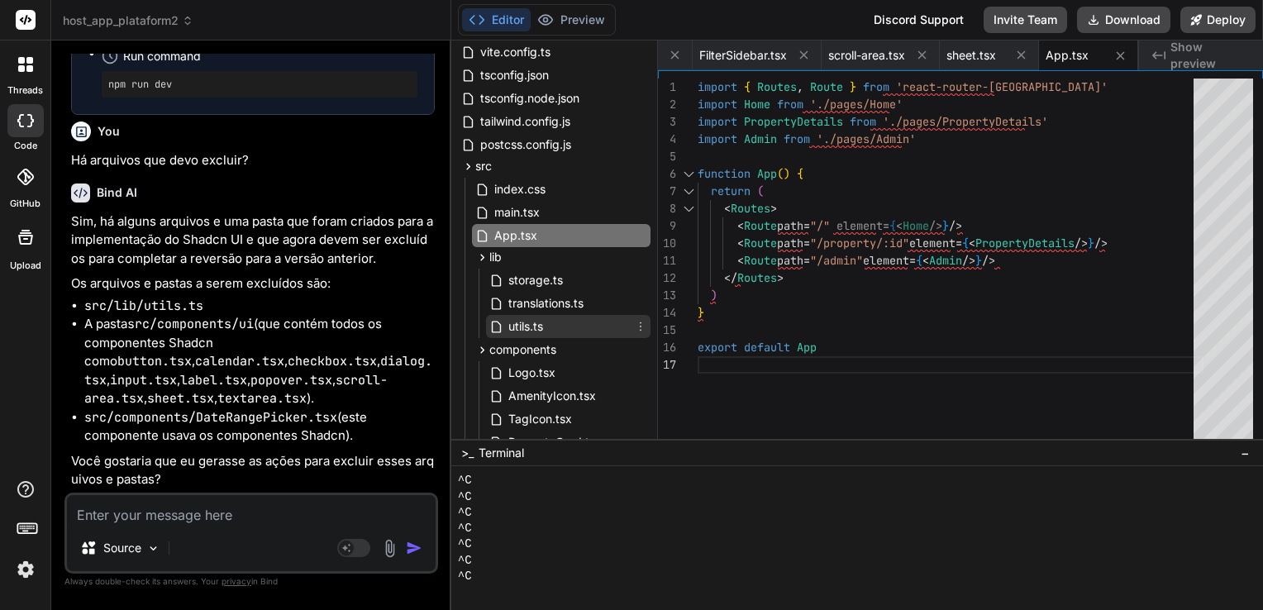
click at [635, 326] on icon at bounding box center [640, 326] width 13 height 13
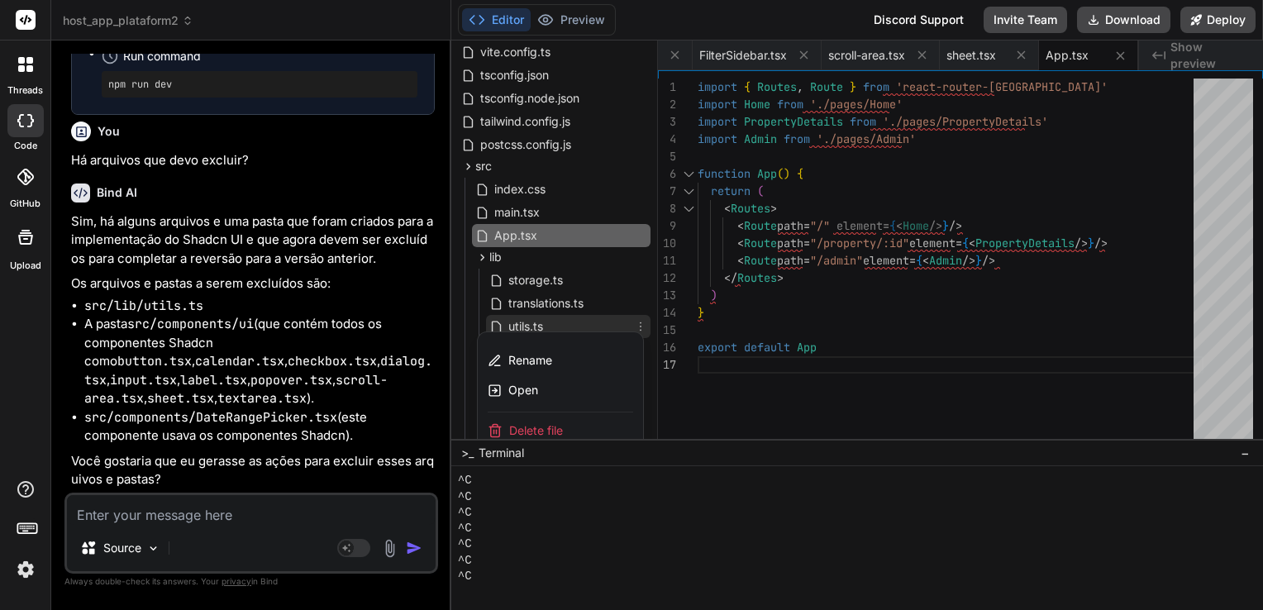
click at [519, 427] on span "Delete file" at bounding box center [536, 430] width 54 height 17
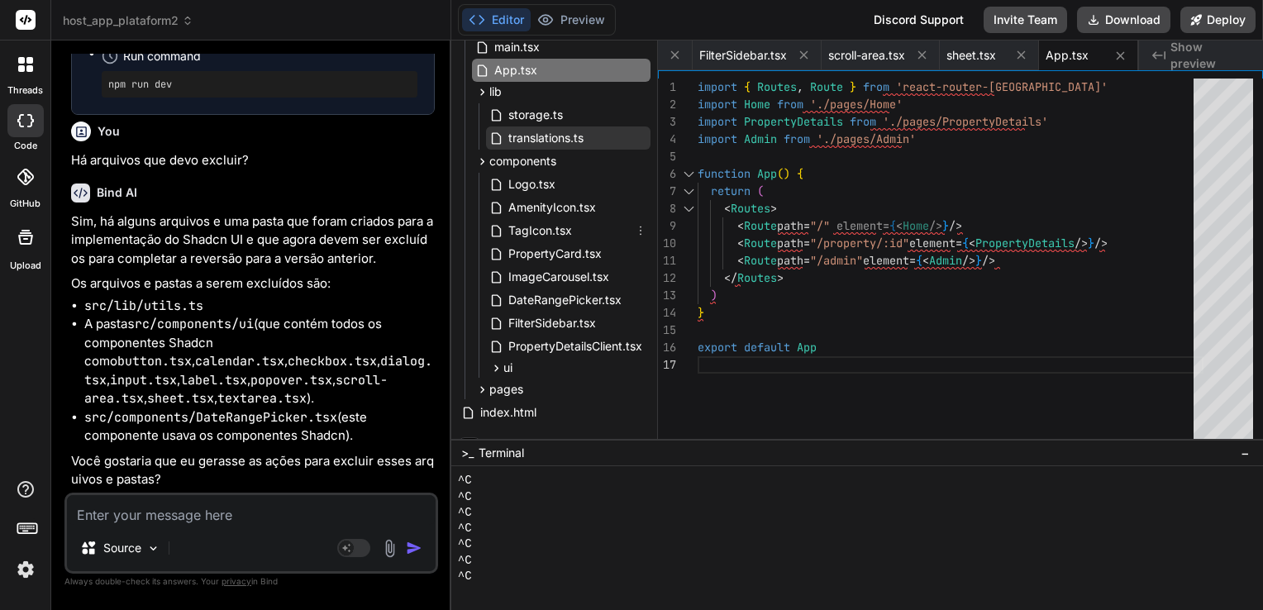
scroll to position [269, 0]
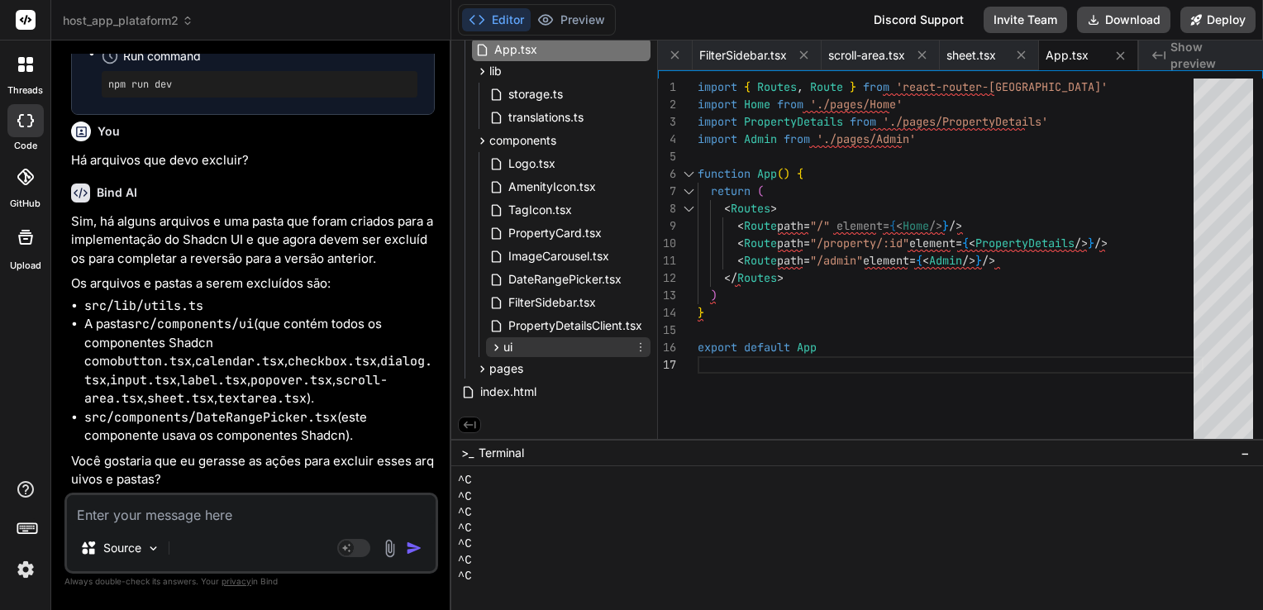
click at [637, 349] on icon at bounding box center [640, 347] width 13 height 13
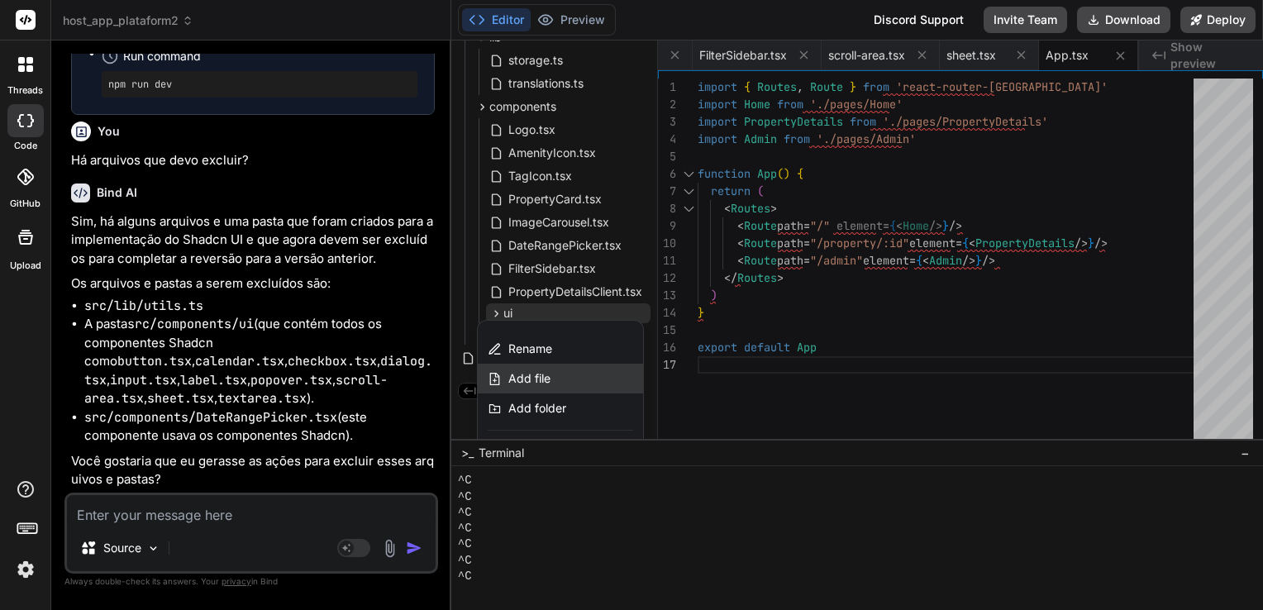
scroll to position [331, 0]
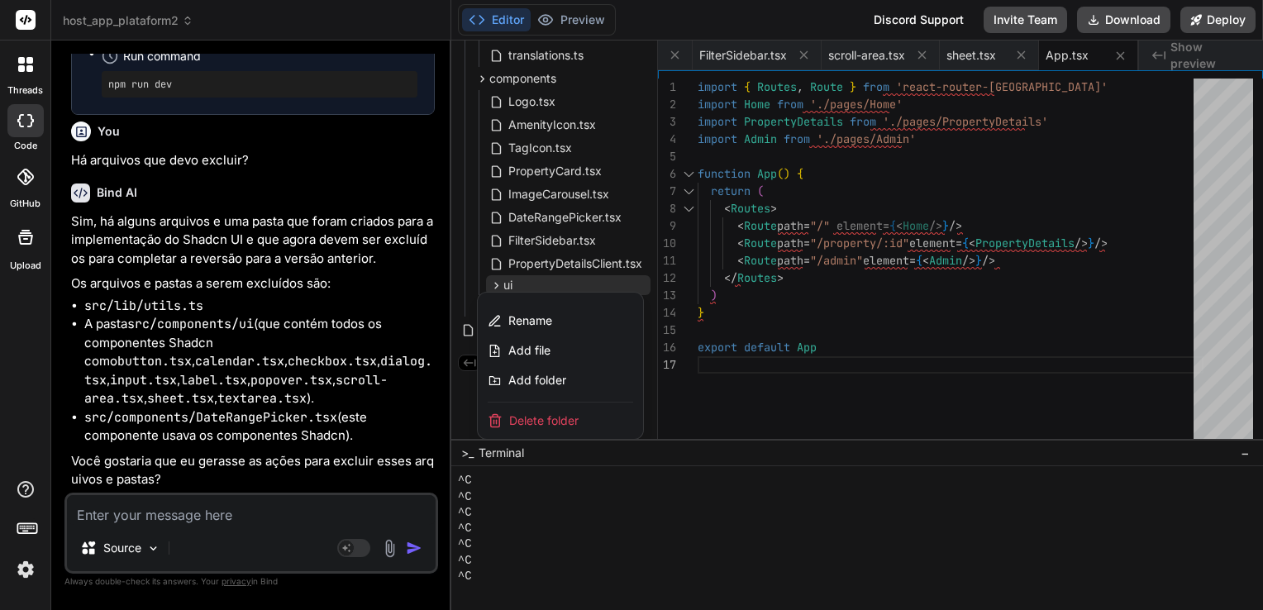
click at [526, 422] on span "Delete folder" at bounding box center [543, 421] width 69 height 17
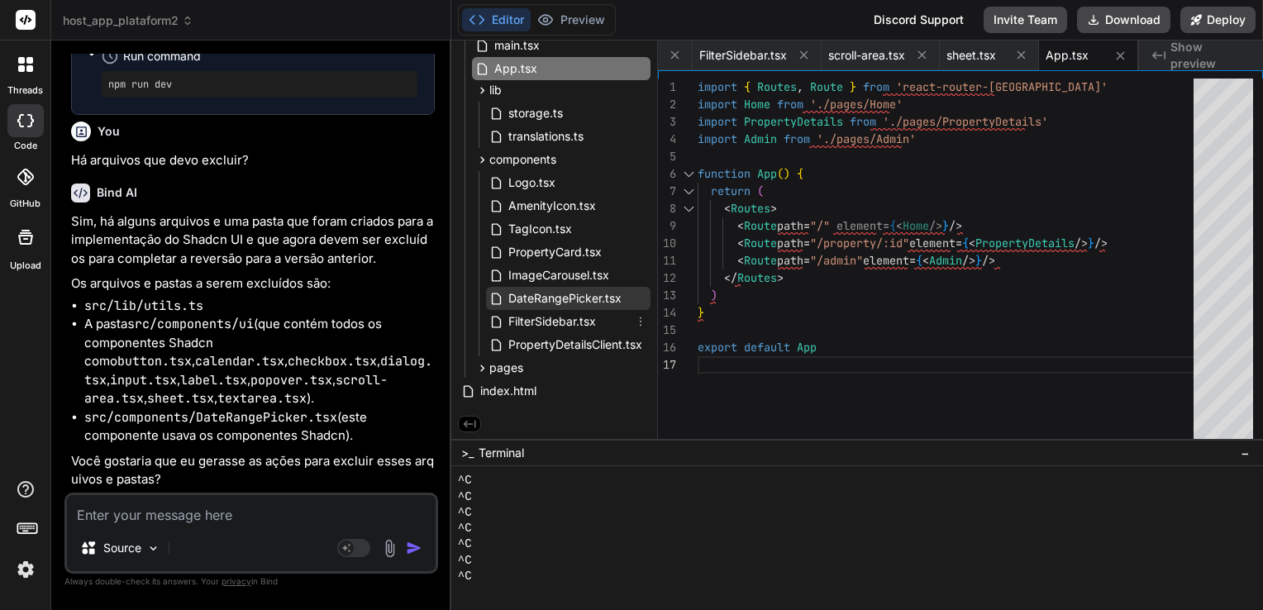
scroll to position [249, 0]
click at [635, 299] on icon at bounding box center [640, 299] width 13 height 13
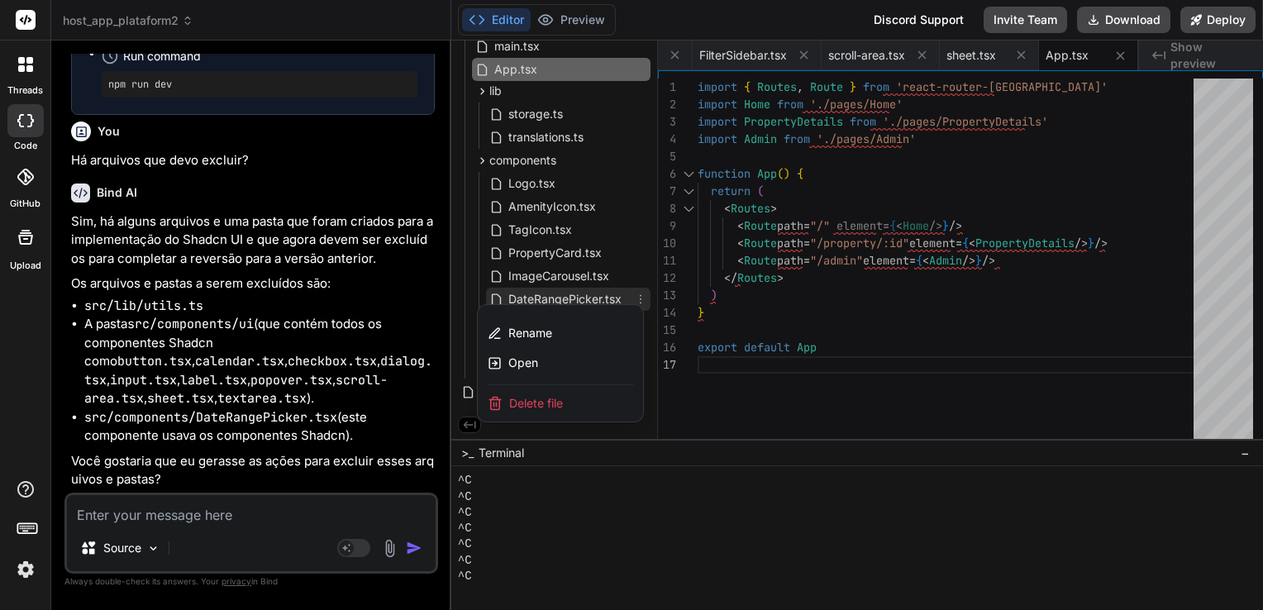
click at [575, 398] on div "Delete file" at bounding box center [560, 403] width 165 height 36
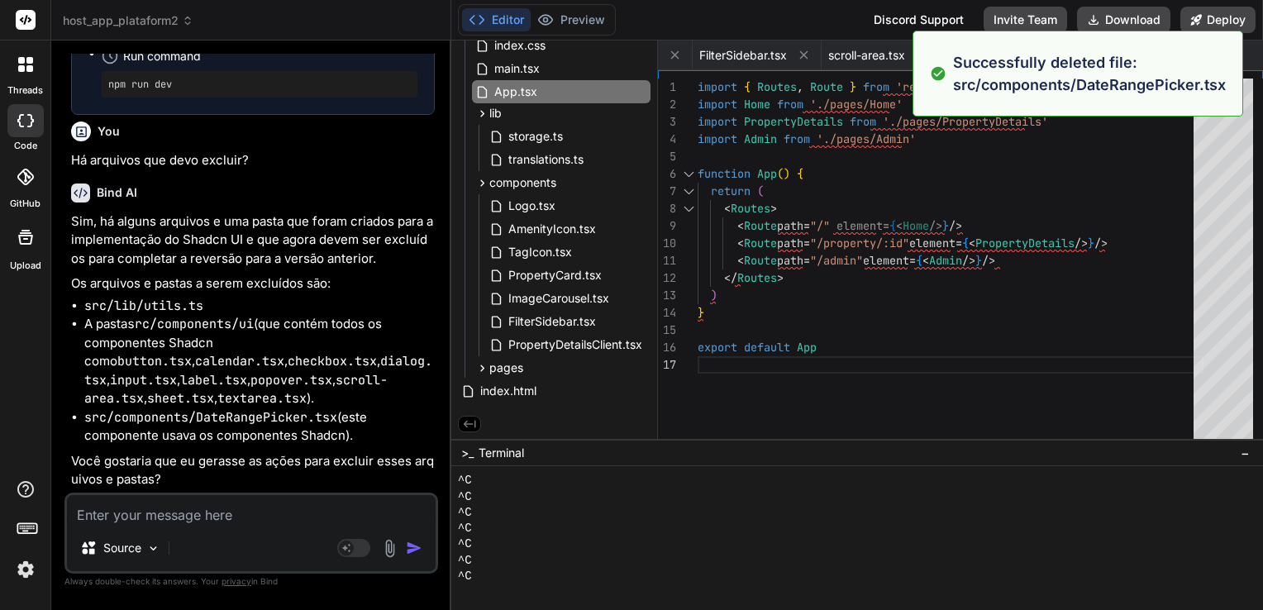
scroll to position [0, 1806]
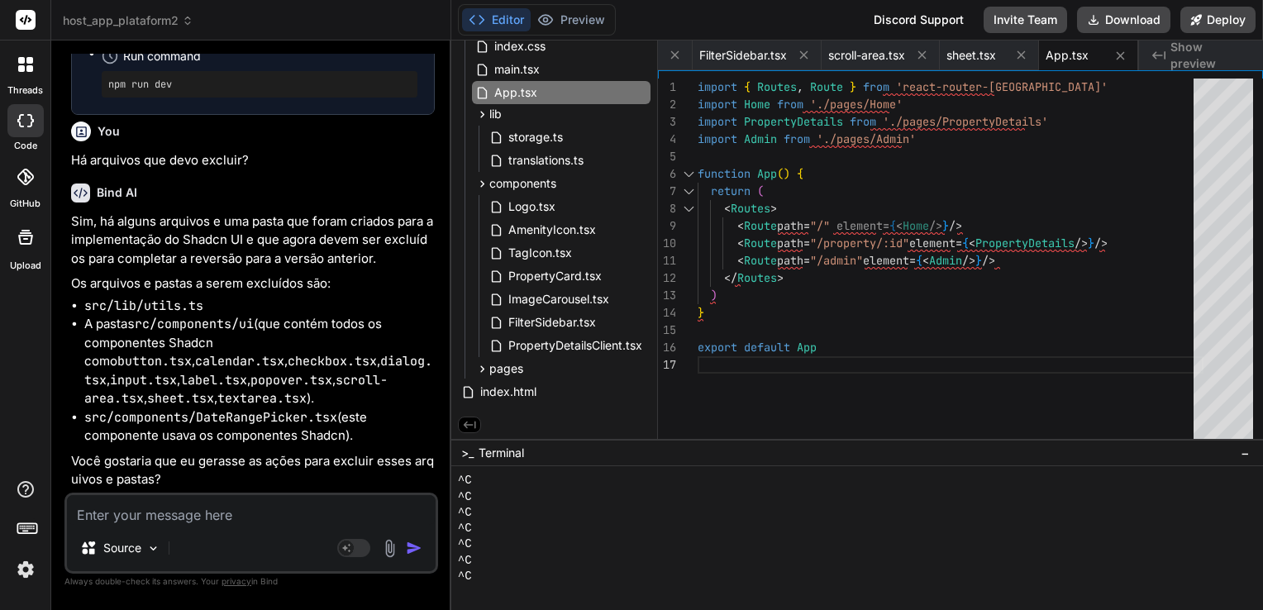
click at [297, 504] on textarea at bounding box center [251, 510] width 369 height 30
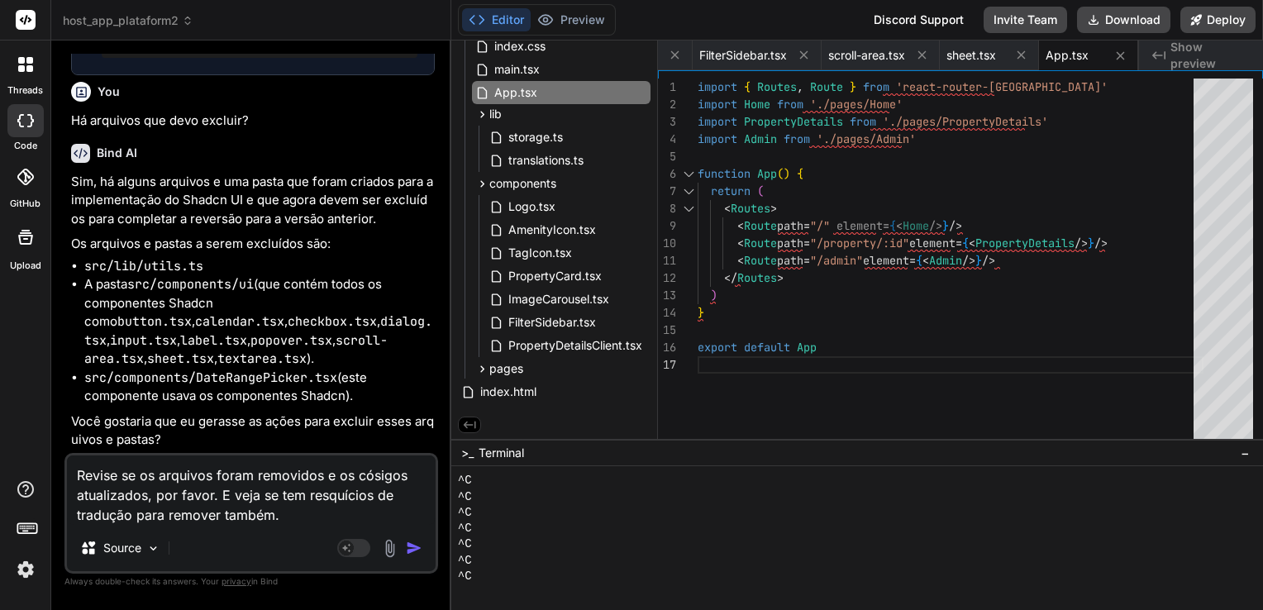
click at [375, 496] on textarea "Revise se os arquivos foram removidos e os cósigos atualizados, por favor. E ve…" at bounding box center [251, 490] width 369 height 69
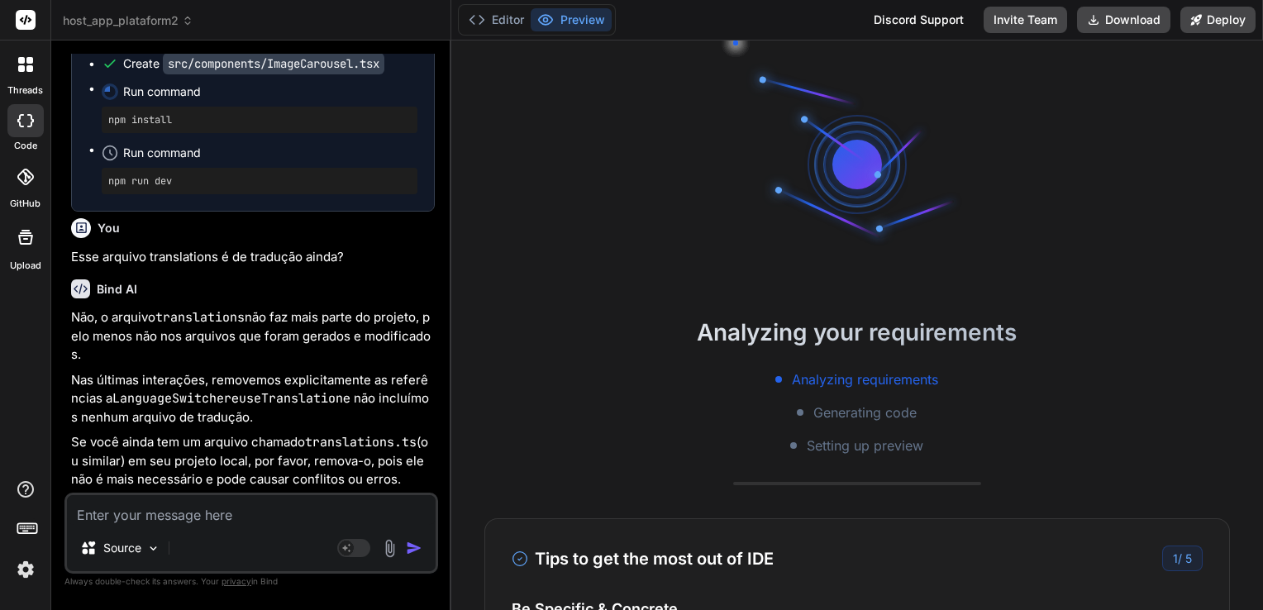
scroll to position [20874, 0]
click at [504, 21] on button "Editor" at bounding box center [496, 19] width 69 height 23
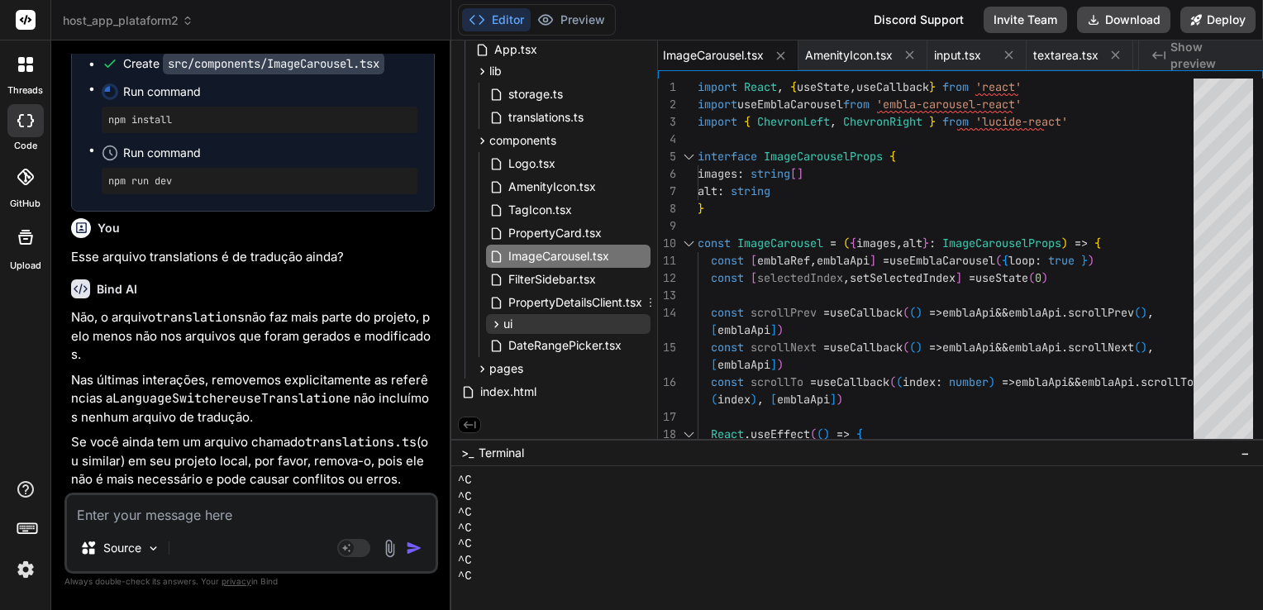
scroll to position [269, 0]
click at [478, 366] on icon at bounding box center [482, 369] width 14 height 14
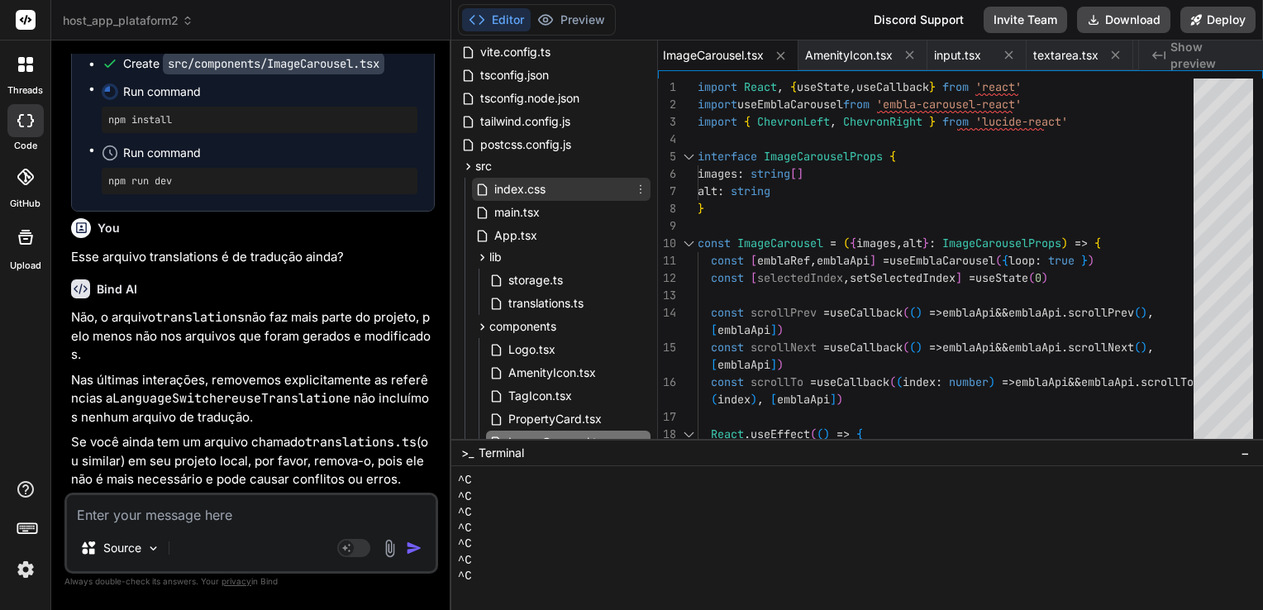
scroll to position [165, 0]
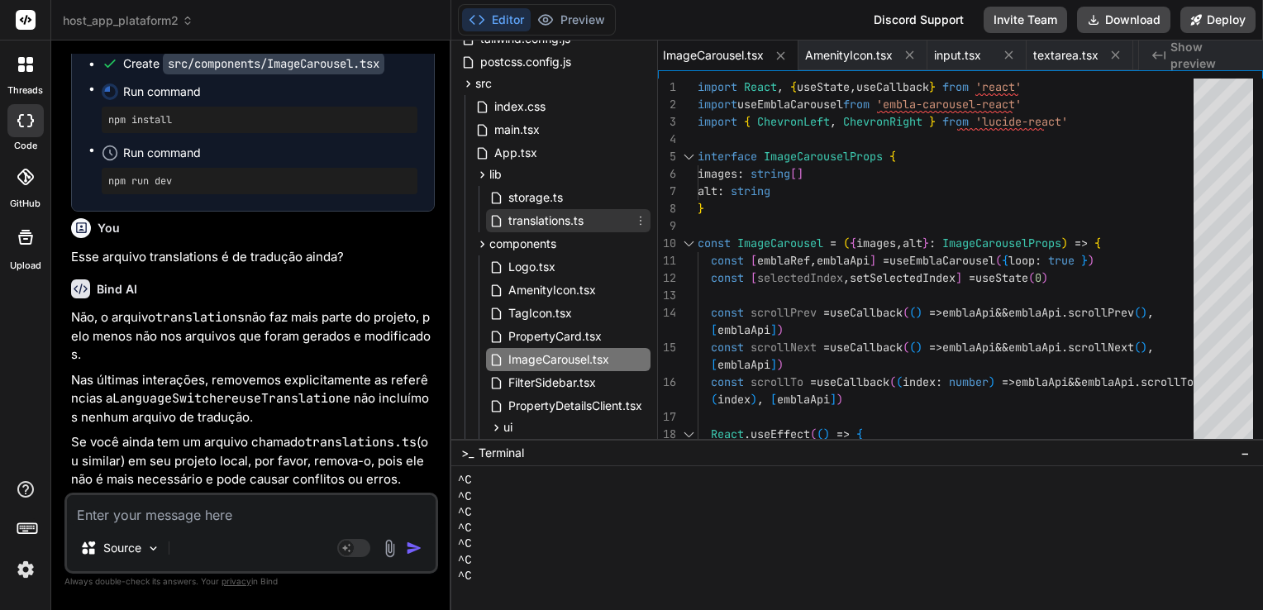
click at [640, 221] on icon at bounding box center [641, 221] width 2 height 9
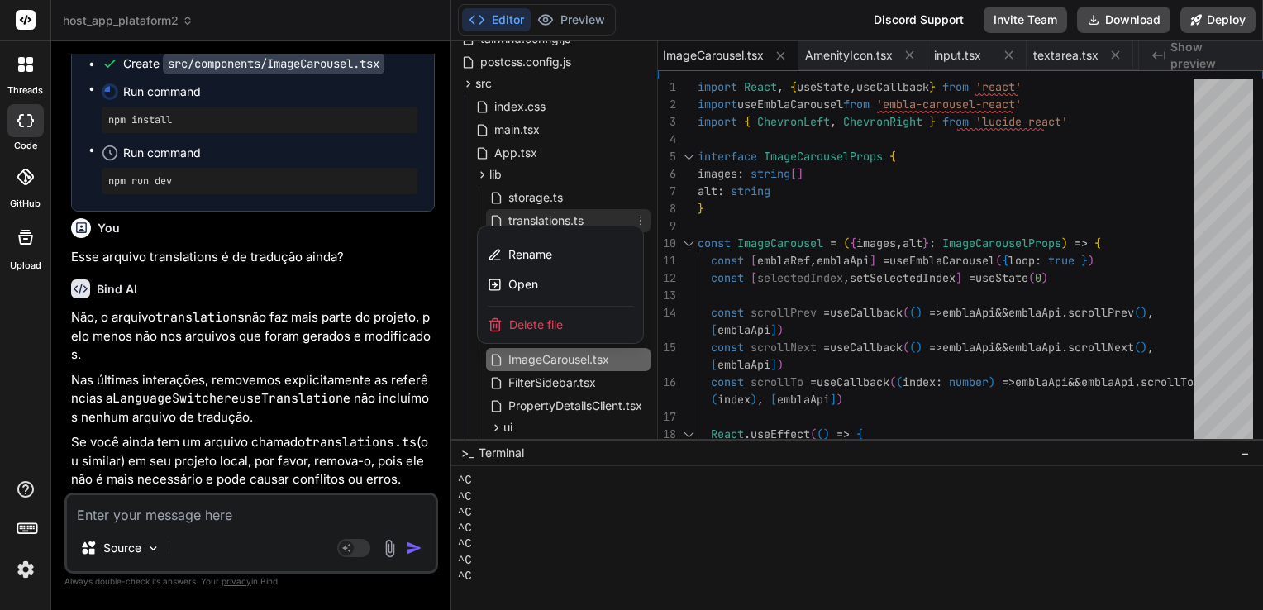
click at [549, 322] on span "Delete file" at bounding box center [536, 325] width 54 height 17
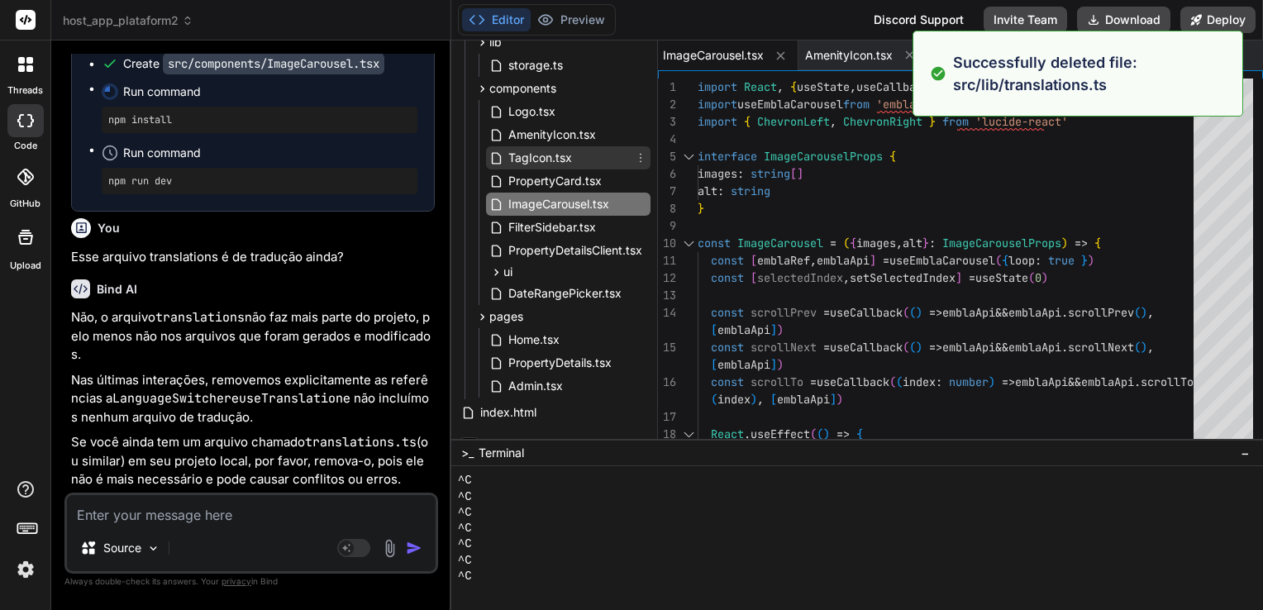
scroll to position [318, 0]
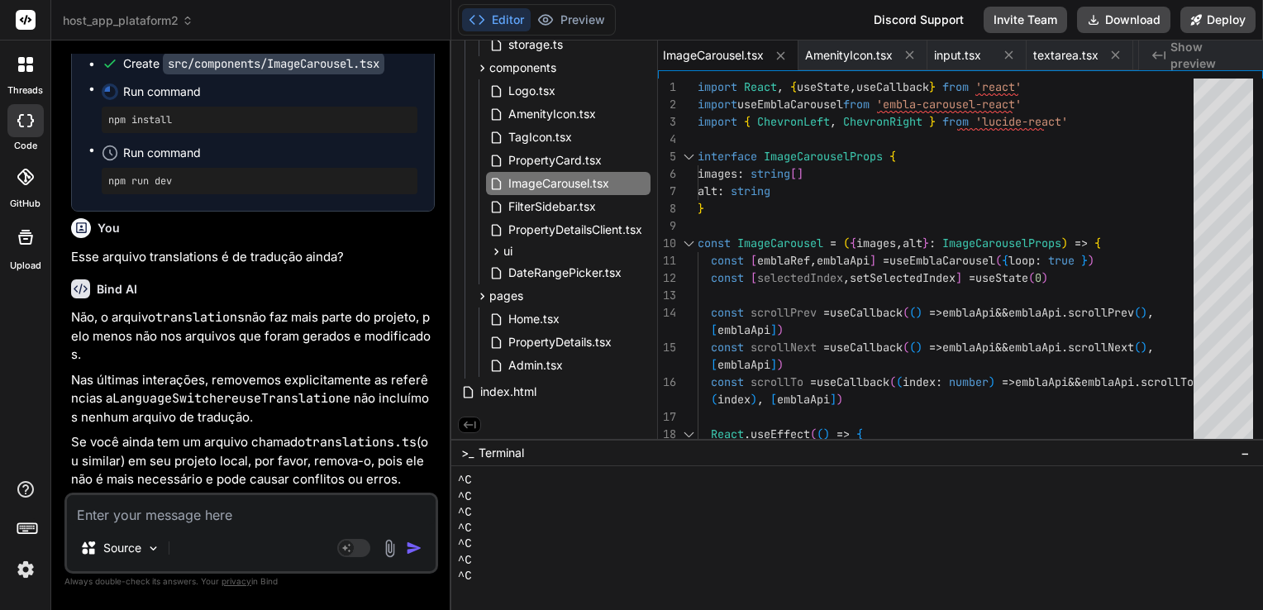
click at [283, 515] on textarea at bounding box center [251, 510] width 369 height 30
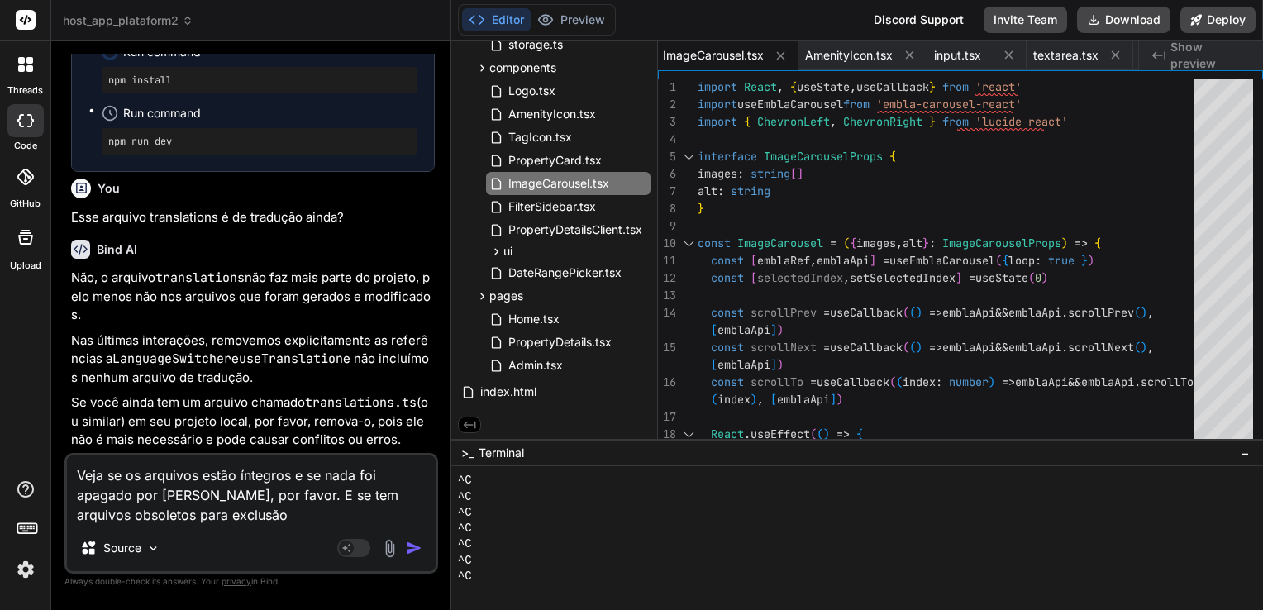
click at [407, 543] on img "button" at bounding box center [414, 548] width 17 height 17
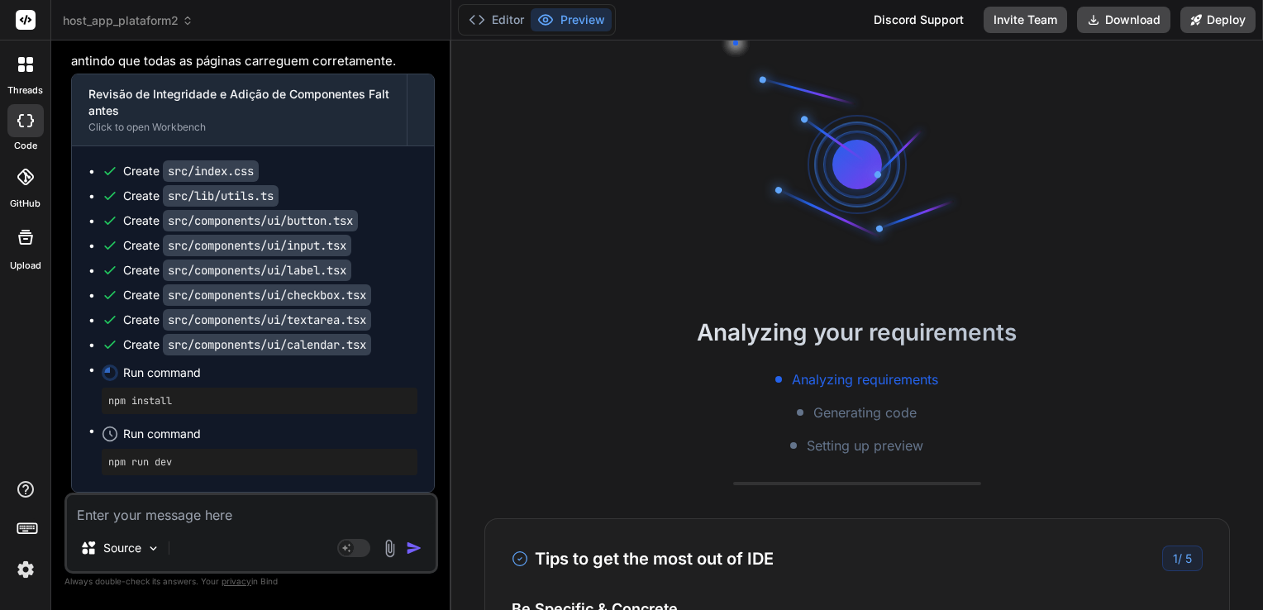
scroll to position [22212, 0]
click at [1118, 25] on button "Download" at bounding box center [1123, 20] width 93 height 26
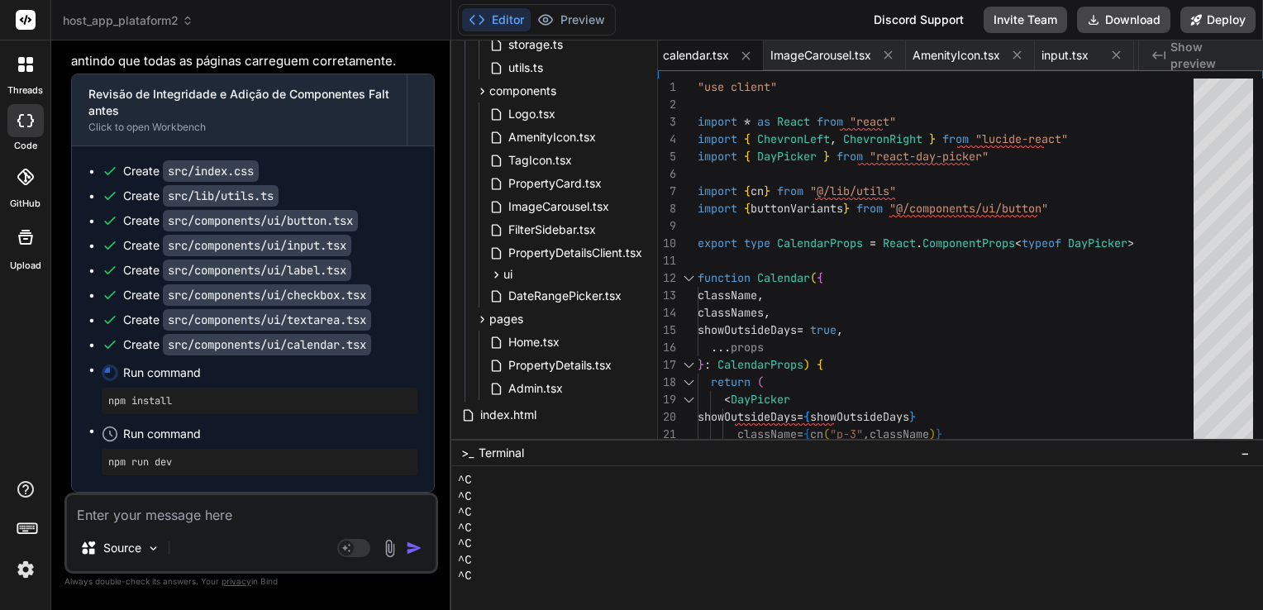
scroll to position [571, 0]
click at [340, 514] on textarea at bounding box center [251, 510] width 369 height 30
paste textarea "LORE i9.4.98 dolor si 823 am ➜ Conse: adip://elitseddo:9957/ ➜ Eiusmod: tem --i…"
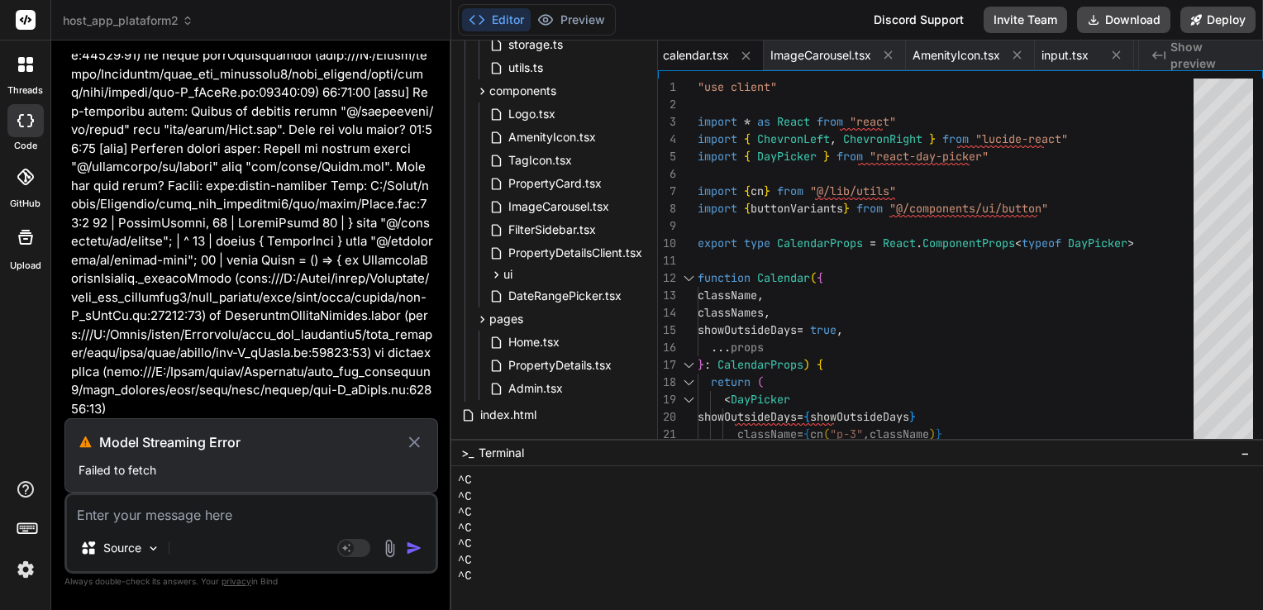
scroll to position [23177, 0]
click at [420, 448] on icon at bounding box center [414, 442] width 19 height 20
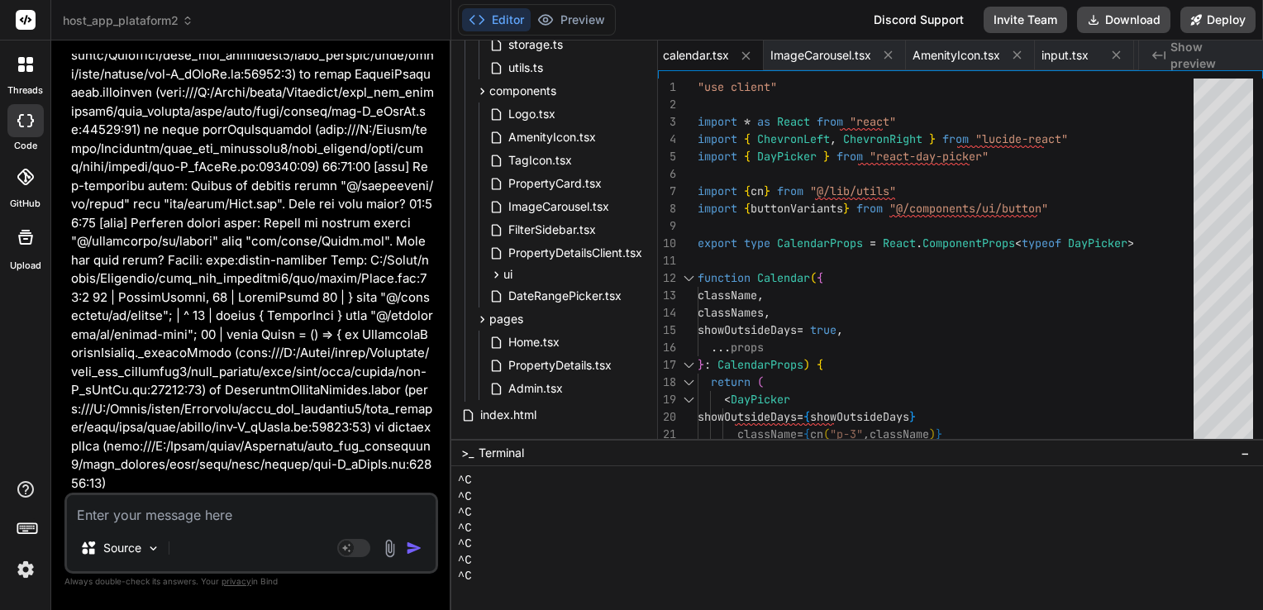
click at [299, 516] on textarea at bounding box center [251, 510] width 369 height 30
paste textarea "LORE i9.4.98 dolor si 823 am ➜ Conse: adip://elitseddo:9957/ ➜ Eiusmod: tem --i…"
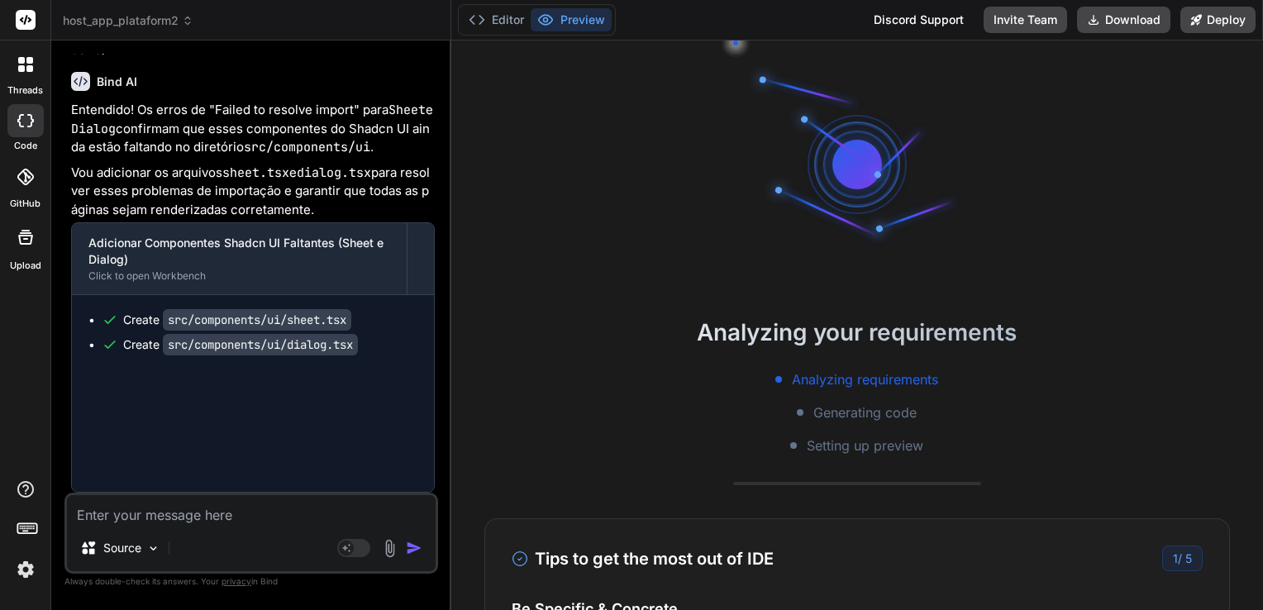
scroll to position [603, 0]
